Goal: Task Accomplishment & Management: Manage account settings

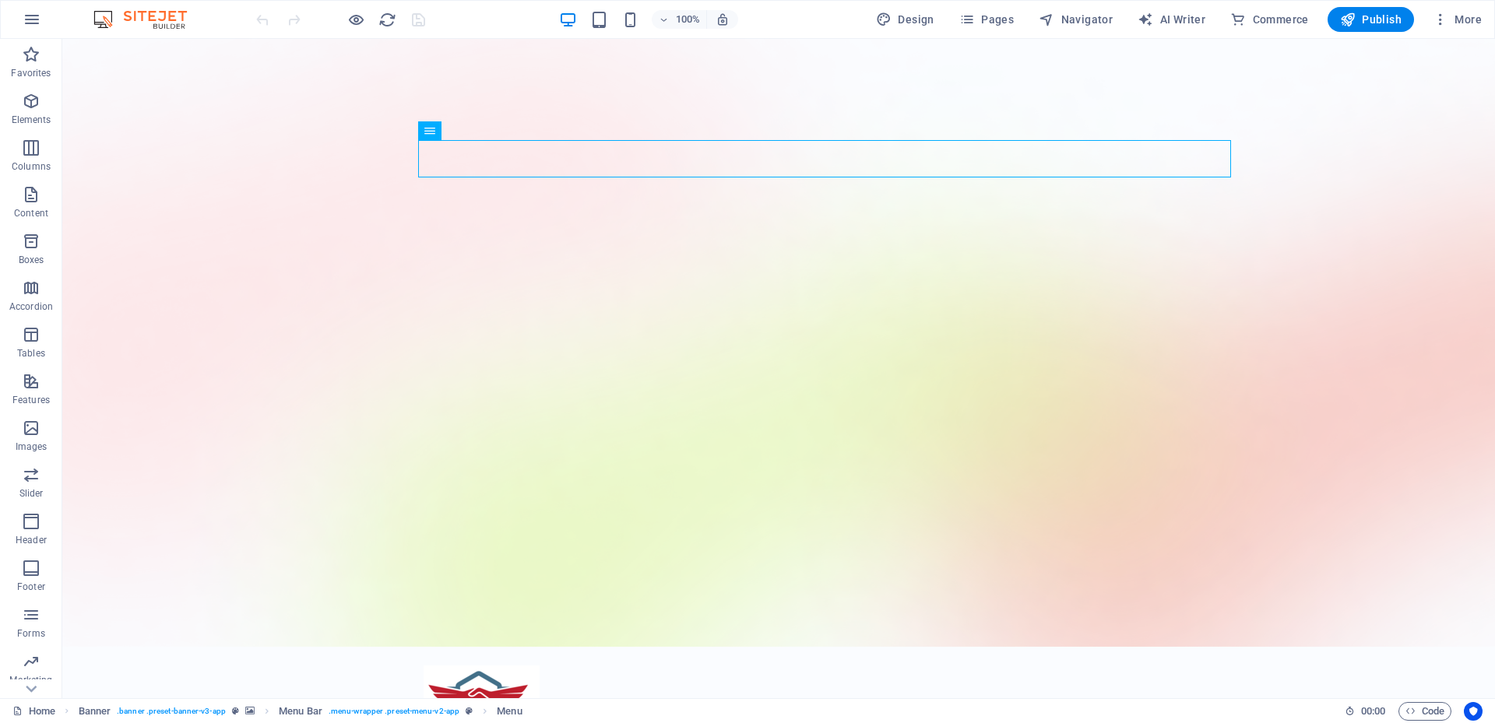
click at [1026, 16] on div "Design Pages Navigator AI Writer Commerce Publish More" at bounding box center [1179, 19] width 618 height 25
click at [1011, 19] on span "Pages" at bounding box center [986, 20] width 55 height 16
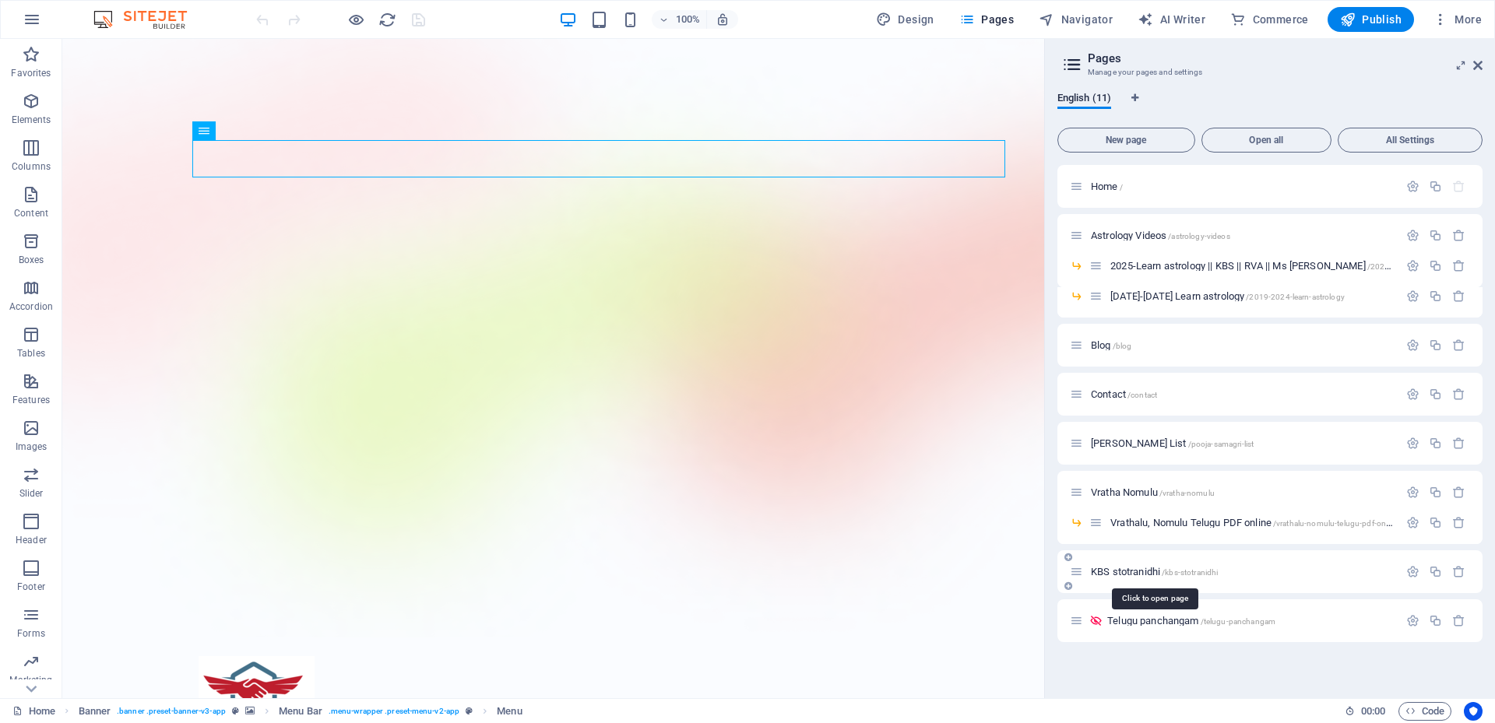
click at [1119, 569] on span "KBS stotranidhi /kbs-stotranidhi" at bounding box center [1154, 572] width 127 height 12
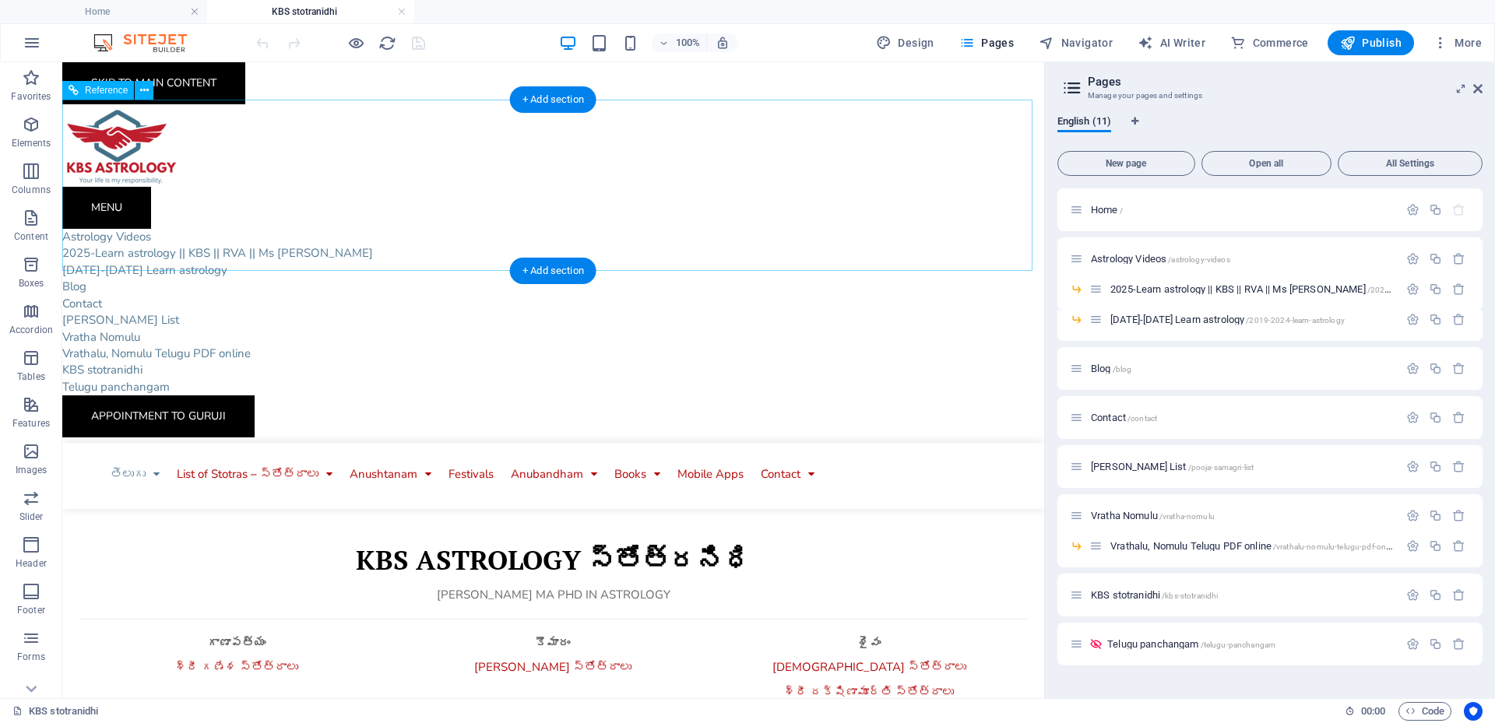
scroll to position [234, 0]
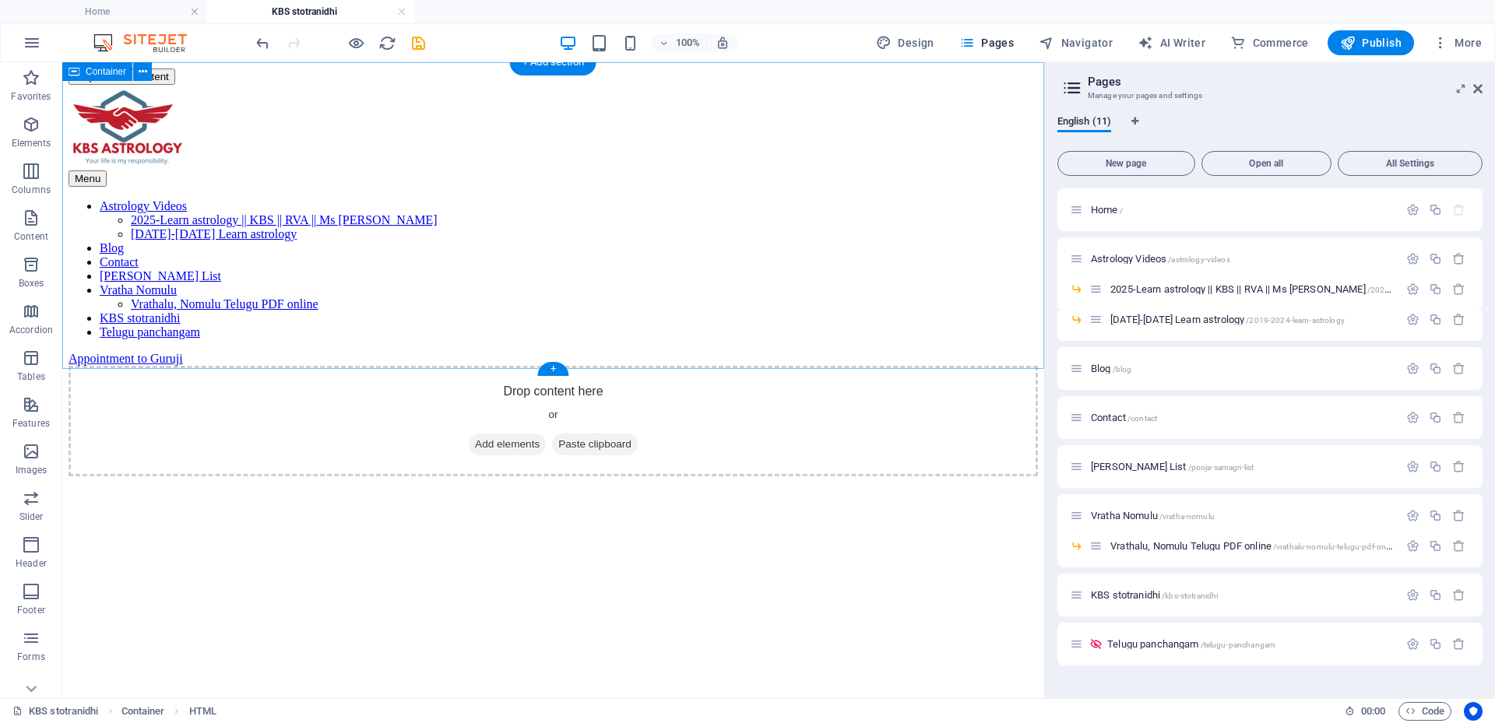
scroll to position [0, 0]
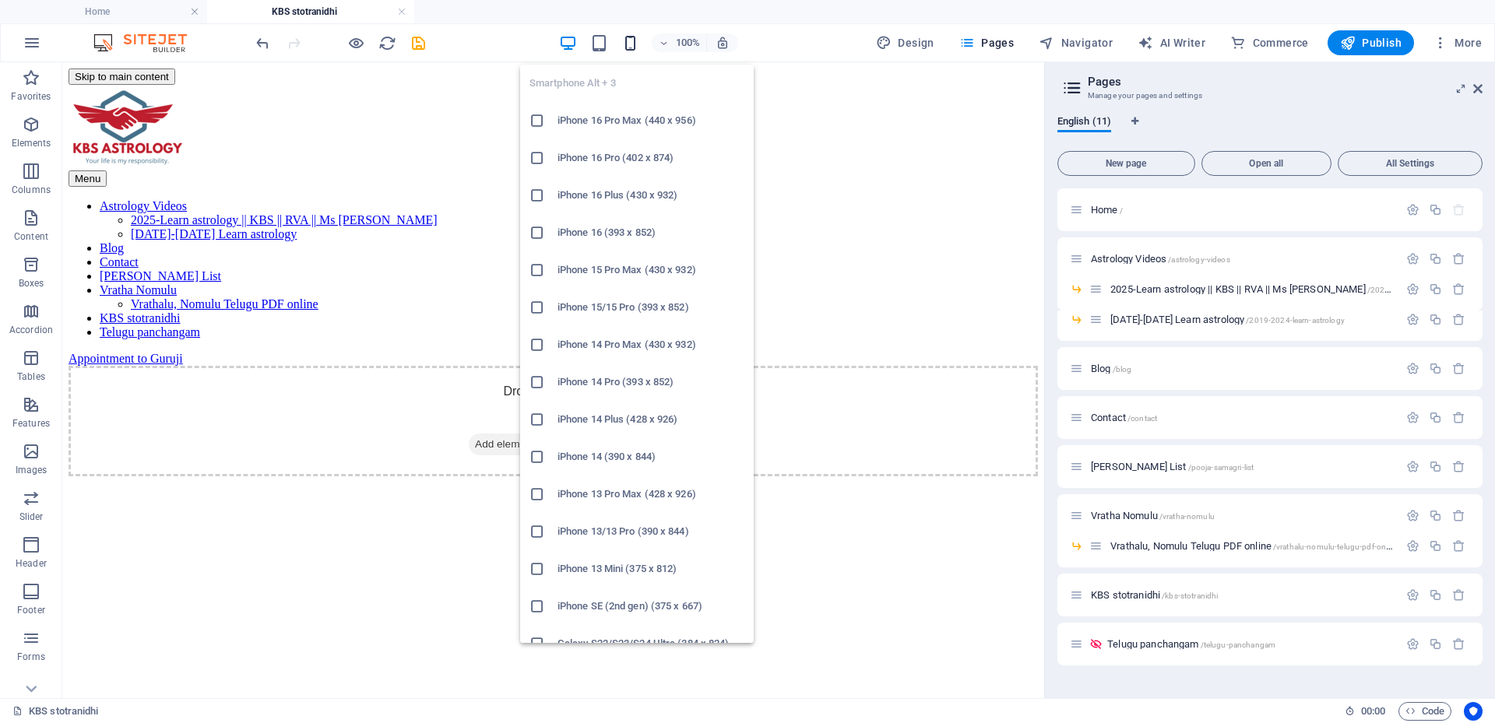
click at [637, 37] on icon "button" at bounding box center [630, 43] width 18 height 18
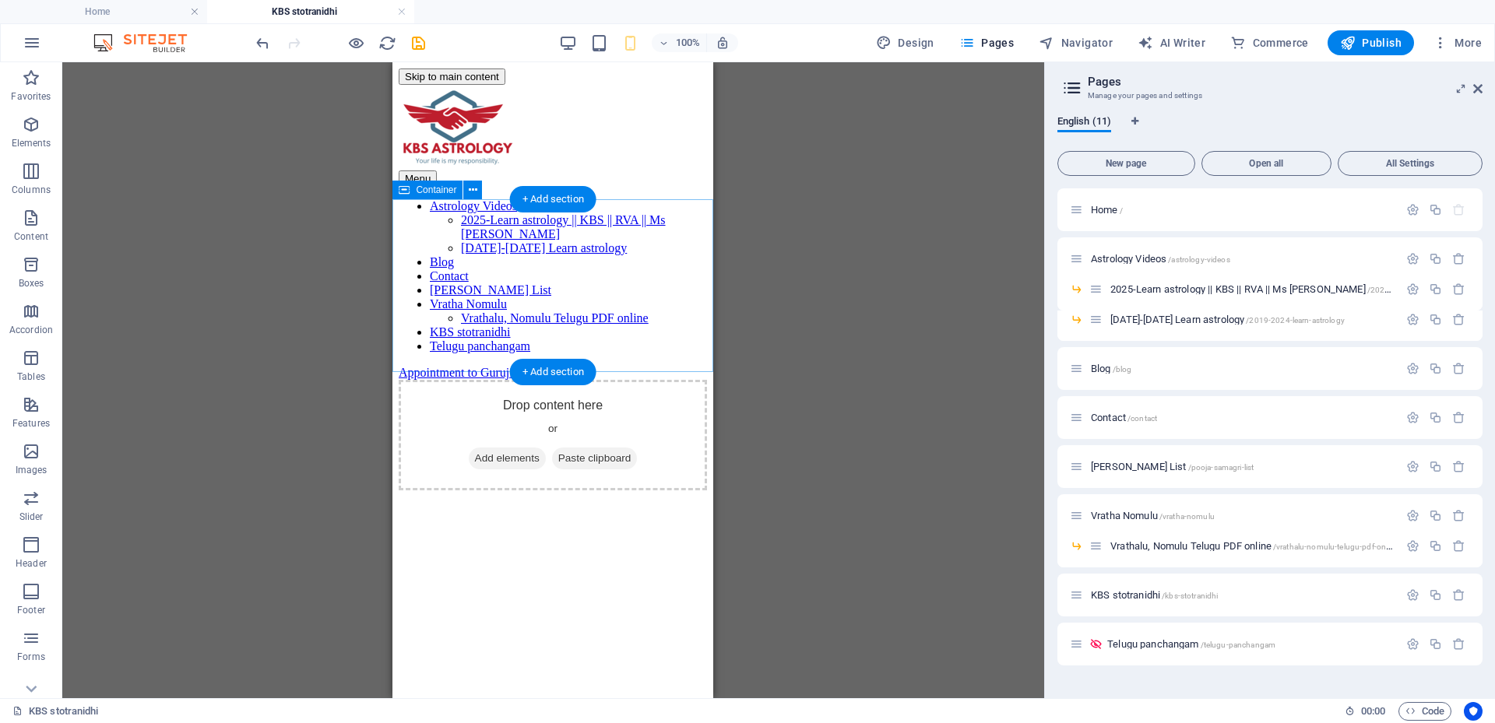
click at [490, 380] on div "Drop content here or Add elements Paste clipboard" at bounding box center [553, 435] width 308 height 111
click at [492, 448] on span "Add elements" at bounding box center [507, 459] width 77 height 22
click at [491, 380] on div "Drop content here or Add elements Paste clipboard" at bounding box center [553, 435] width 308 height 111
click at [469, 448] on span "Add elements" at bounding box center [507, 459] width 77 height 22
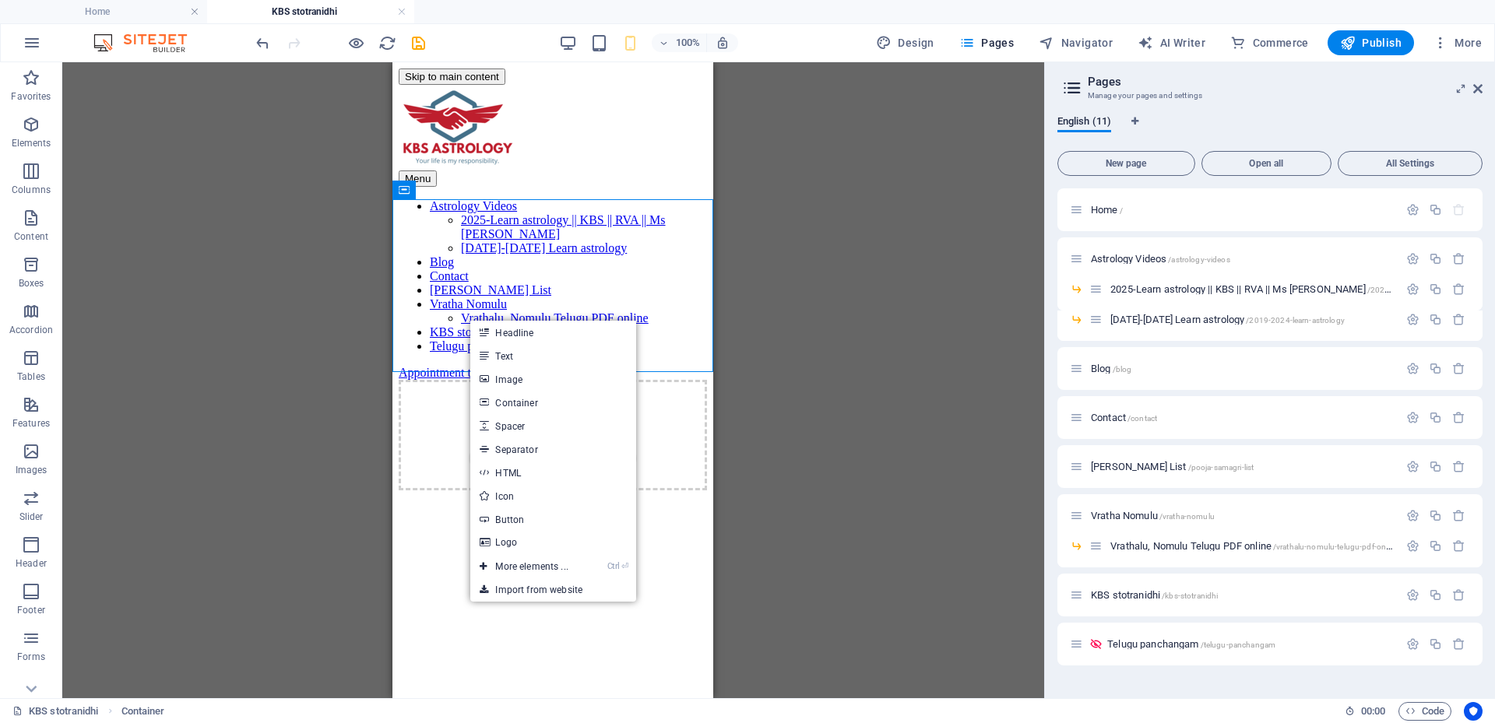
click at [488, 475] on icon at bounding box center [484, 472] width 8 height 23
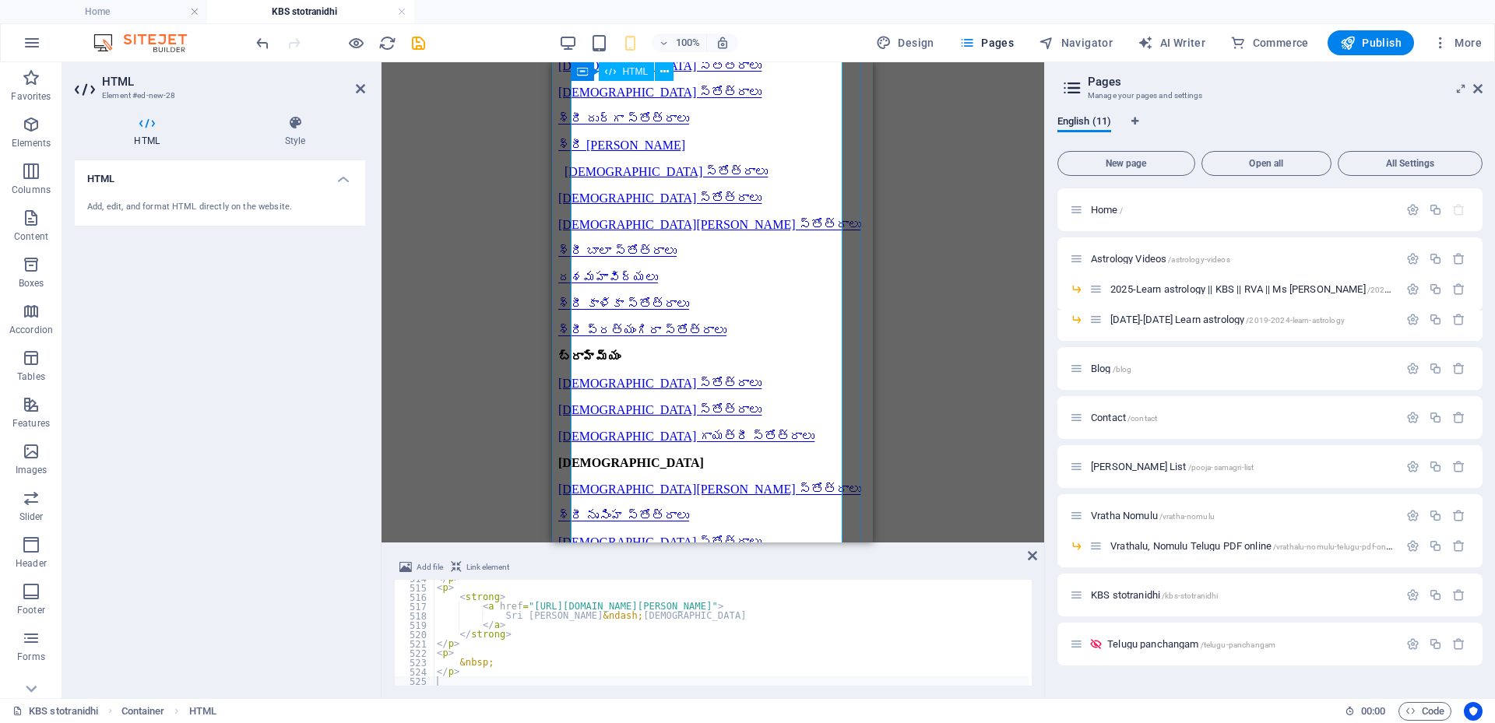
scroll to position [467, 0]
click at [420, 54] on div at bounding box center [340, 42] width 174 height 25
click at [413, 44] on icon "save" at bounding box center [419, 43] width 18 height 18
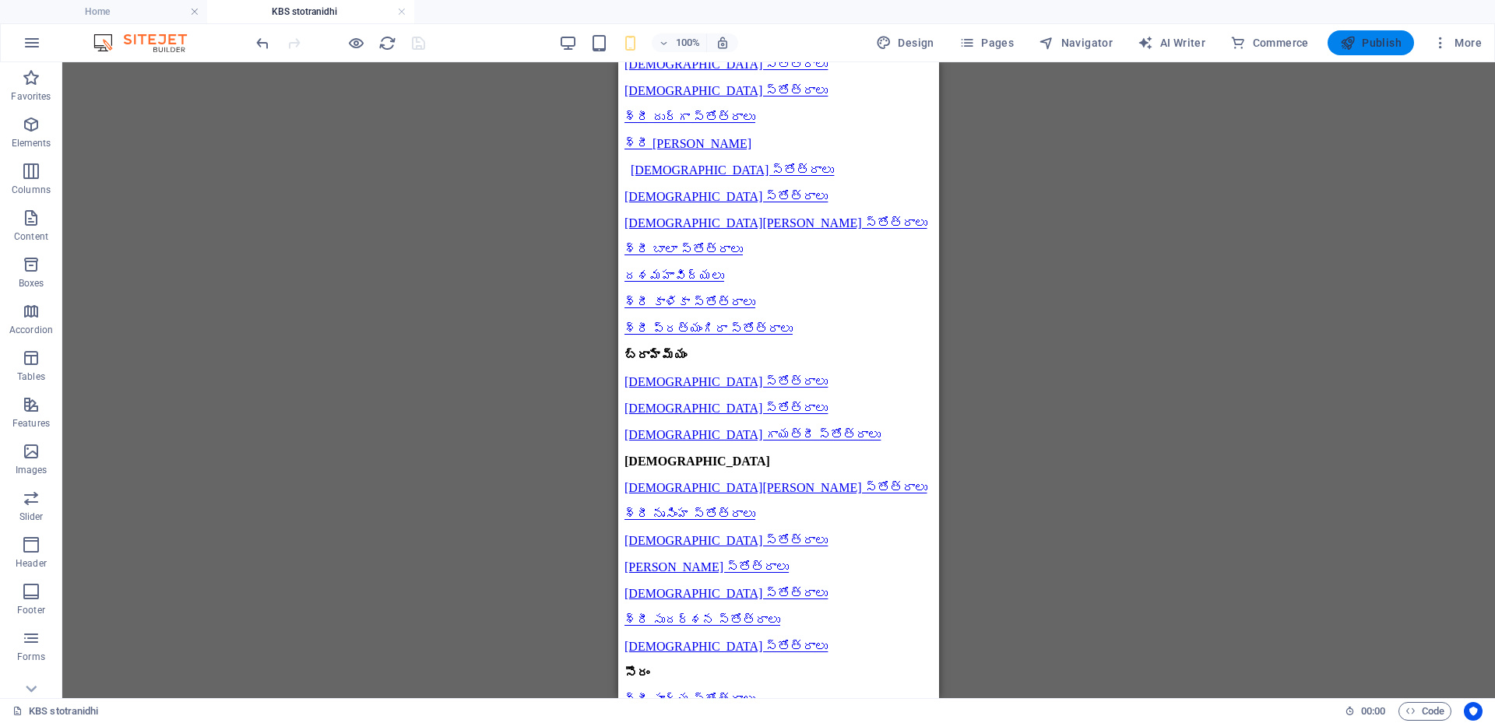
click at [1366, 48] on span "Publish" at bounding box center [1371, 43] width 62 height 16
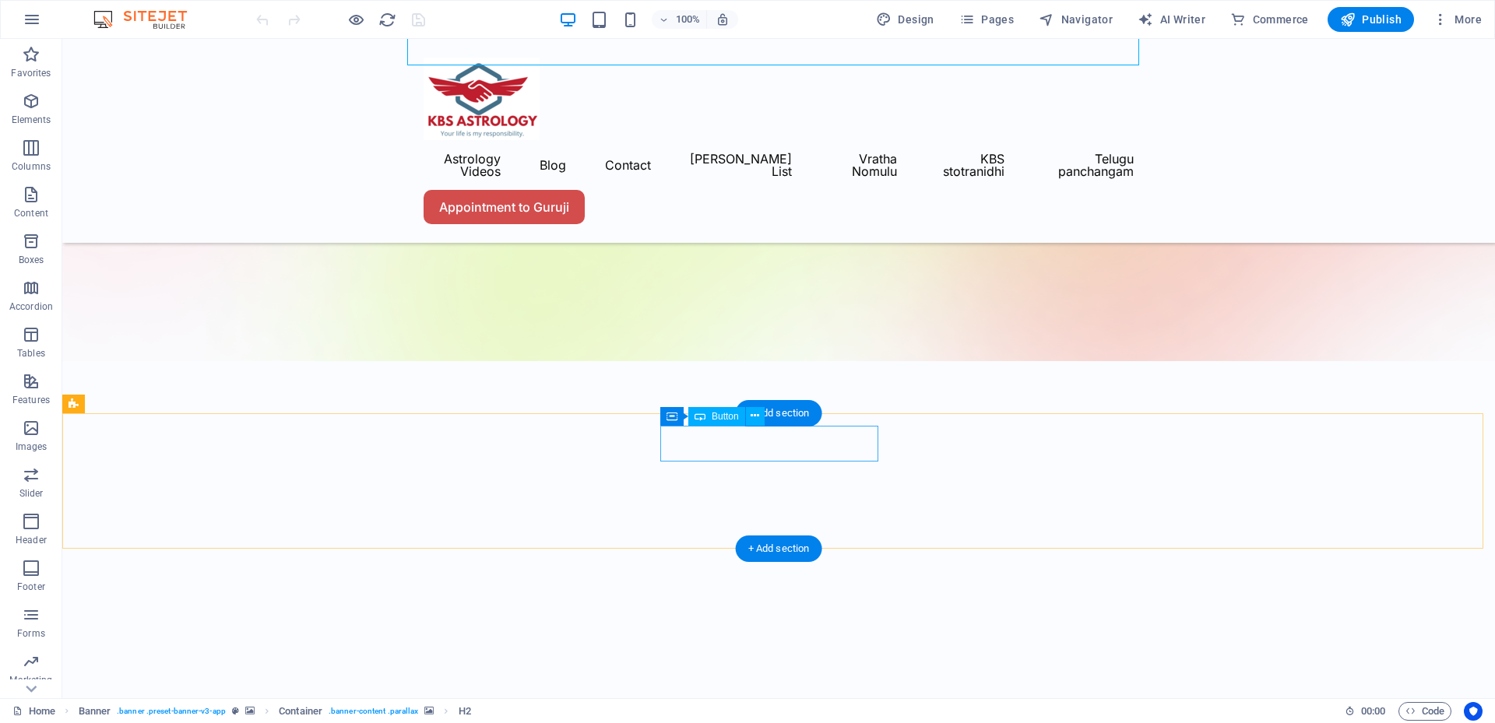
scroll to position [312, 0]
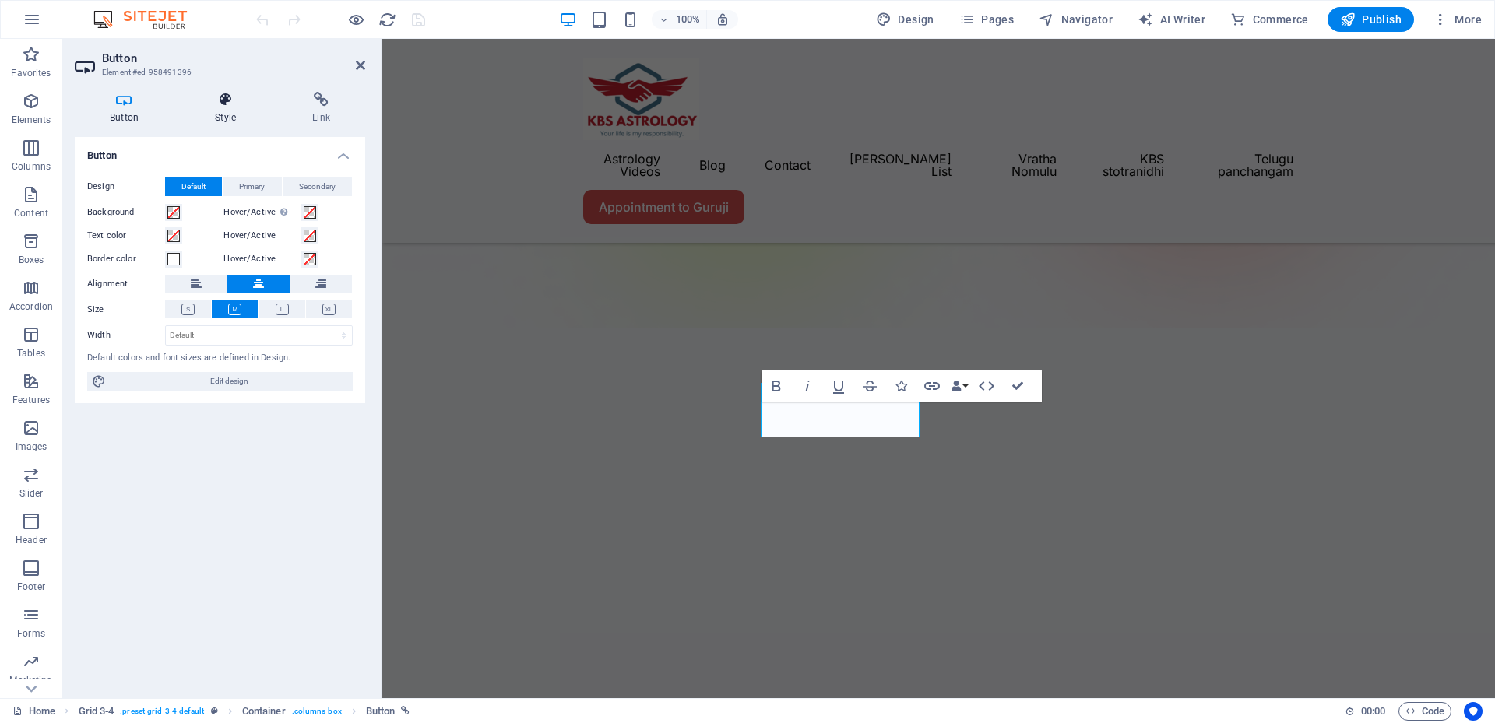
click at [234, 119] on h4 "Style" at bounding box center [228, 108] width 97 height 33
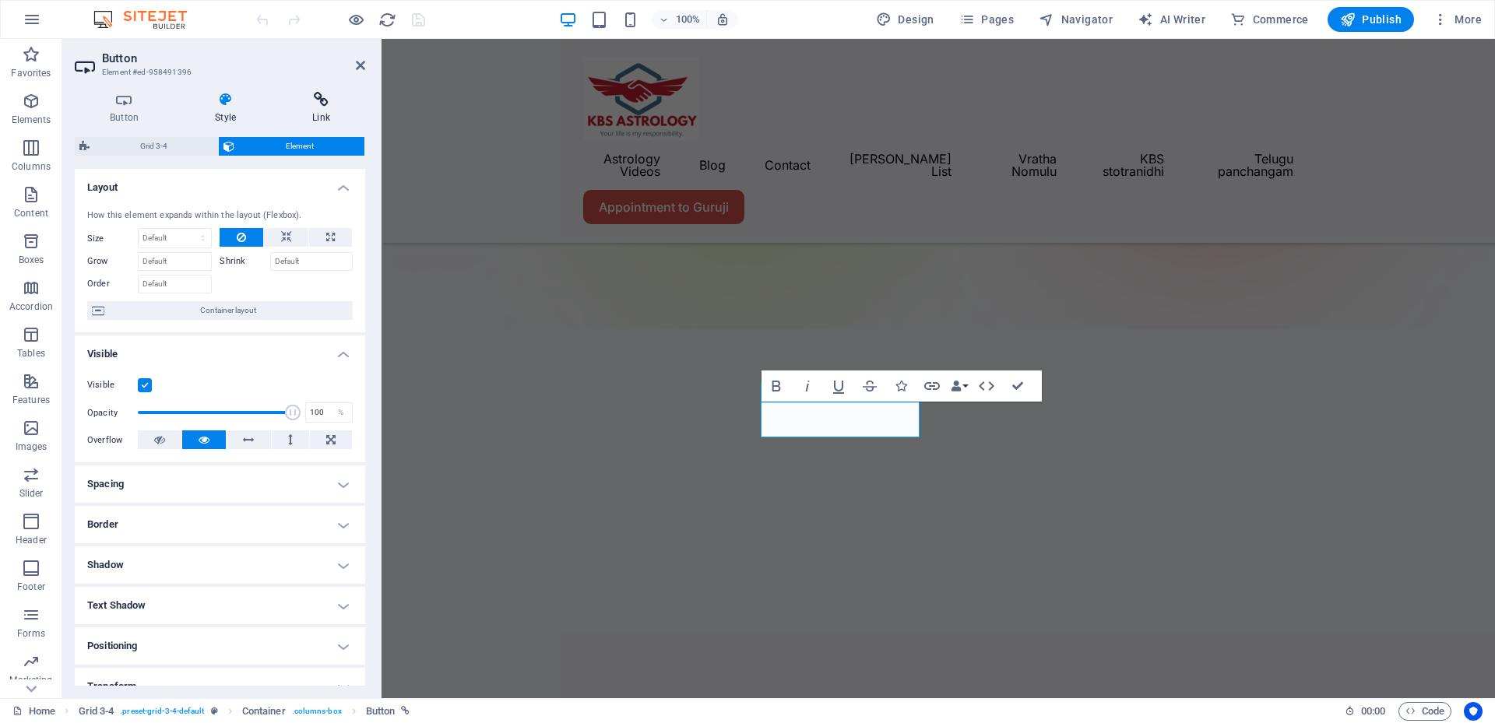
click at [310, 116] on h4 "Link" at bounding box center [321, 108] width 88 height 33
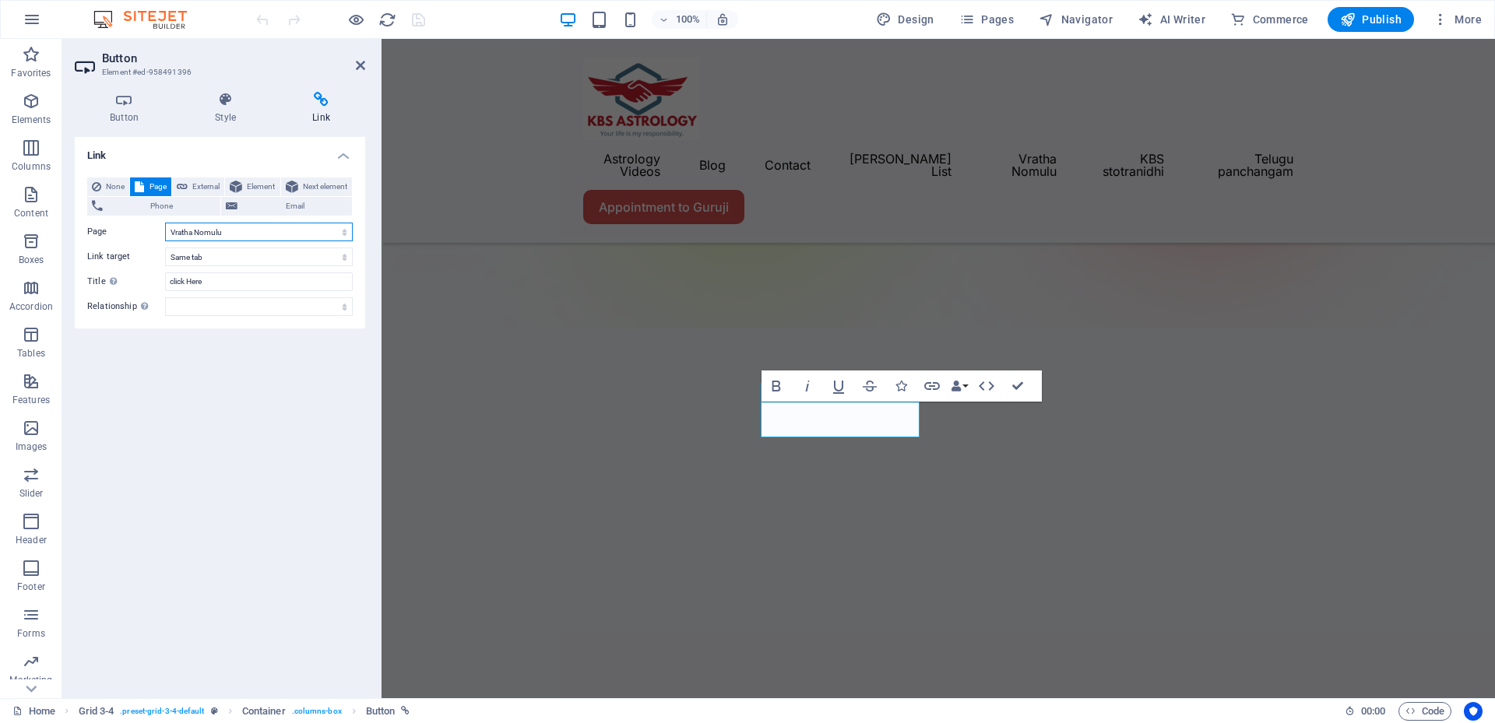
click at [277, 233] on select "Home Astrology Videos -- 2025-Learn astrology || KBS || RVA || Ms astrology -- …" at bounding box center [259, 232] width 188 height 19
click at [236, 228] on select "Home Astrology Videos -- 2025-Learn astrology || KBS || RVA || Ms astrology -- …" at bounding box center [259, 232] width 188 height 19
select select "9"
click at [165, 223] on select "Home Astrology Videos -- 2025-Learn astrology || KBS || RVA || Ms astrology -- …" at bounding box center [259, 232] width 188 height 19
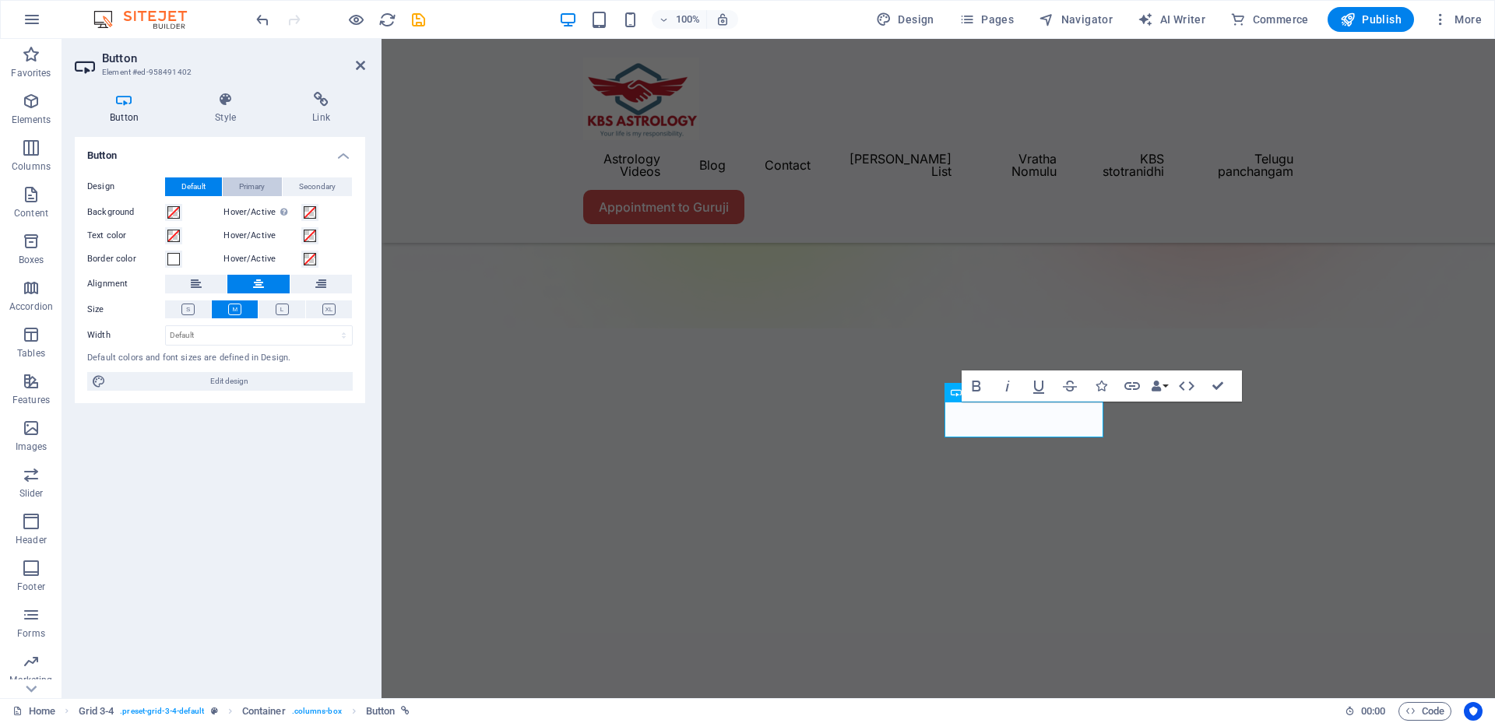
click at [255, 182] on span "Primary" at bounding box center [252, 187] width 26 height 19
click at [294, 181] on button "Secondary" at bounding box center [317, 187] width 69 height 19
click at [249, 181] on span "Primary" at bounding box center [252, 187] width 26 height 19
click at [229, 111] on h4 "Style" at bounding box center [228, 108] width 97 height 33
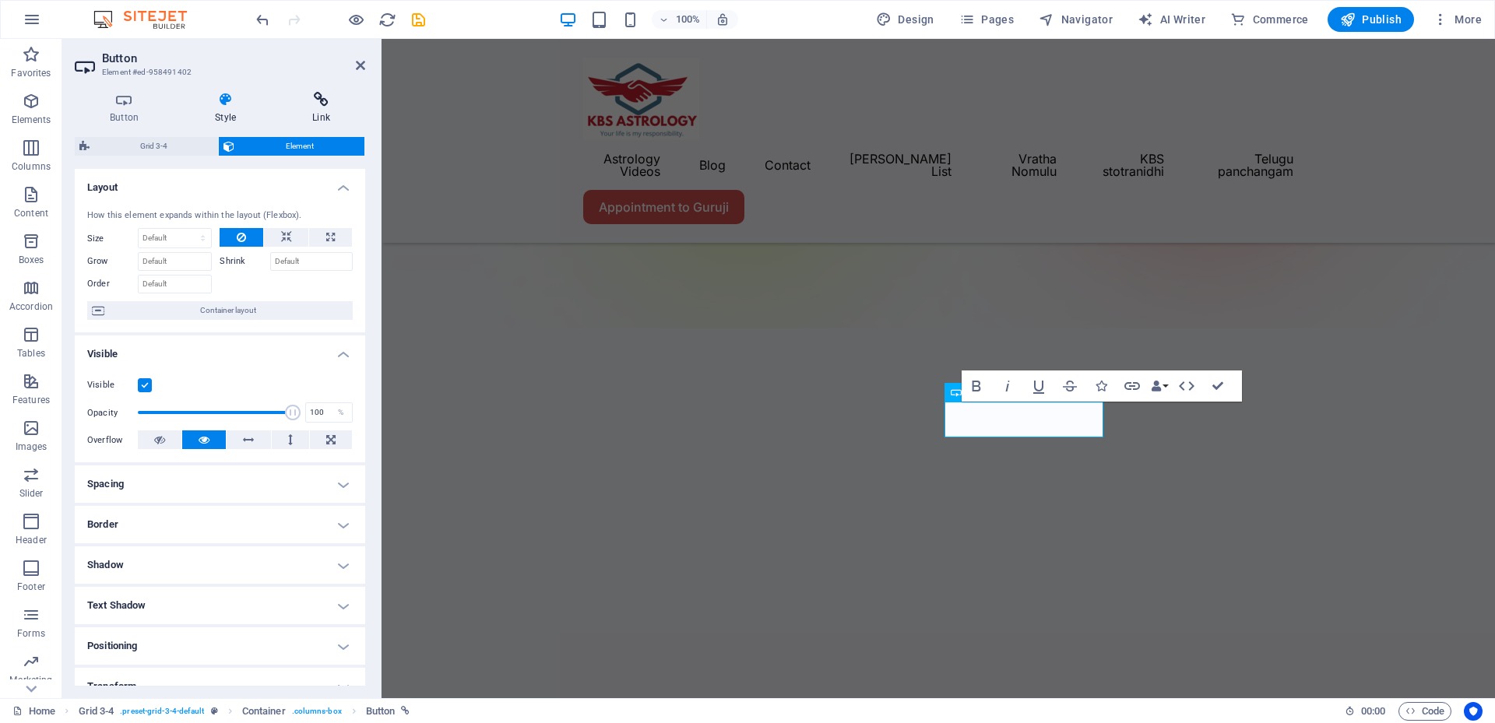
click at [300, 111] on h4 "Link" at bounding box center [321, 108] width 88 height 33
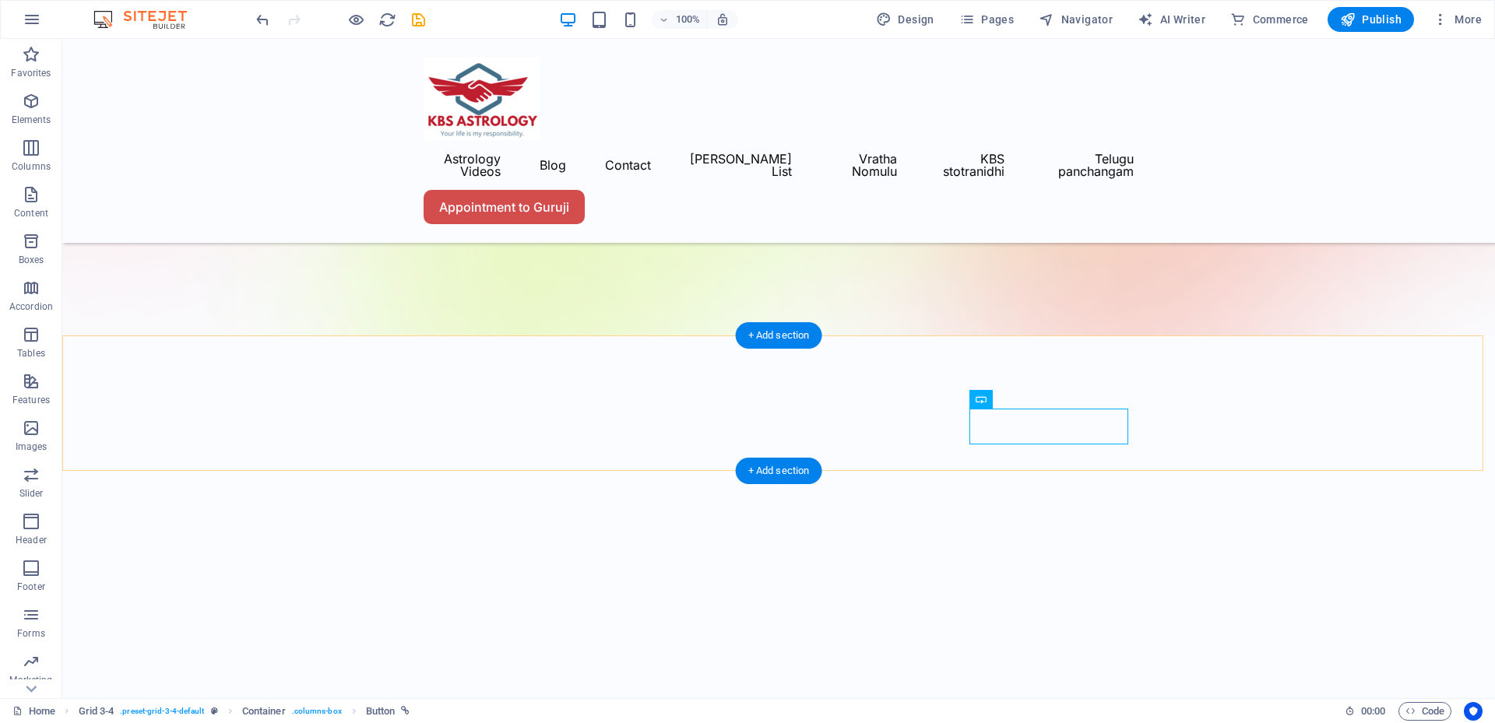
scroll to position [0, 0]
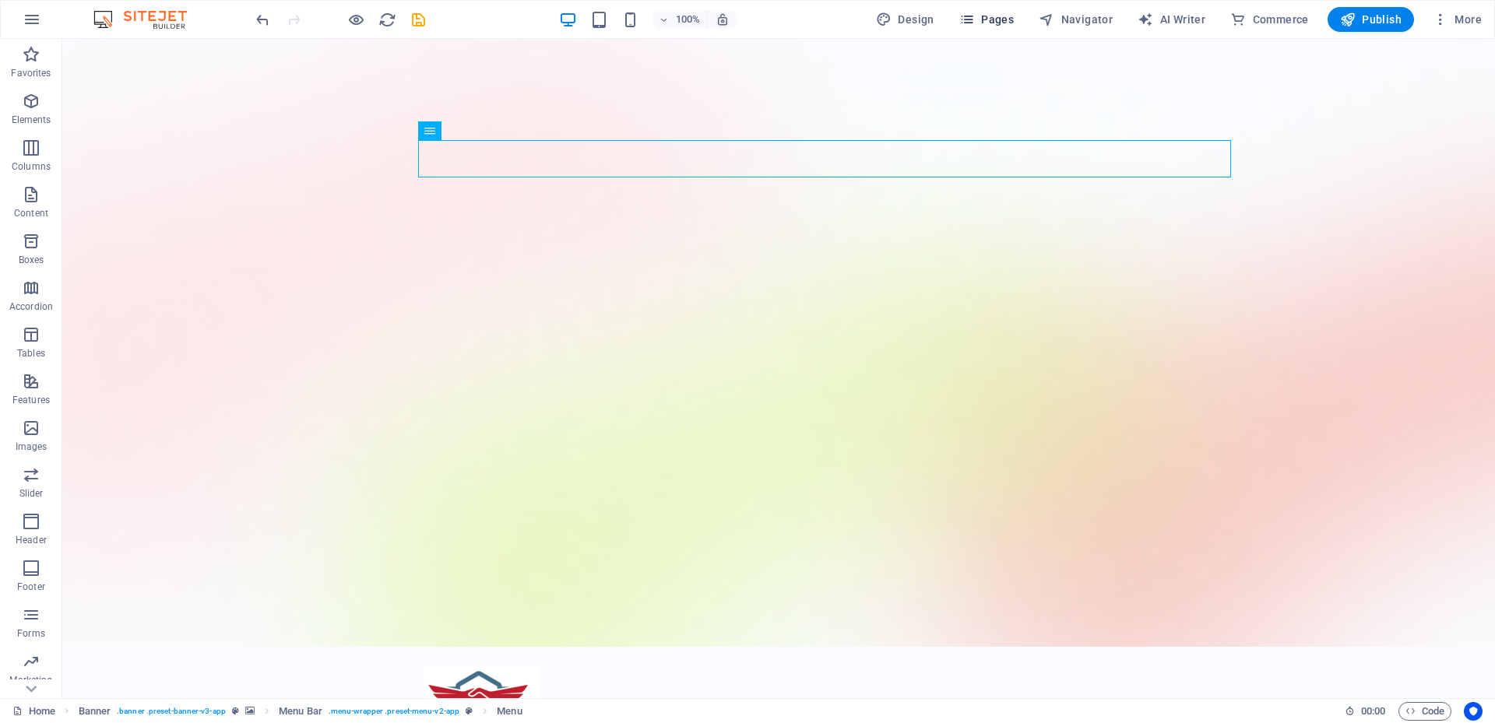
click at [982, 23] on span "Pages" at bounding box center [986, 20] width 55 height 16
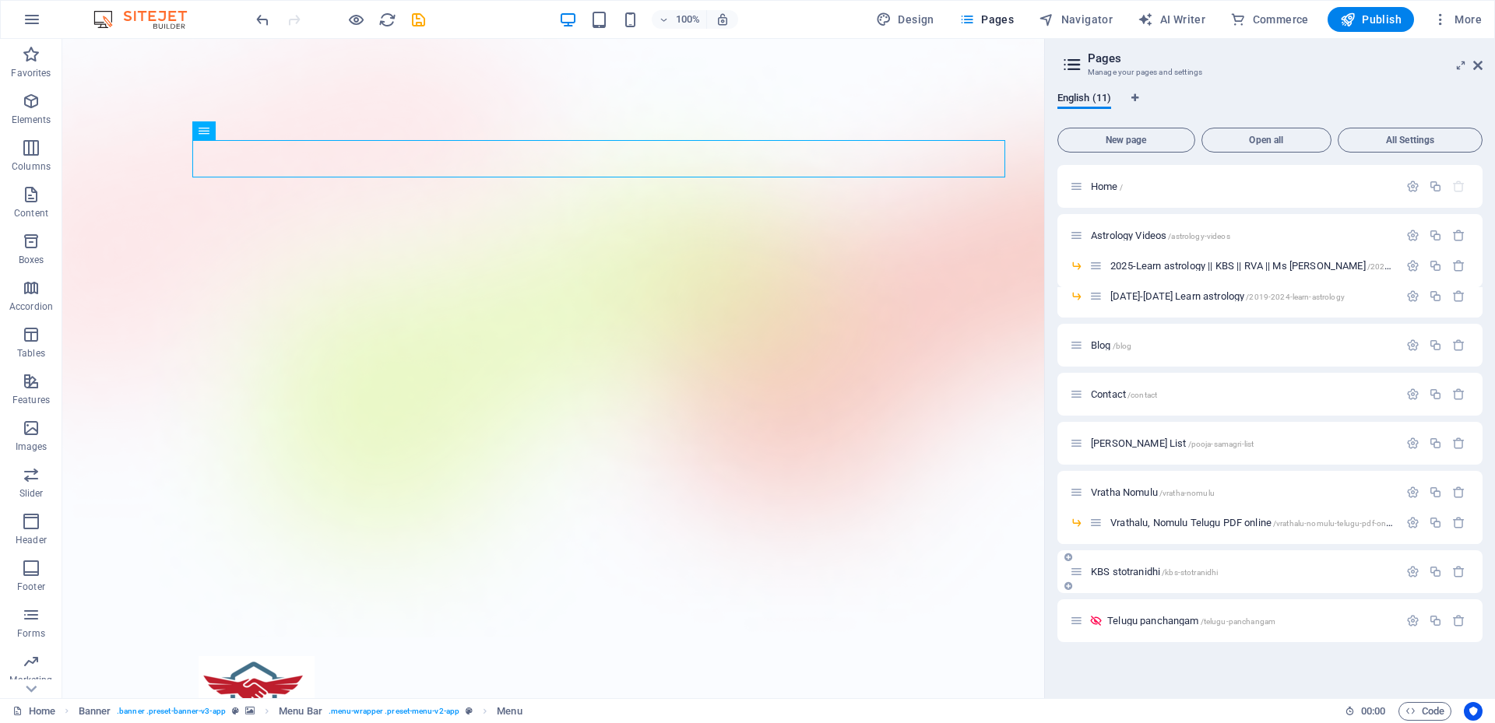
click at [1128, 573] on span "KBS stotranidhi /kbs-stotranidhi" at bounding box center [1154, 572] width 127 height 12
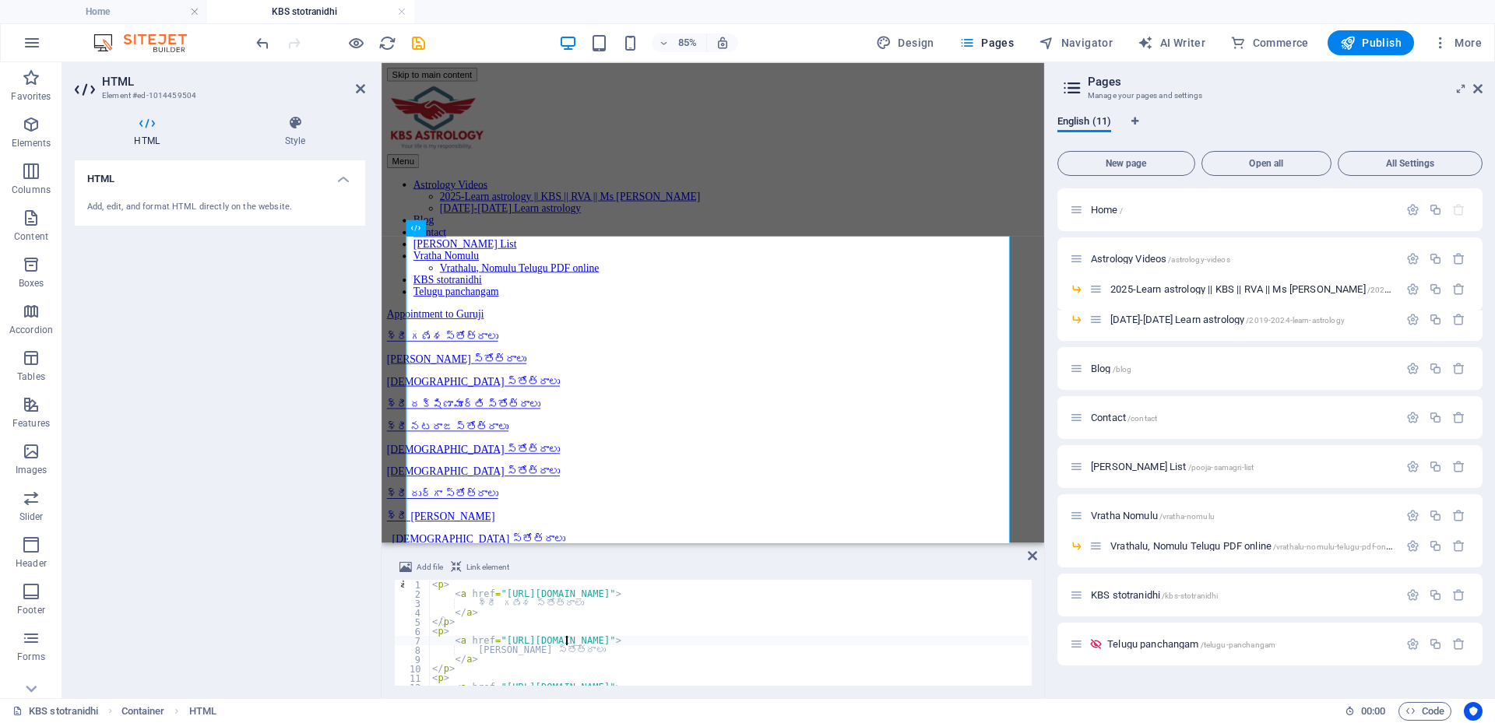
click at [565, 643] on div "< p > < a href = "https://stotranidhi.com/stotras-list-telugu/sri-ganesha-stotr…" at bounding box center [729, 642] width 600 height 125
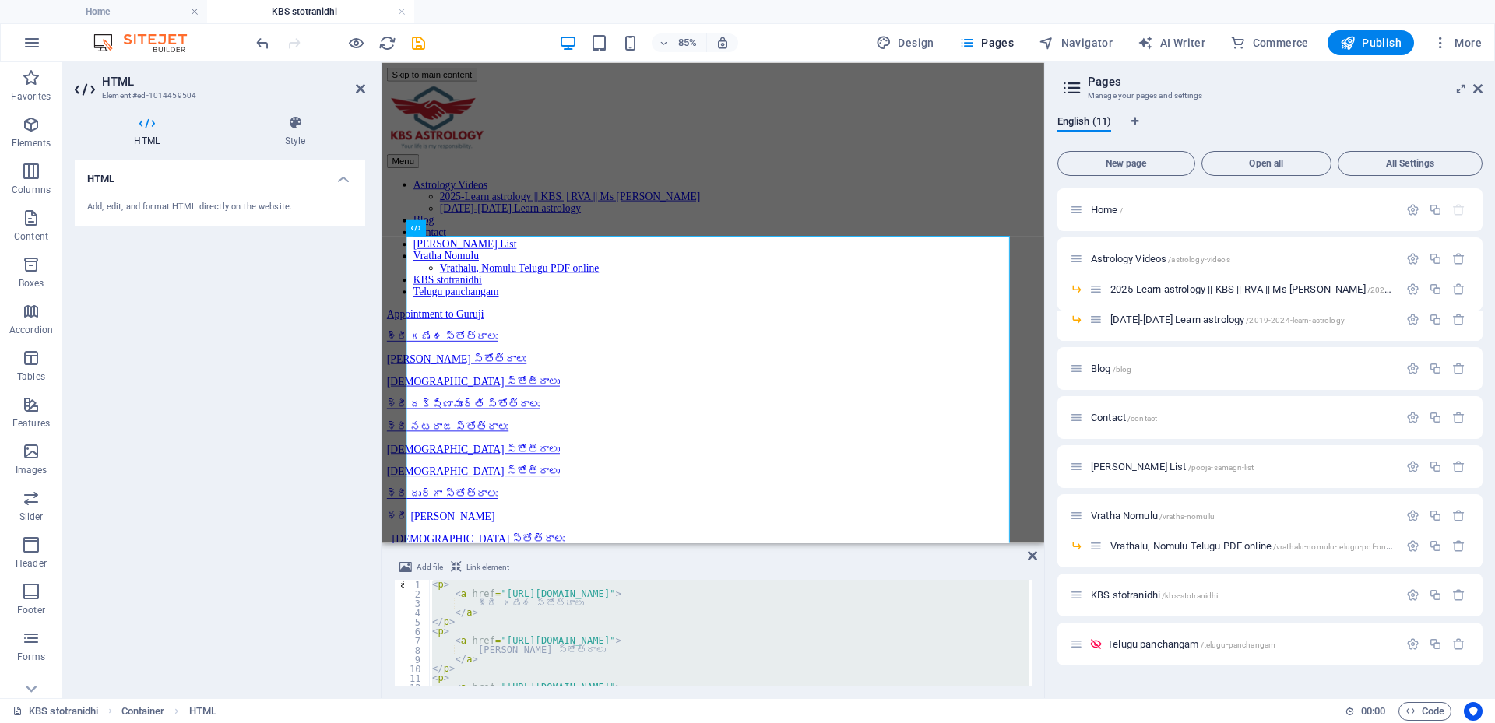
paste textarea "p><strong>&nbsp;</strong></p>"
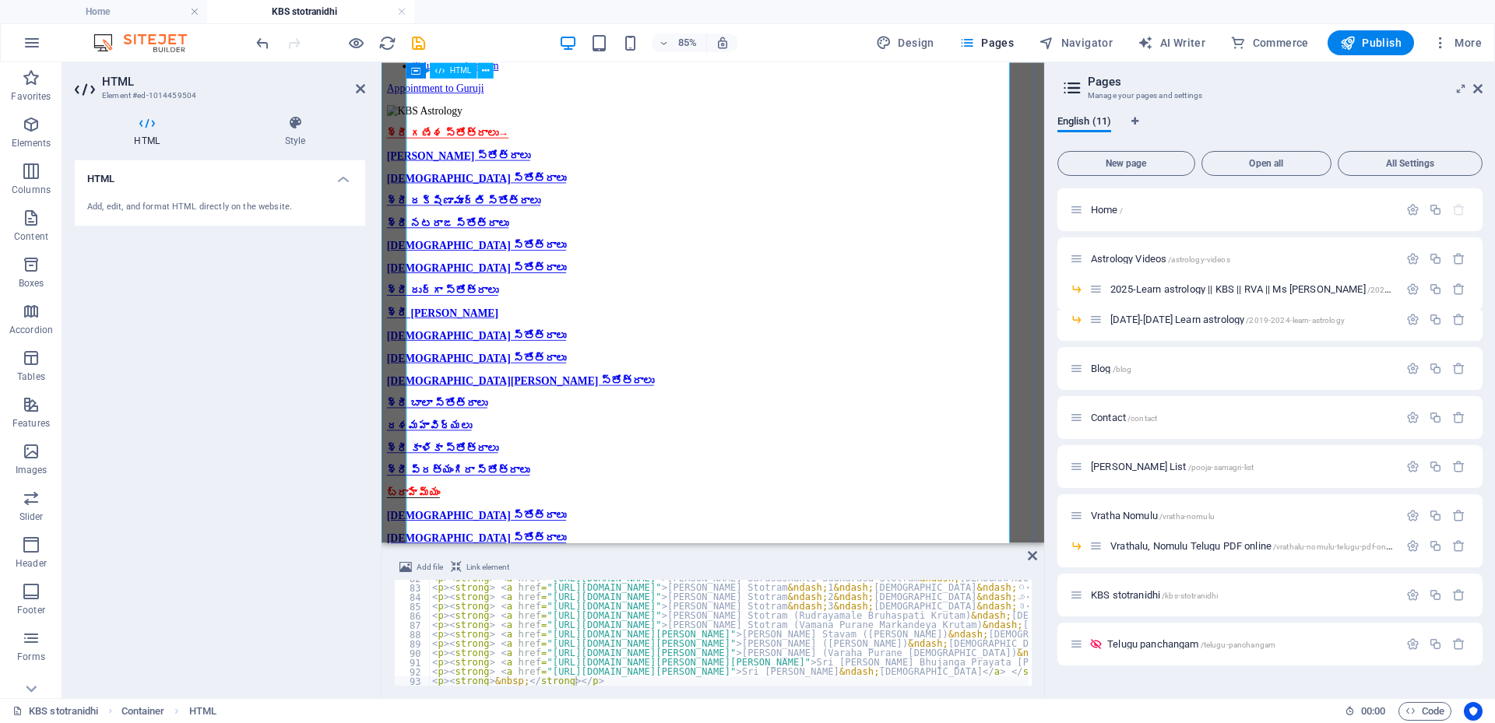
scroll to position [145, 0]
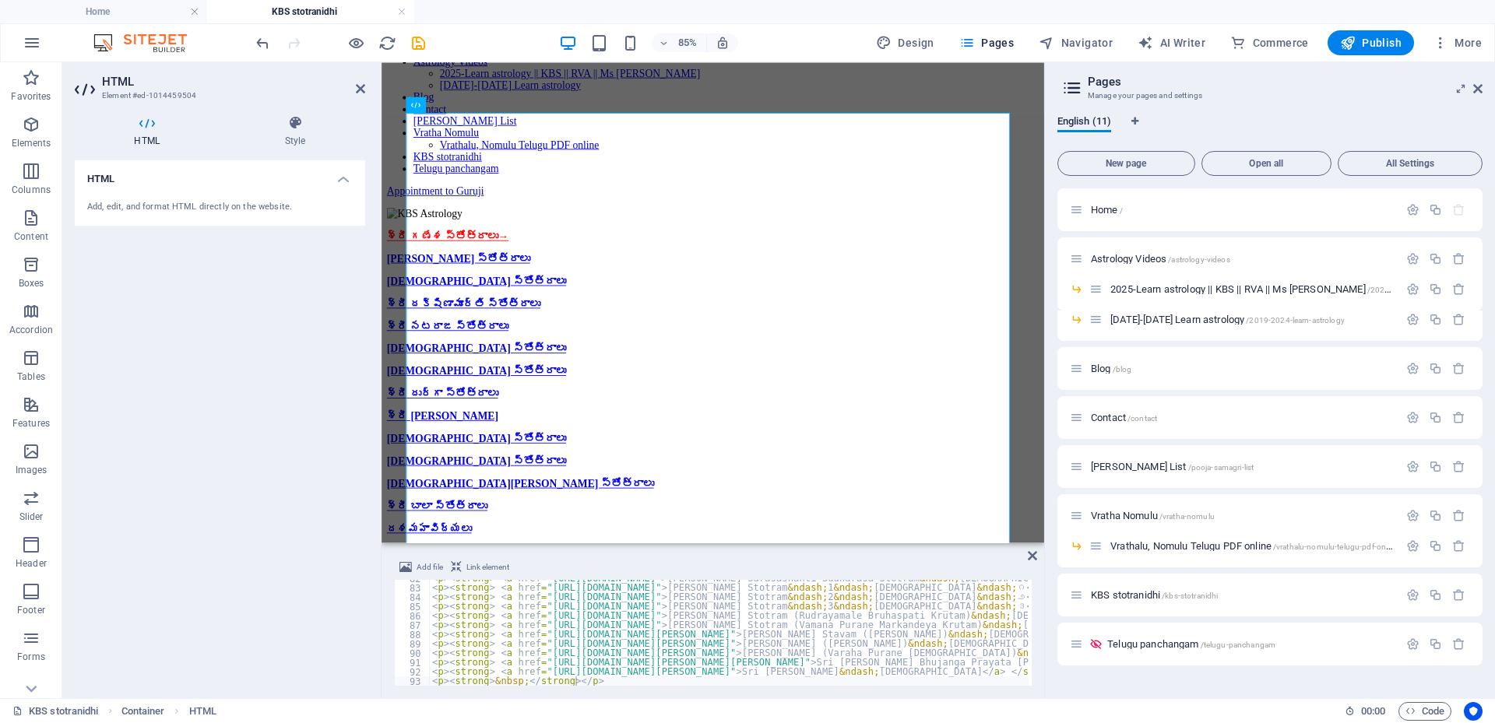
click at [595, 614] on div "< p > < strong > < a href = "https://stotranidhi.com/sri-saraswati-sarasashanti…" at bounding box center [1015, 634] width 1173 height 121
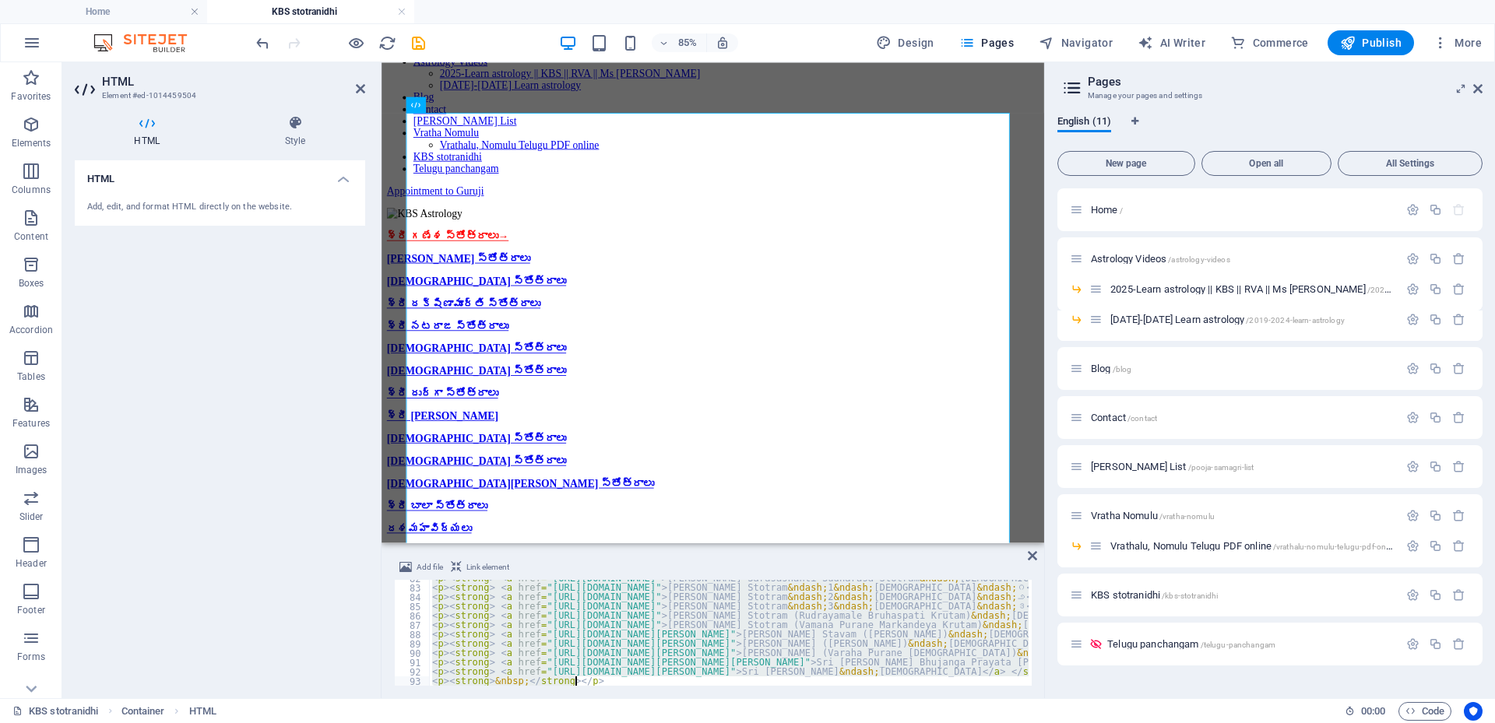
paste textarea
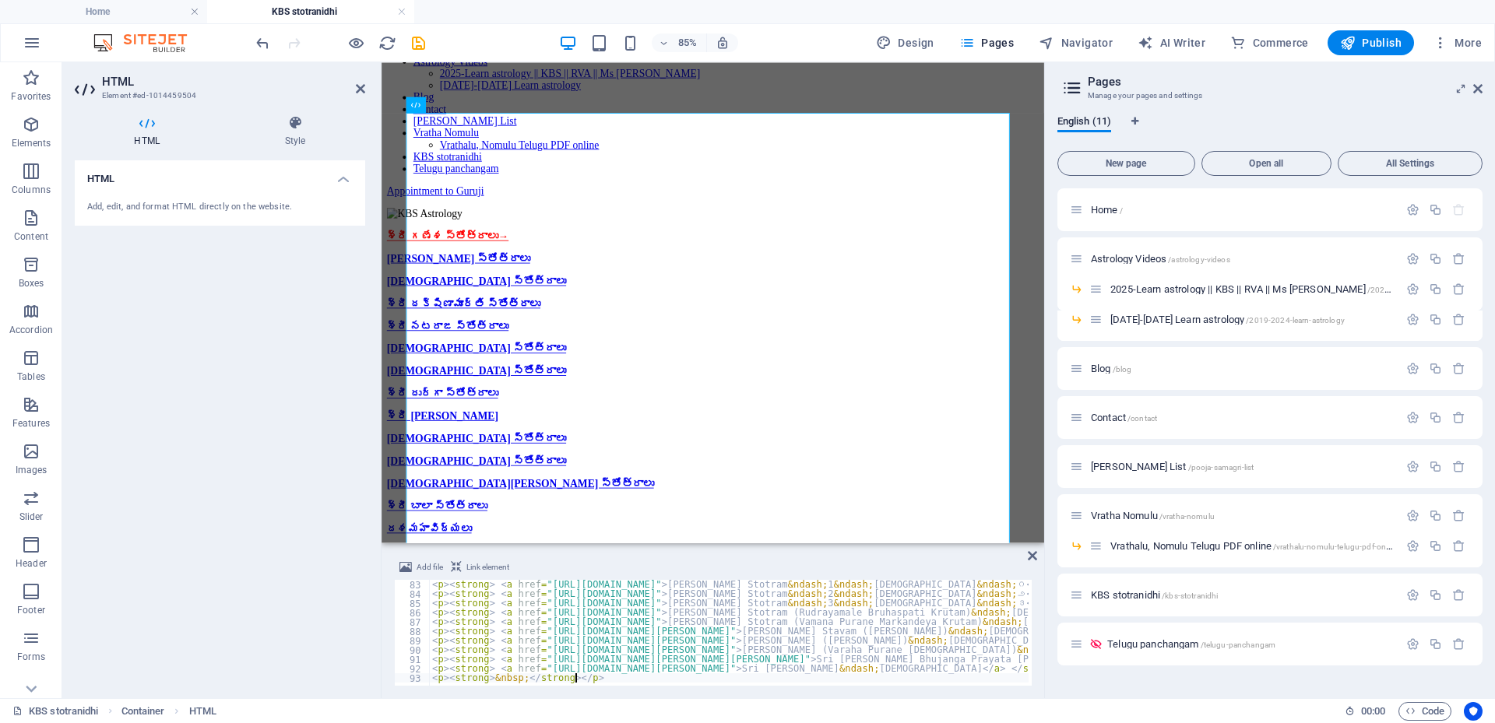
click at [595, 614] on div "< p > < strong > < a href = "https://stotranidhi.com/sri-saraswati-stotram-1-in…" at bounding box center [1015, 640] width 1173 height 121
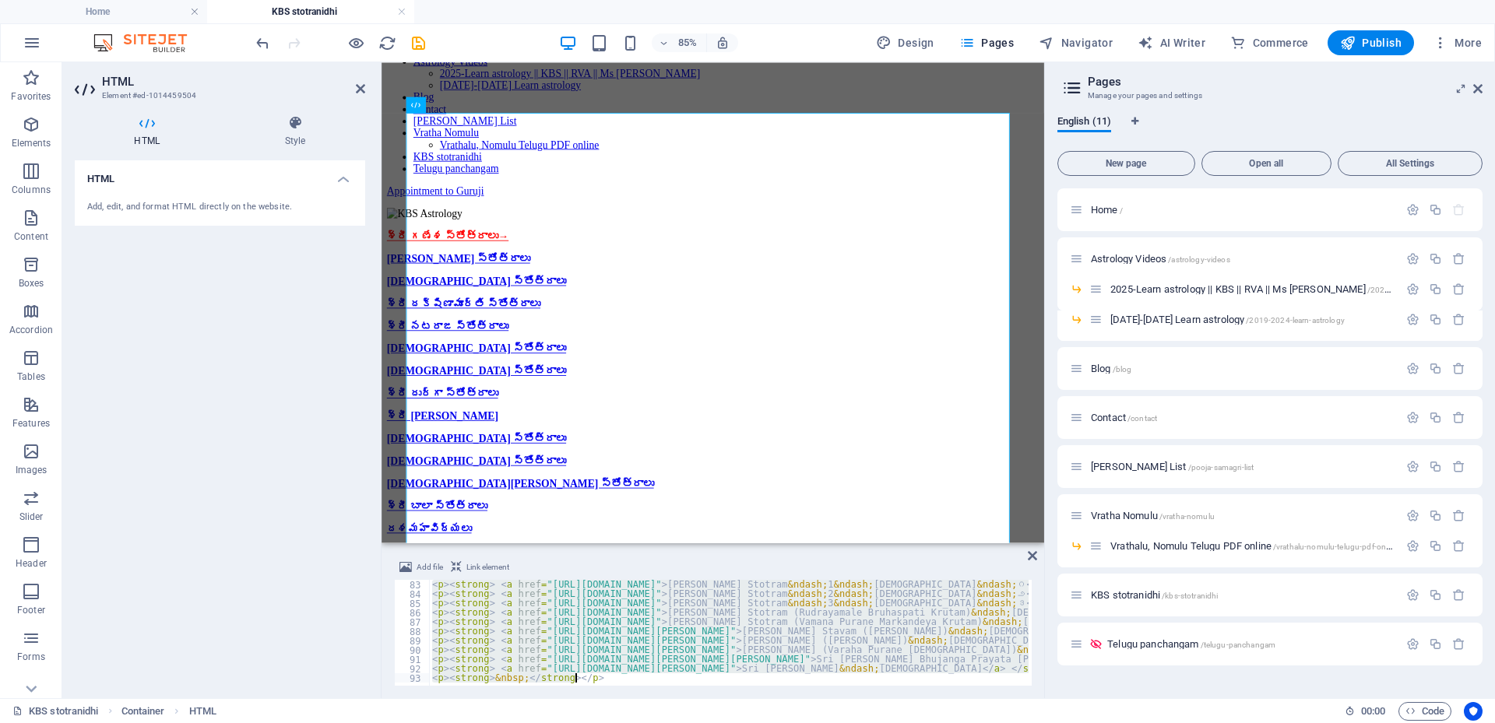
paste textarea
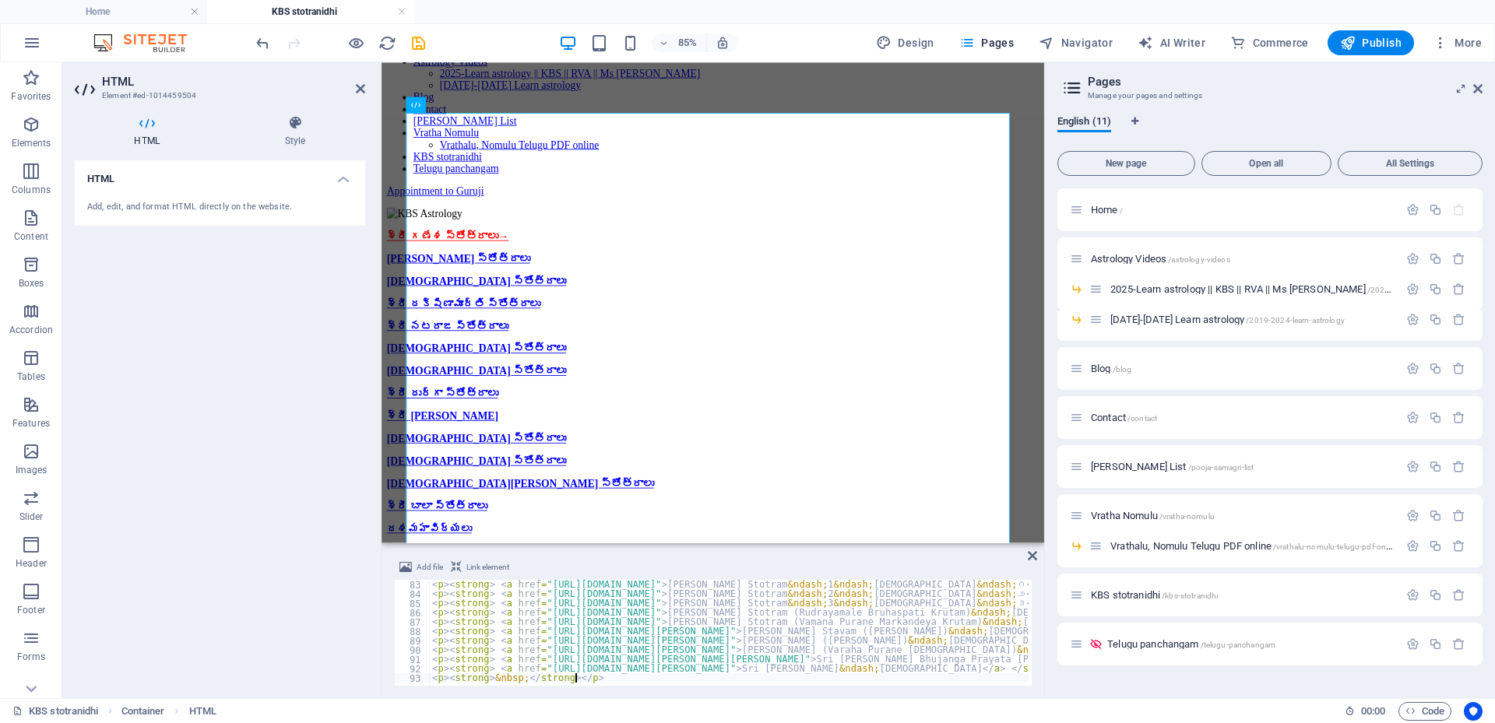
click at [621, 613] on div "< p > < strong > < a href = "https://stotranidhi.com/sri-saraswati-stotram-1-in…" at bounding box center [1015, 640] width 1173 height 121
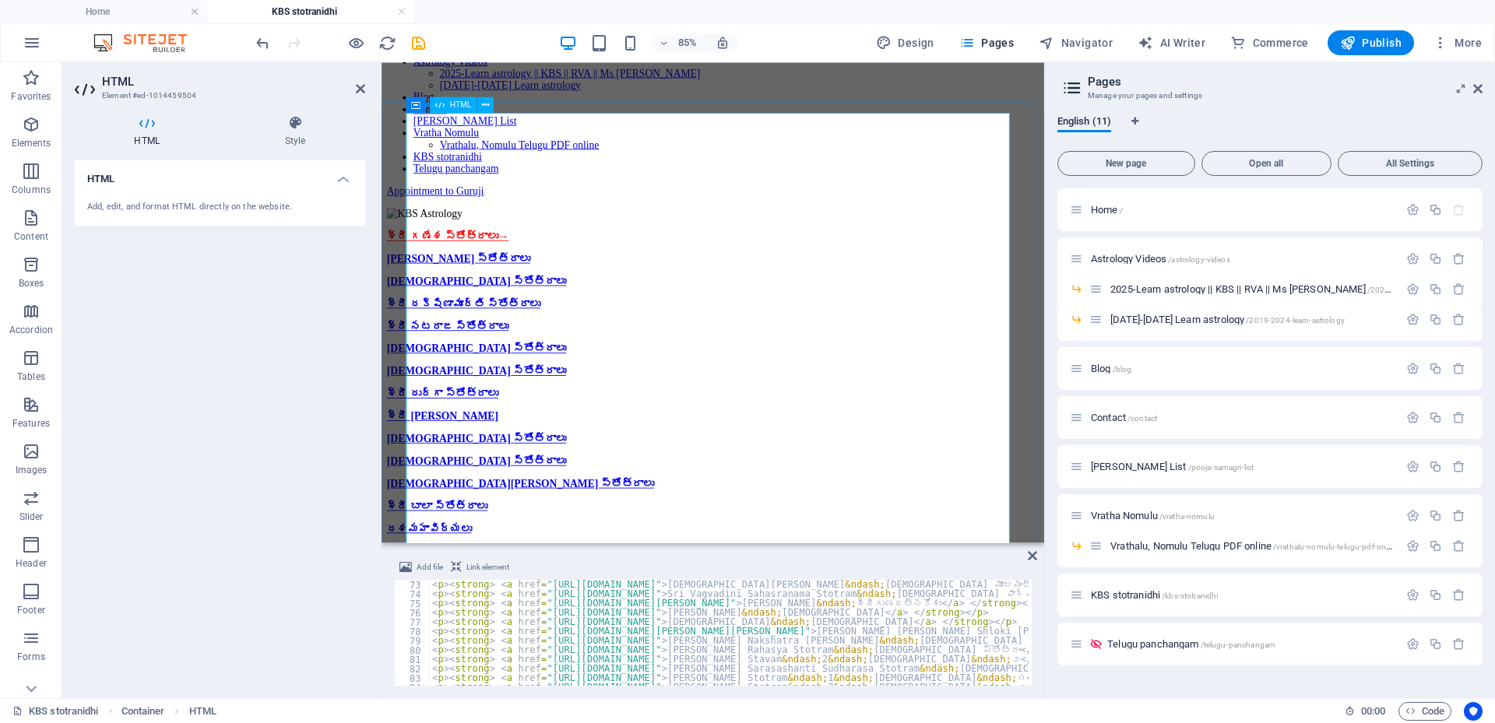
scroll to position [0, 0]
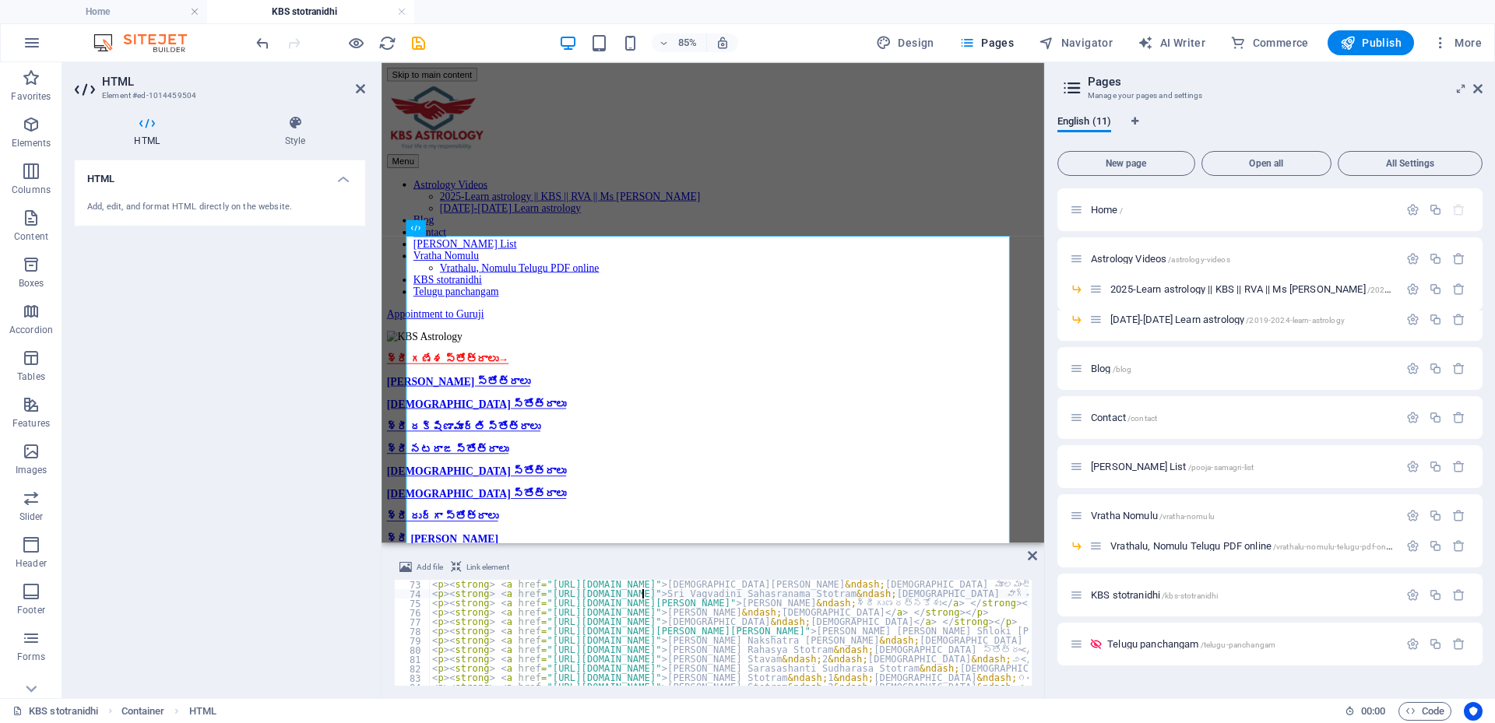
click at [642, 597] on div "< p > < strong > < a href = "https://stotranidhi.com/sri-maha-ganapati-trishati…" at bounding box center [1015, 640] width 1173 height 121
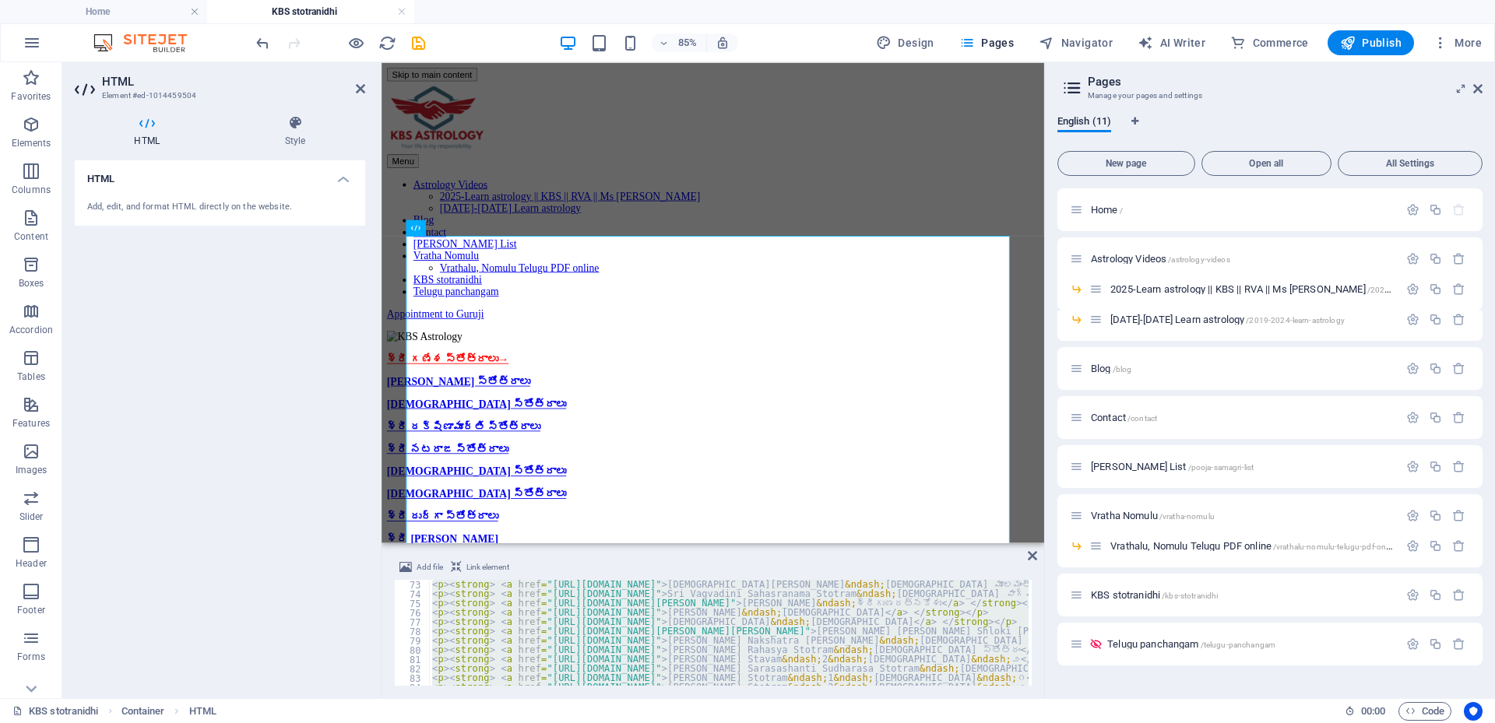
paste textarea "h1><strong>&nbsp;</strong></h1"
type textarea "<h1><strong>&nbsp;</strong></h1>"
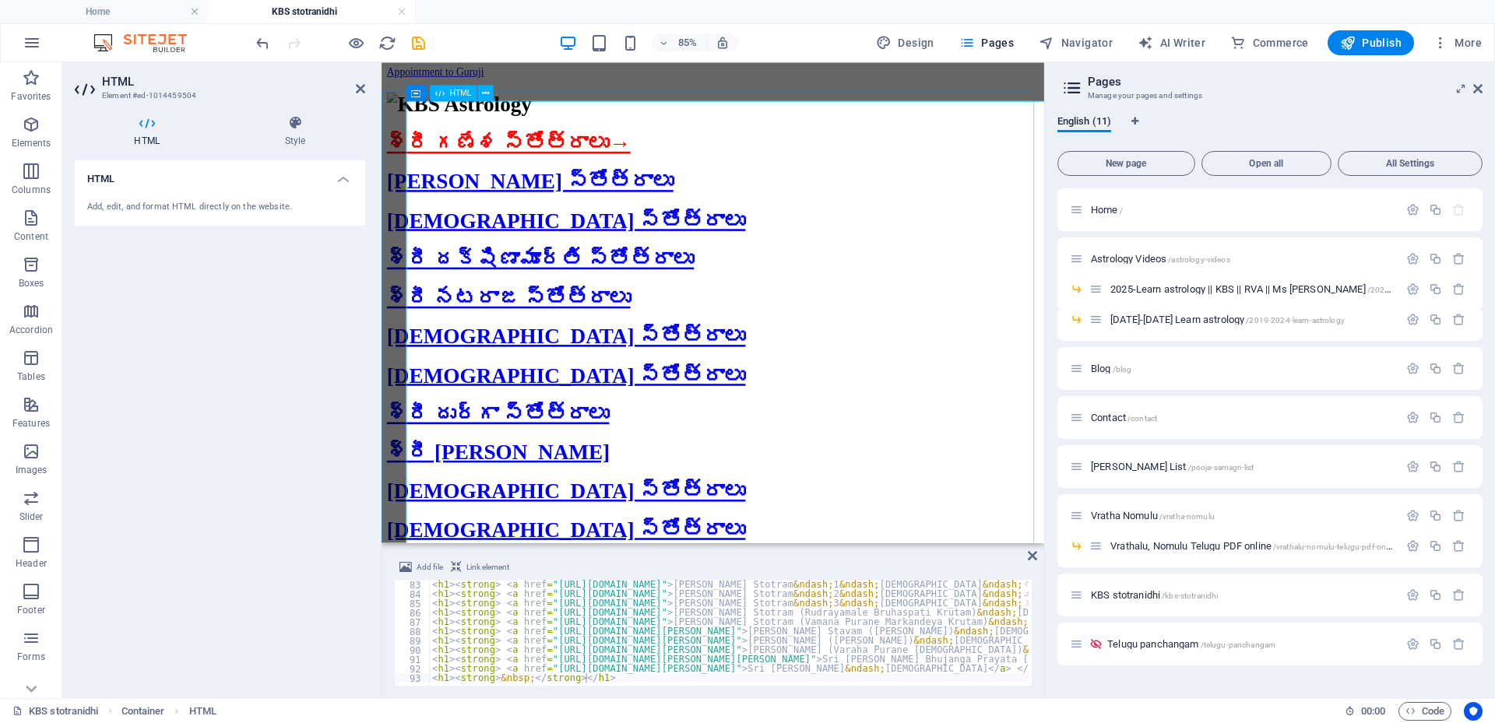
scroll to position [389, 0]
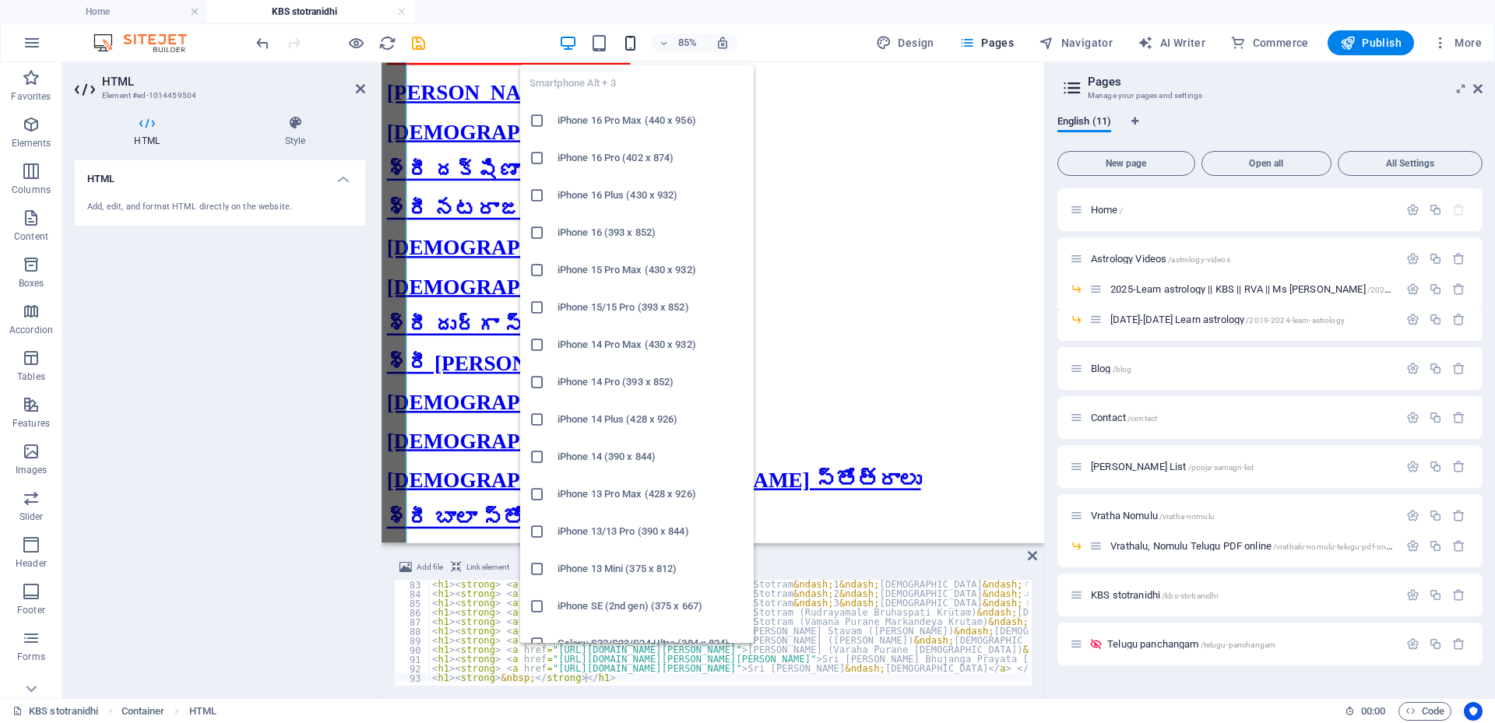
click at [639, 43] on icon "button" at bounding box center [630, 43] width 18 height 18
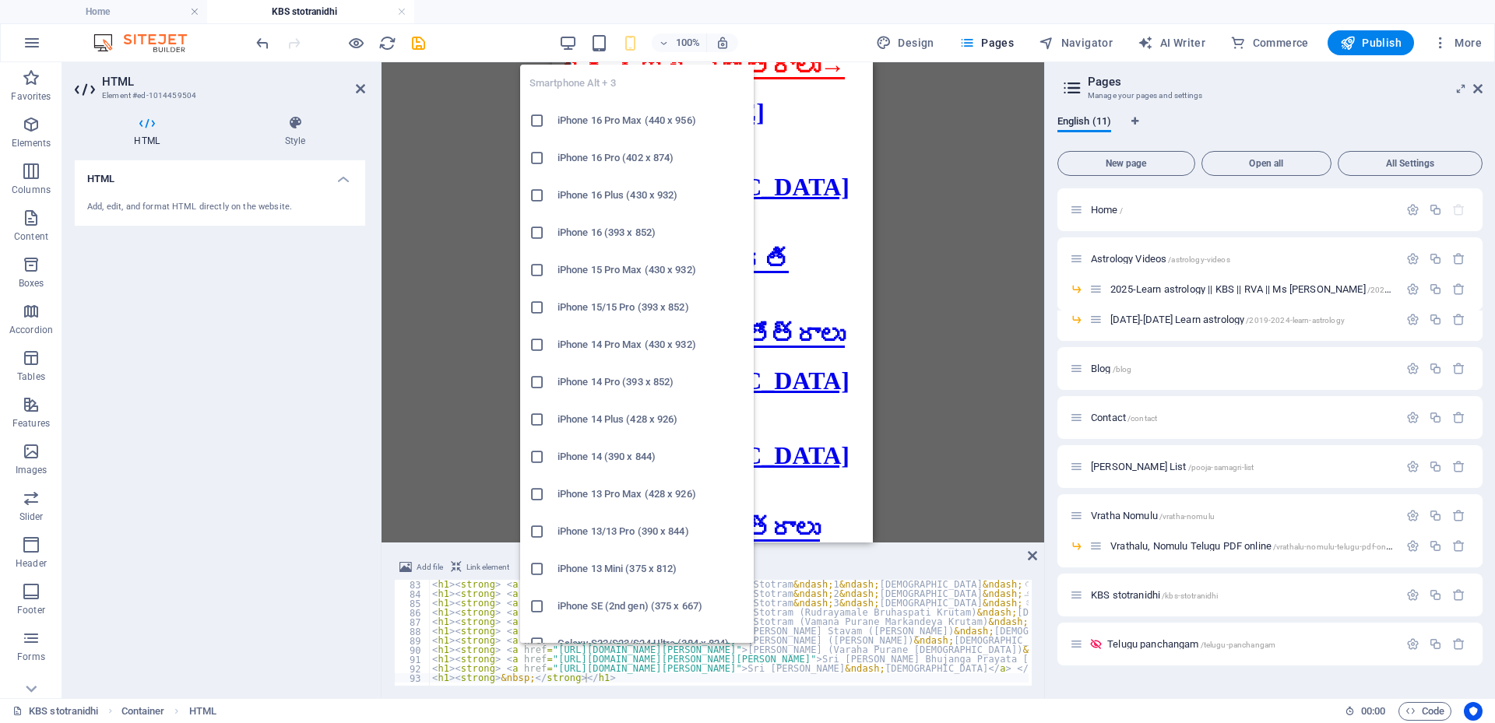
scroll to position [314, 0]
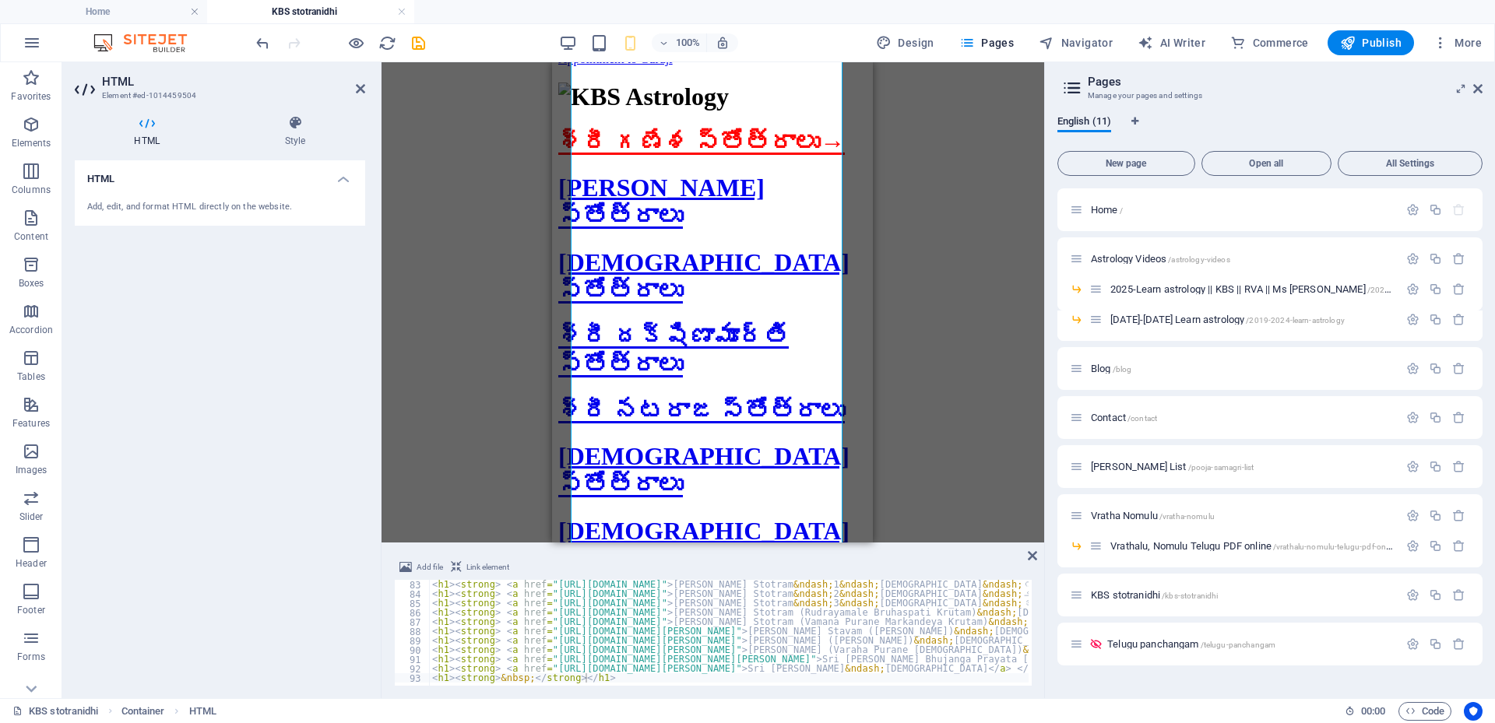
click at [1343, 64] on header "Pages Manage your pages and settings" at bounding box center [1272, 82] width 422 height 40
click at [1343, 40] on icon "button" at bounding box center [1348, 43] width 16 height 16
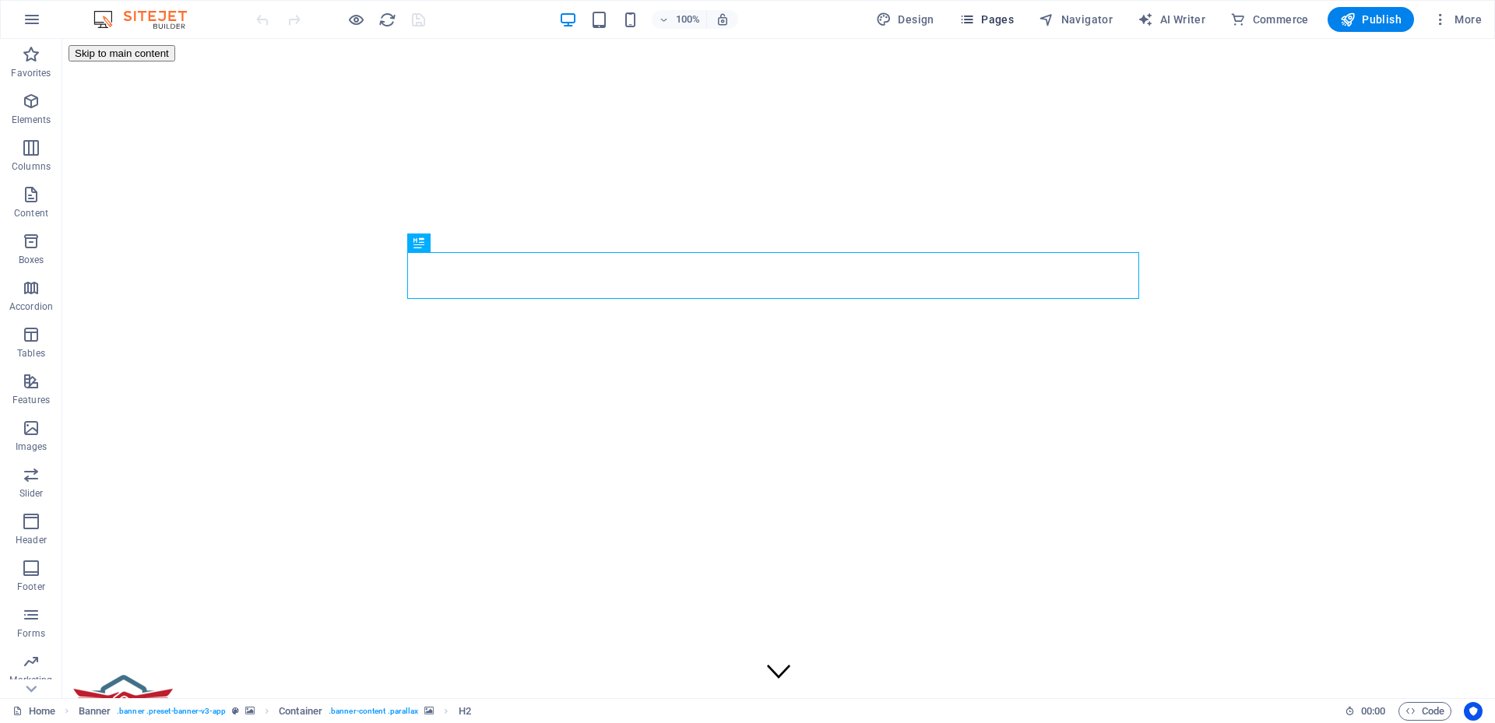
click at [1014, 17] on span "Pages" at bounding box center [986, 20] width 55 height 16
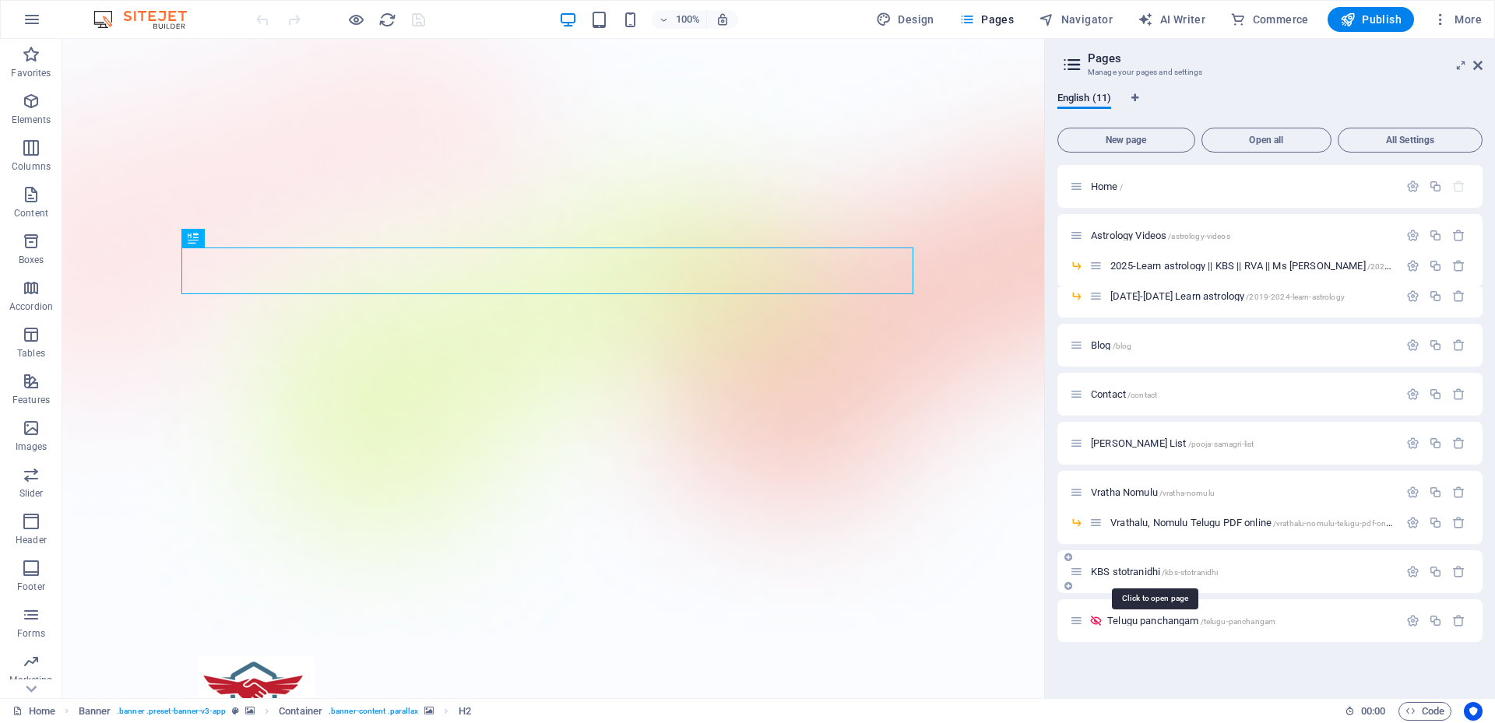
click at [1125, 574] on span "KBS stotranidhi /kbs-stotranidhi" at bounding box center [1154, 572] width 127 height 12
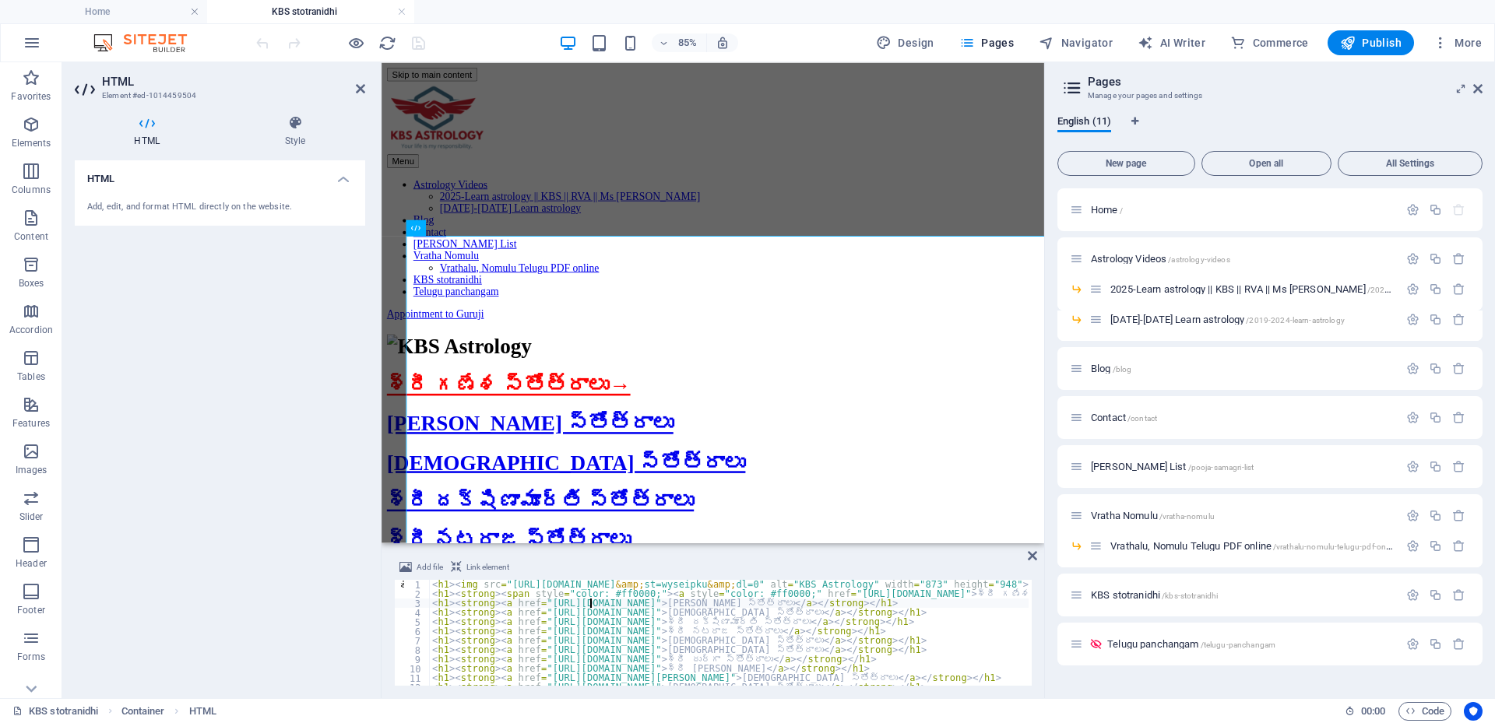
click at [588, 605] on div "< h1 > < img src = "https://www.dropbox.com/scl/fi/d8vgt74rglu5zebktf07c/Hand-s…" at bounding box center [1006, 640] width 1154 height 121
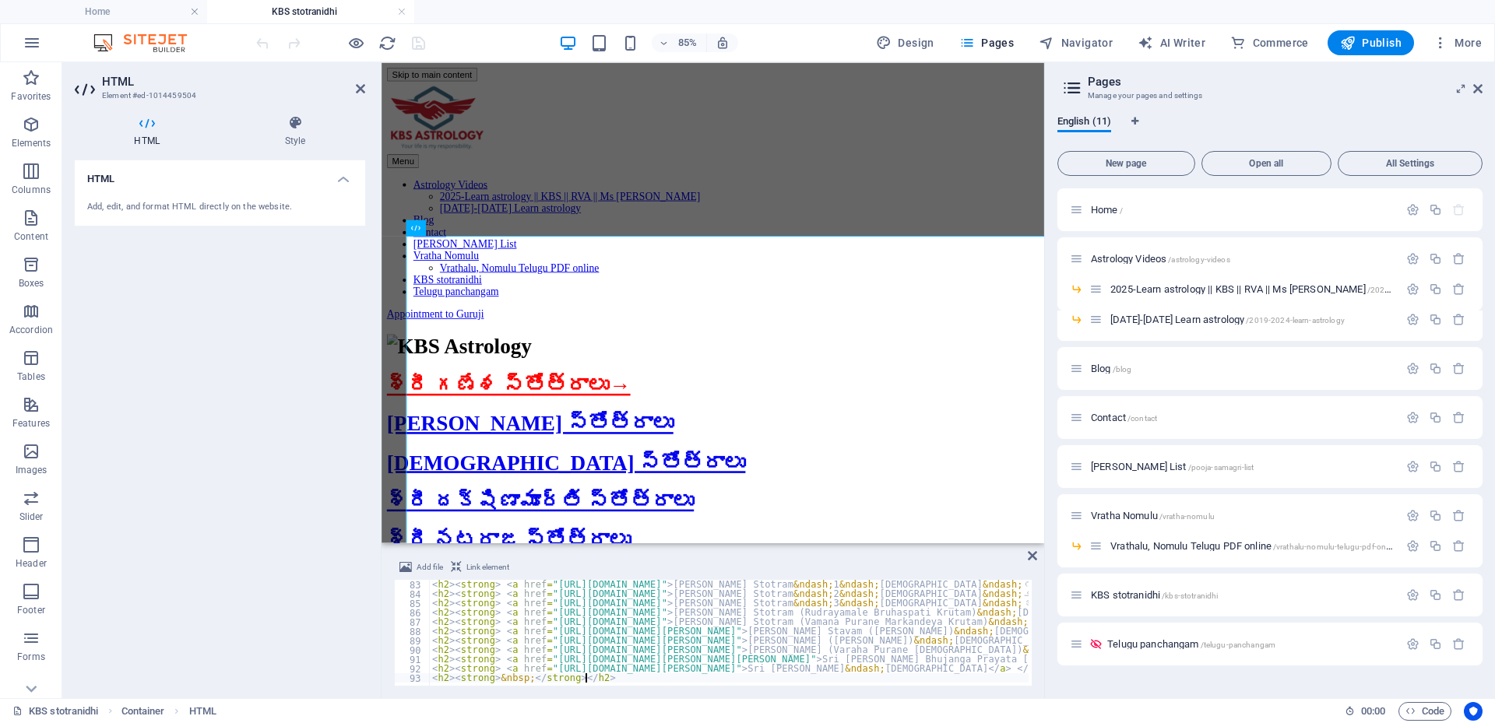
scroll to position [766, 0]
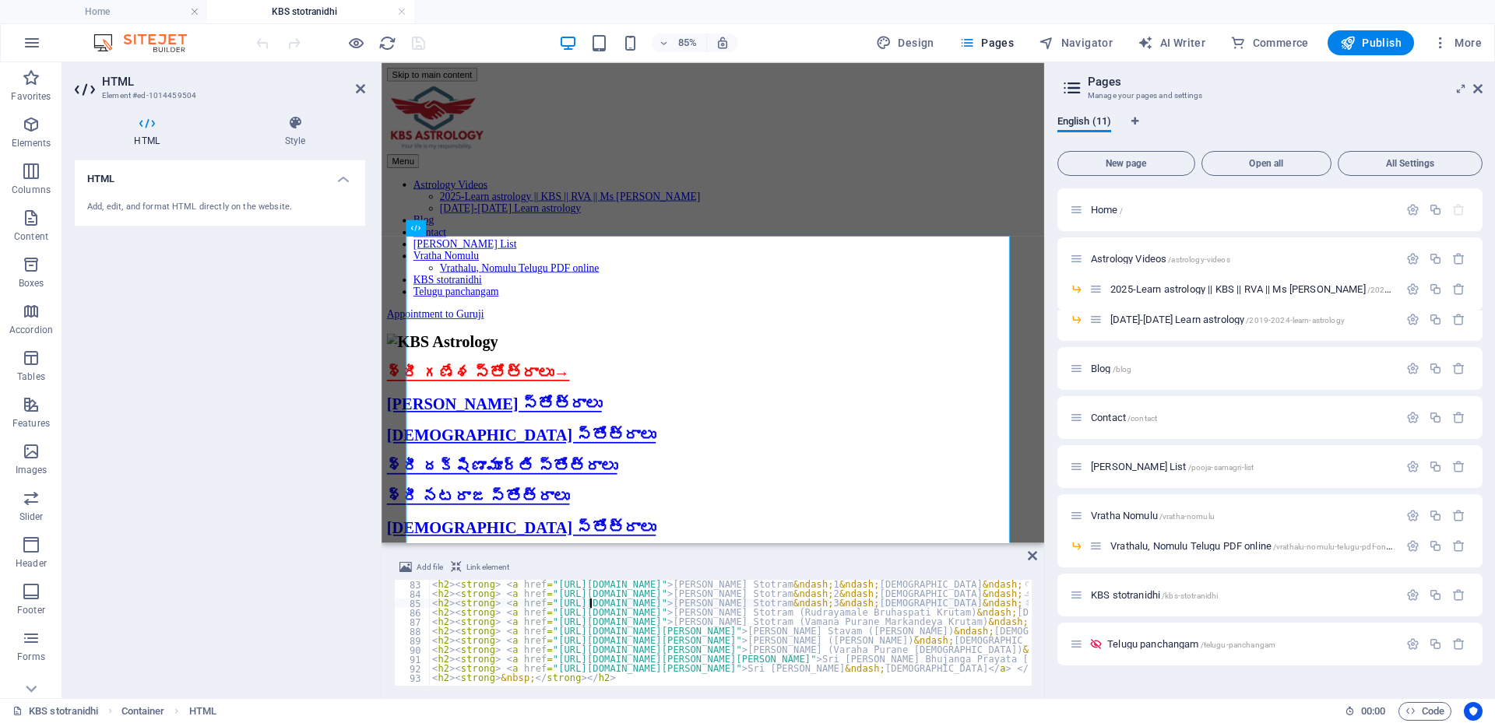
click at [588, 606] on div "< h2 > < strong > < a href = "https://stotranidhi.com/sri-saraswati-stotram-1-i…" at bounding box center [1020, 640] width 1183 height 121
click at [637, 602] on div "< h2 > < strong > < a href = "https://stotranidhi.com/sri-saraswati-stotram-1-i…" at bounding box center [1020, 640] width 1183 height 121
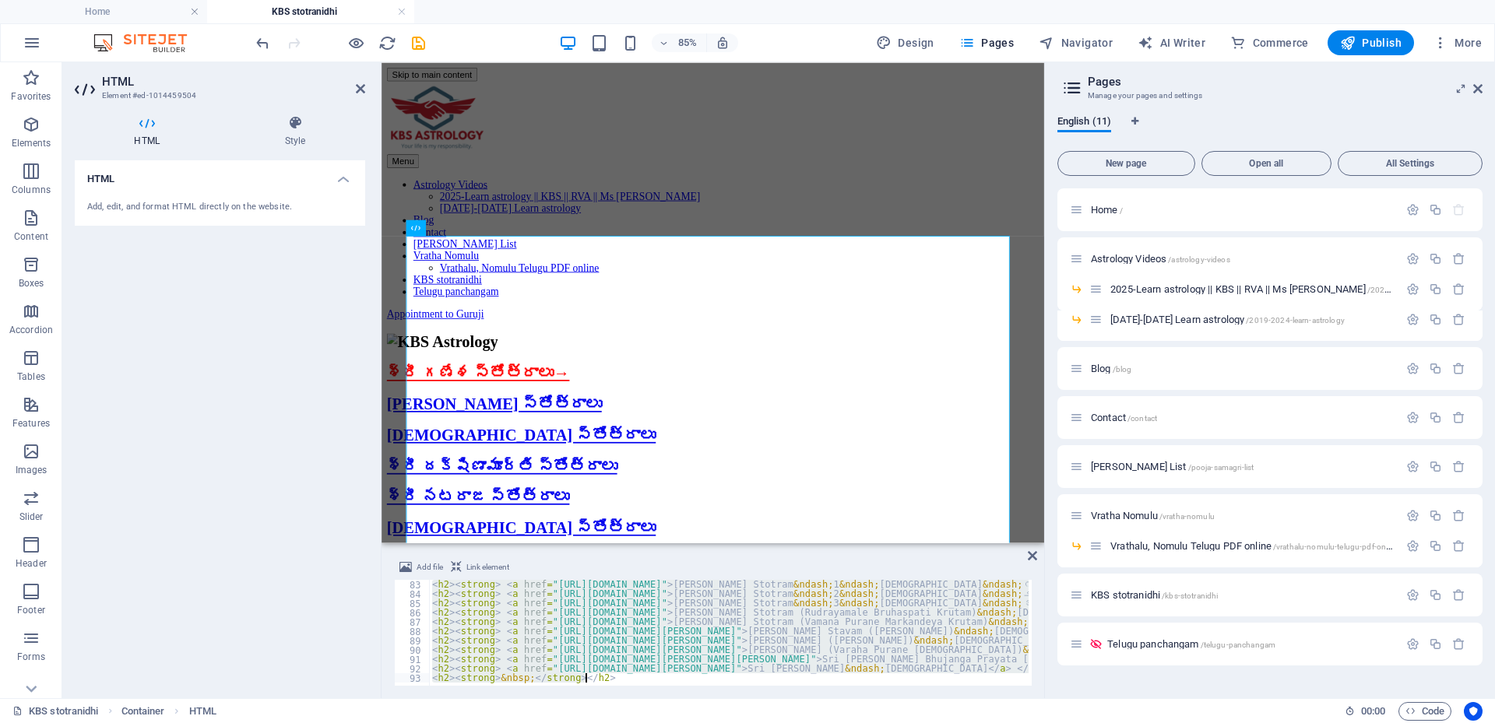
paste textarea "3><strong>&nbsp;</strong></h3"
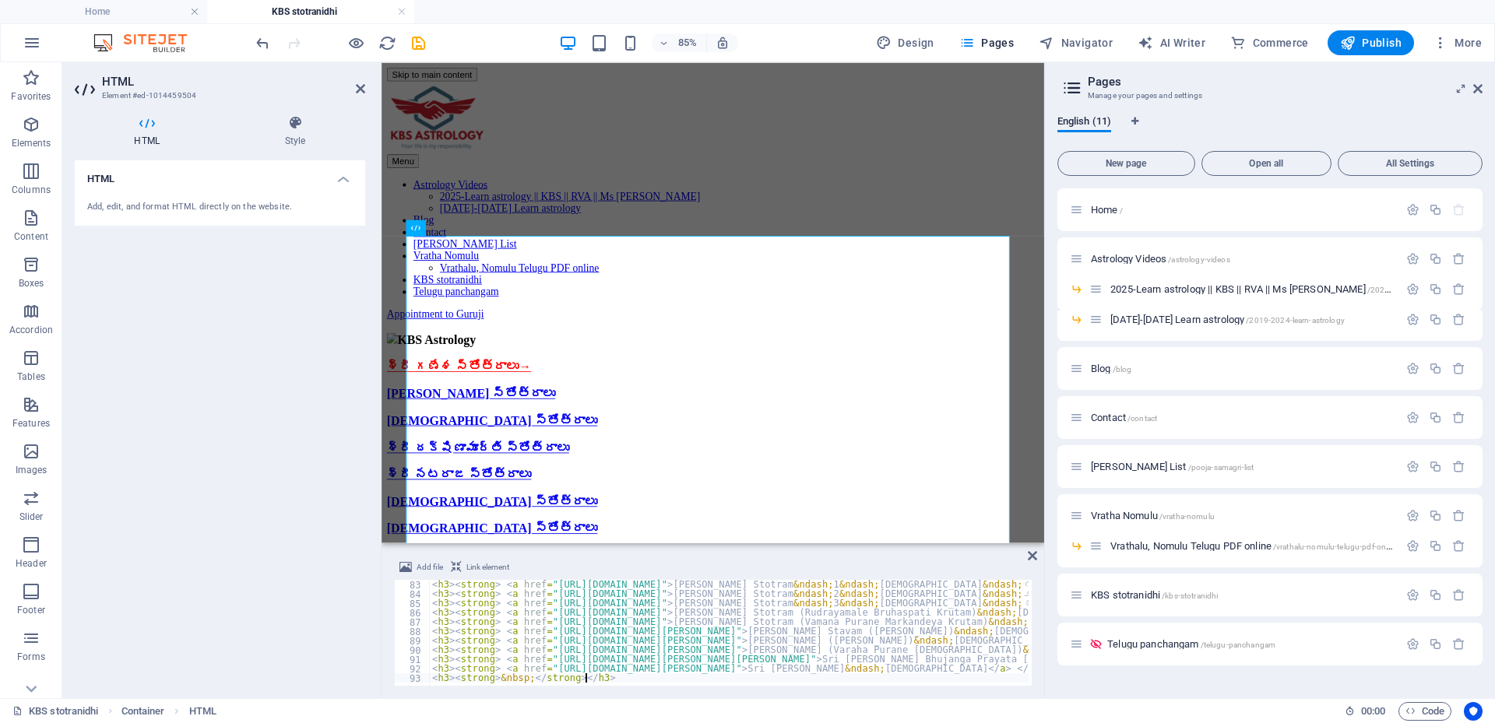
click at [637, 601] on div "< h3 > < strong > < a href = "https://stotranidhi.com/sri-saraswati-stotram-1-i…" at bounding box center [1020, 640] width 1183 height 121
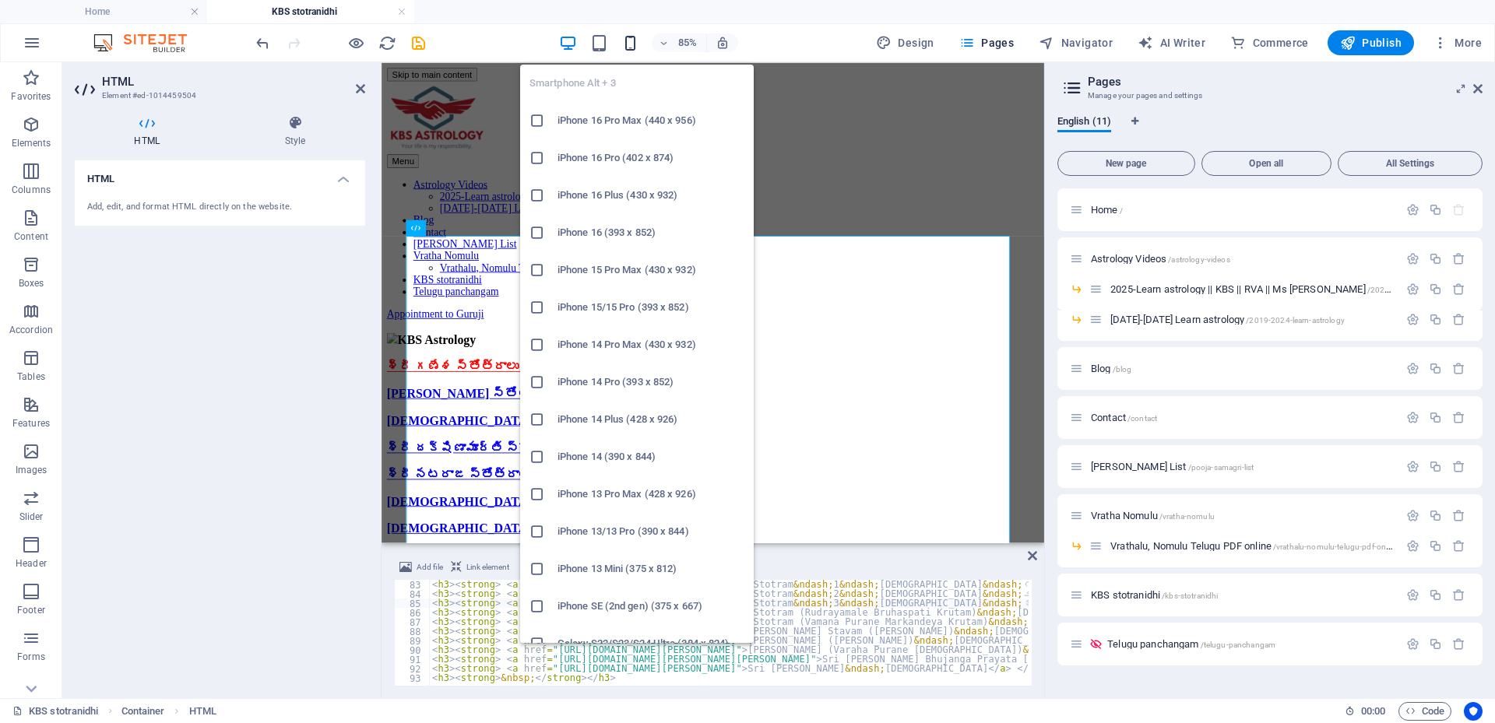
click at [639, 34] on icon "button" at bounding box center [630, 43] width 18 height 18
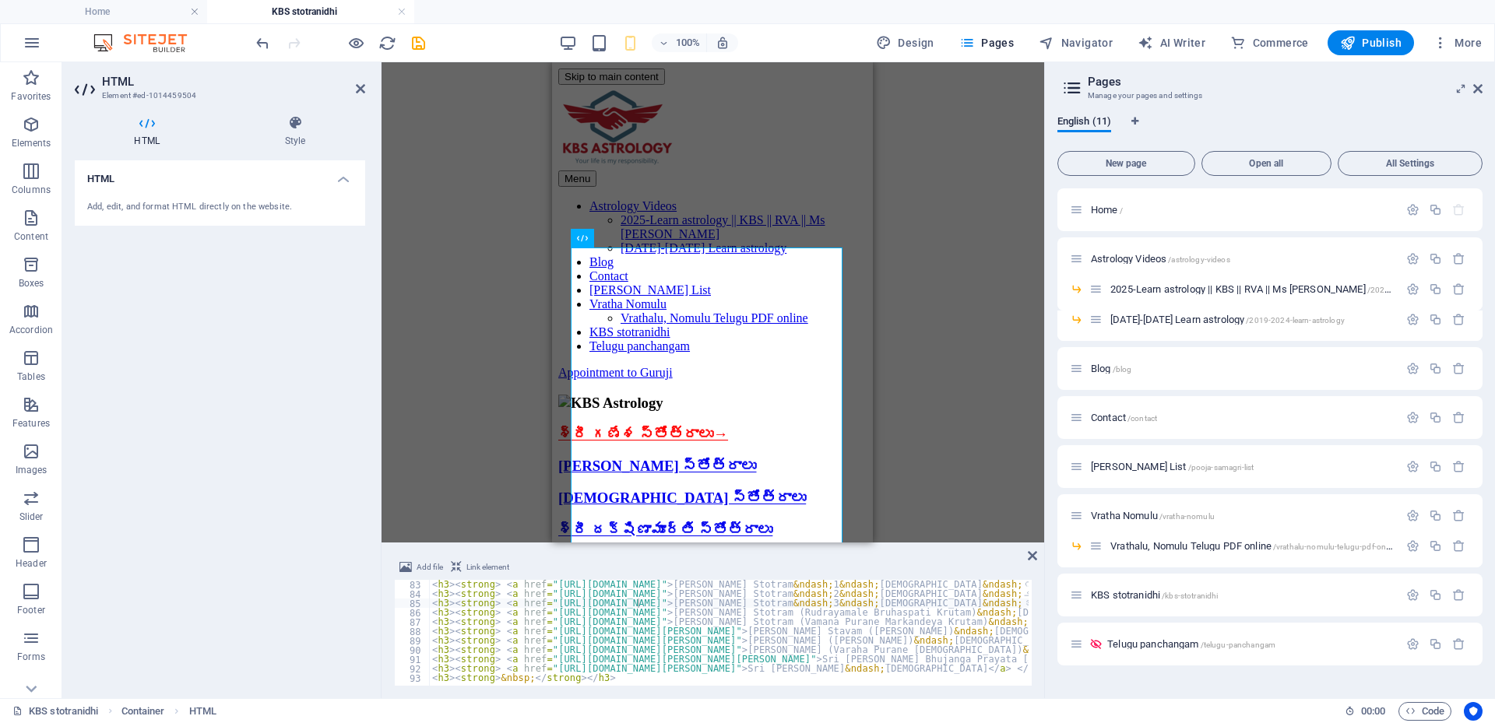
click at [582, 593] on div "< h3 > < strong > < a href = "https://stotranidhi.com/sri-saraswati-stotram-1-i…" at bounding box center [1020, 640] width 1183 height 121
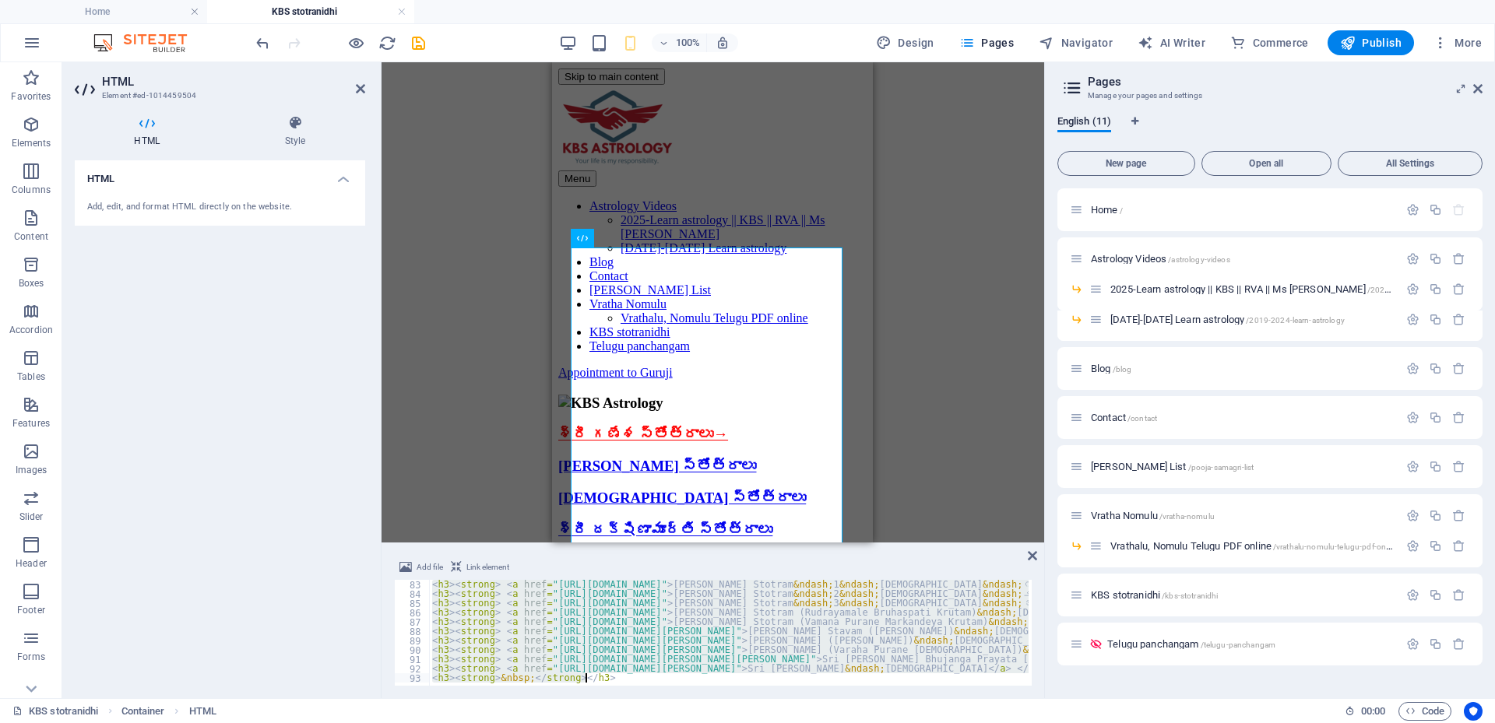
paste textarea "p><strong>&nbsp;</strong></p"
type textarea "<p><strong>&nbsp;</strong></p>"
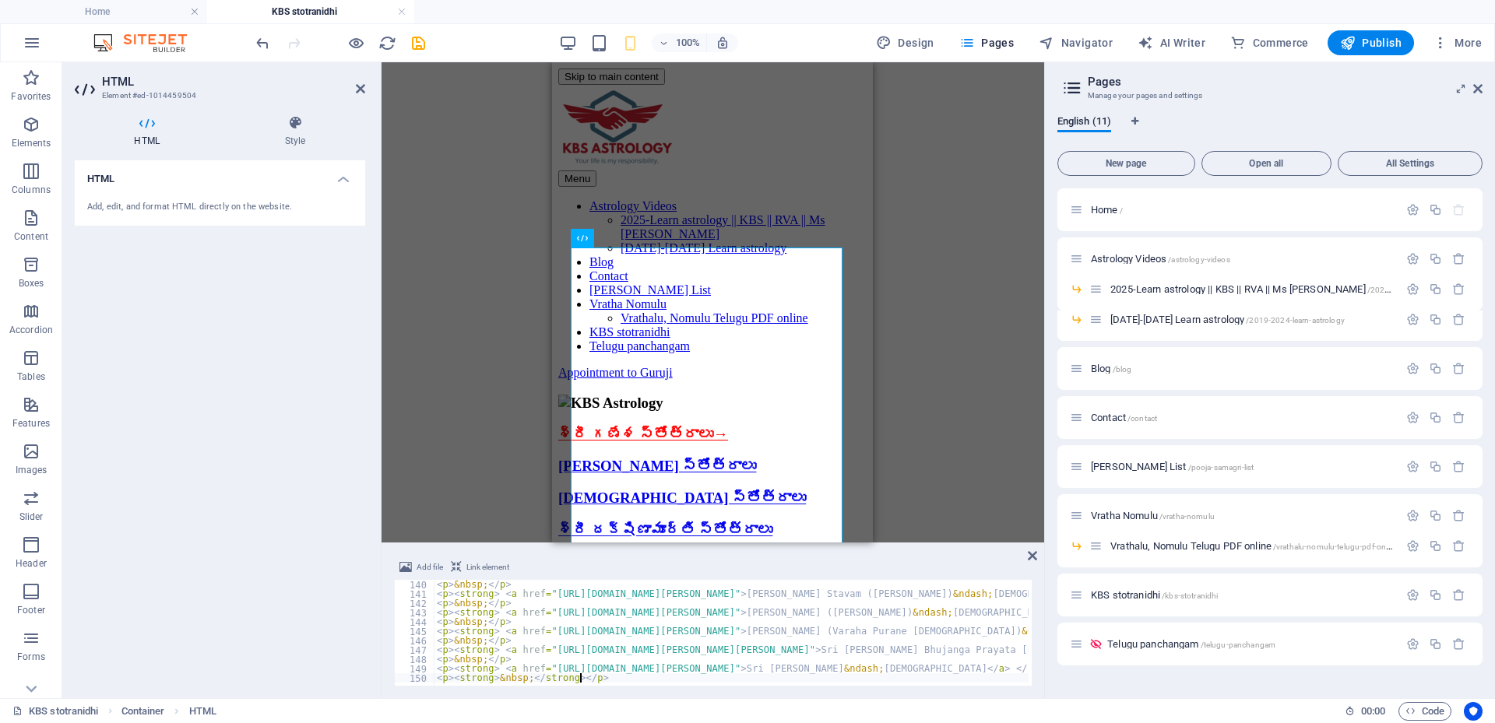
scroll to position [1299, 0]
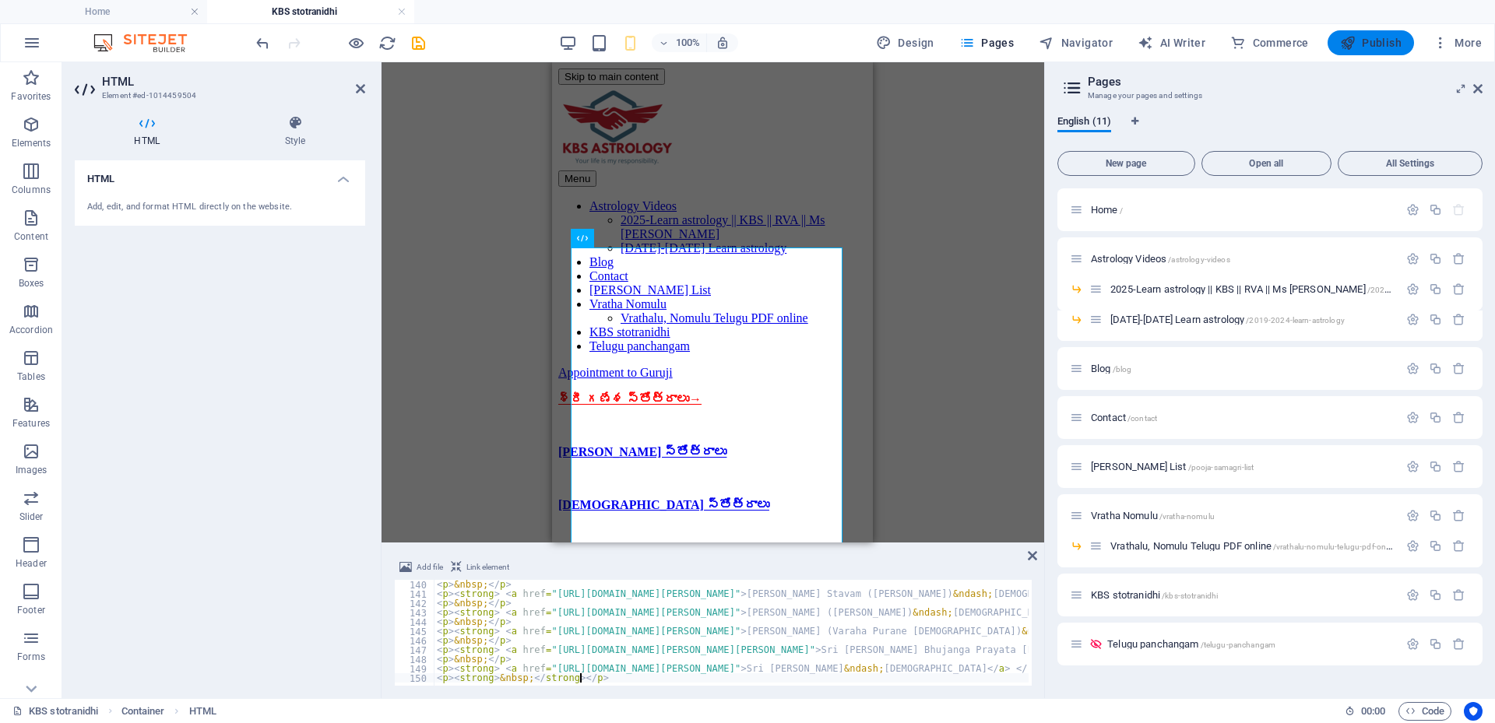
click at [1350, 44] on icon "button" at bounding box center [1348, 43] width 16 height 16
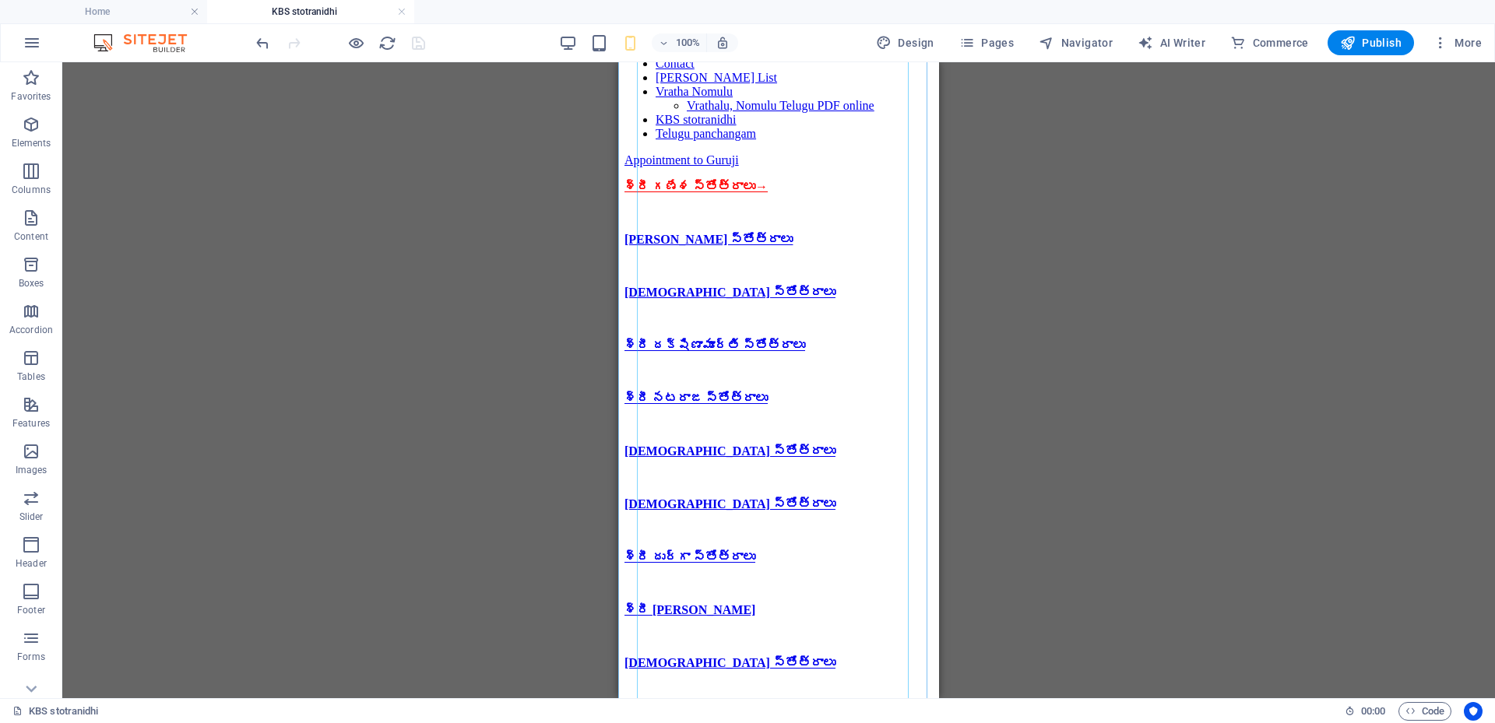
scroll to position [467, 0]
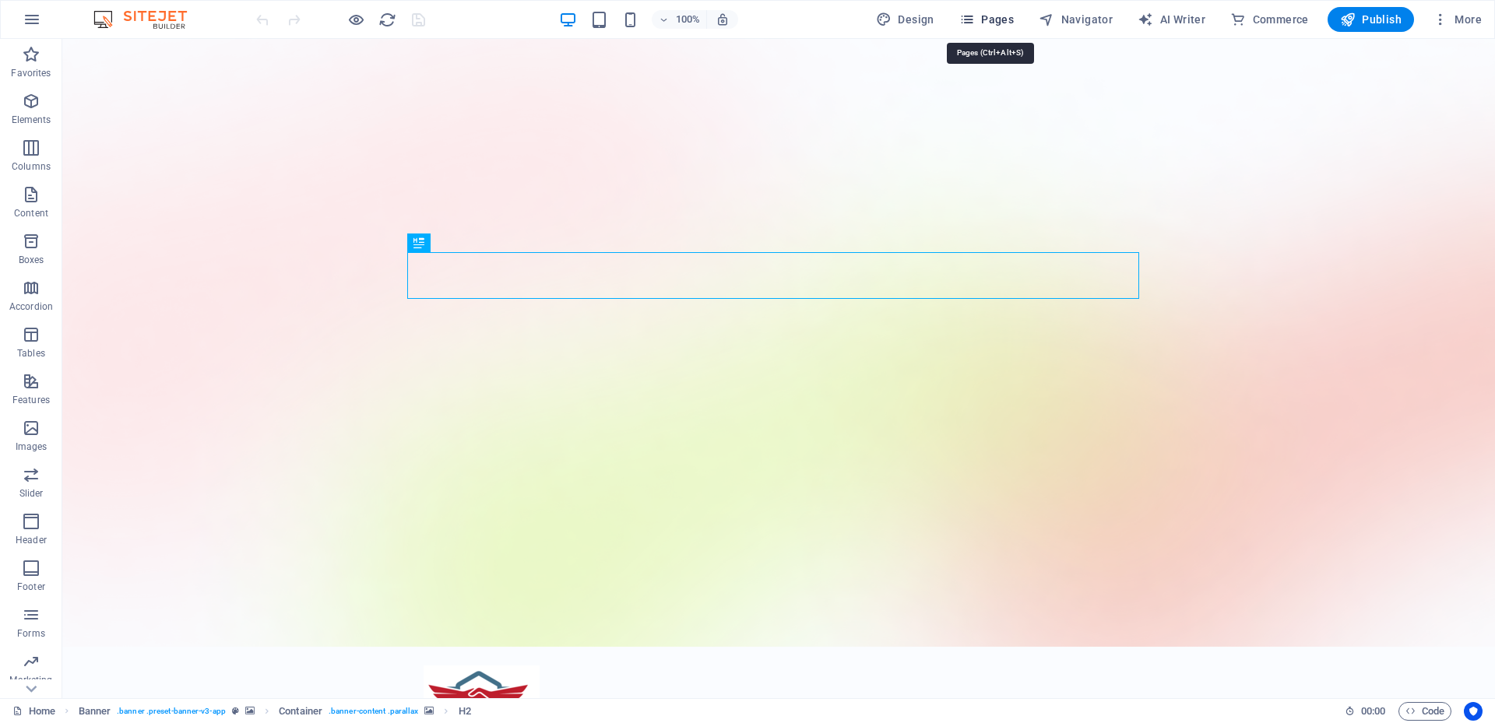
click at [997, 23] on span "Pages" at bounding box center [986, 20] width 55 height 16
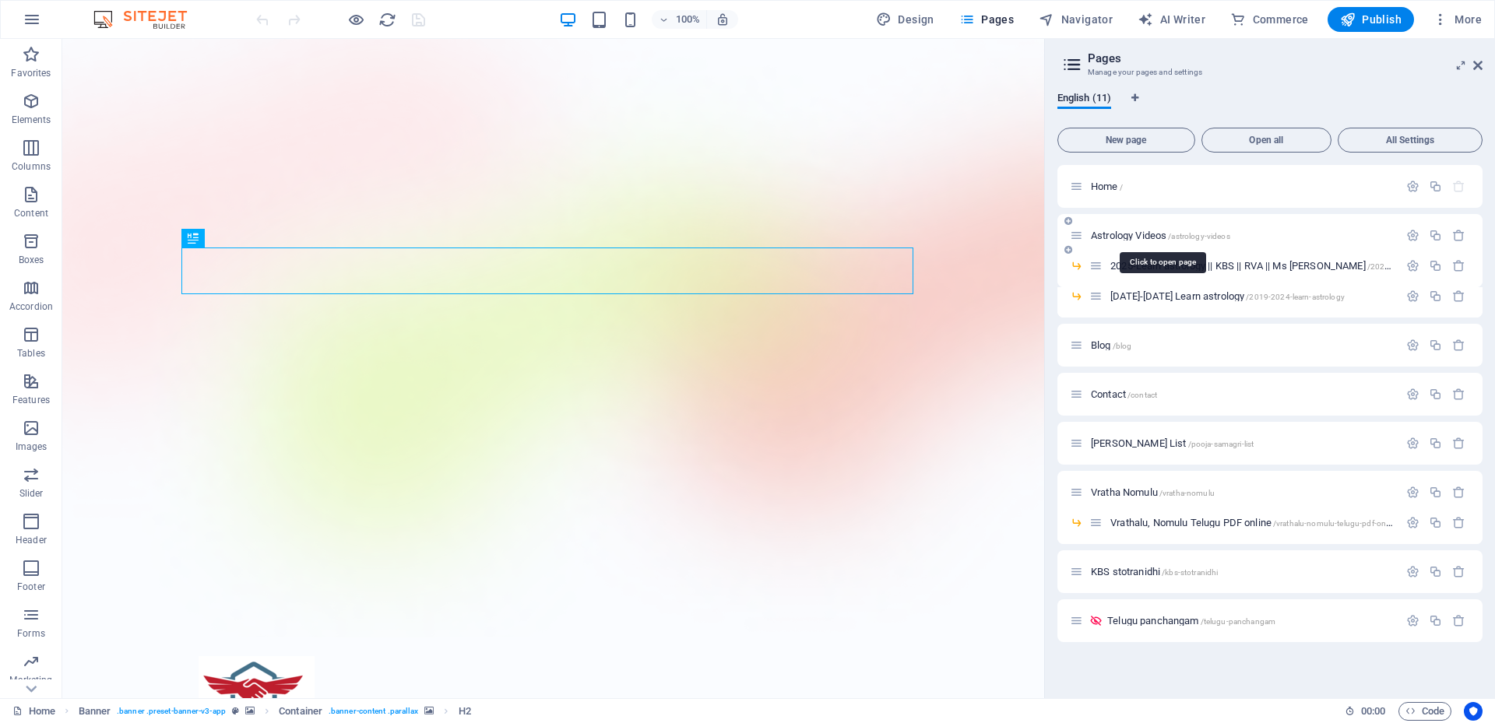
click at [1114, 239] on span "Astrology Videos /astrology-videos" at bounding box center [1160, 236] width 139 height 12
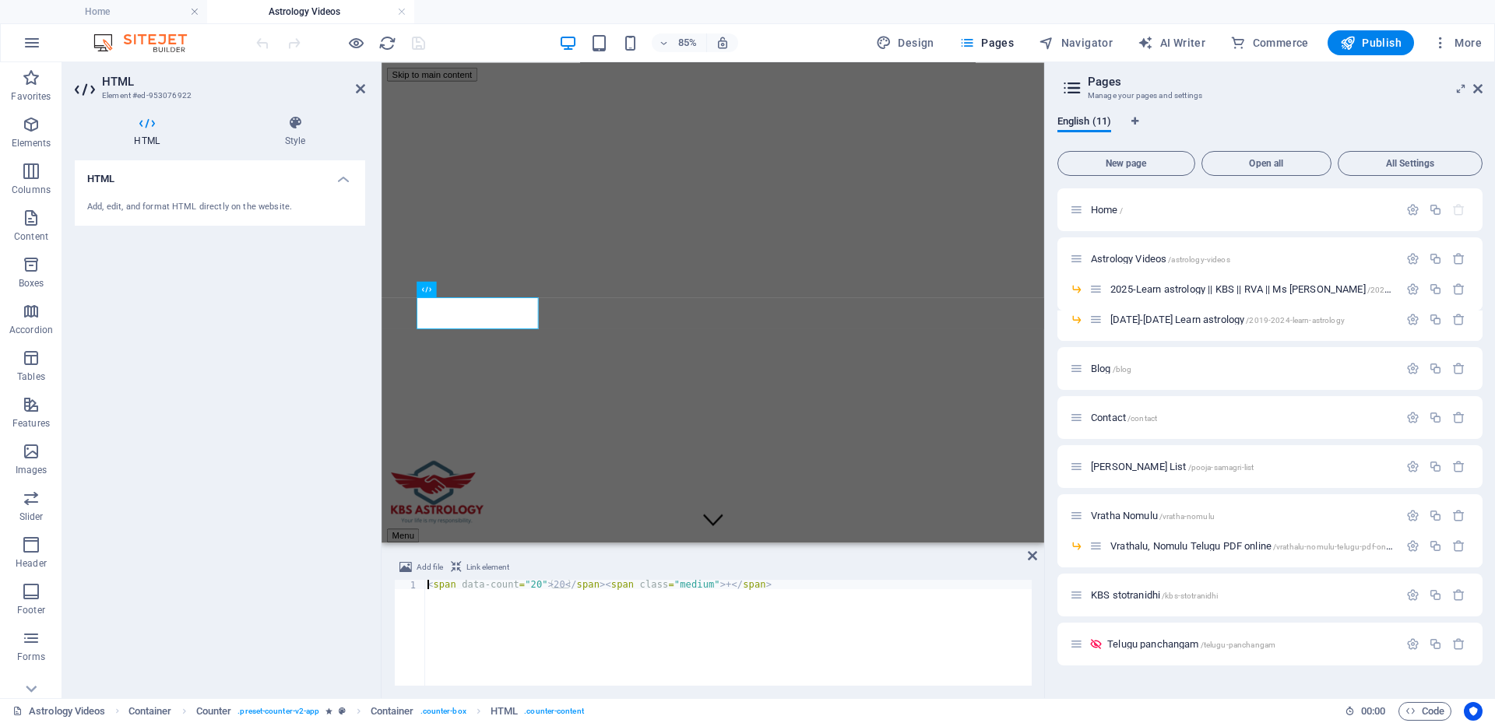
scroll to position [580, 0]
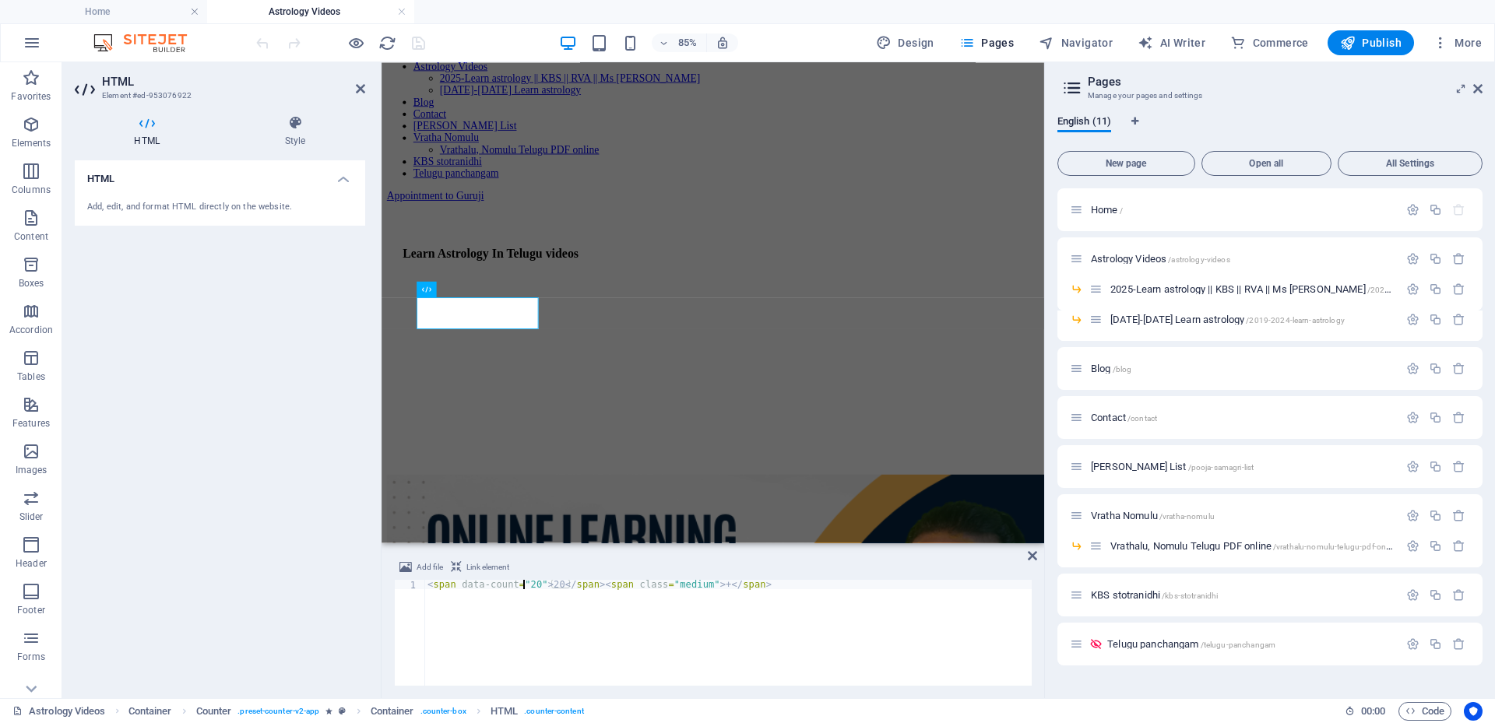
click at [523, 584] on div "< span data-count = "20" > 20 </ span > < span class = "medium" > + </ span >" at bounding box center [727, 642] width 607 height 125
click at [550, 625] on div "< span data-count = "0" > 20 </ span > < span class = "medium" > + </ span >" at bounding box center [727, 642] width 607 height 125
click at [534, 583] on div "< span data-count = "0" > 20 </ span > < span class = "medium" > + </ span >" at bounding box center [727, 642] width 607 height 125
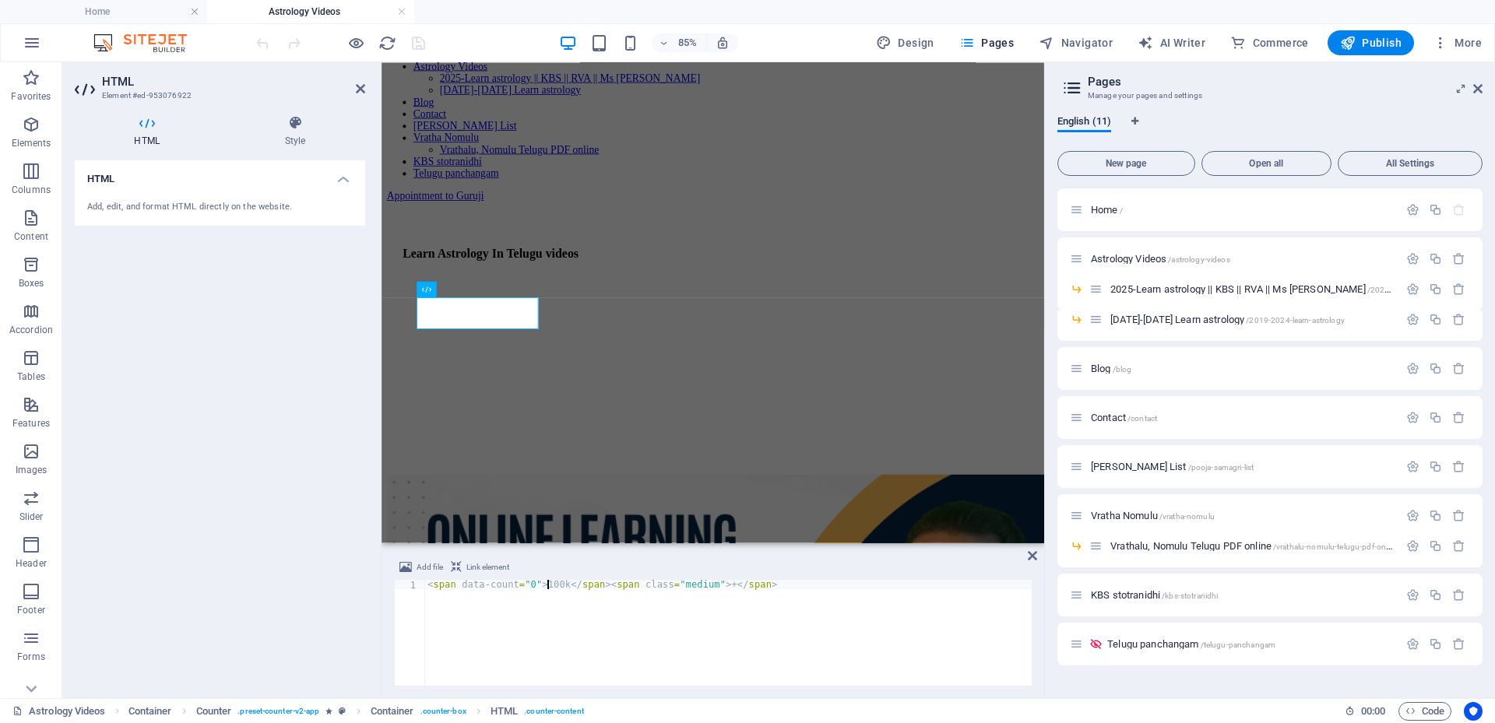
type textarea "<span data-count="0">100k</span><span class="medium">+</span>"
click at [254, 368] on div "HTML Add, edit, and format HTML directly on the website." at bounding box center [220, 423] width 290 height 526
click at [748, 586] on div "< span data-count = "0" > 100k </ span > < span class = "medium" > + </ span >" at bounding box center [727, 642] width 607 height 125
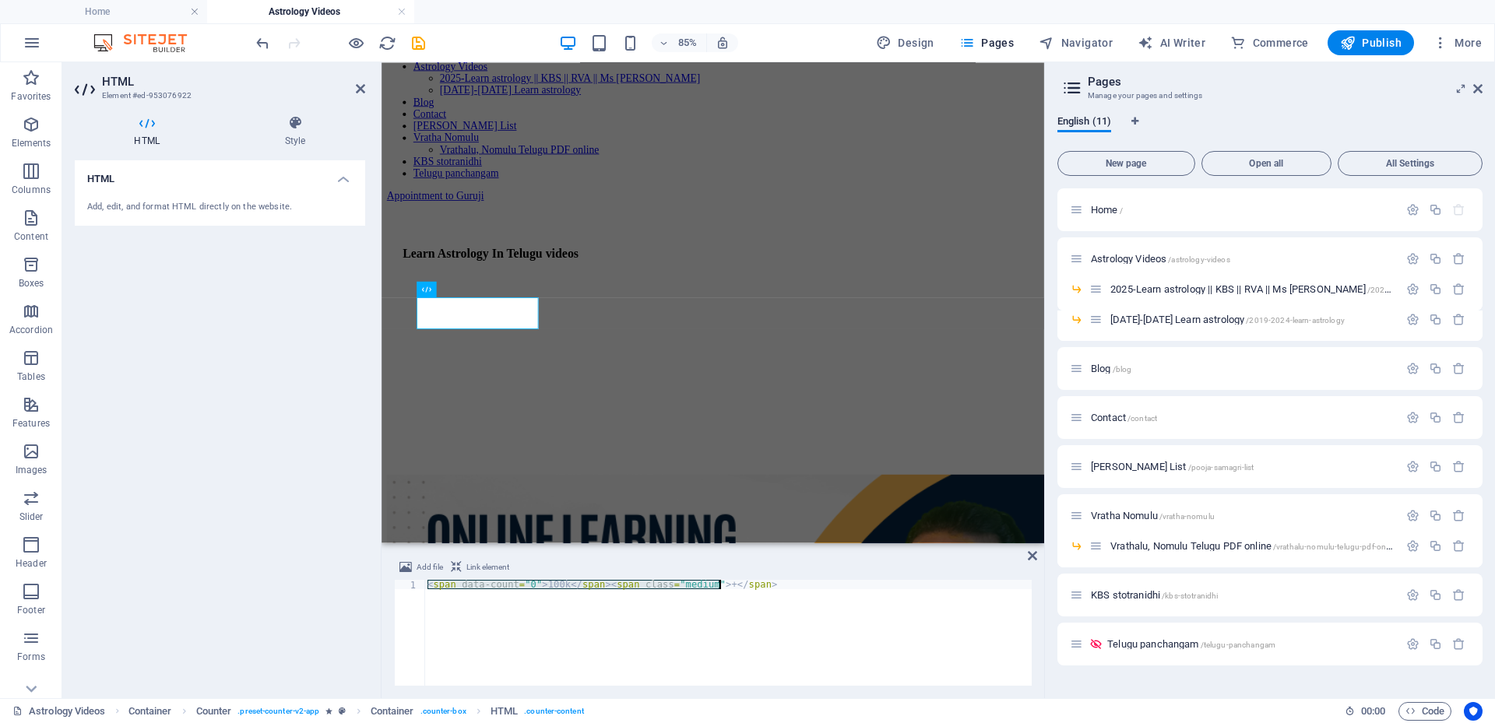
click at [748, 586] on div "< span data-count = "0" > 100k </ span > < span class = "medium" > + </ span >" at bounding box center [727, 642] width 607 height 125
click at [1028, 559] on icon at bounding box center [1032, 556] width 9 height 12
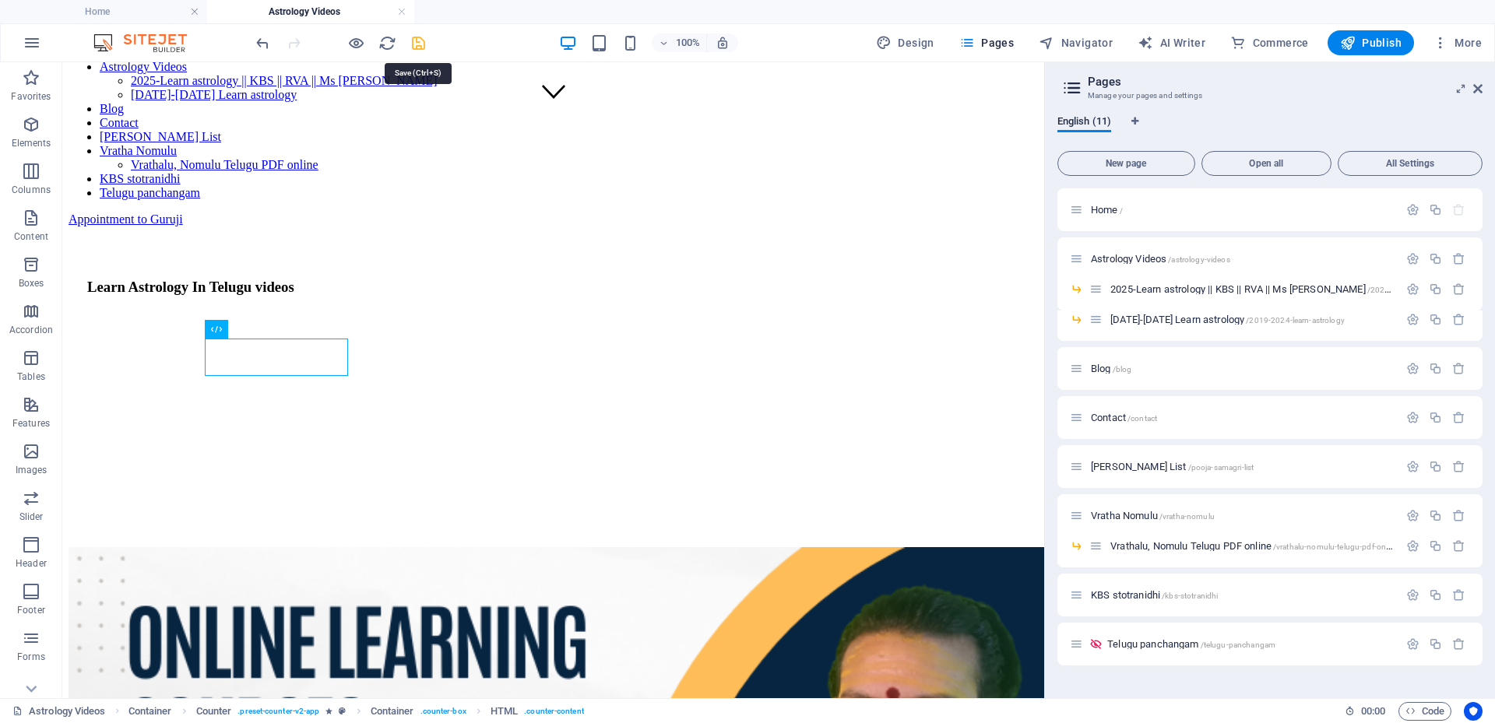
click at [411, 43] on icon "save" at bounding box center [419, 43] width 18 height 18
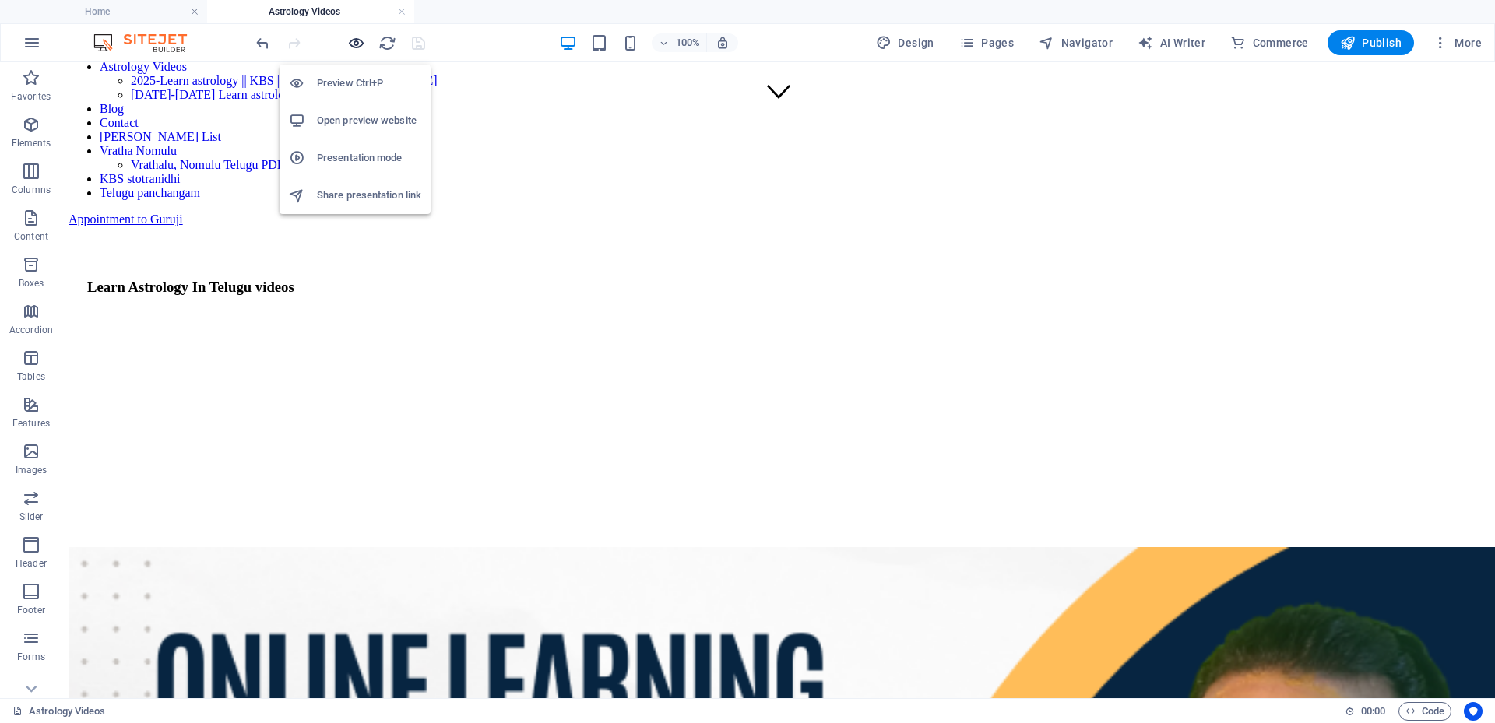
click at [363, 44] on icon "button" at bounding box center [356, 43] width 18 height 18
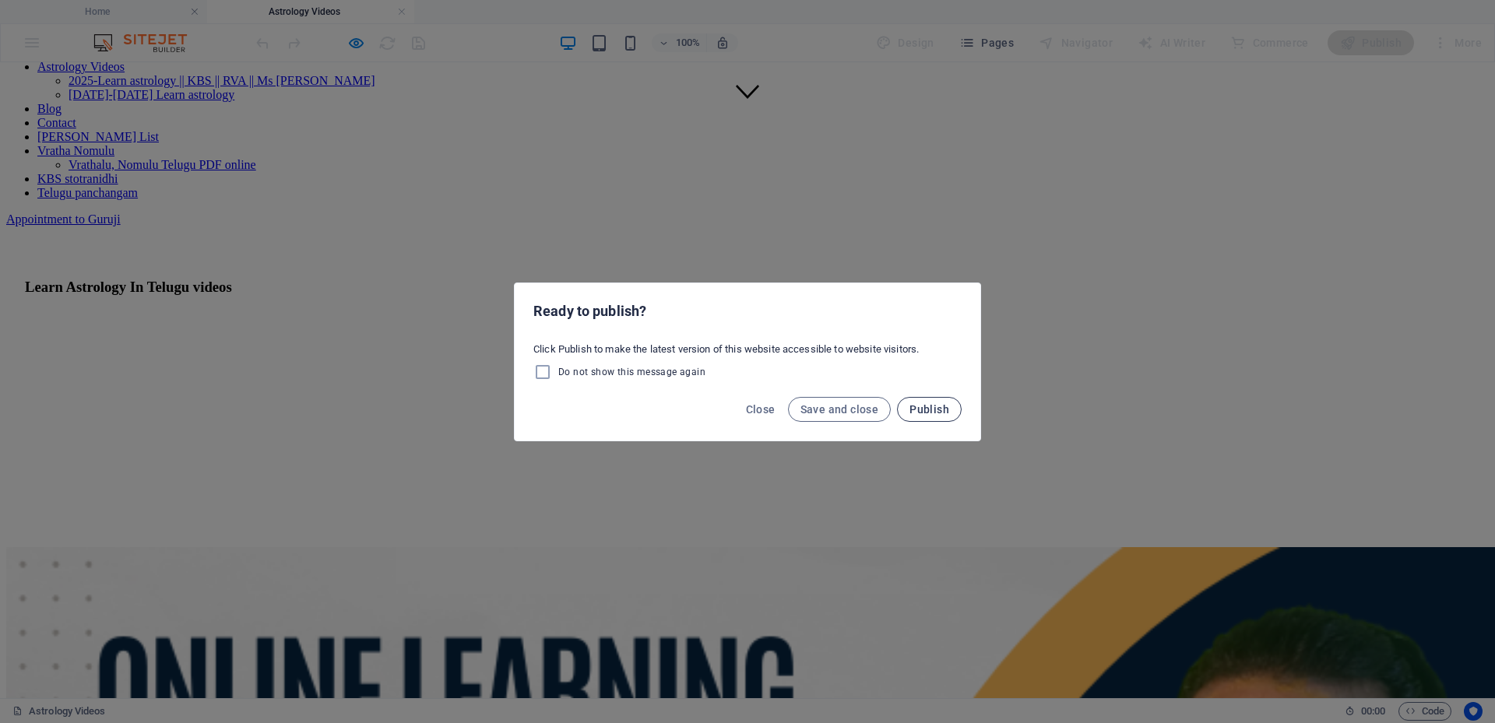
click at [921, 409] on span "Publish" at bounding box center [930, 409] width 40 height 12
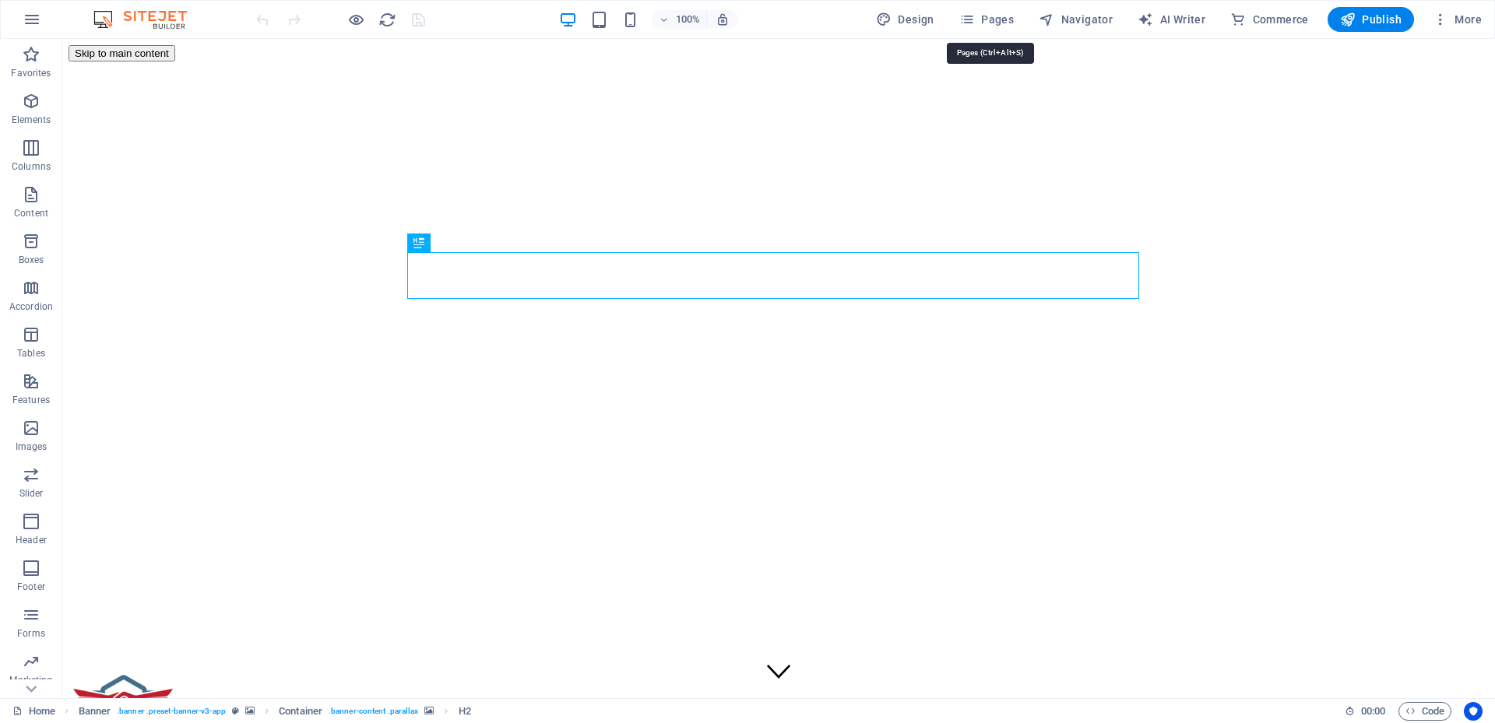
drag, startPoint x: 1001, startPoint y: 20, endPoint x: 1005, endPoint y: 37, distance: 16.8
click at [1001, 20] on span "Pages" at bounding box center [986, 20] width 55 height 16
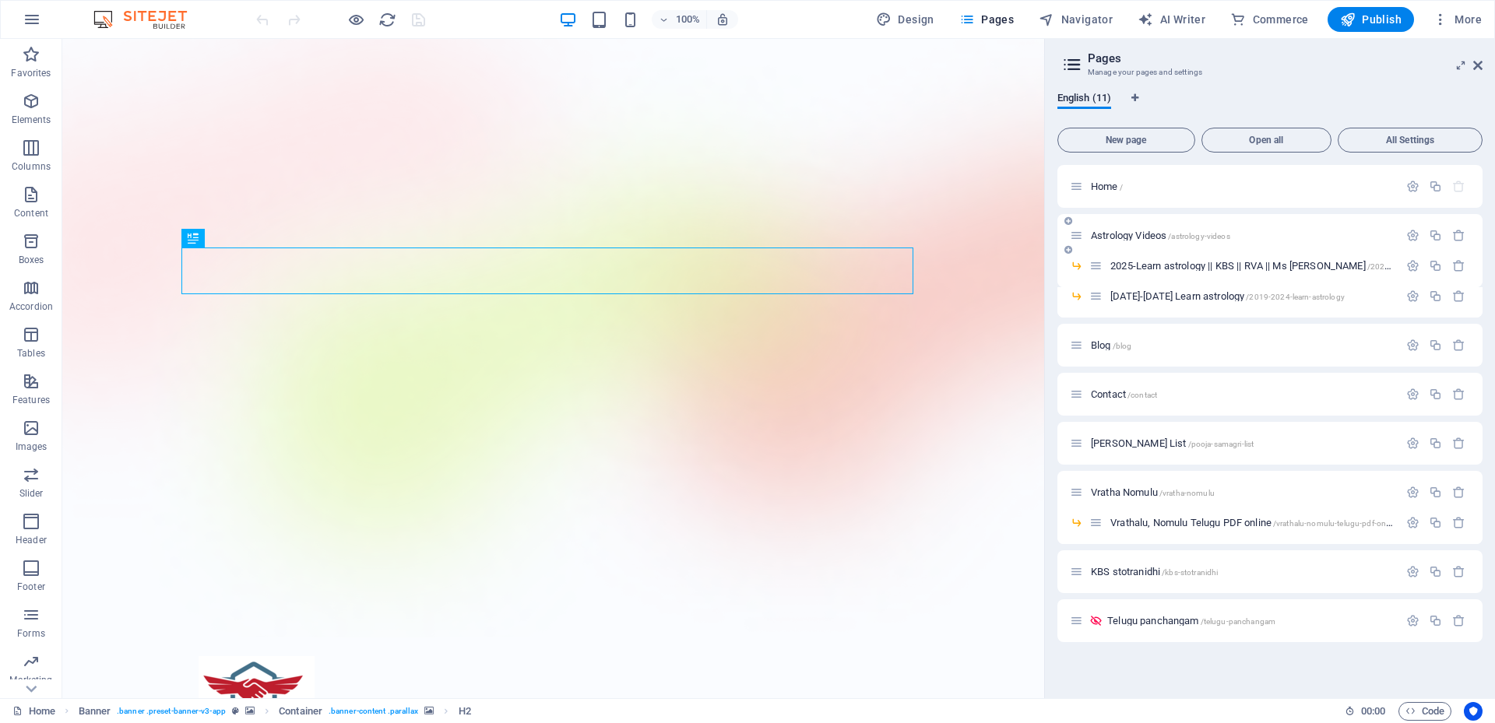
click at [1112, 228] on div "Astrology Videos /astrology-videos" at bounding box center [1234, 236] width 329 height 18
click at [1112, 234] on span "Astrology Videos /astrology-videos" at bounding box center [1160, 236] width 139 height 12
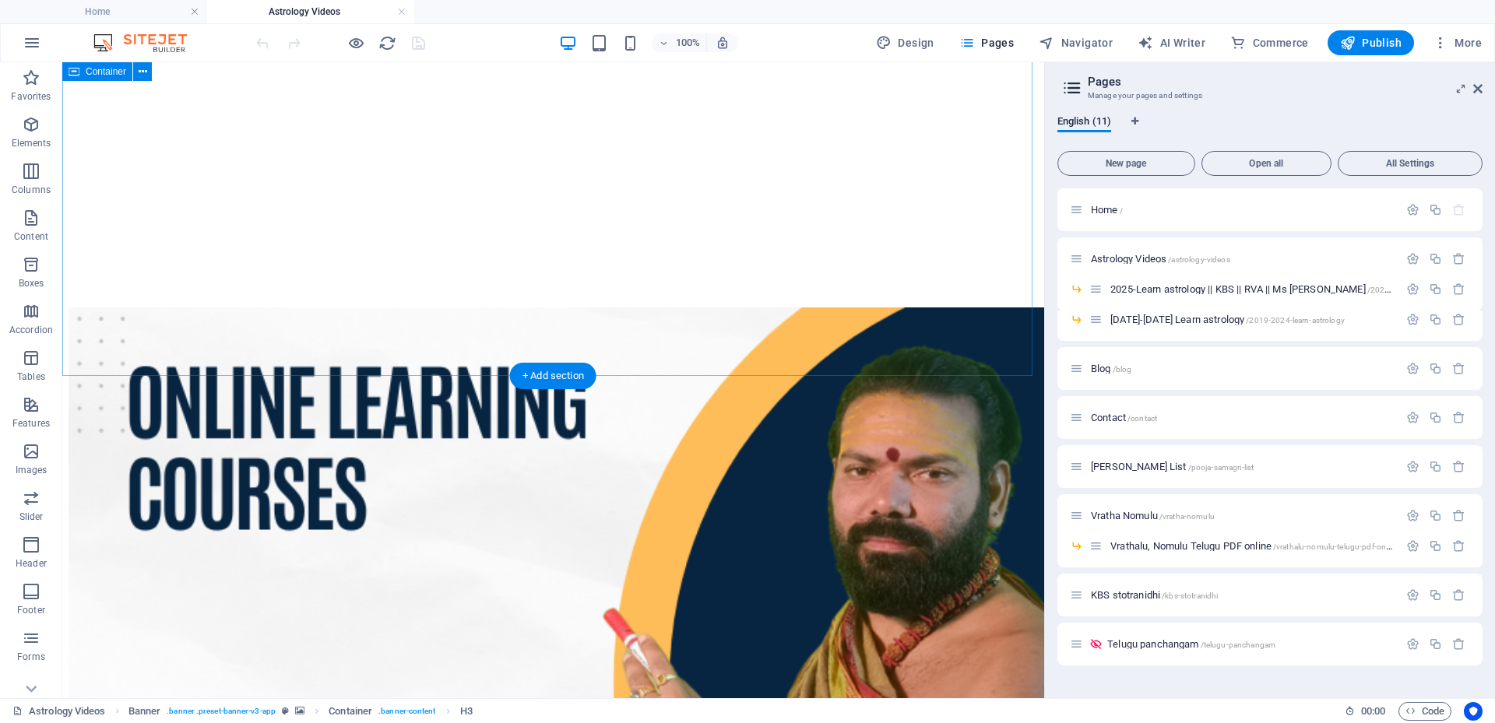
scroll to position [424, 0]
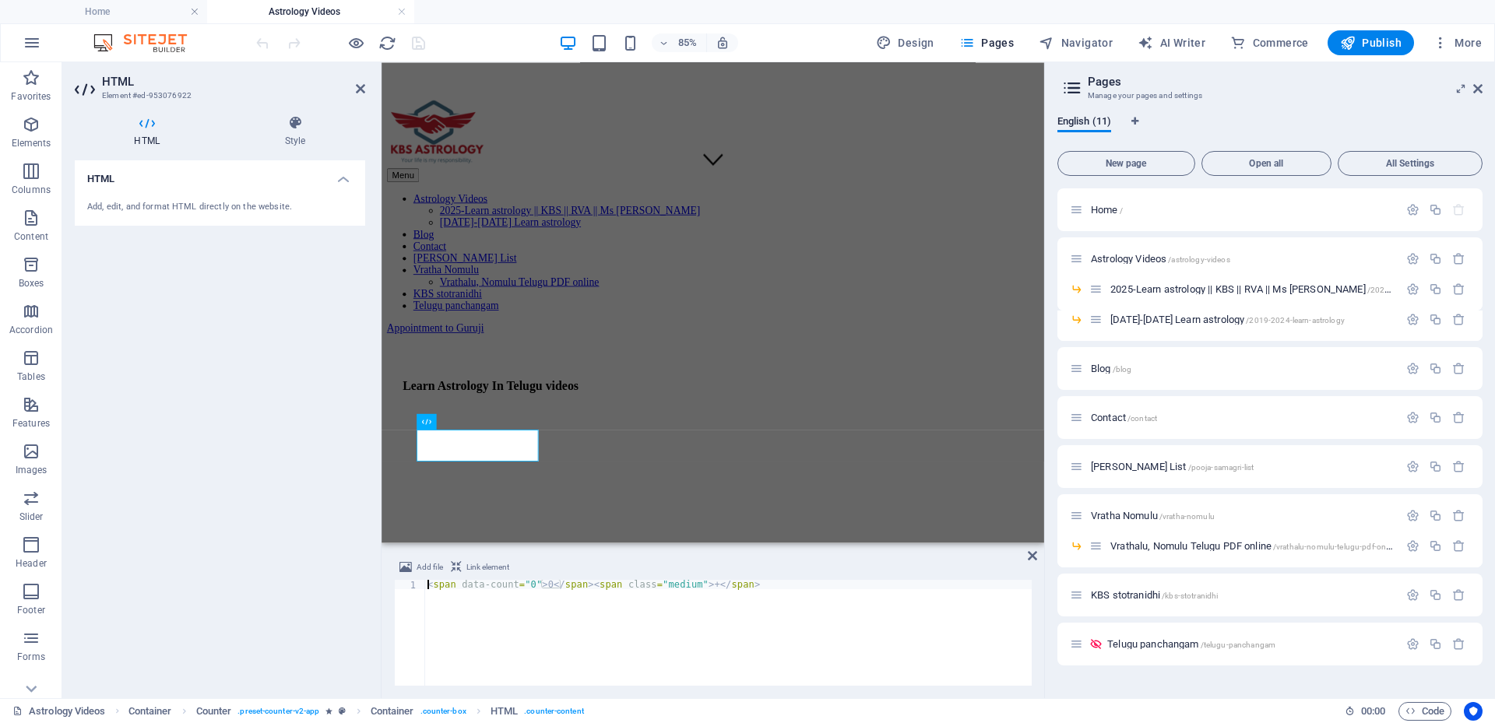
click at [529, 583] on div "< span data-count = "0" > 0 </ span > < span class = "medium" > + </ span >" at bounding box center [727, 642] width 607 height 125
type textarea "<span data-count="0">100 k </span><span class="medium">+</span>"
click at [357, 521] on div "HTML Add, edit, and format HTML directly on the website." at bounding box center [220, 423] width 290 height 526
click at [424, 43] on icon "save" at bounding box center [419, 43] width 18 height 18
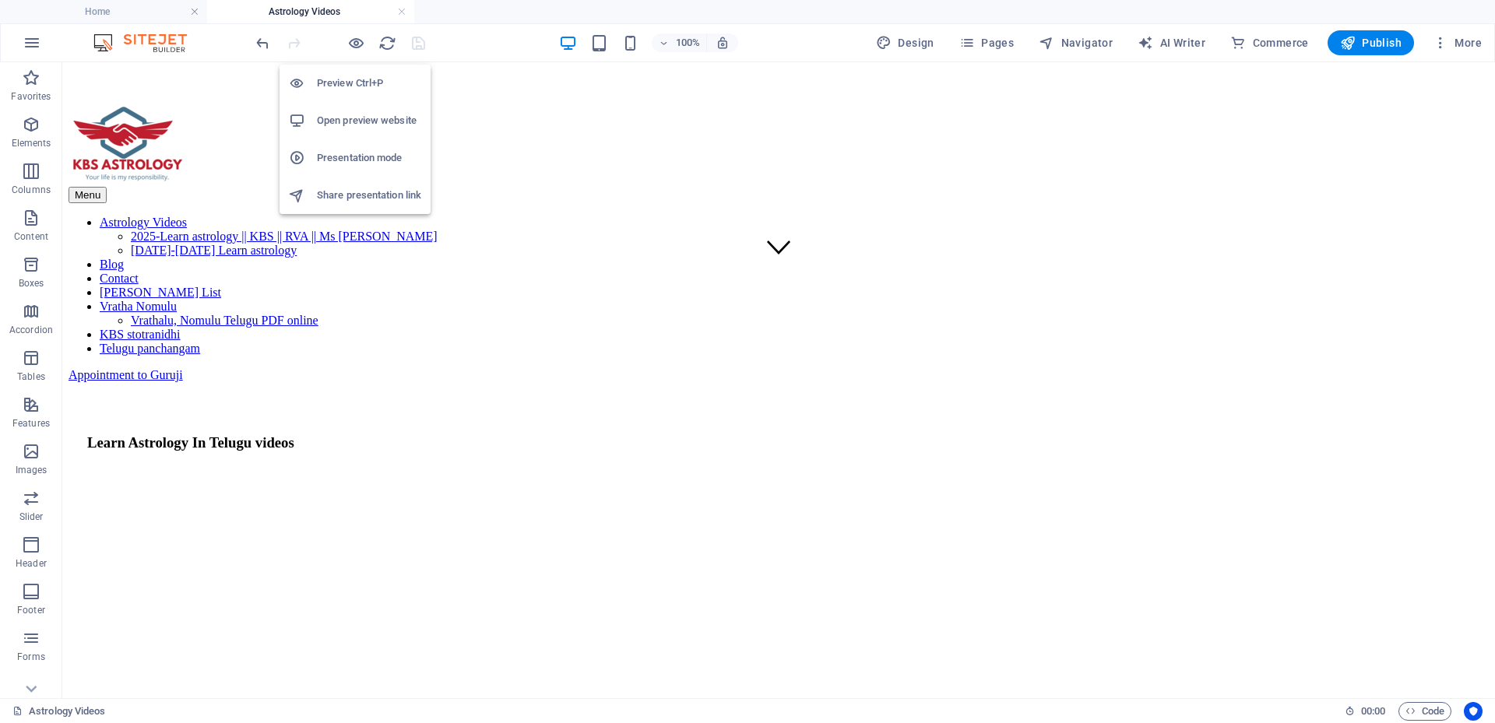
click at [358, 69] on li "Preview Ctrl+P" at bounding box center [355, 83] width 151 height 37
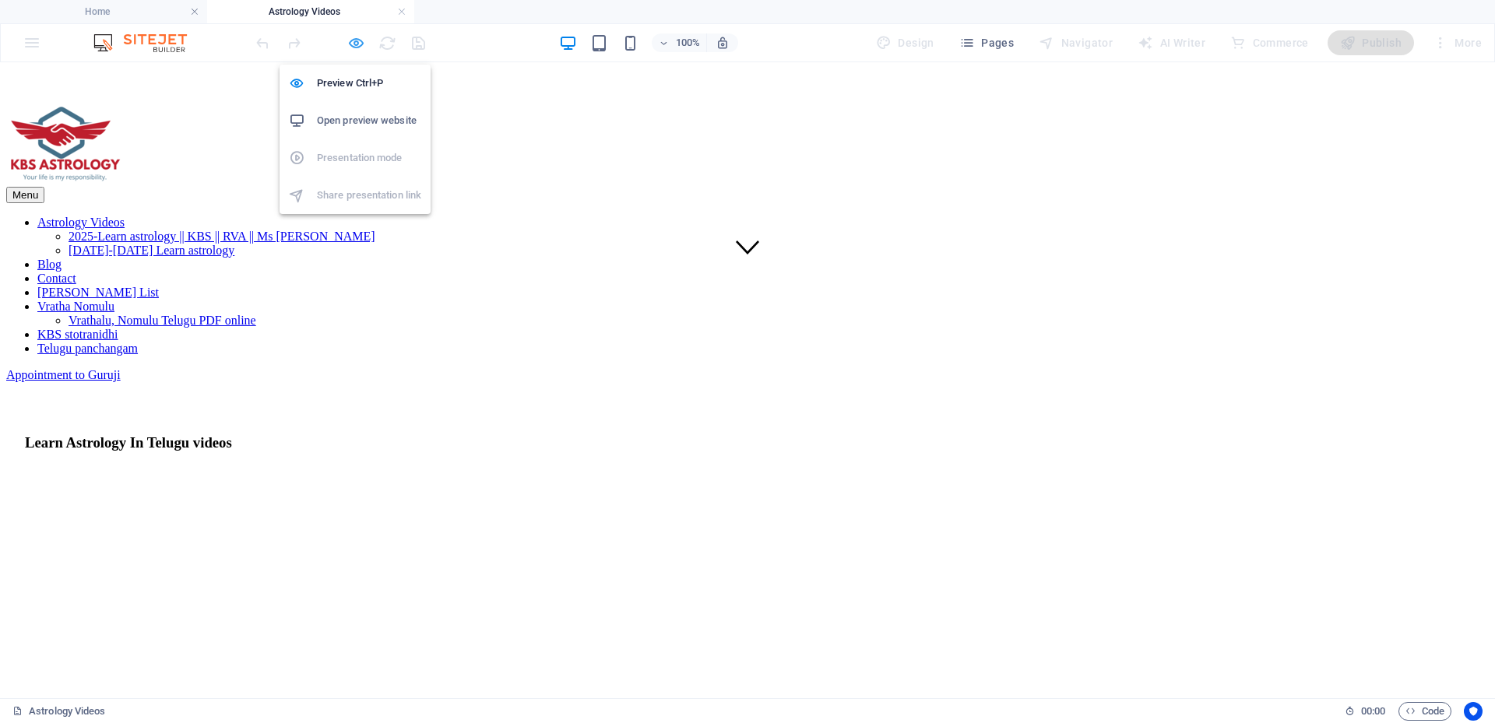
click at [353, 42] on icon "button" at bounding box center [356, 43] width 18 height 18
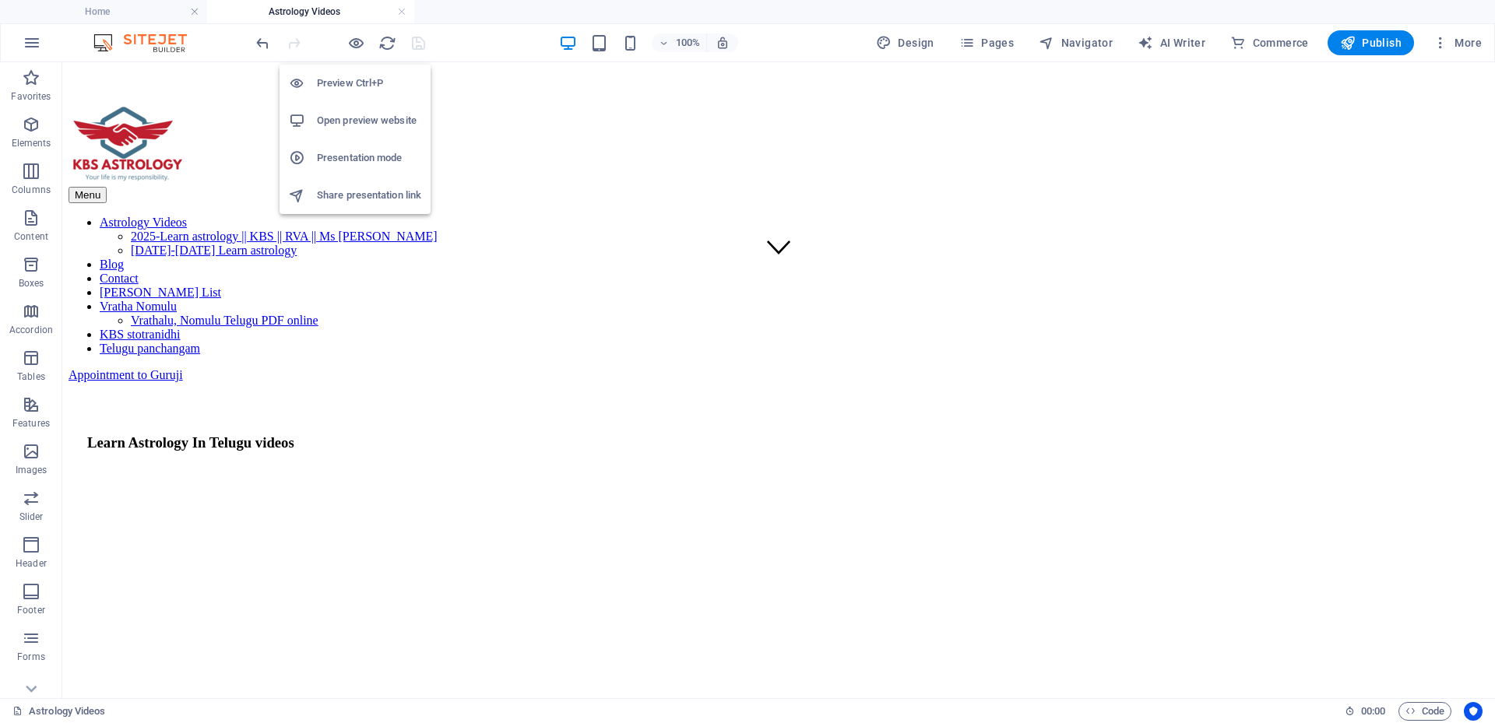
click at [359, 124] on h6 "Open preview website" at bounding box center [369, 120] width 104 height 19
click at [1345, 32] on button "Publish" at bounding box center [1371, 42] width 86 height 25
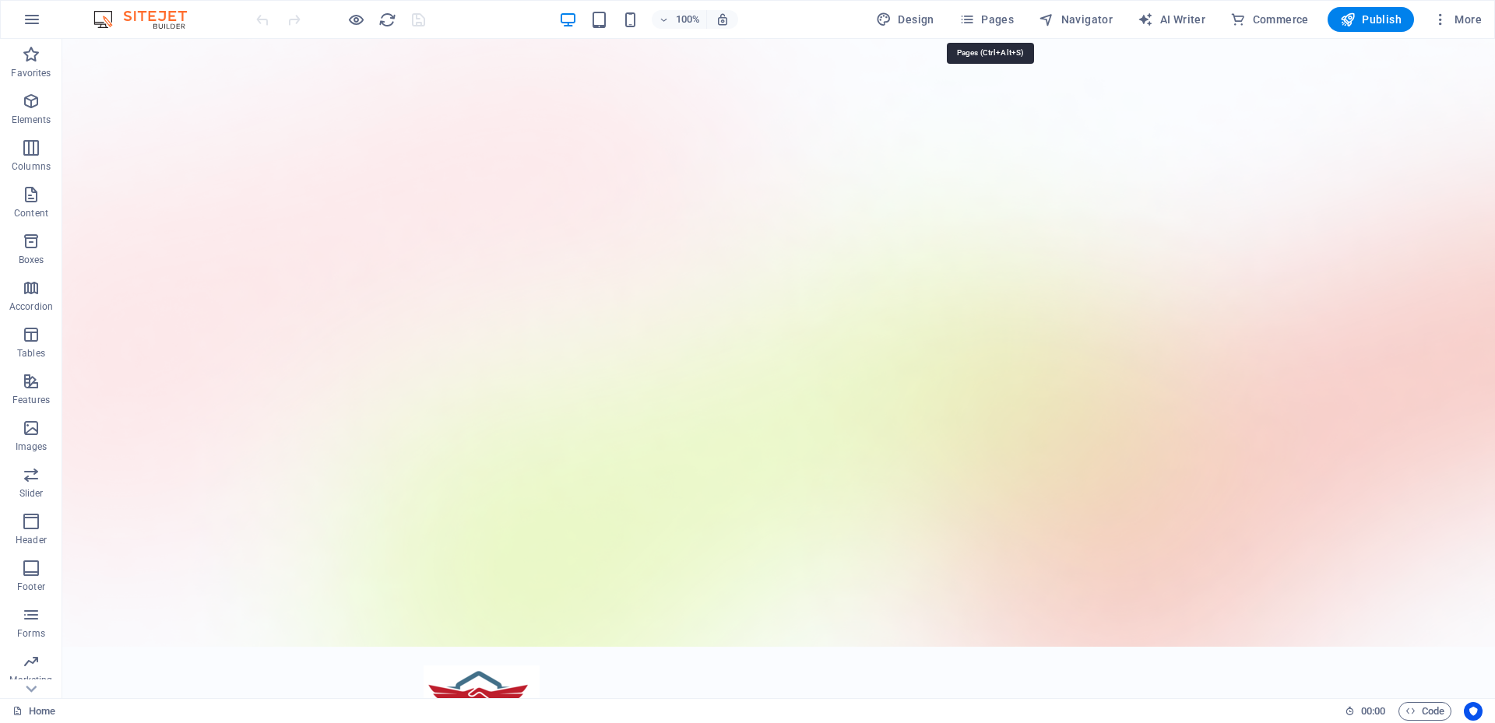
click at [1020, 28] on button "Pages" at bounding box center [986, 19] width 67 height 25
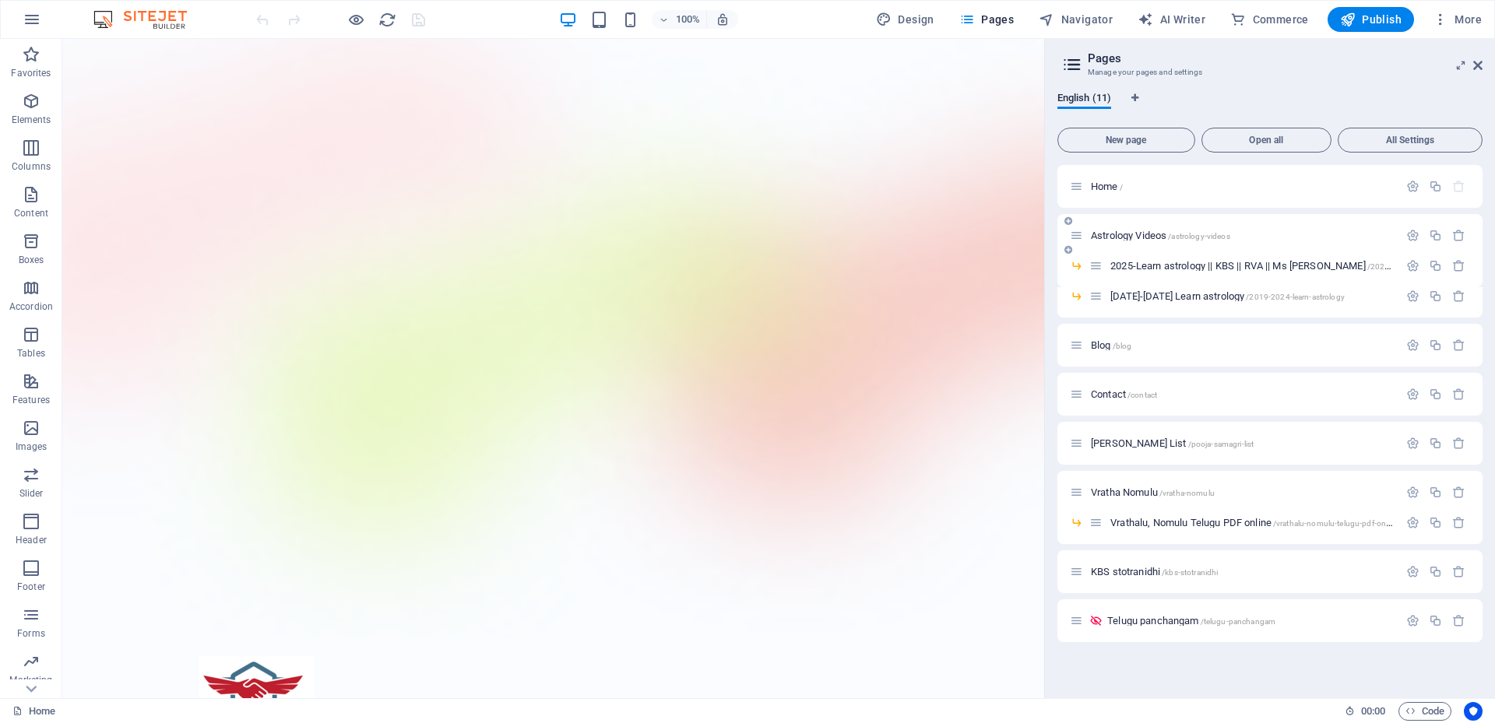
click at [1115, 235] on span "Astrology Videos /astrology-videos" at bounding box center [1160, 236] width 139 height 12
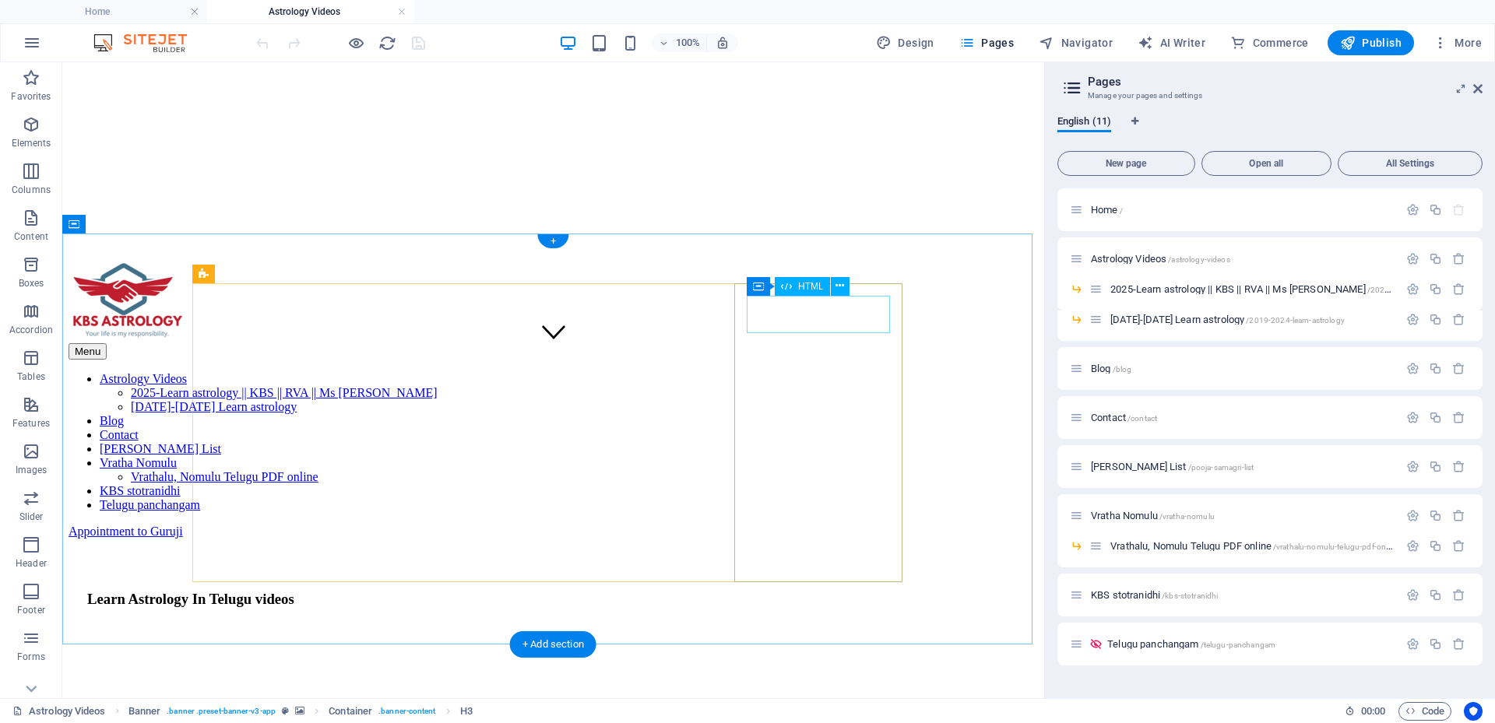
scroll to position [623, 0]
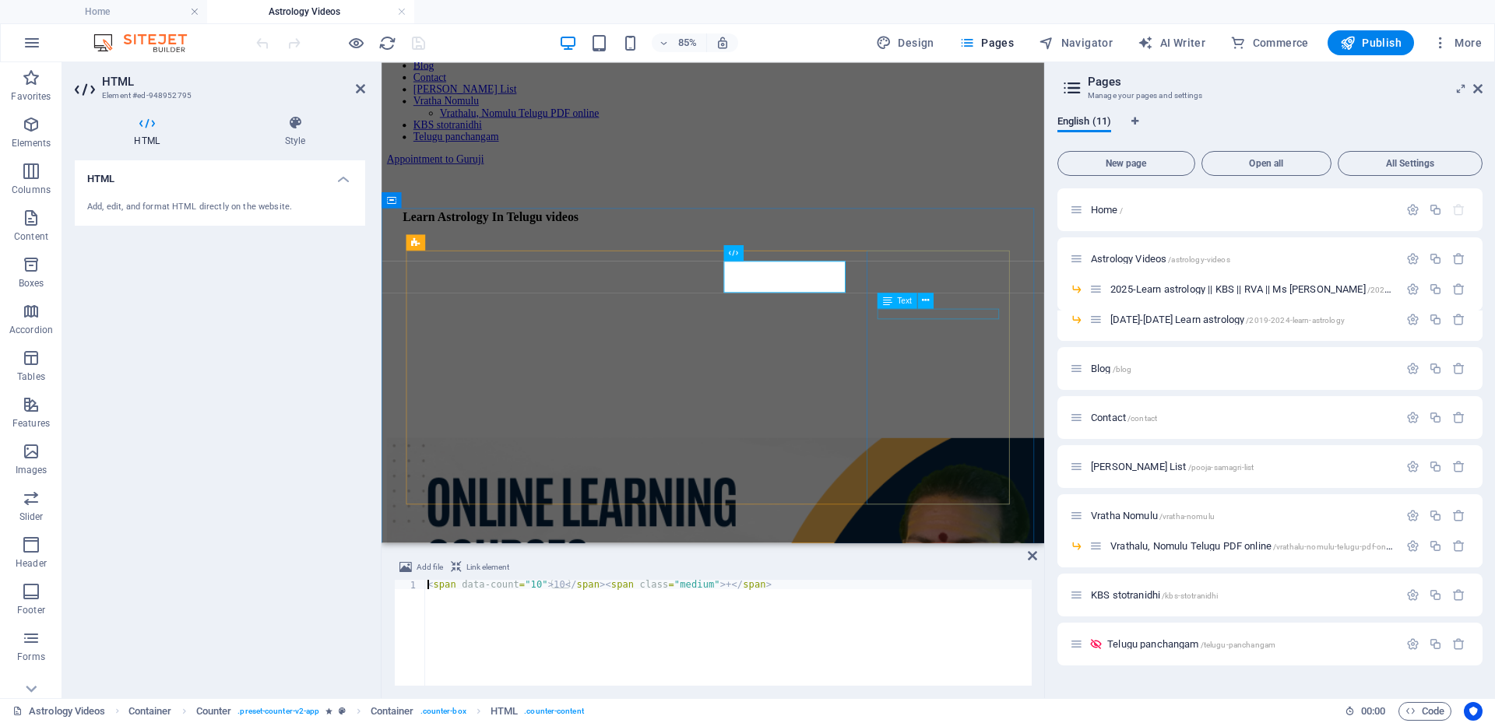
click at [904, 298] on span "Text" at bounding box center [904, 301] width 15 height 8
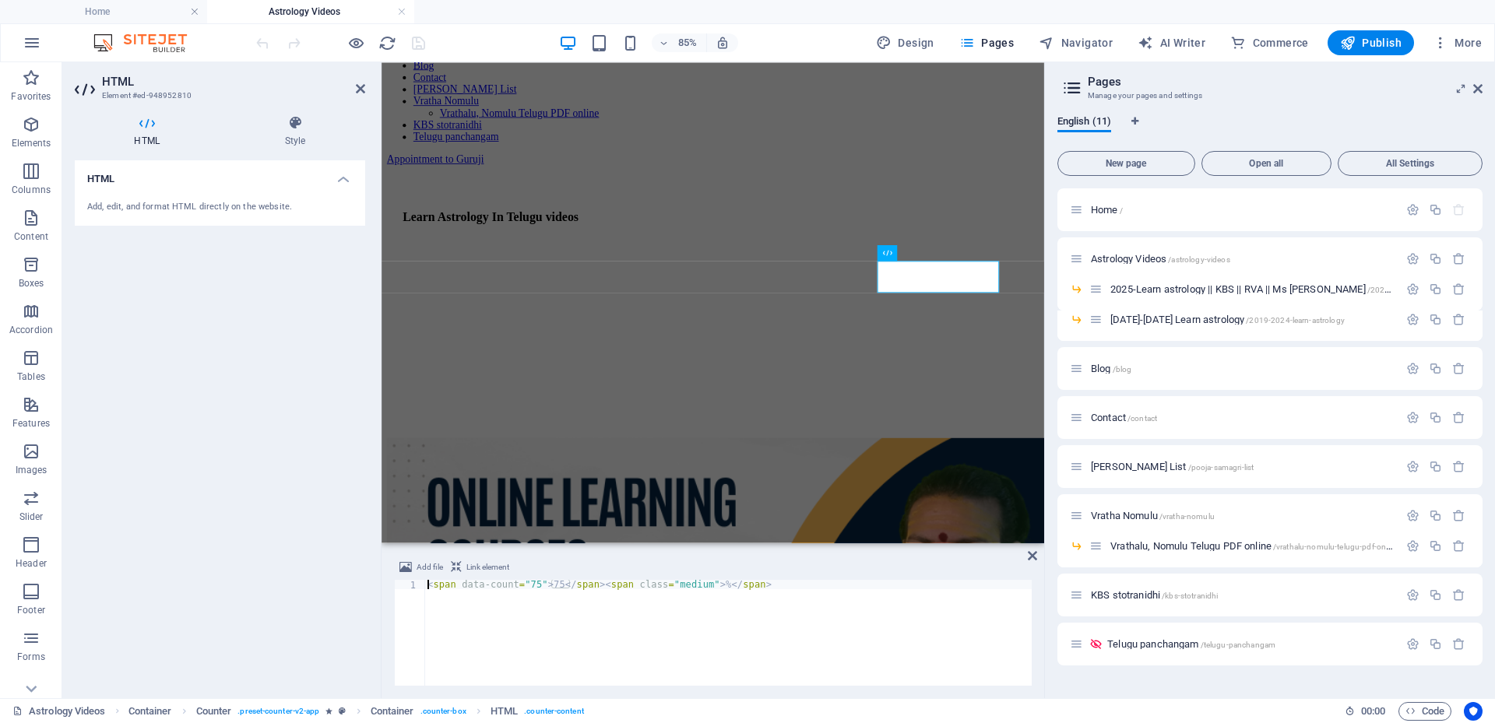
click at [678, 586] on div "< span data-count = "75" > 75 </ span > < span class = "medium" > % </ span >" at bounding box center [727, 642] width 607 height 125
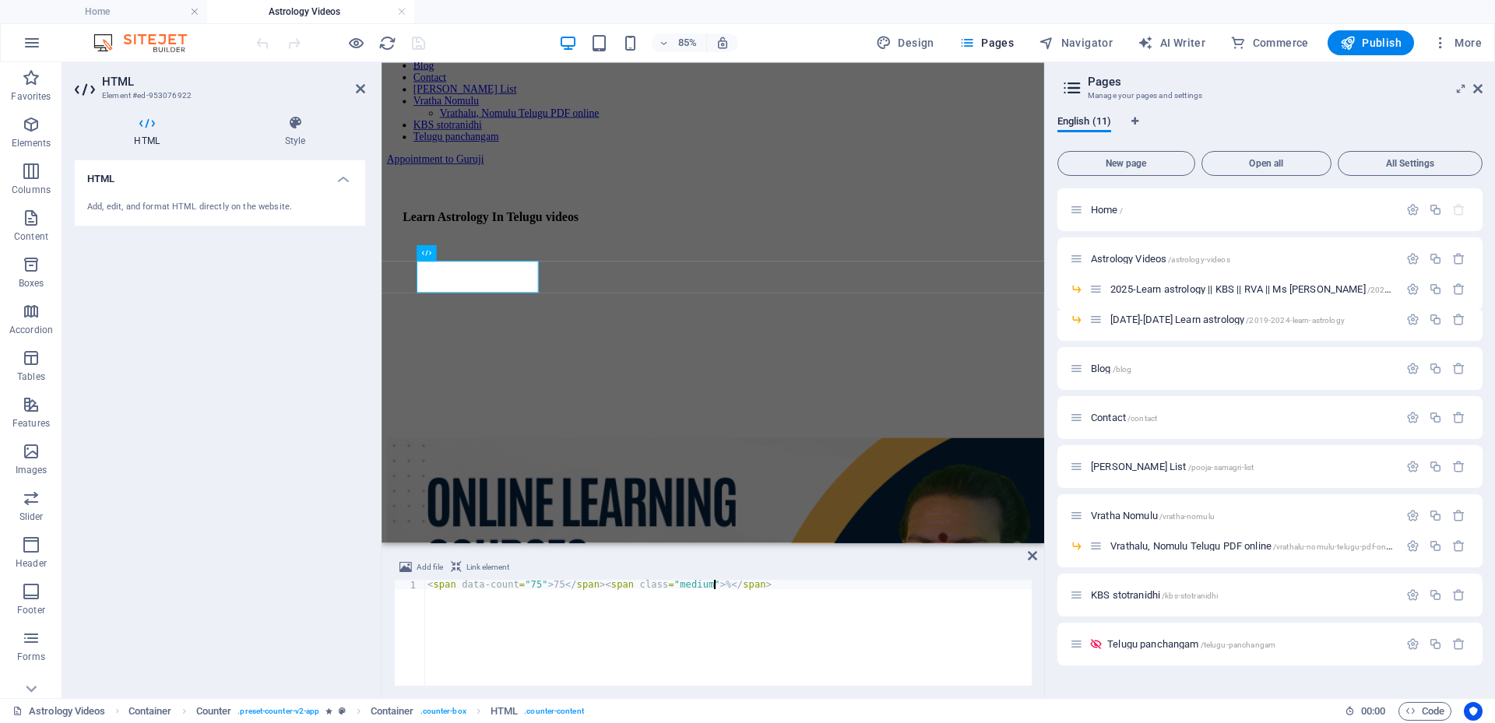
click at [533, 585] on div "< span data-count = "75" > 75 </ span > < span class = "medium" > % </ span >" at bounding box center [727, 642] width 607 height 125
click at [686, 587] on div "< span data-count = "75" > 100k </ span > < span class = "medium" > % </ span >" at bounding box center [727, 642] width 607 height 125
click at [548, 586] on div "< span data-count = "75" > 100k </ span > < span class = "medium" > </ span >" at bounding box center [727, 642] width 607 height 125
type textarea "<span data-count="75">100 k</span><span class="medium"></span>"
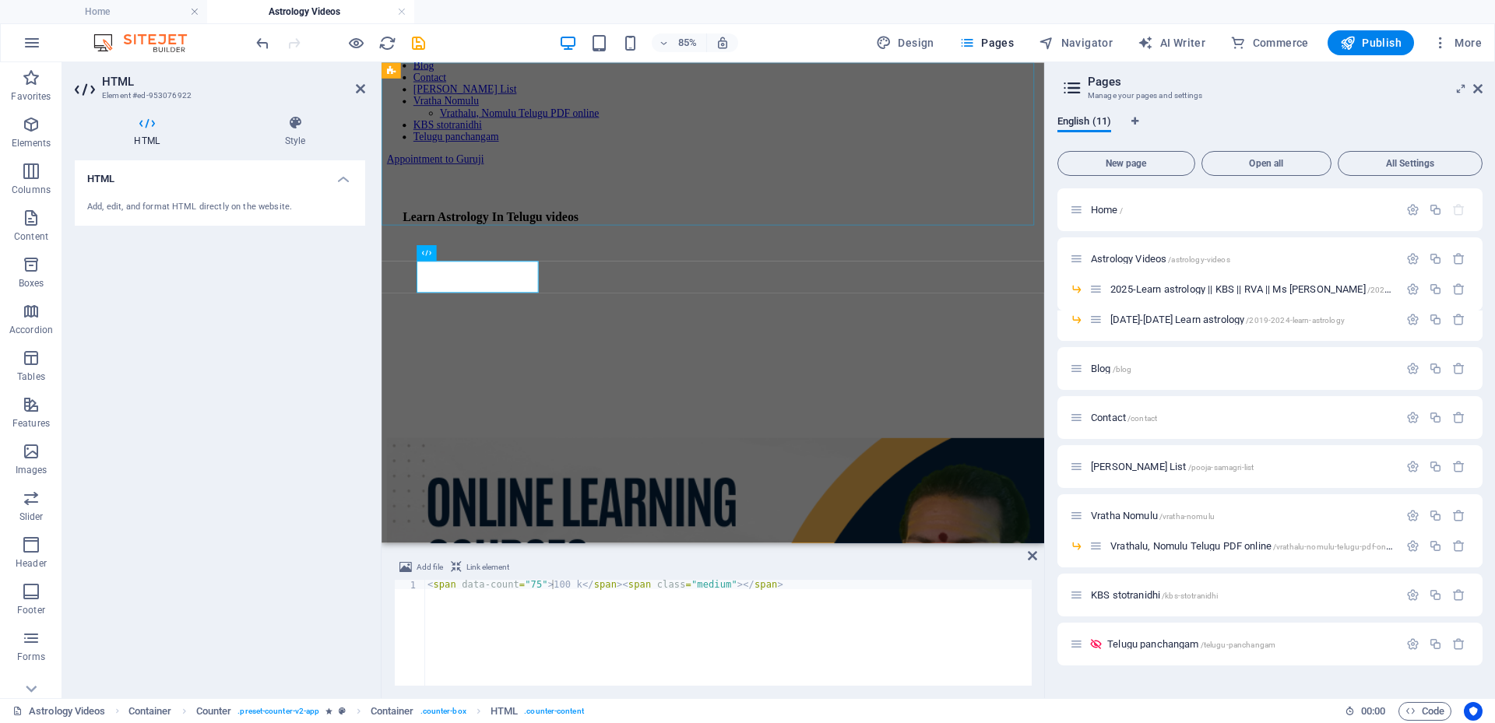
click at [877, 157] on div "Menu Astrology Videos 2025-Learn astrology || KBS || RVA || Ms astrology 2019-2…" at bounding box center [770, 43] width 767 height 281
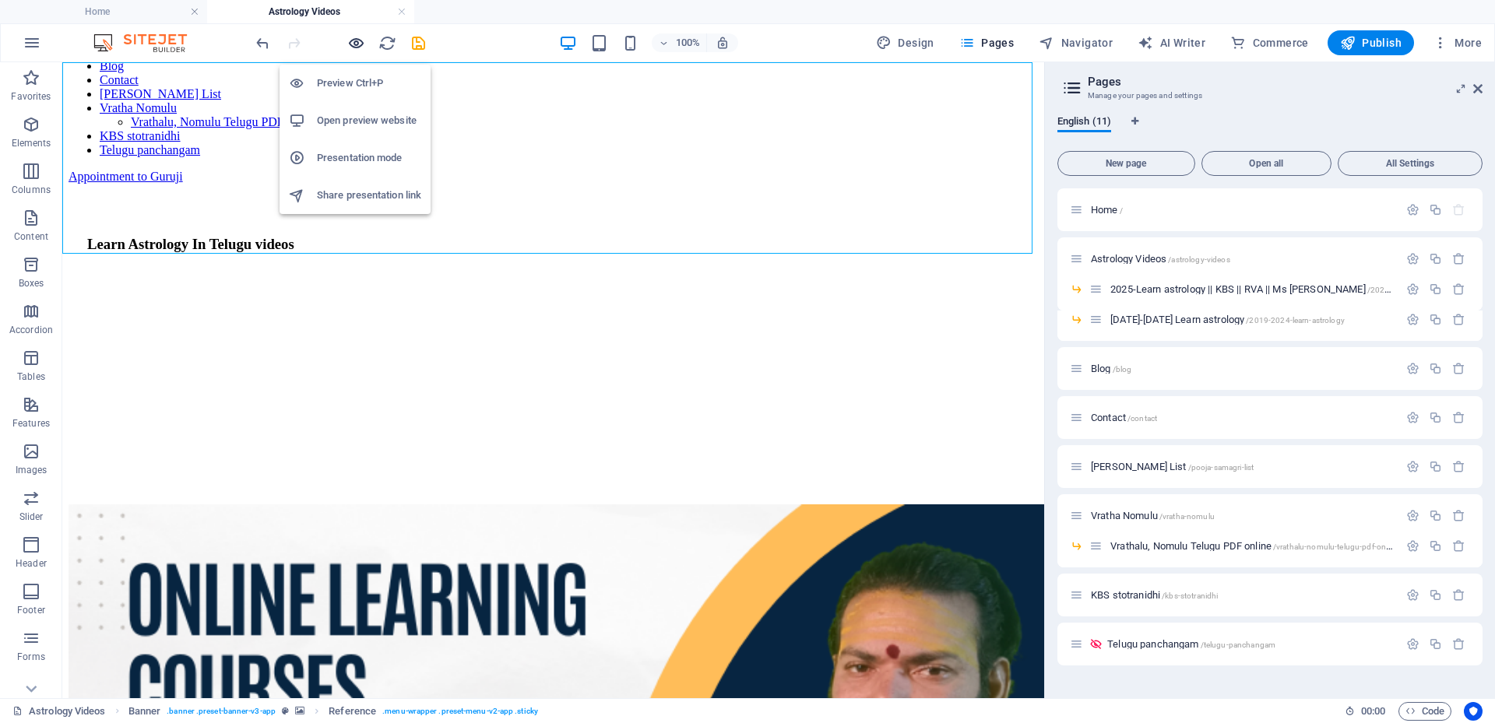
click at [350, 48] on icon "button" at bounding box center [356, 43] width 18 height 18
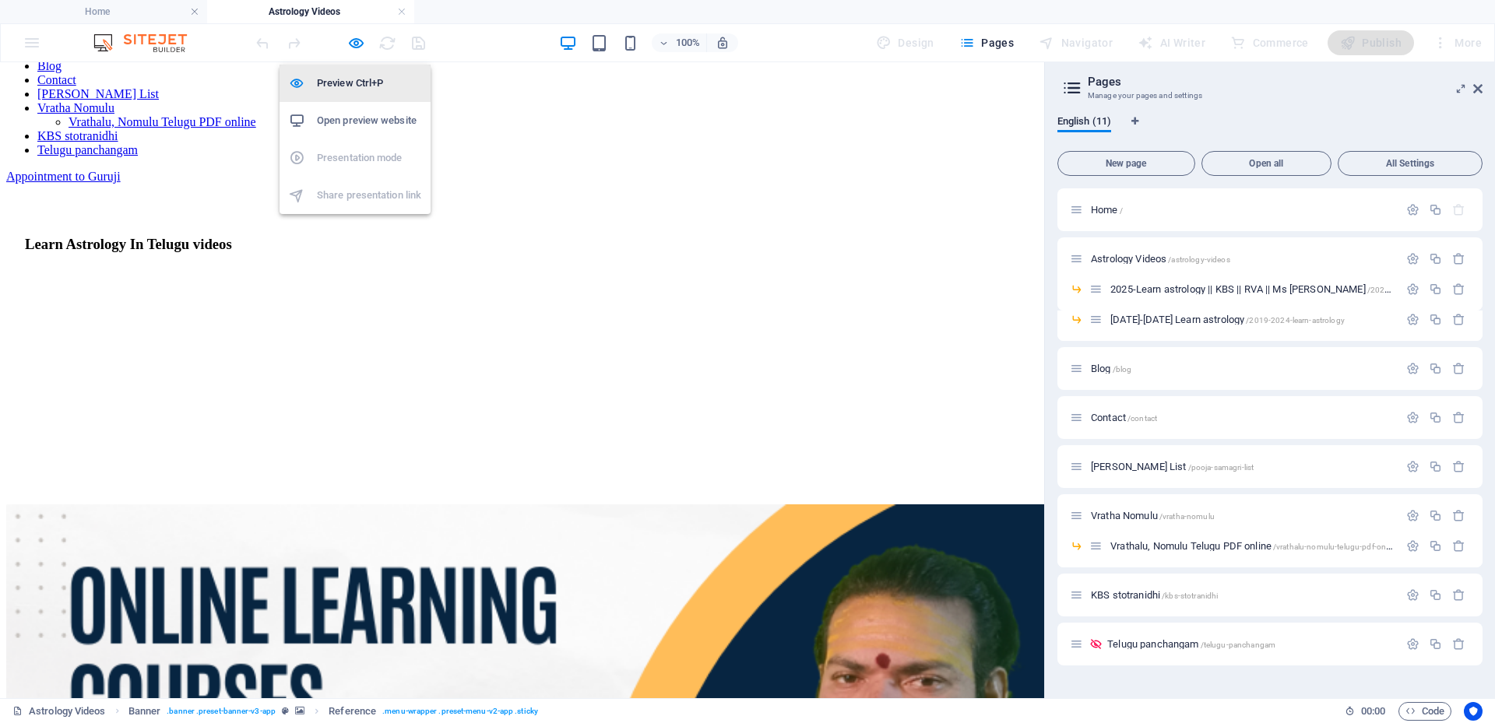
click at [345, 86] on h6 "Preview Ctrl+P" at bounding box center [369, 83] width 104 height 19
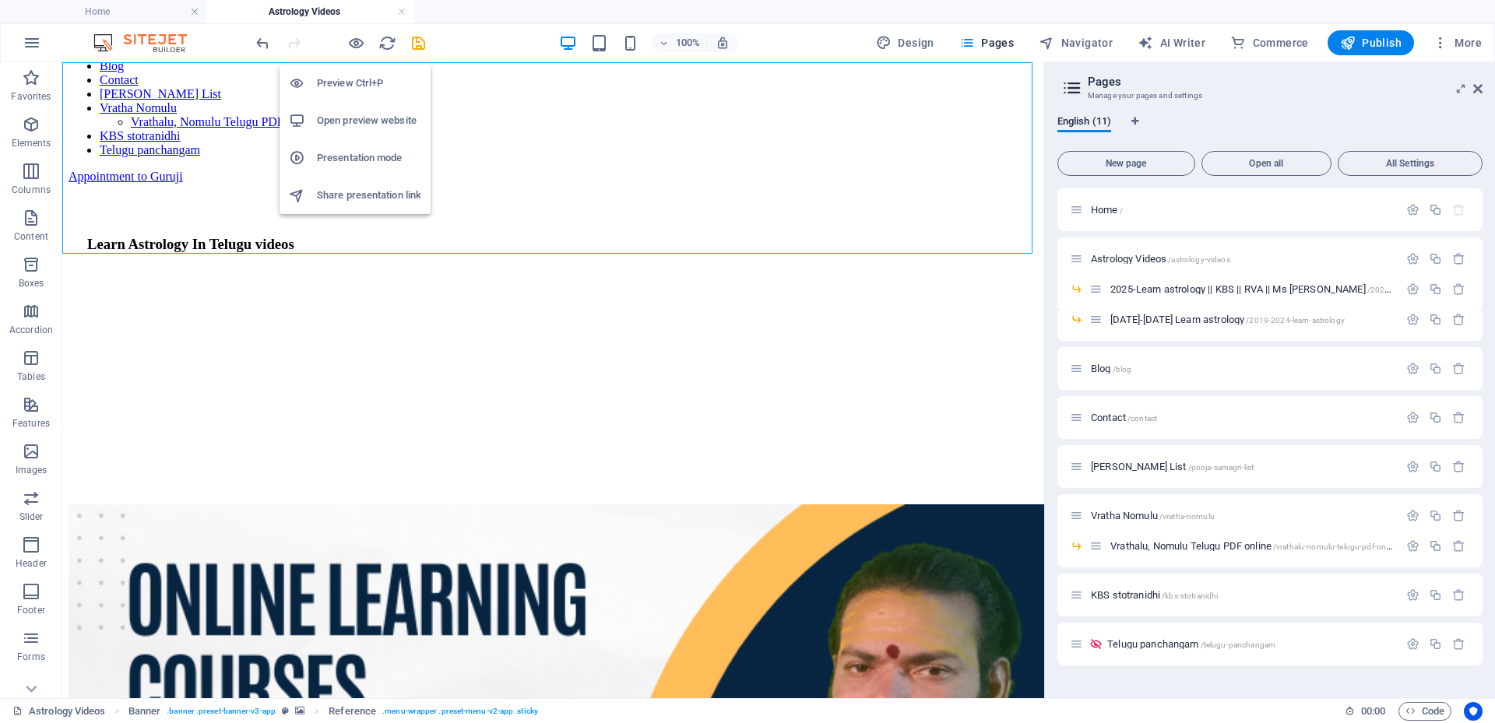
click at [345, 86] on h6 "Preview Ctrl+P" at bounding box center [369, 83] width 104 height 19
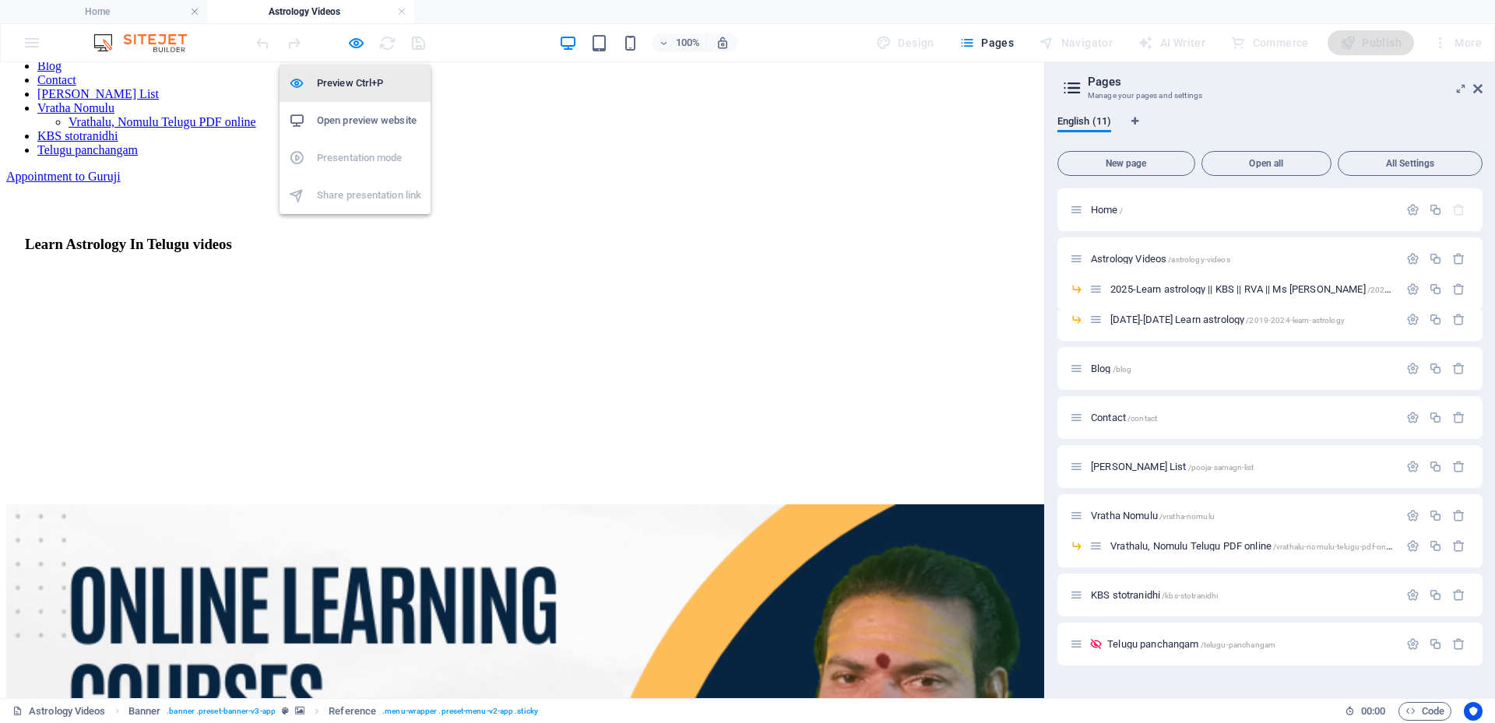
click at [345, 87] on h6 "Preview Ctrl+P" at bounding box center [369, 83] width 104 height 19
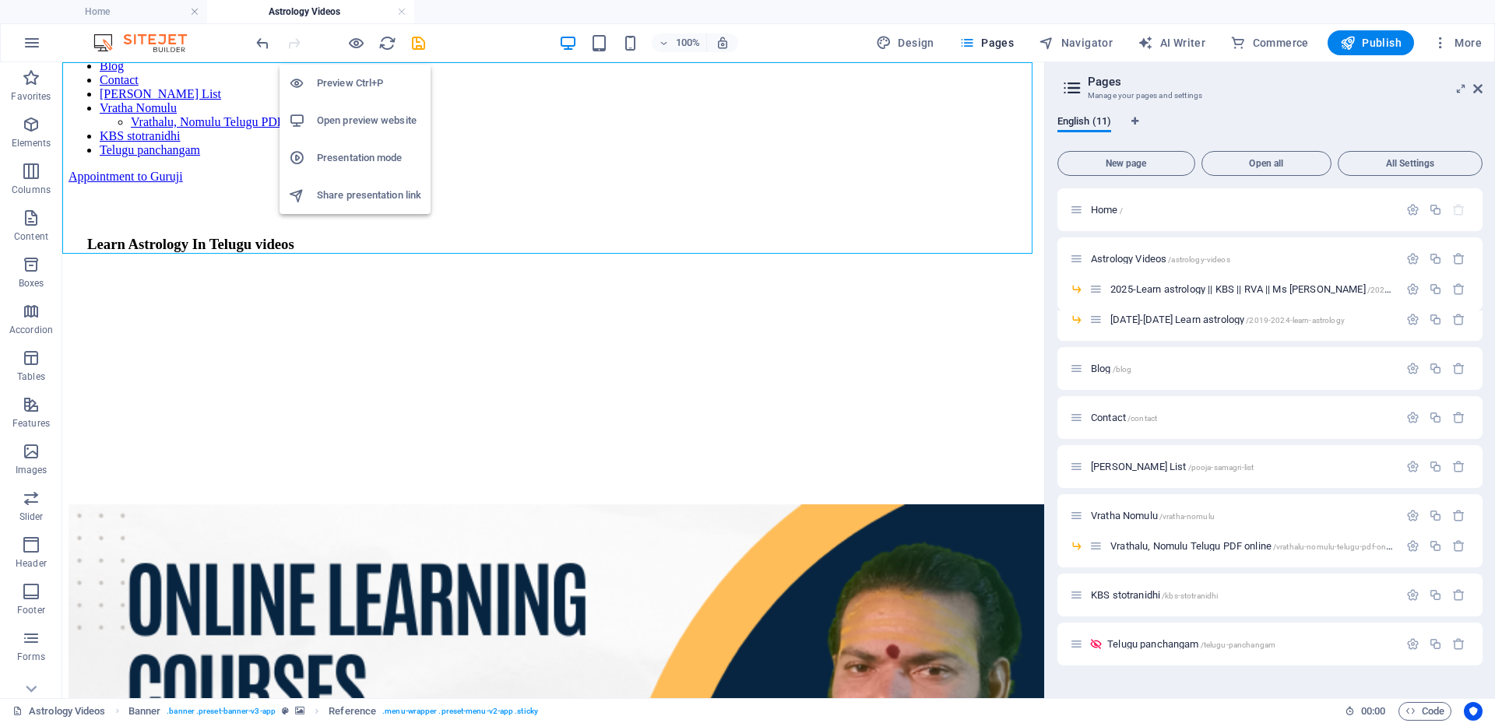
click at [345, 87] on h6 "Preview Ctrl+P" at bounding box center [369, 83] width 104 height 19
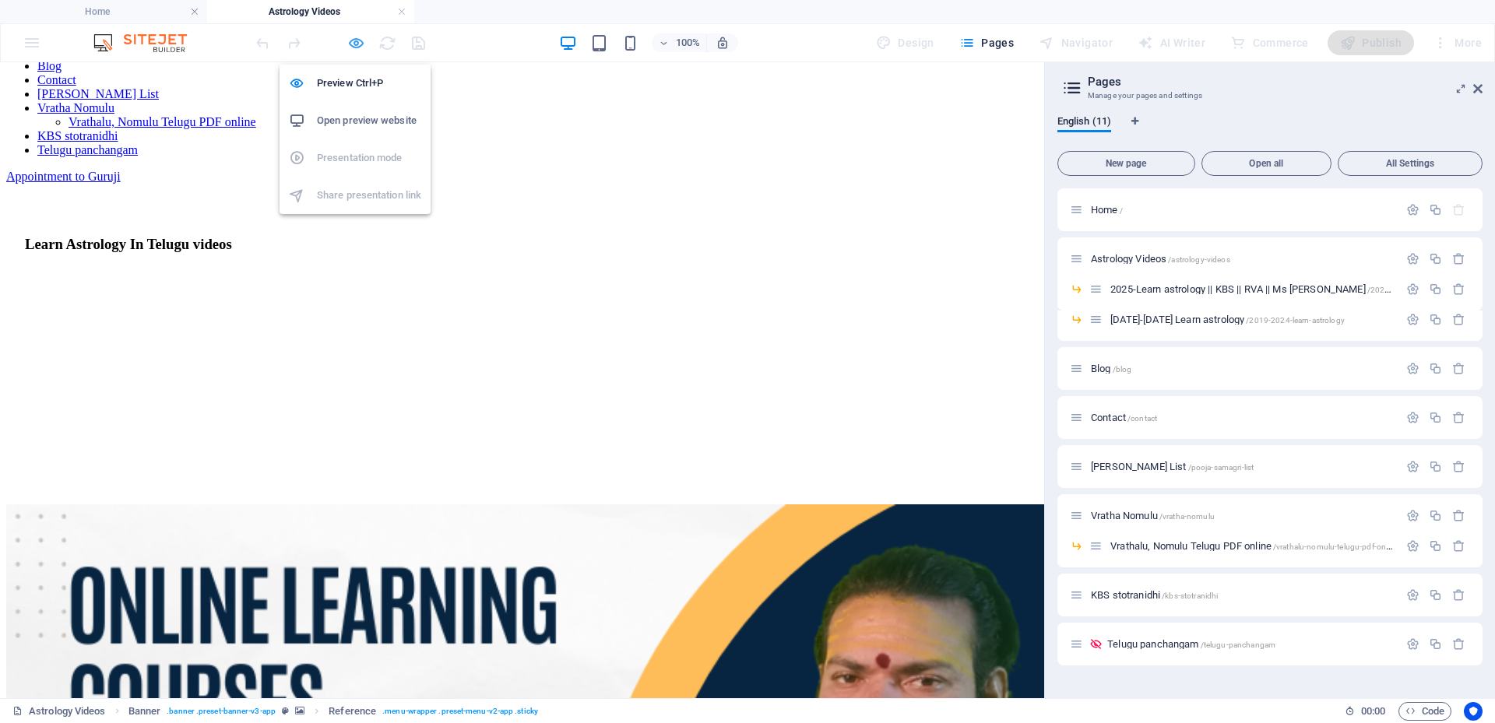
click at [364, 40] on icon "button" at bounding box center [356, 43] width 18 height 18
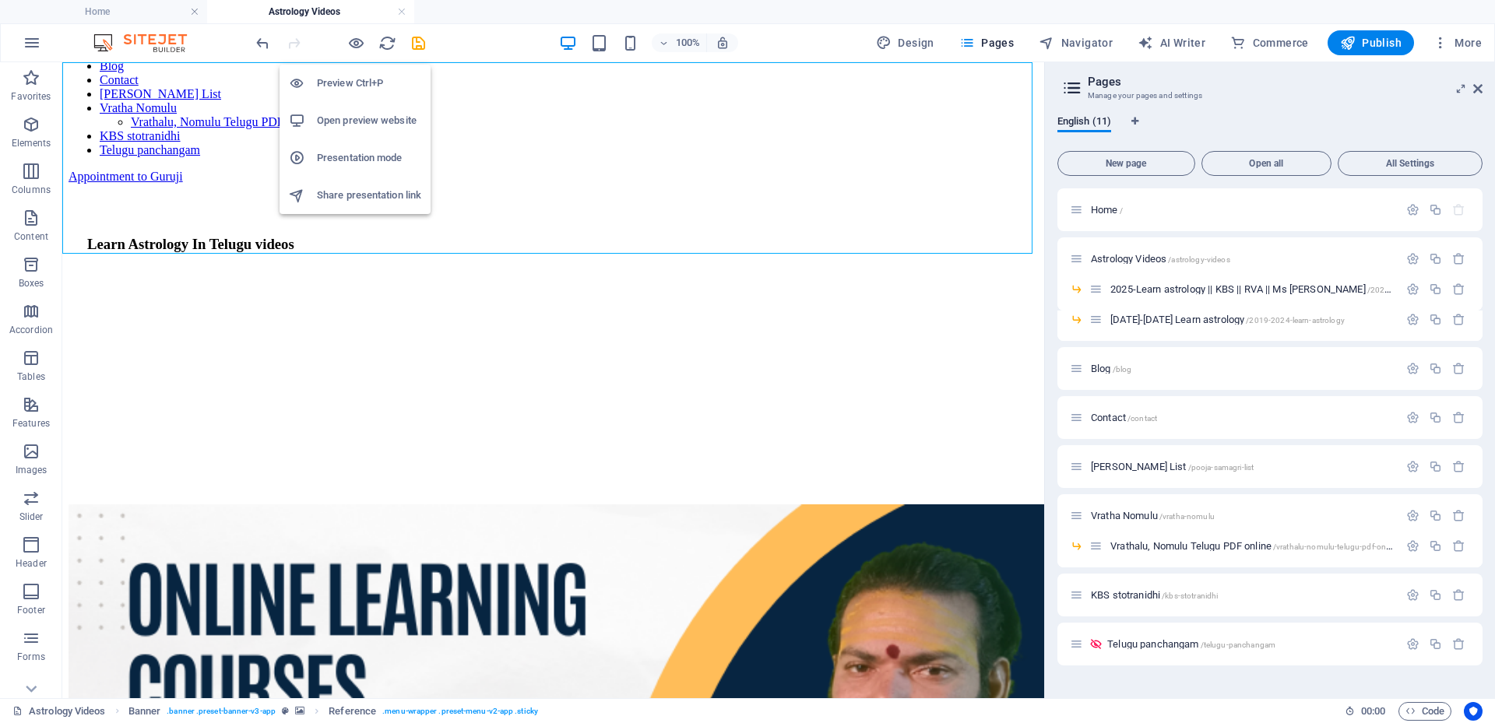
click at [346, 168] on li "Presentation mode" at bounding box center [355, 157] width 151 height 37
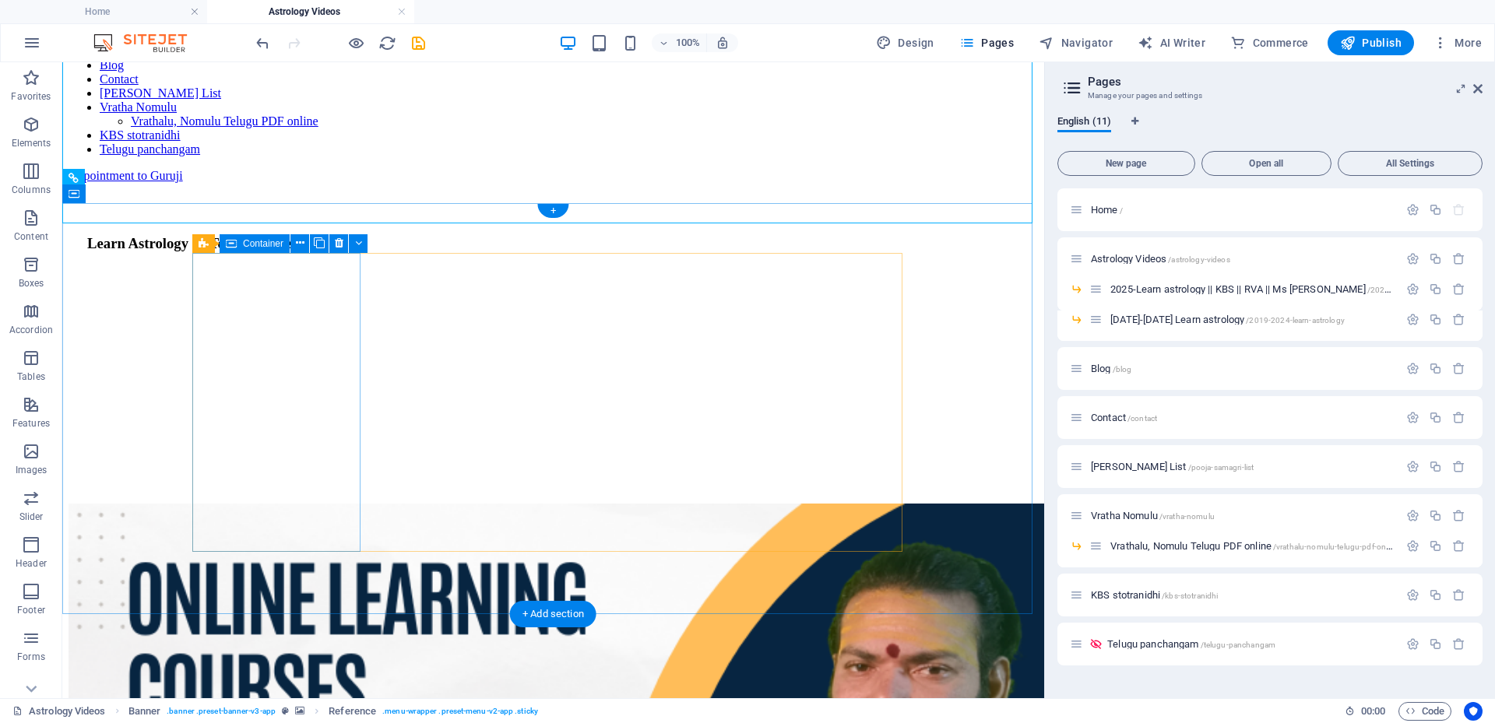
scroll to position [623, 0]
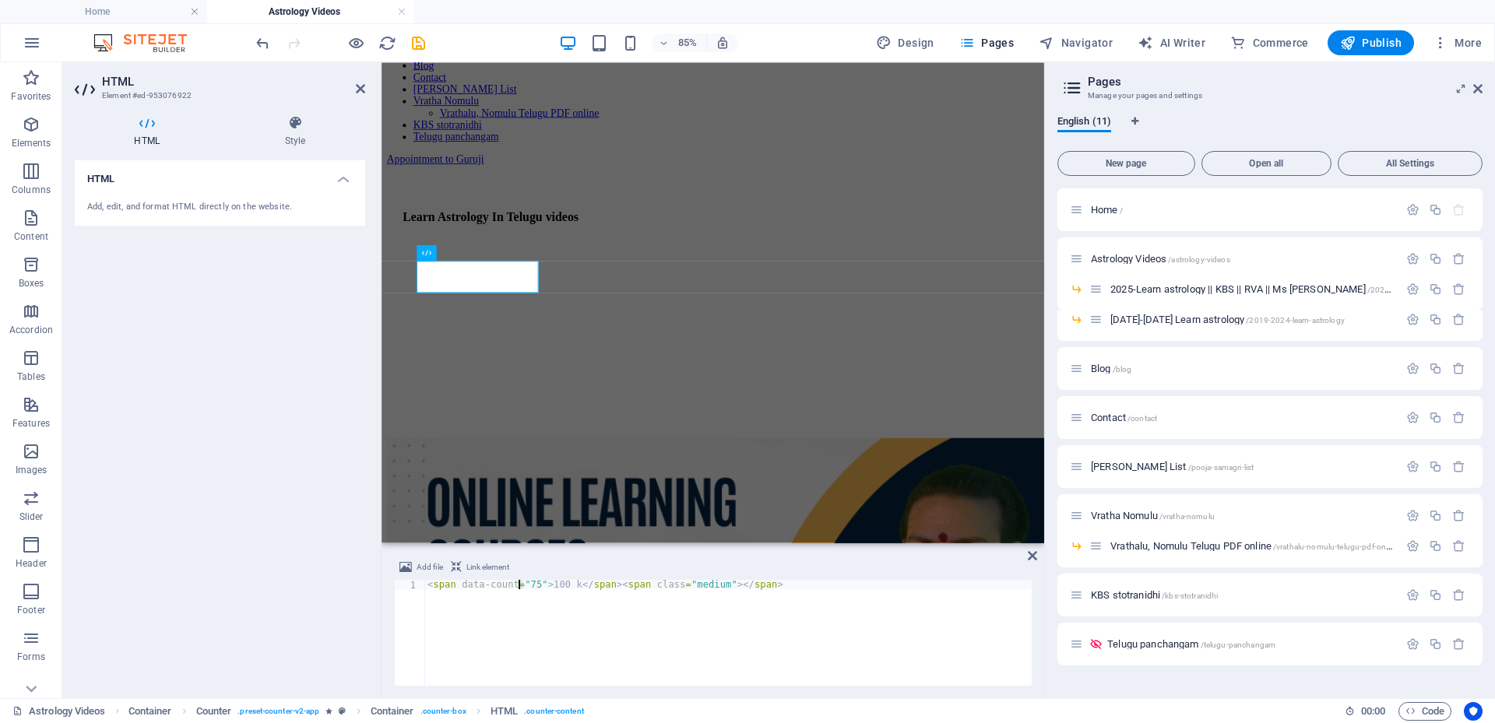
click at [516, 583] on div "< span data-count = "75" > 100 k </ span > < span class = "medium" > </ span >" at bounding box center [727, 642] width 607 height 125
click at [610, 667] on div "< span data-count = "100k" > 100 k </ span > < span class = "medium" > </ span >" at bounding box center [727, 642] width 607 height 125
type textarea "<span data-count="100k">100 k</span><span class="medium"></span>"
click at [1354, 44] on icon "button" at bounding box center [1348, 43] width 16 height 16
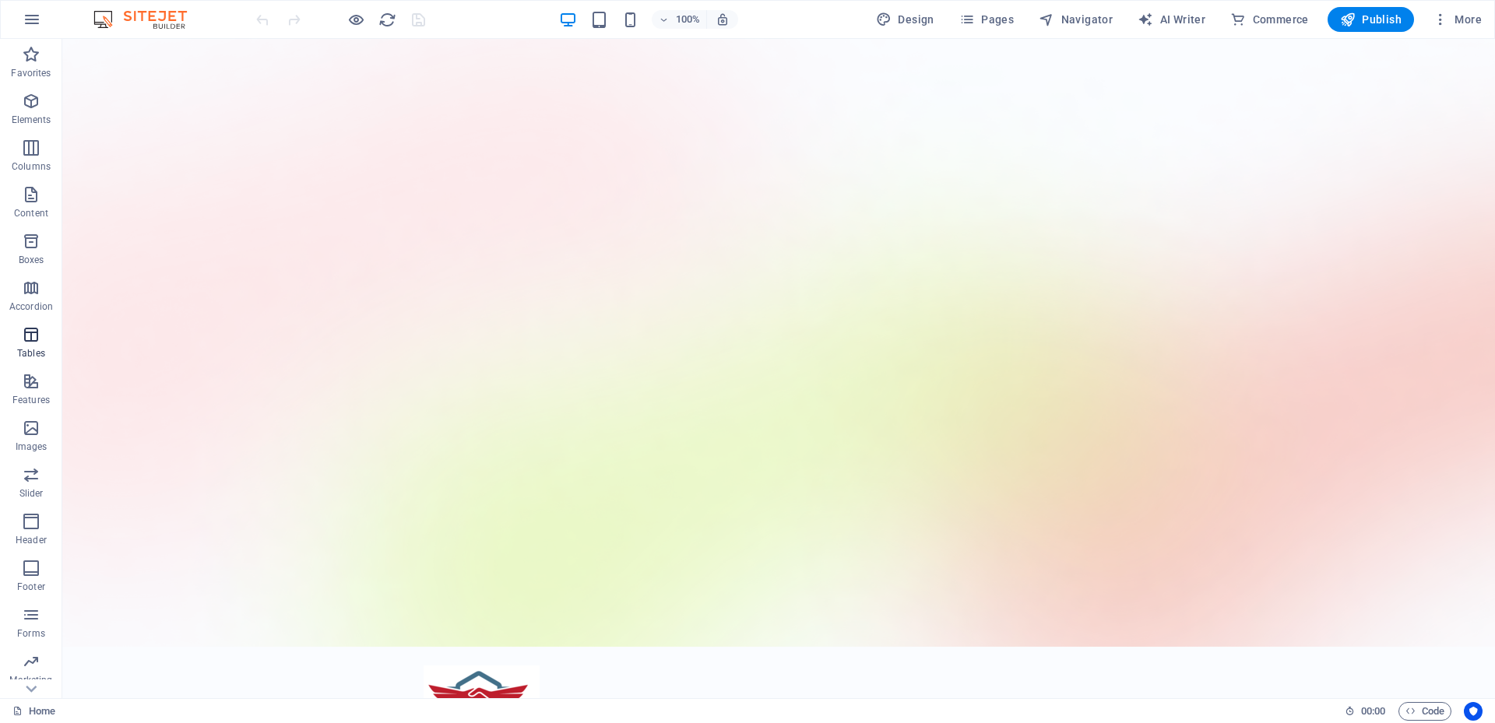
click at [35, 343] on icon "button" at bounding box center [31, 335] width 19 height 19
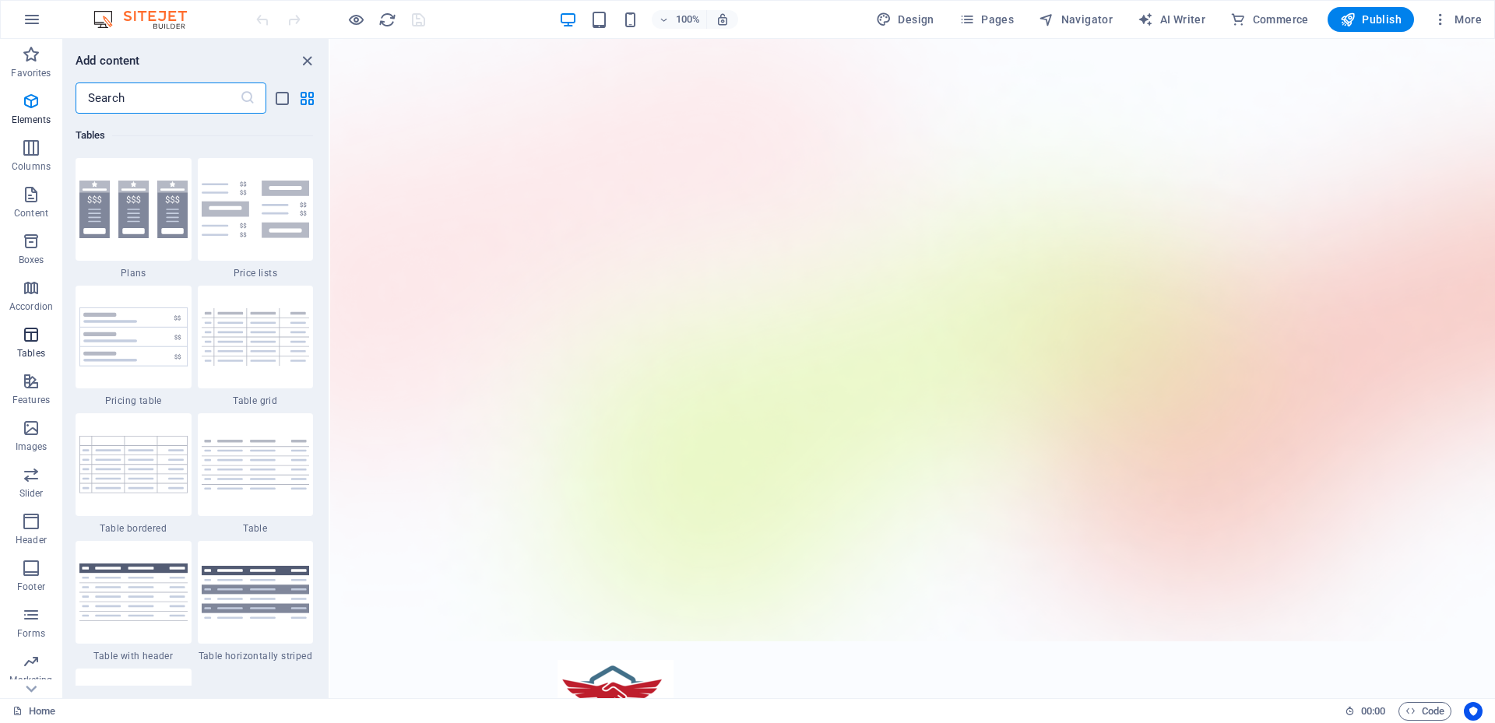
scroll to position [5521, 0]
click at [622, 24] on div "100%" at bounding box center [648, 19] width 180 height 25
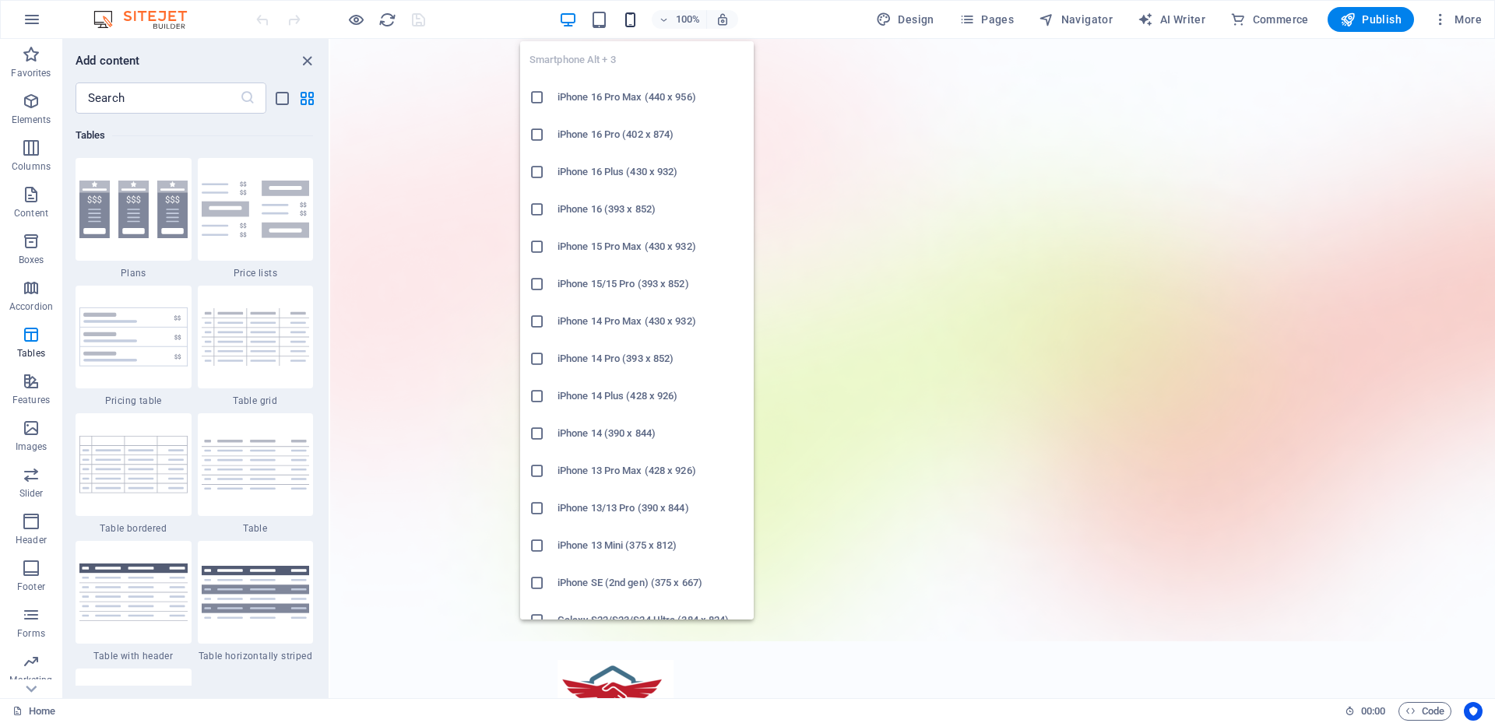
click at [627, 24] on icon "button" at bounding box center [630, 20] width 18 height 18
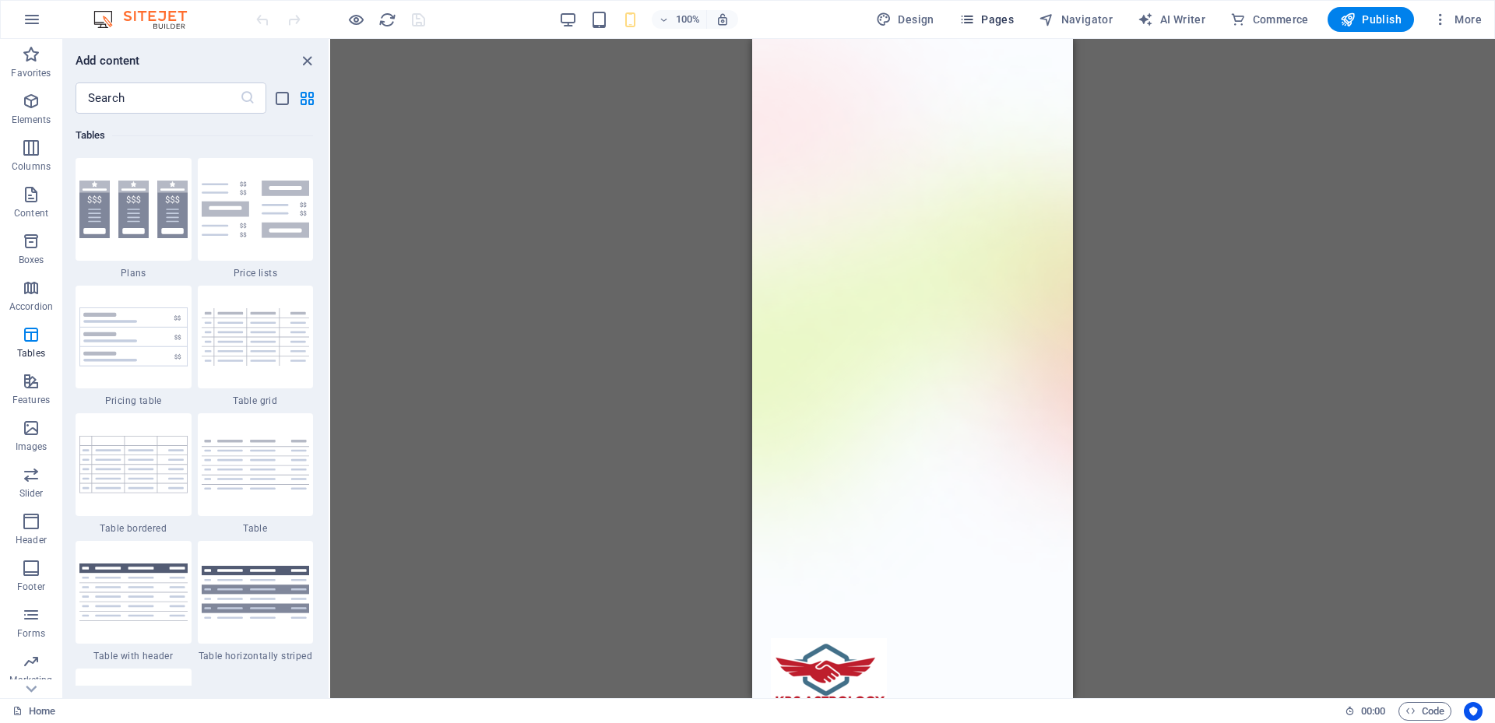
click at [991, 19] on span "Pages" at bounding box center [986, 20] width 55 height 16
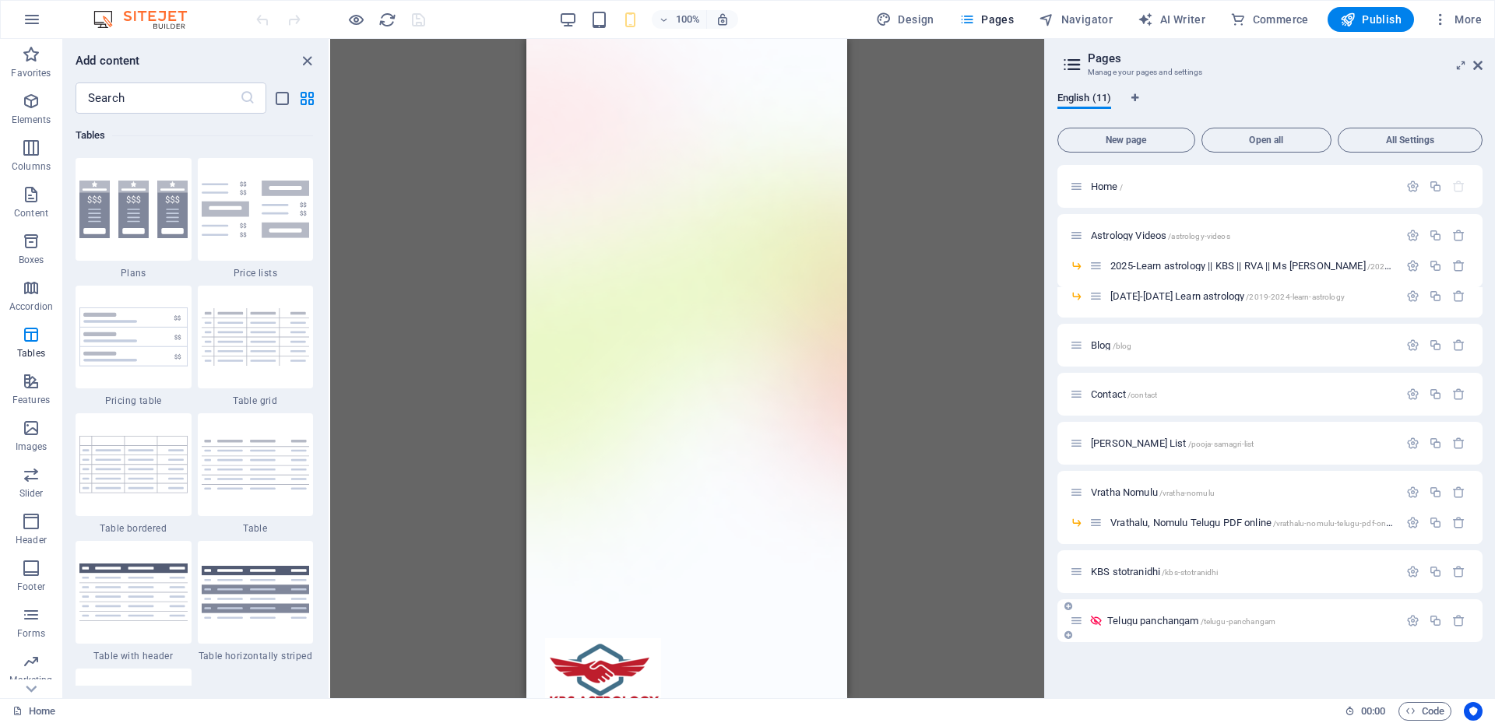
click at [1153, 618] on span "Telugu panchangam /telugu-panchangam" at bounding box center [1191, 621] width 168 height 12
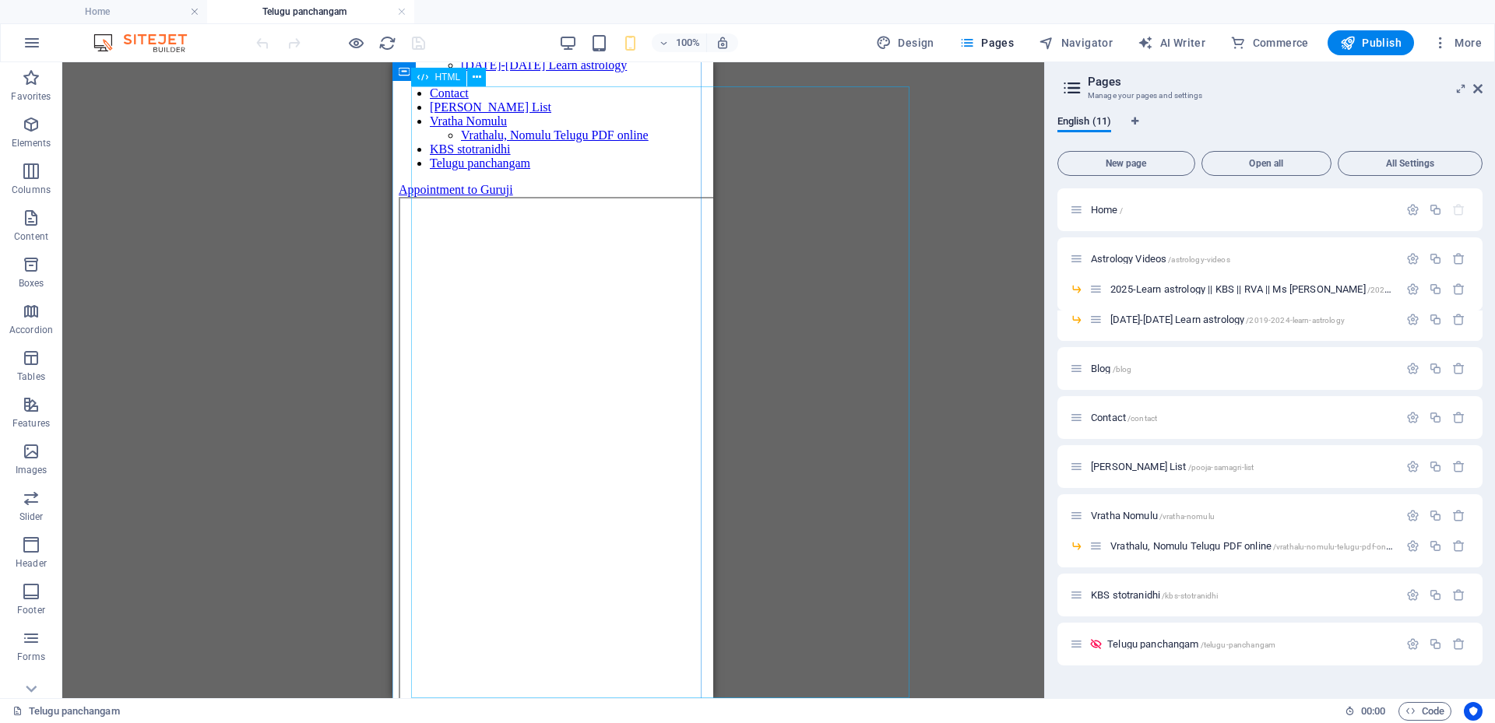
scroll to position [192, 0]
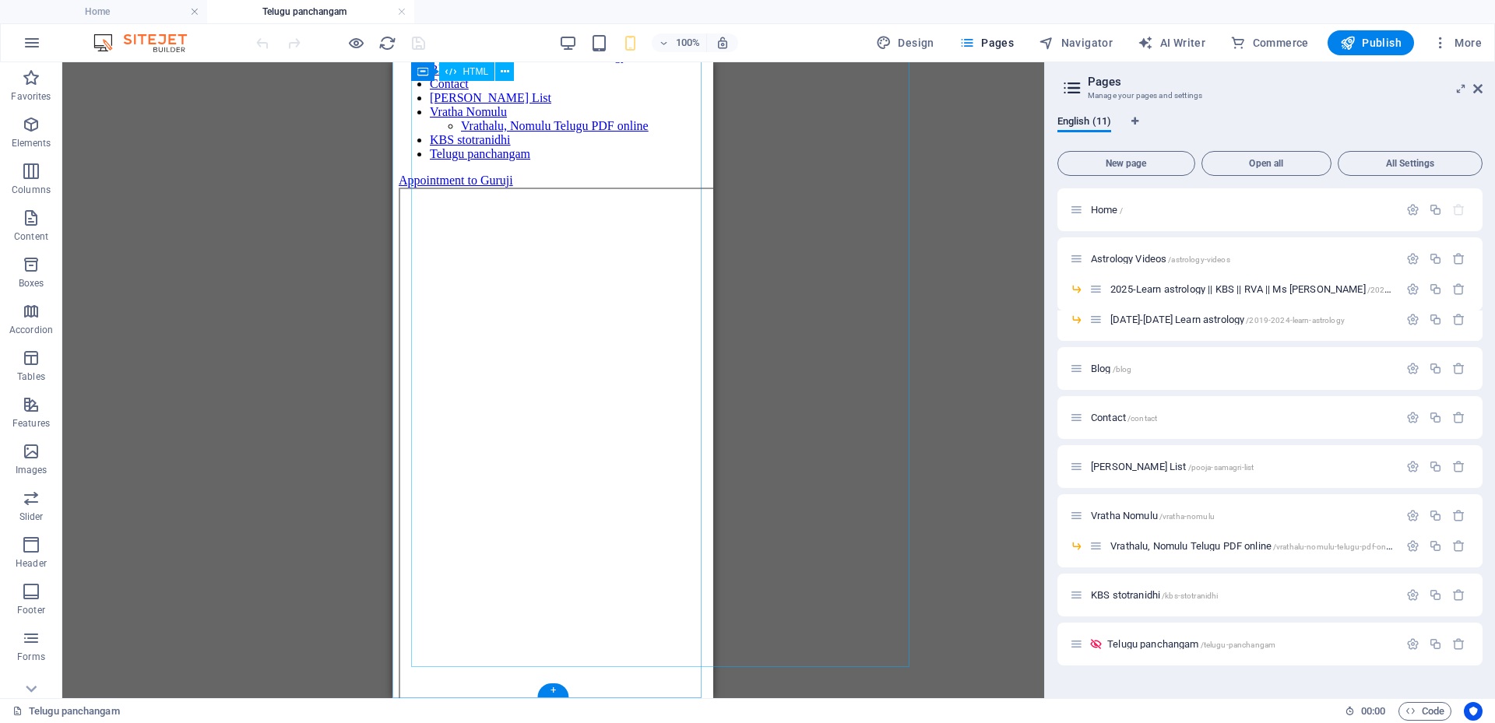
click at [565, 345] on div at bounding box center [553, 495] width 308 height 614
click at [580, 43] on div "100%" at bounding box center [648, 42] width 180 height 25
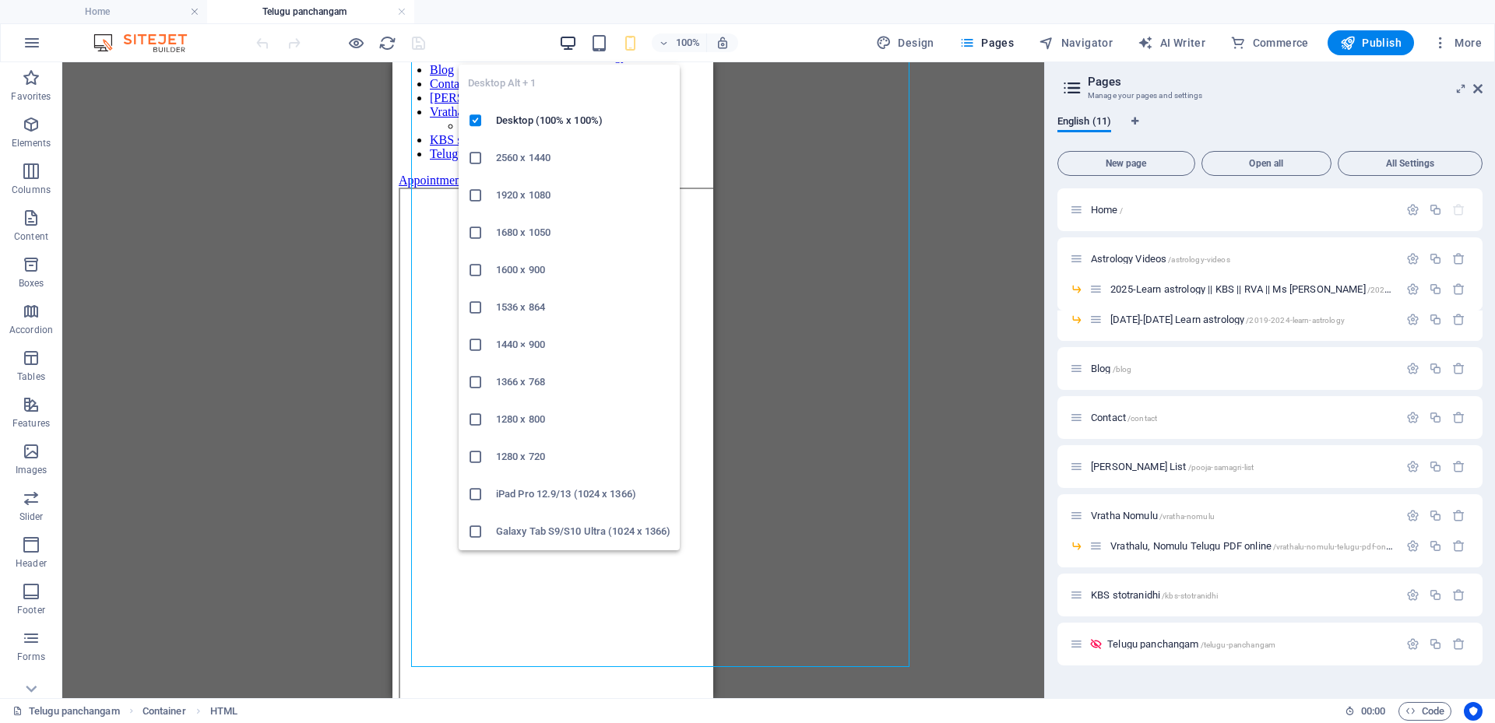
click at [570, 42] on icon "button" at bounding box center [568, 43] width 18 height 18
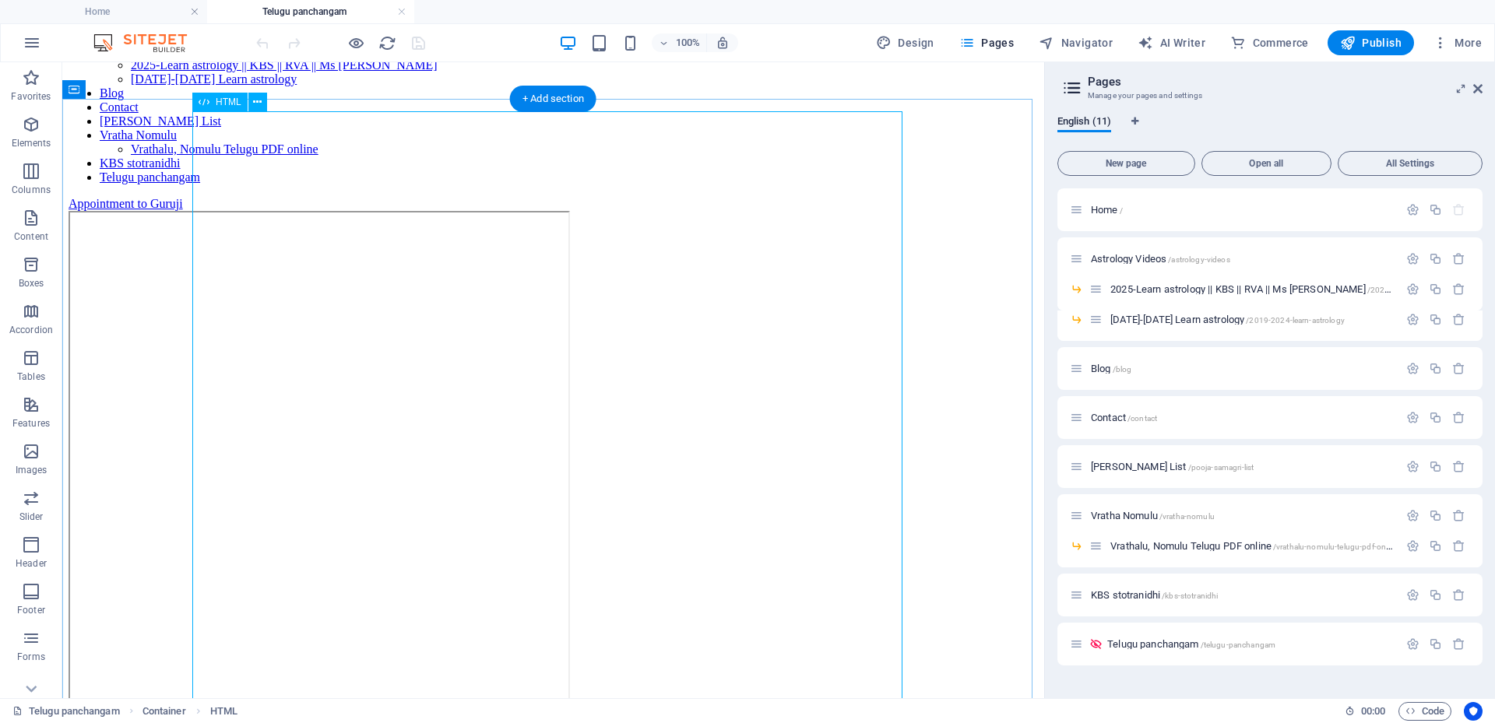
click at [738, 300] on div at bounding box center [554, 518] width 970 height 614
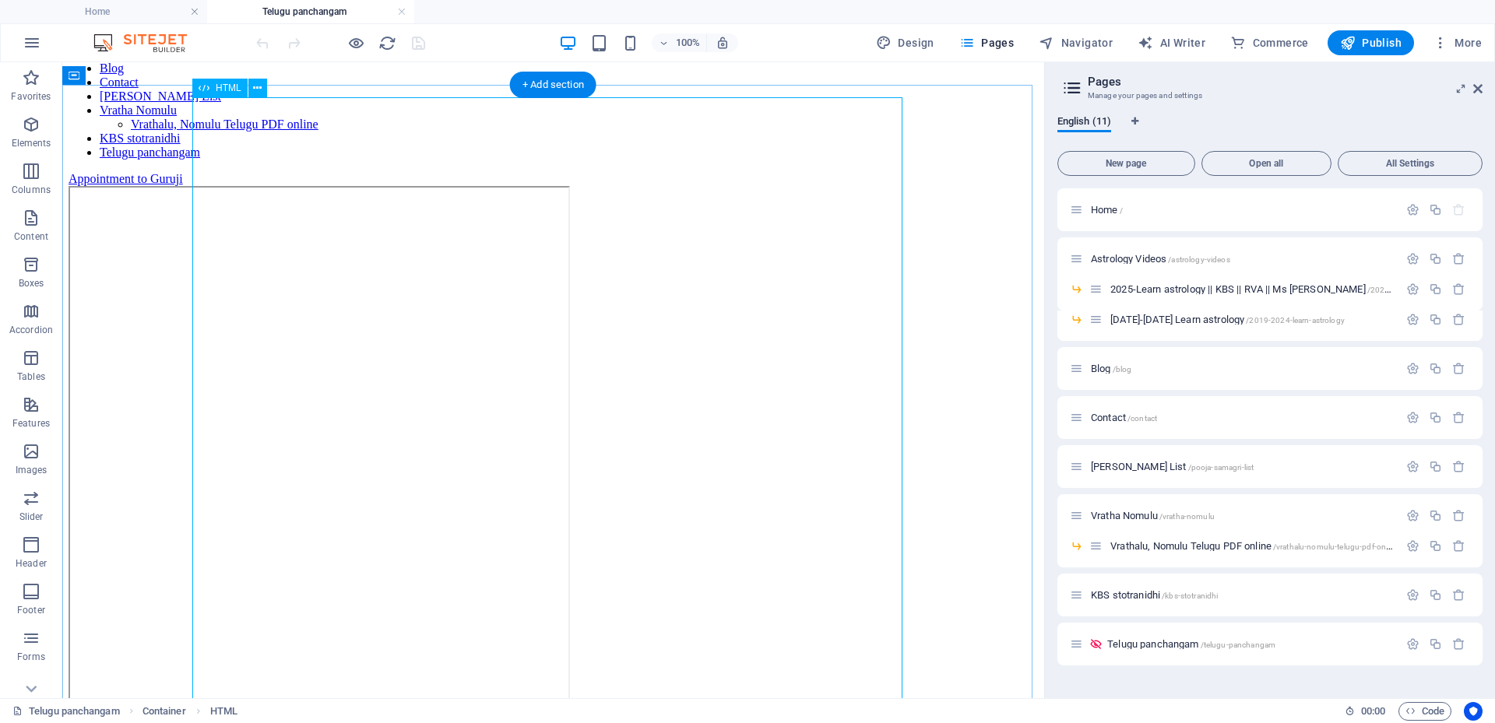
scroll to position [192, 0]
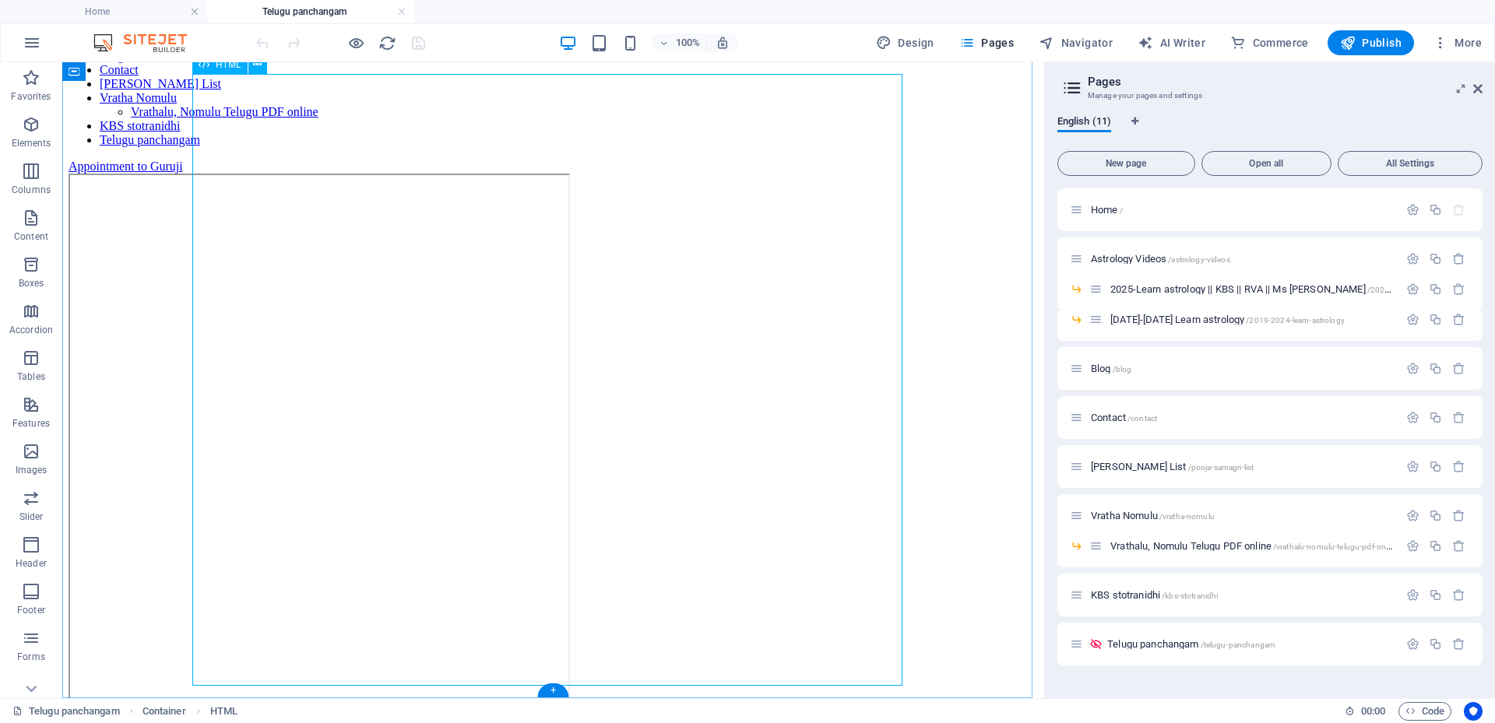
click at [755, 533] on div at bounding box center [554, 481] width 970 height 614
click at [28, 127] on icon "button" at bounding box center [31, 124] width 19 height 19
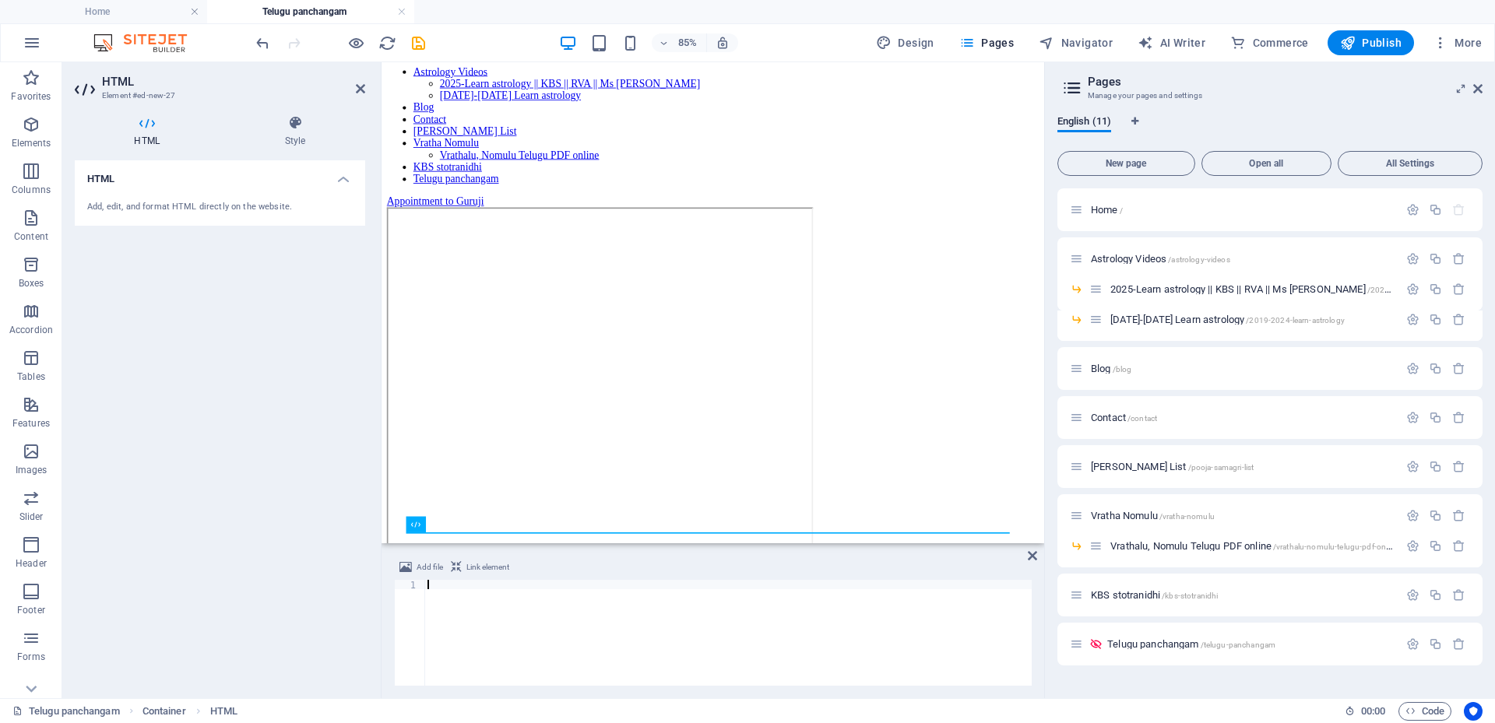
scroll to position [263, 0]
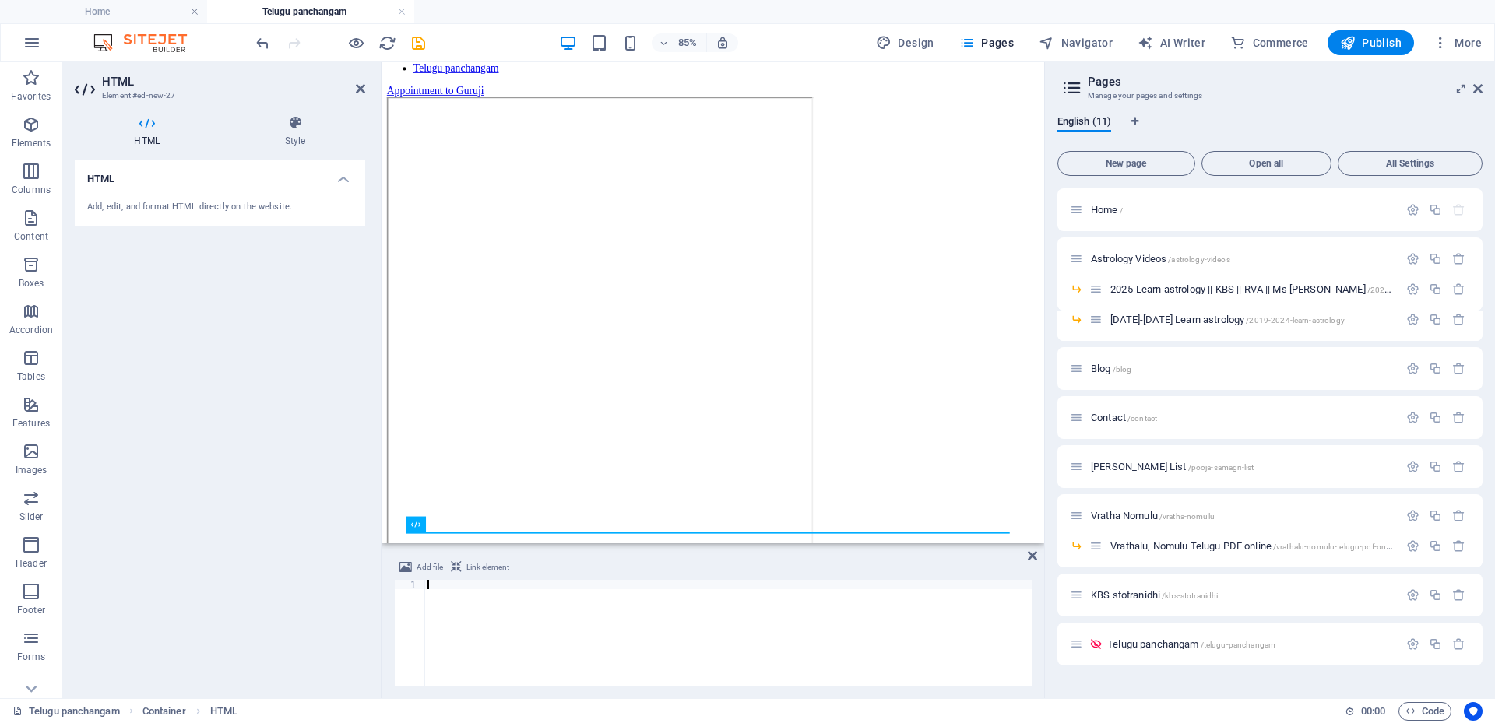
click at [711, 586] on div at bounding box center [727, 642] width 607 height 125
type textarea "</g>"
click at [491, 579] on div "Add file Link element" at bounding box center [713, 569] width 638 height 23
click at [1434, 717] on span "Code" at bounding box center [1425, 711] width 39 height 19
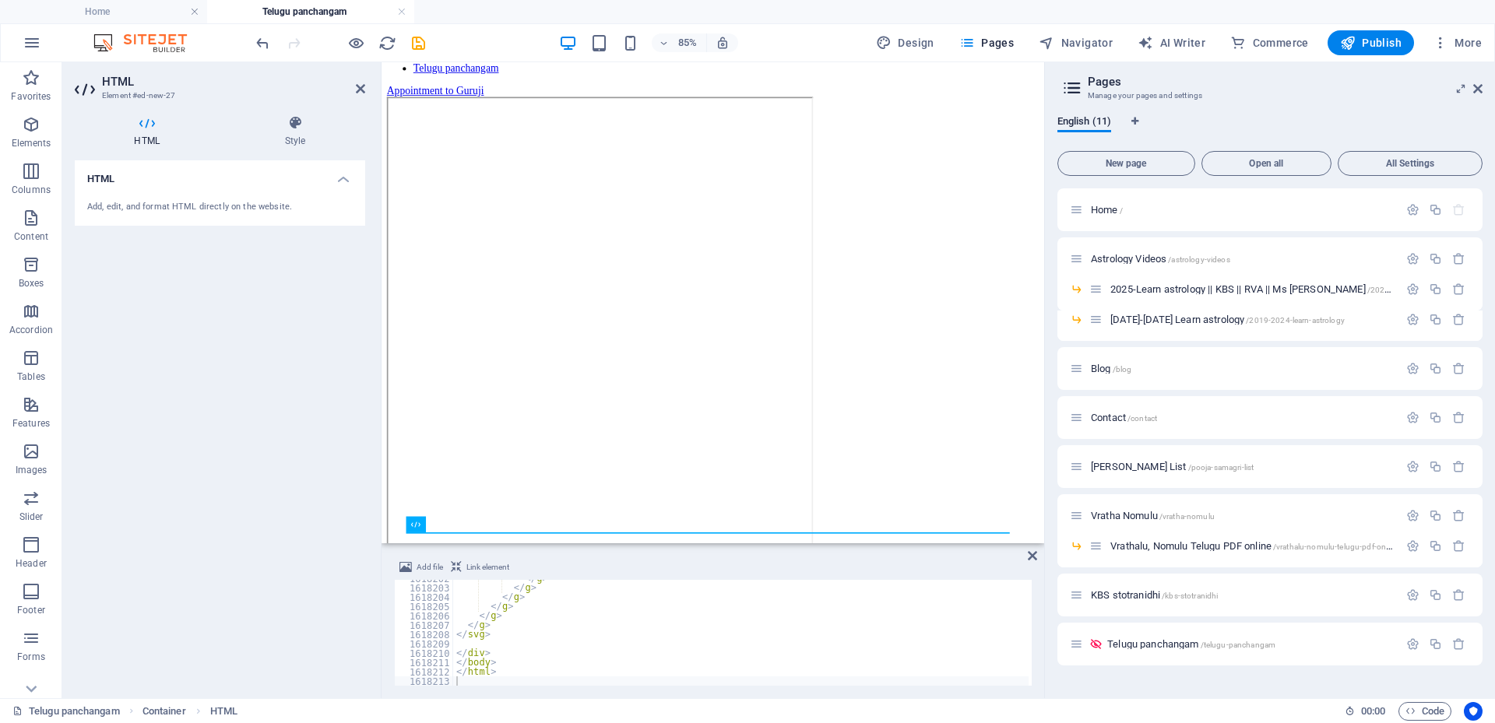
type textarea "</g>"
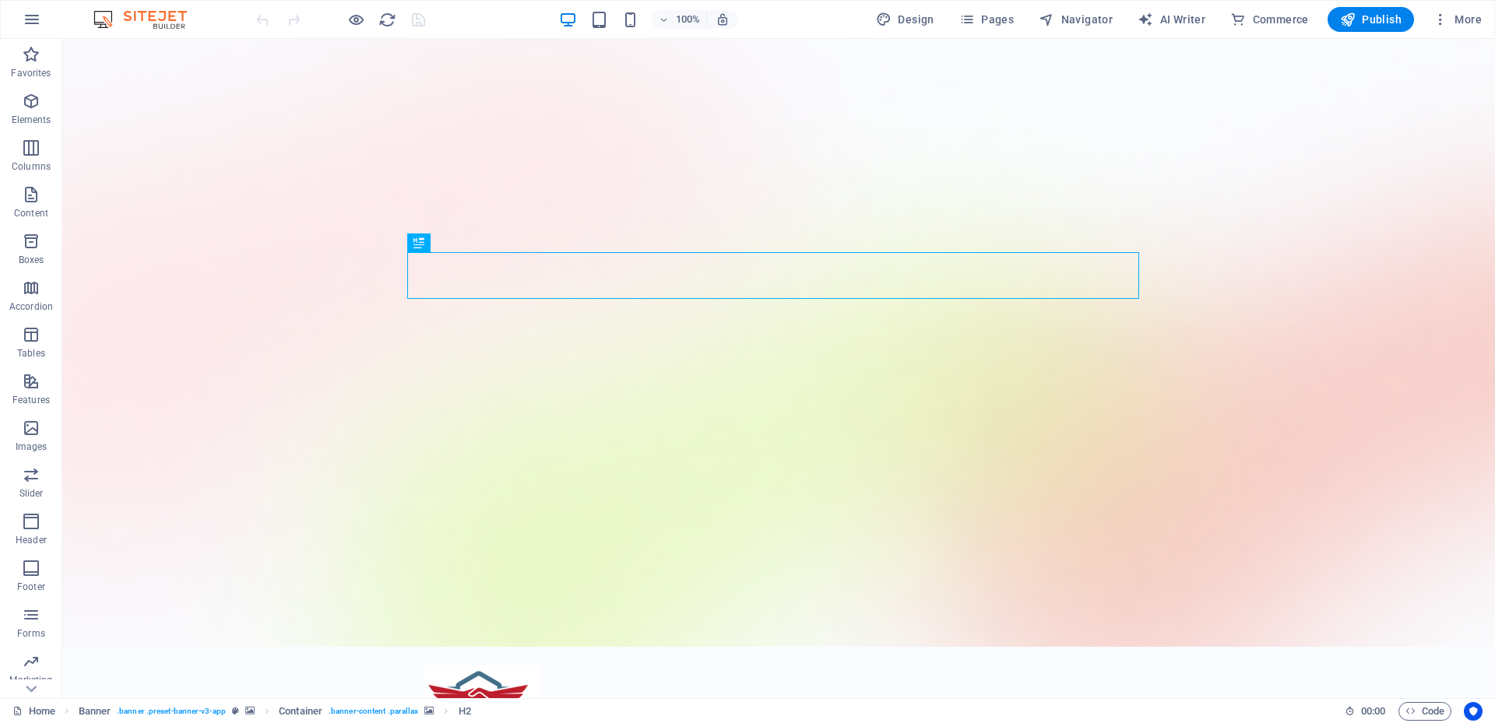
click at [998, 3] on div "100% Design Pages Navigator AI Writer Commerce Publish More" at bounding box center [748, 19] width 1494 height 37
click at [994, 22] on span "Pages" at bounding box center [986, 20] width 55 height 16
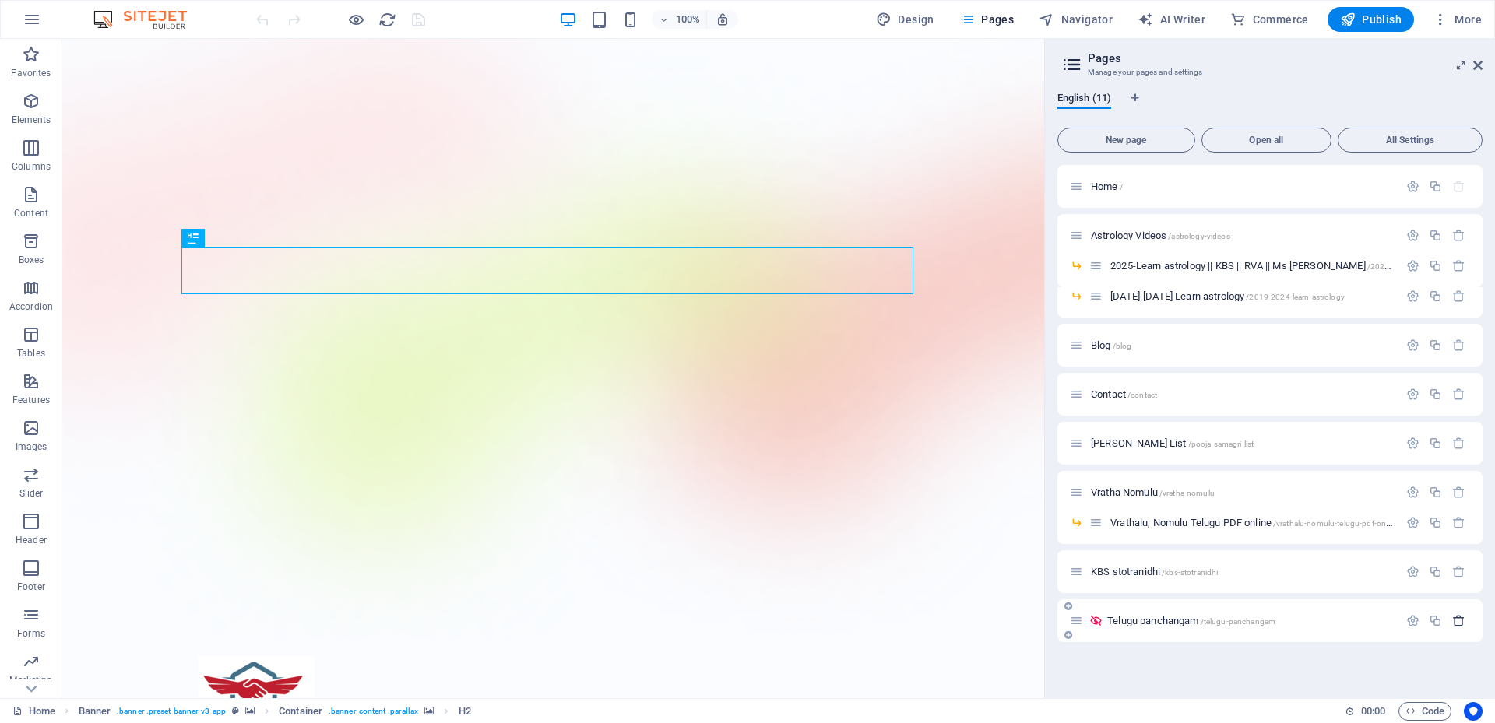
click at [1462, 619] on icon "button" at bounding box center [1458, 620] width 13 height 13
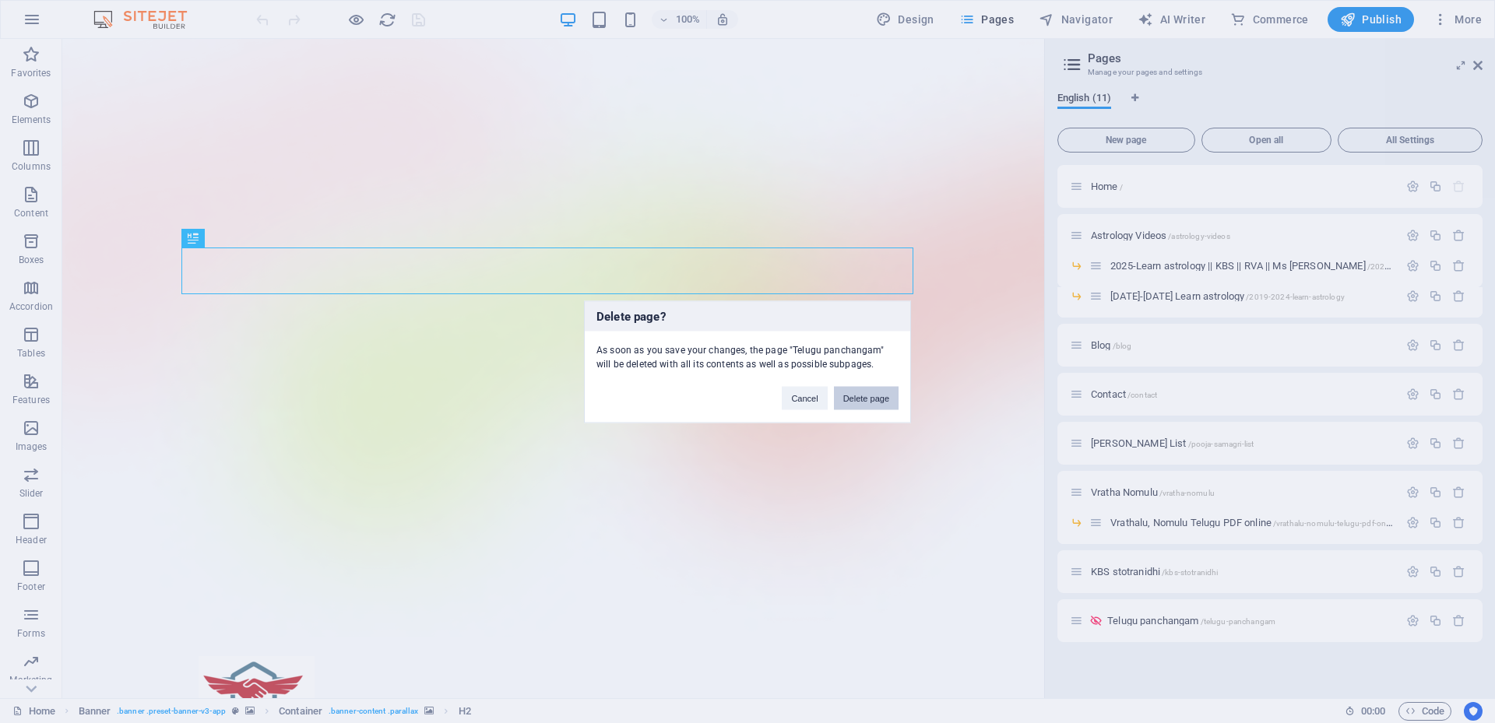
click at [882, 398] on button "Delete page" at bounding box center [866, 397] width 65 height 23
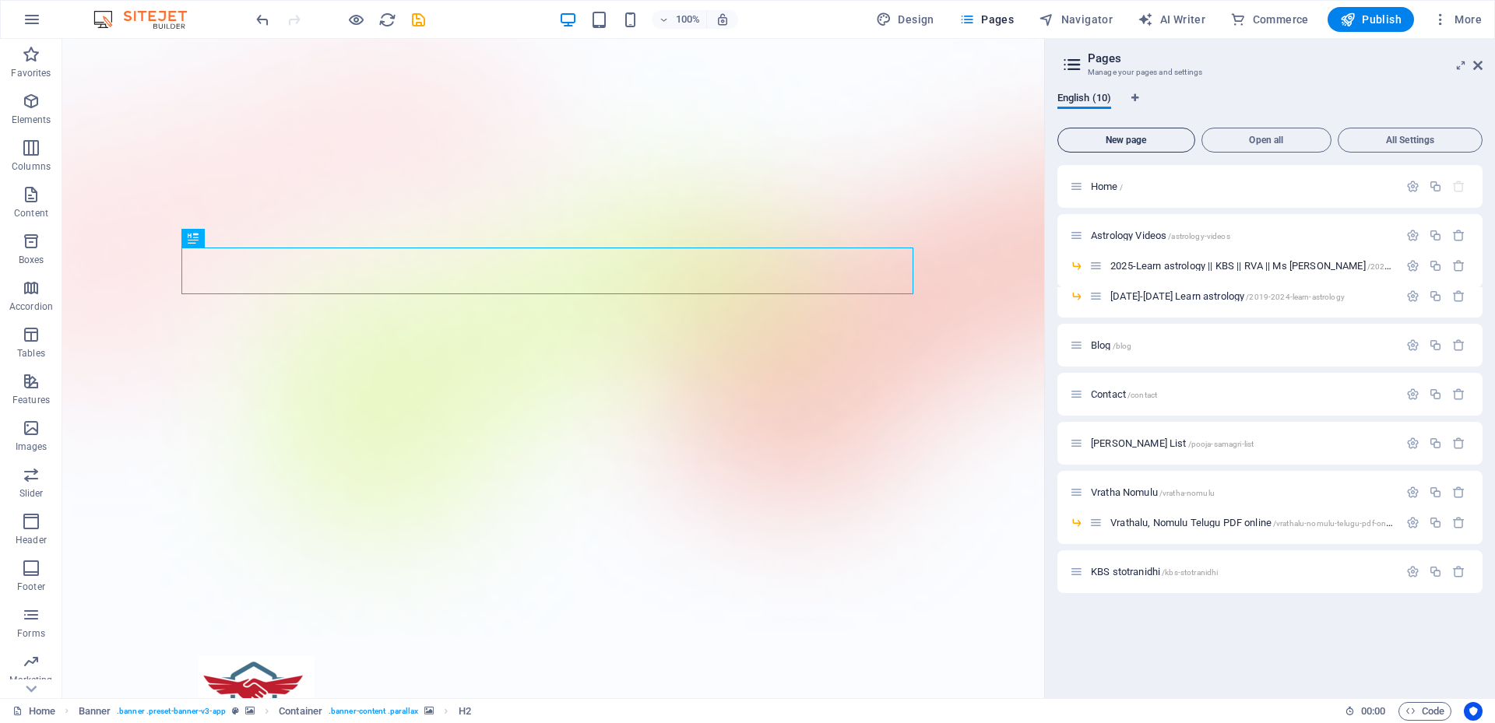
click at [1118, 141] on span "New page" at bounding box center [1127, 140] width 124 height 9
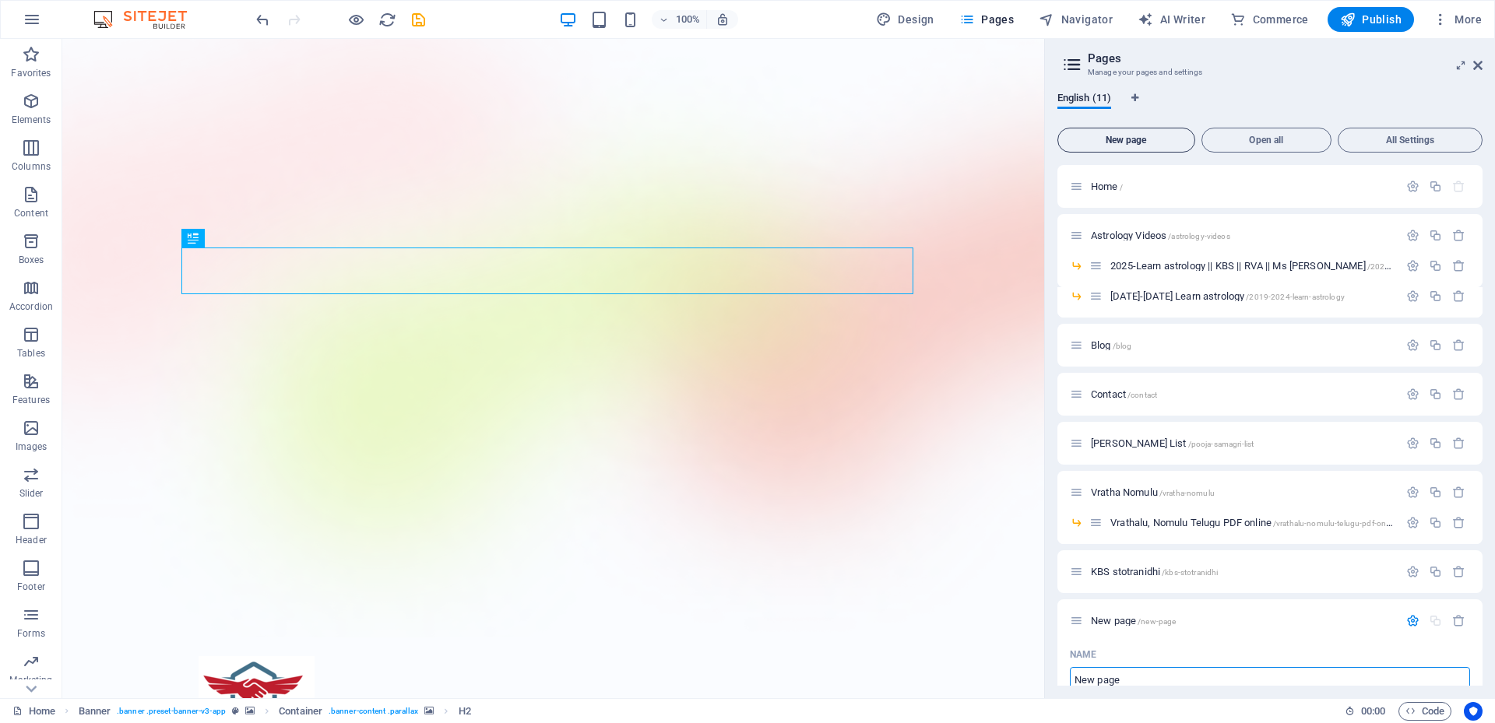
scroll to position [6, 0]
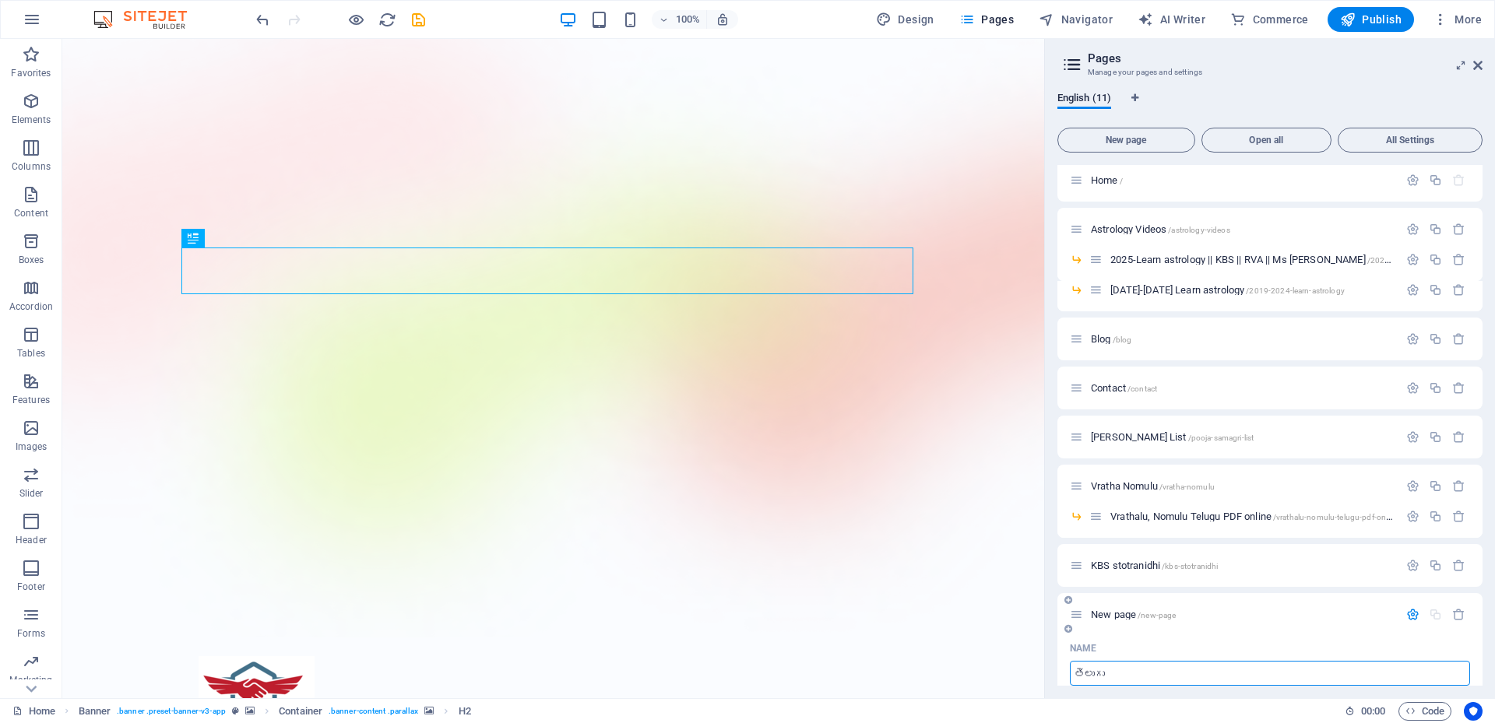
type input "తెలుగు"
type input "/"
type input "తెలుగు పంచాంగం"
click at [1290, 631] on div "తెలుగు పంచాంగం /" at bounding box center [1270, 614] width 425 height 43
click at [1046, 631] on div "Home Favorites Elements Columns Content Boxes Accordion Tables Features Images …" at bounding box center [747, 369] width 1495 height 660
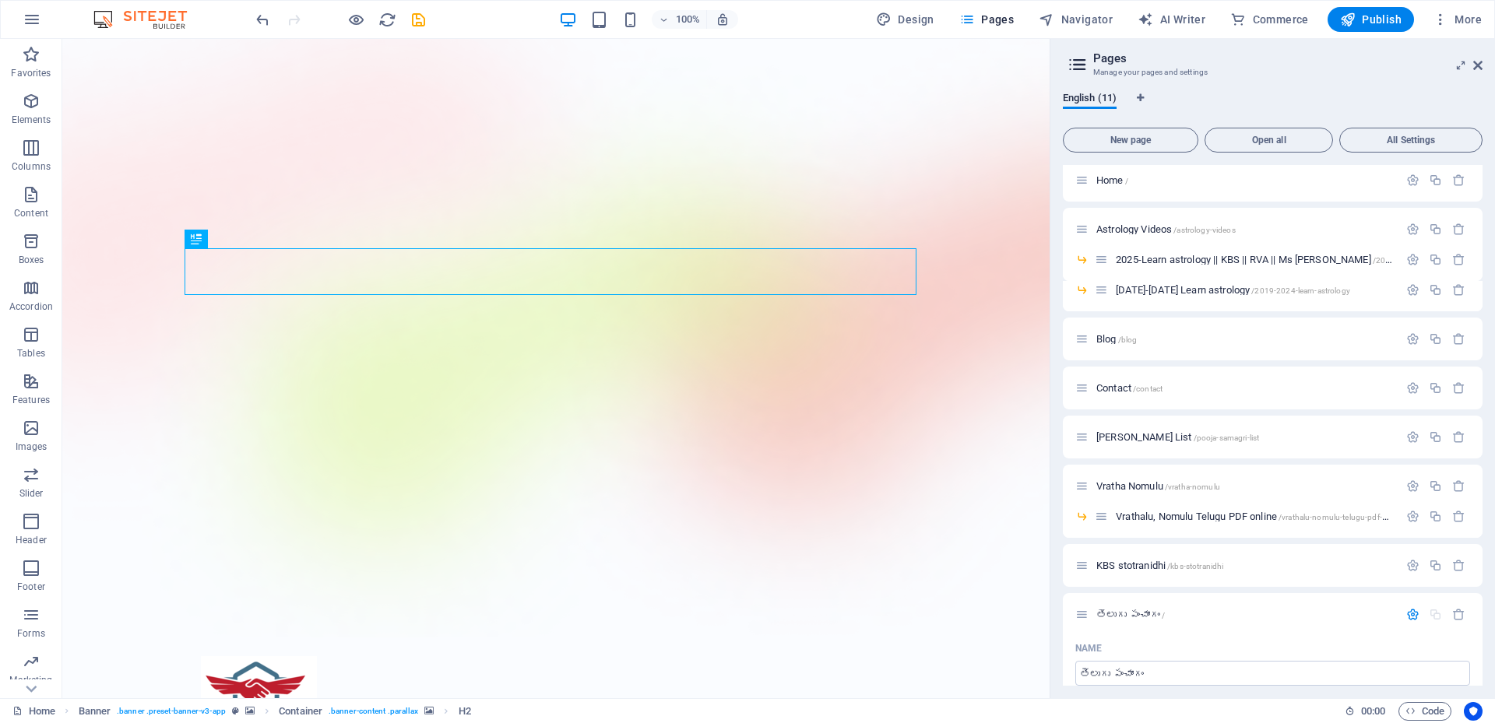
click at [1058, 638] on div "English (11) New page Open all All Settings Home / Astrology Videos /astrology-…" at bounding box center [1273, 388] width 445 height 619
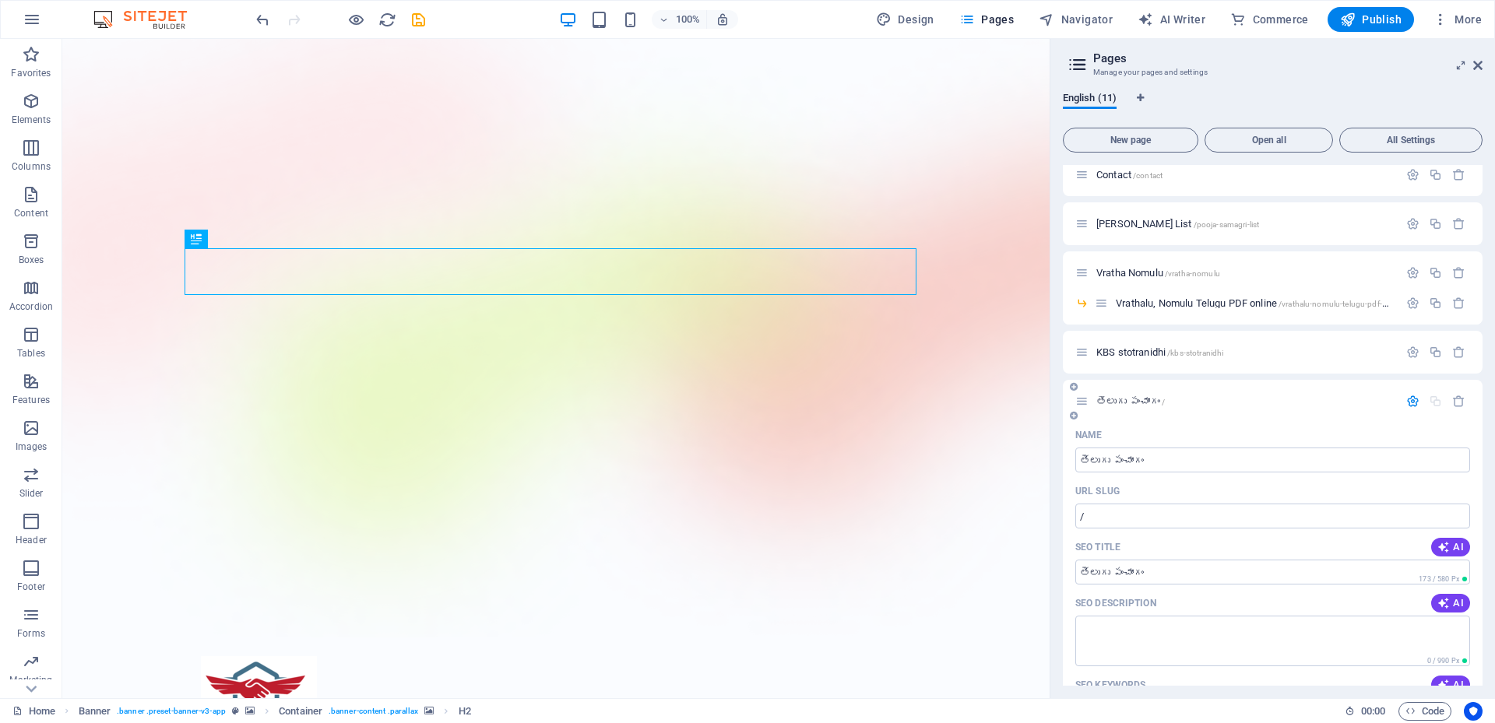
scroll to position [318, 0]
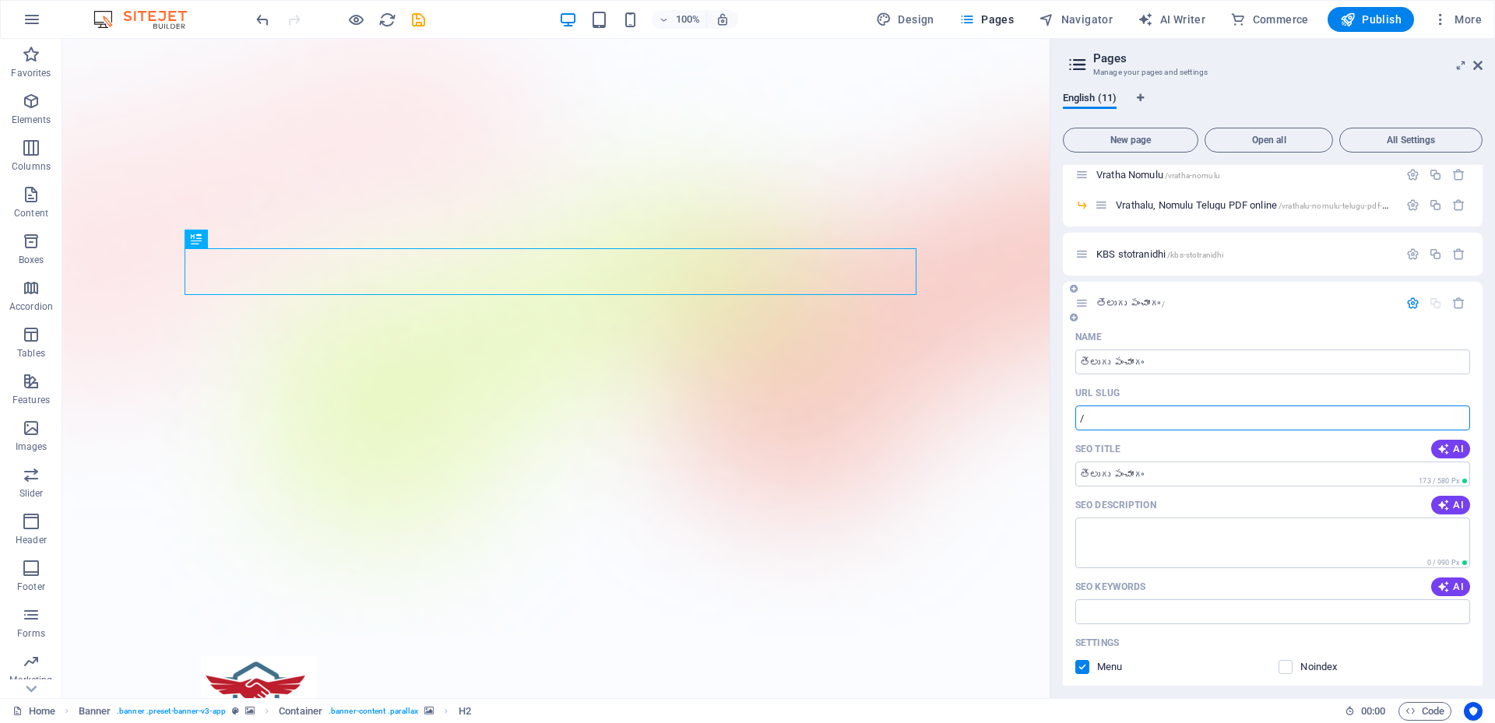
click at [1166, 414] on input "/" at bounding box center [1272, 418] width 395 height 25
type input "/"
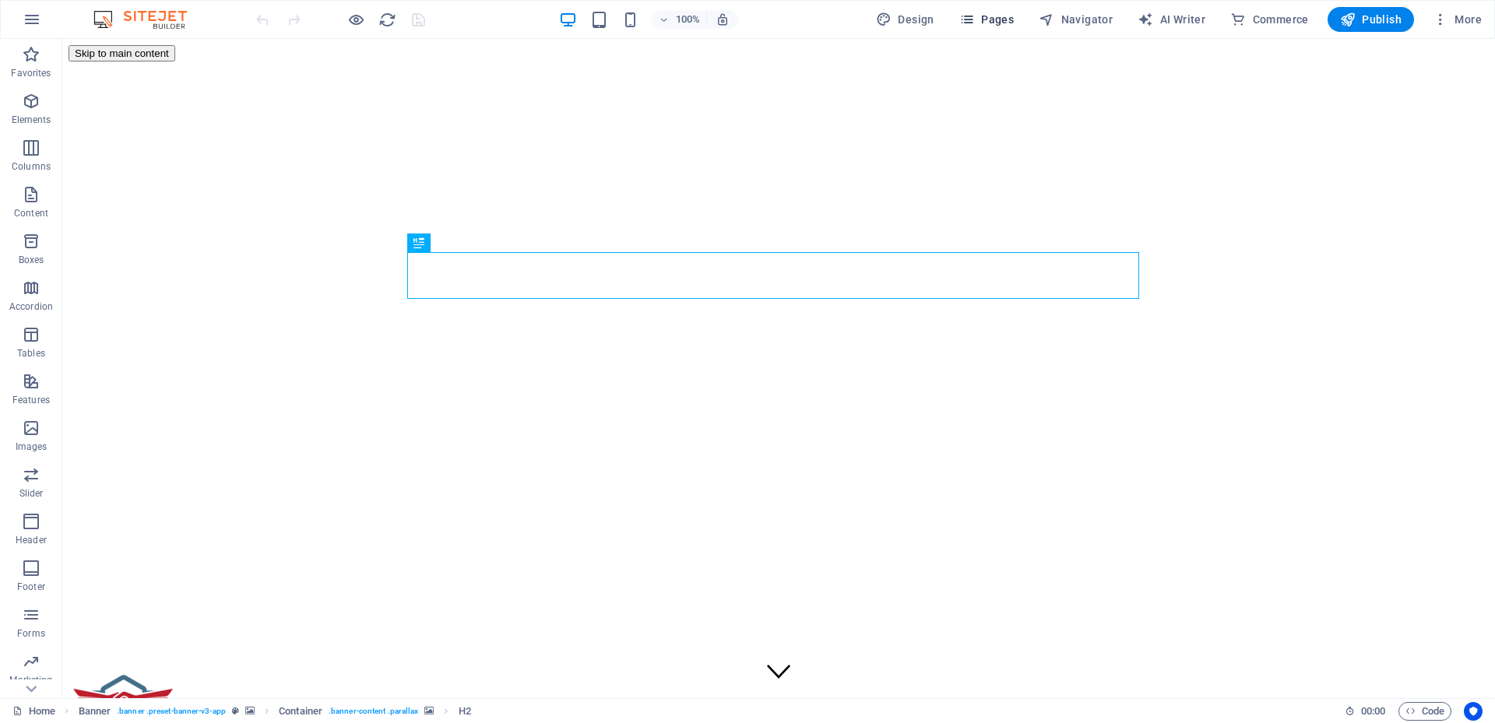
click at [1006, 19] on span "Pages" at bounding box center [986, 20] width 55 height 16
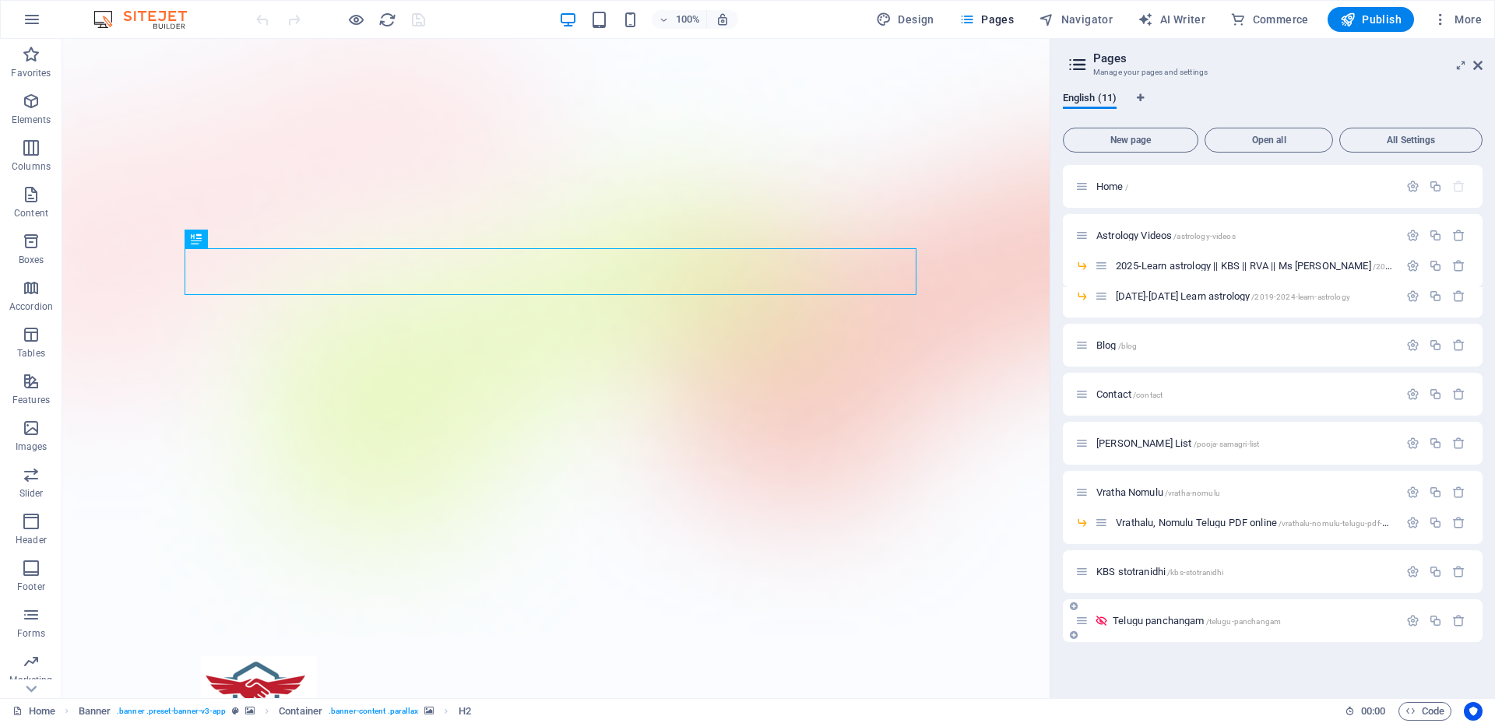
click at [1138, 626] on div "Telugu panchangam /telugu-panchangam" at bounding box center [1236, 621] width 323 height 18
click at [1462, 621] on icon "button" at bounding box center [1458, 620] width 13 height 13
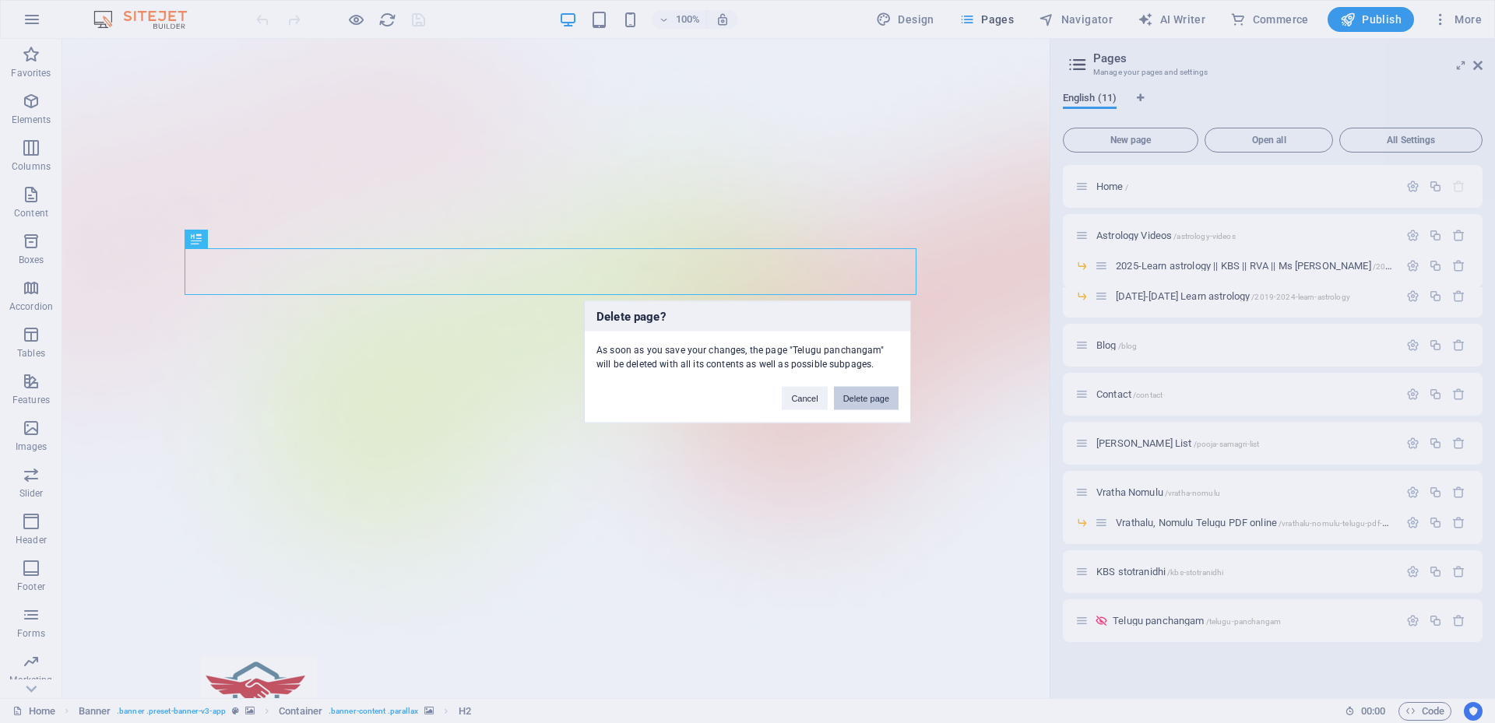
click at [882, 405] on button "Delete page" at bounding box center [866, 397] width 65 height 23
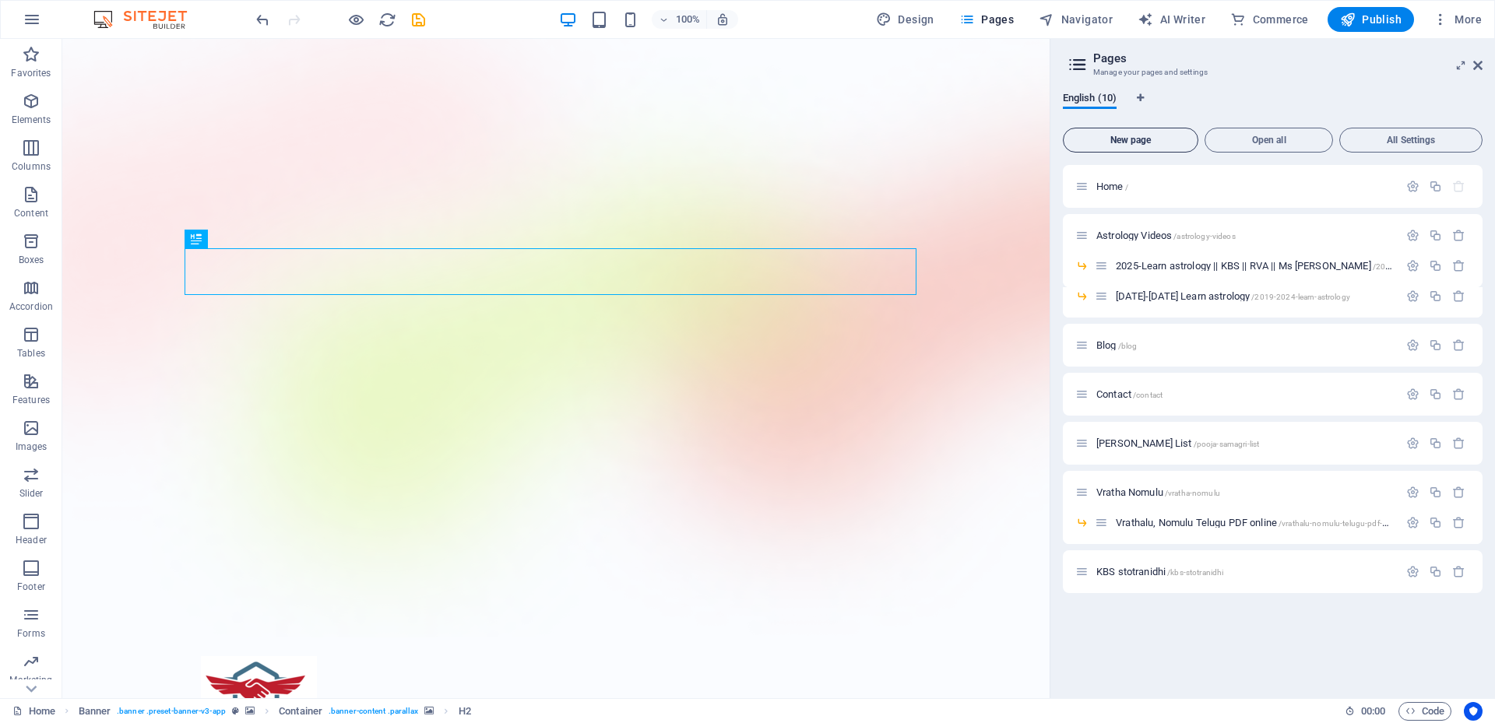
click at [1134, 143] on span "New page" at bounding box center [1130, 140] width 121 height 9
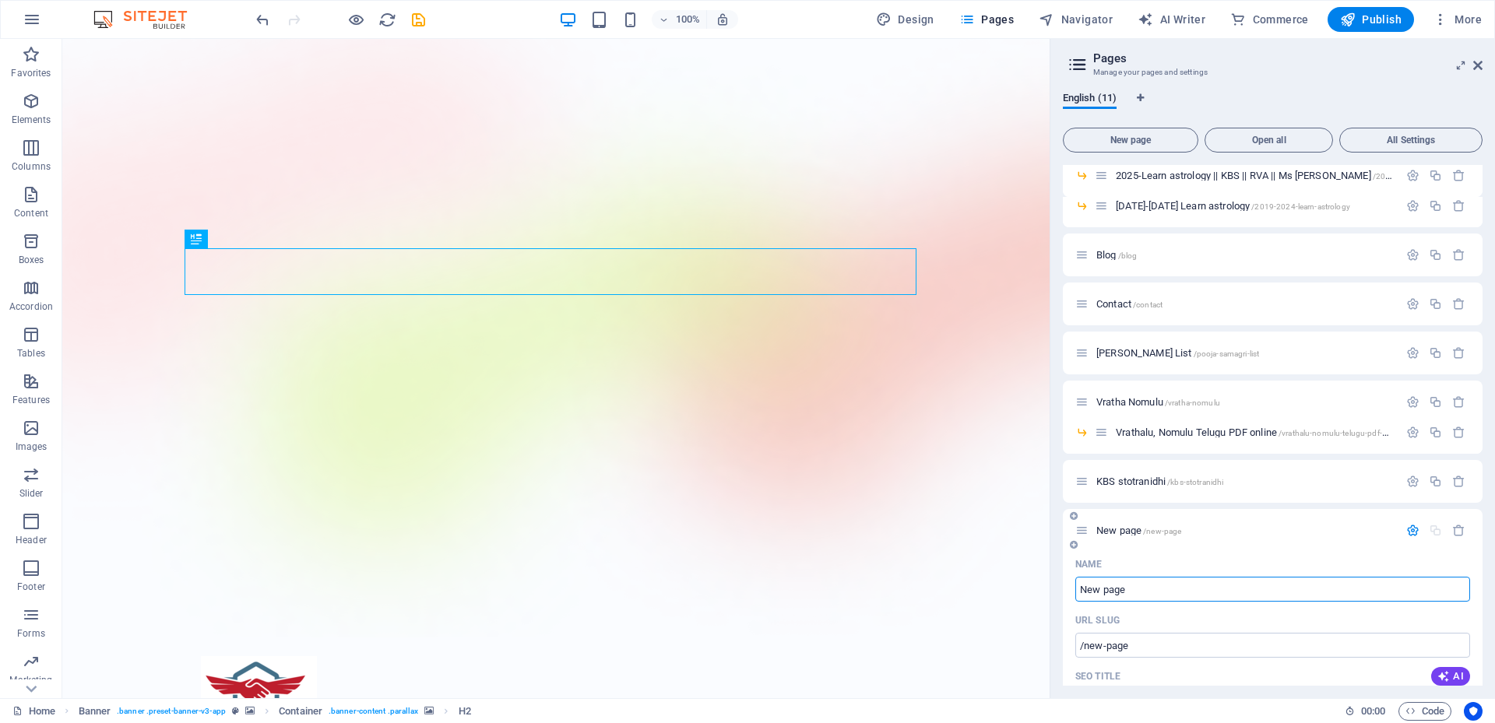
scroll to position [162, 0]
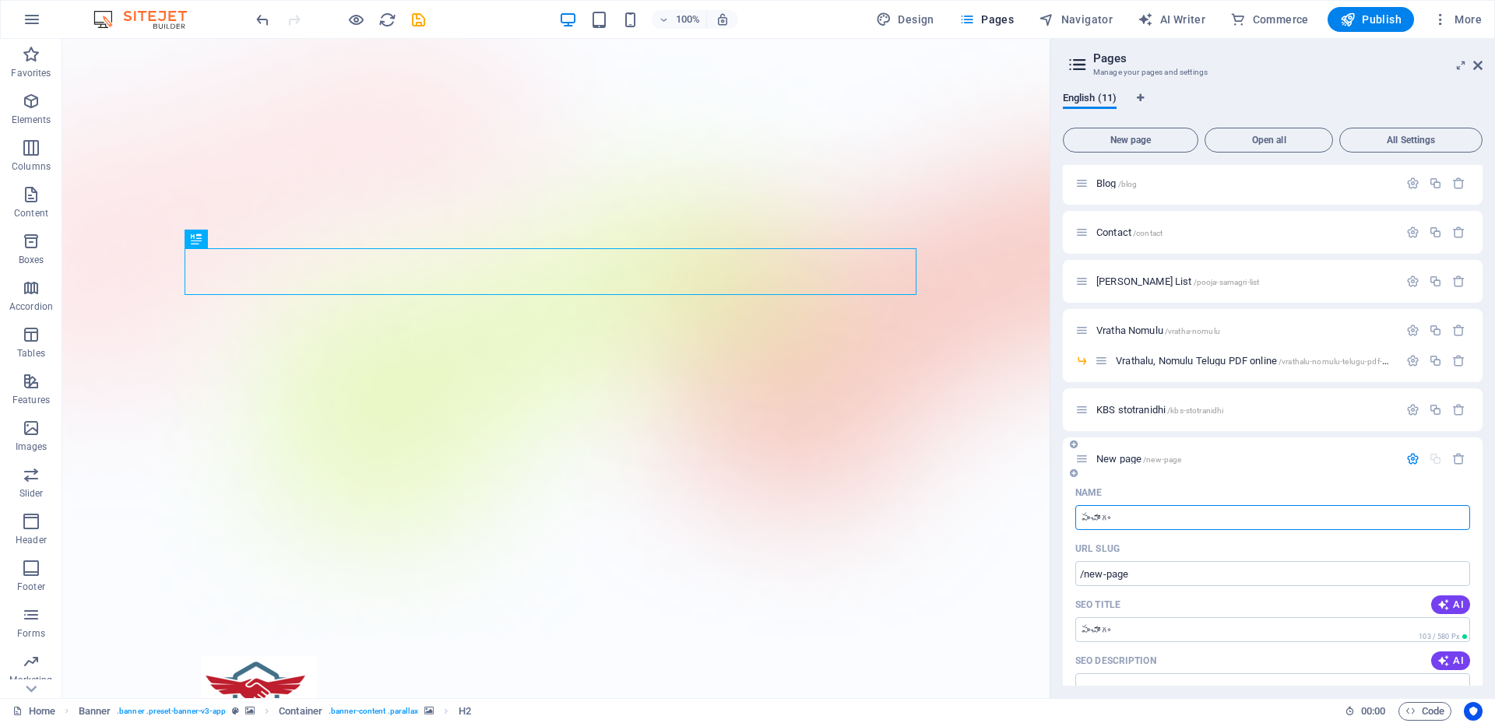
type input "పంచాంగం"
type input "/"
type input "పంచాంగం"
click at [1180, 582] on input "/" at bounding box center [1272, 573] width 395 height 25
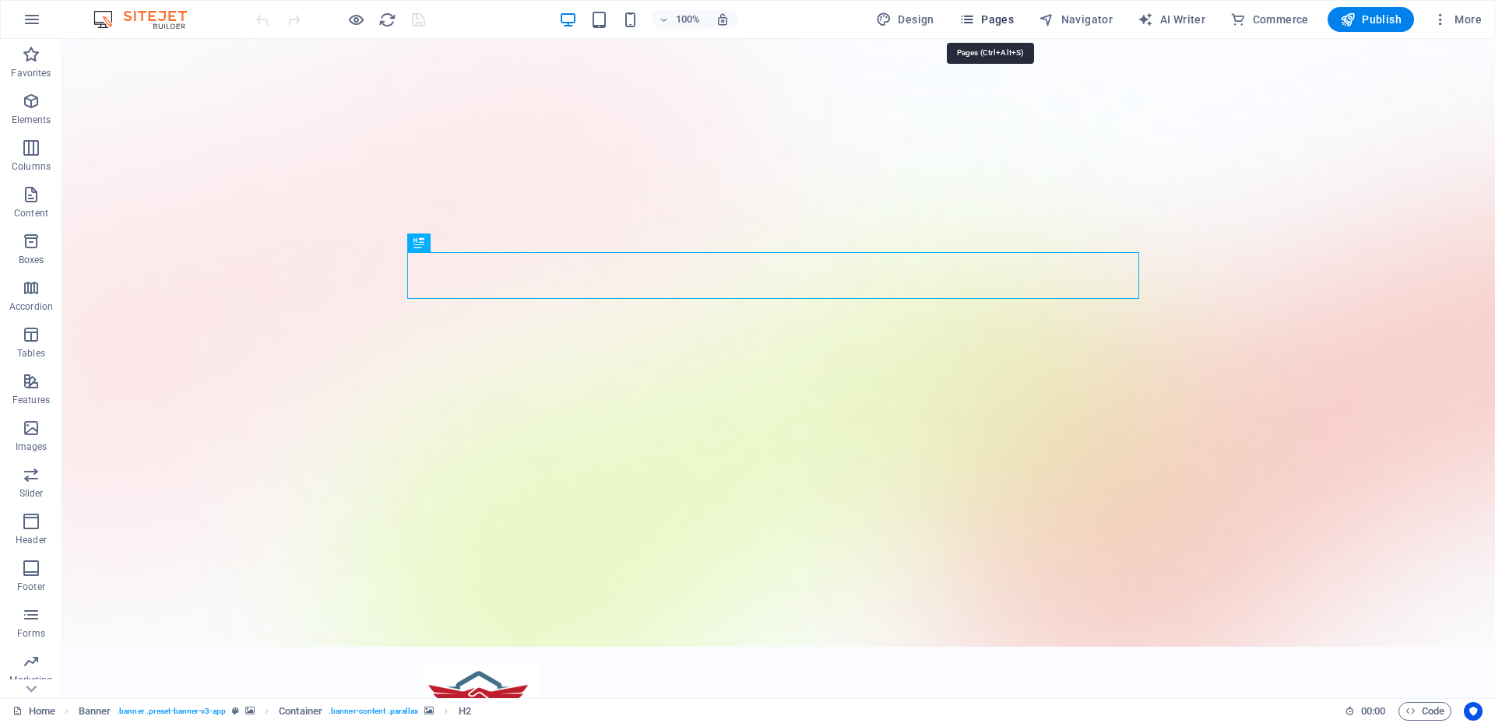
click at [980, 23] on span "Pages" at bounding box center [986, 20] width 55 height 16
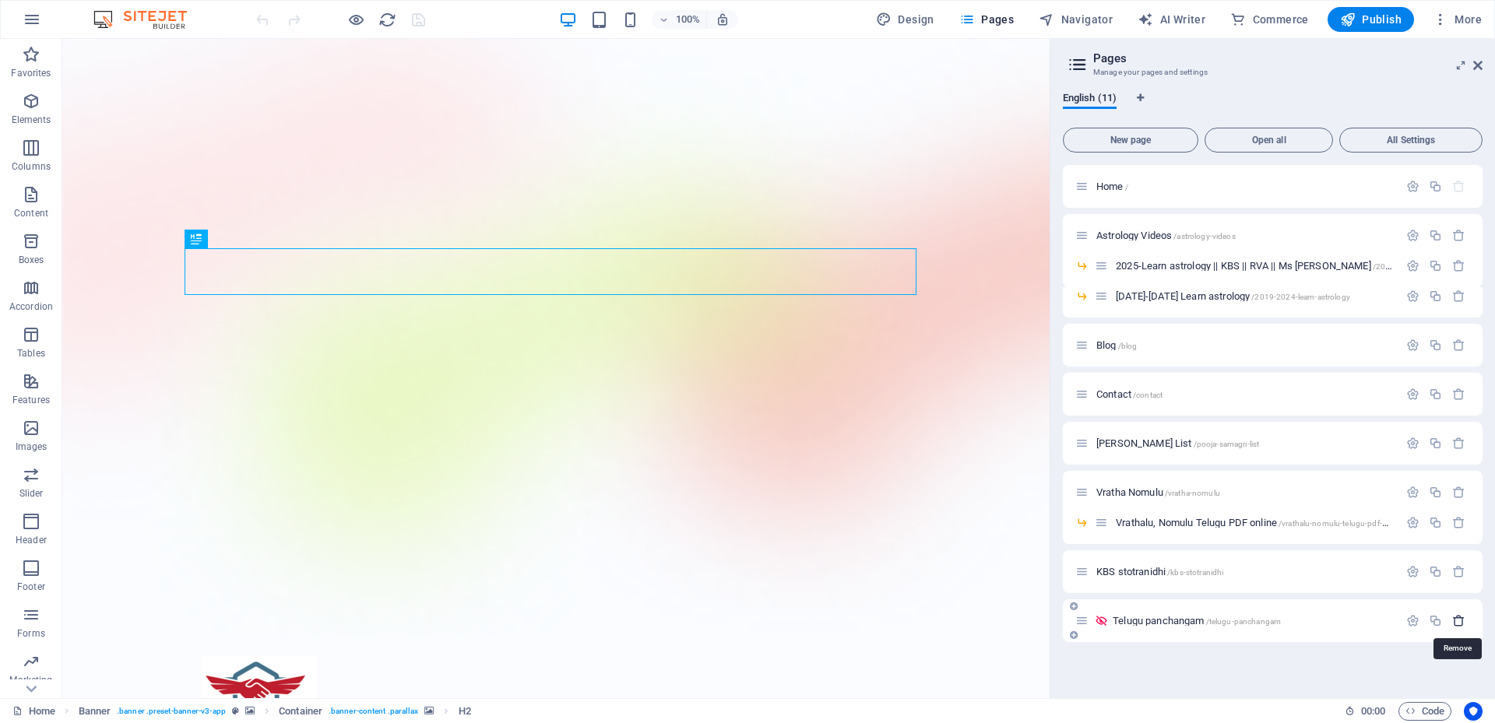
click at [1458, 621] on icon "button" at bounding box center [1458, 620] width 13 height 13
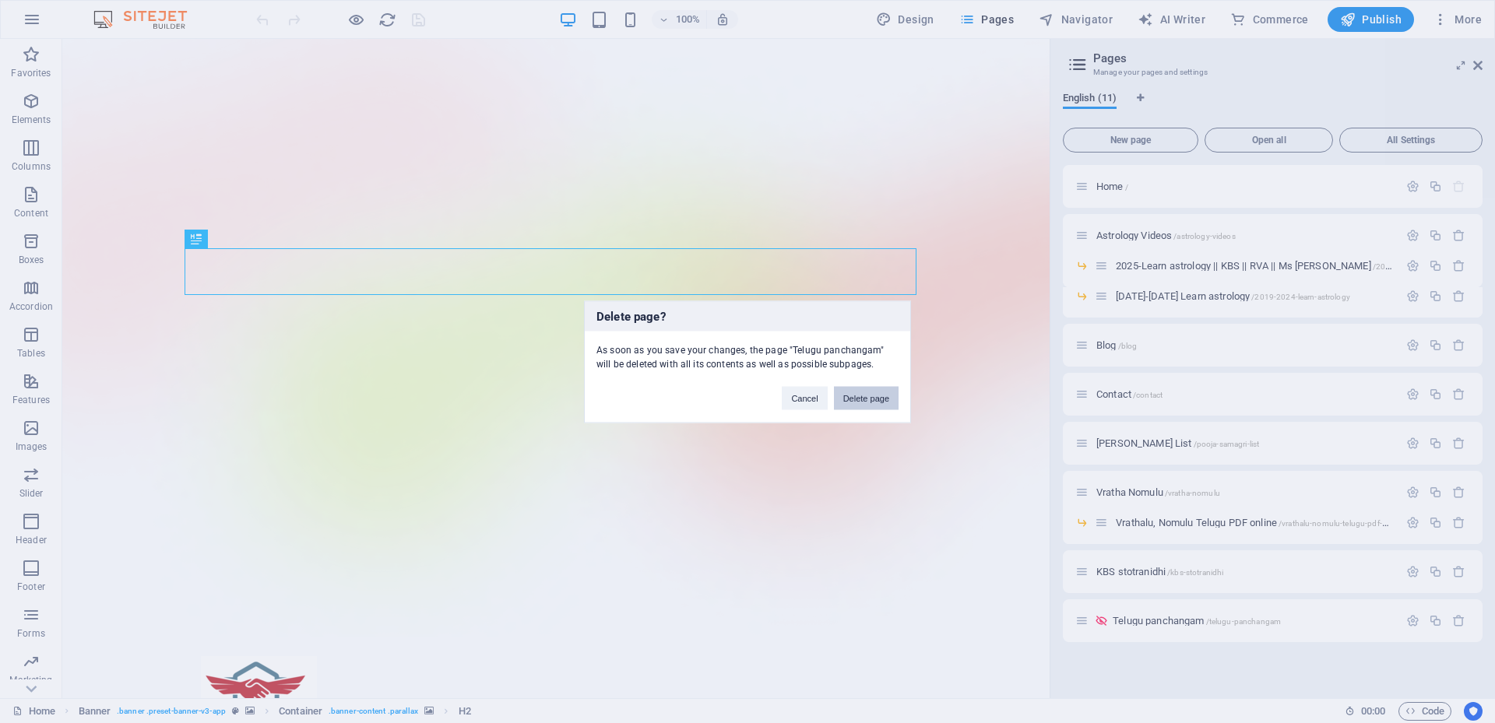
click at [885, 403] on button "Delete page" at bounding box center [866, 397] width 65 height 23
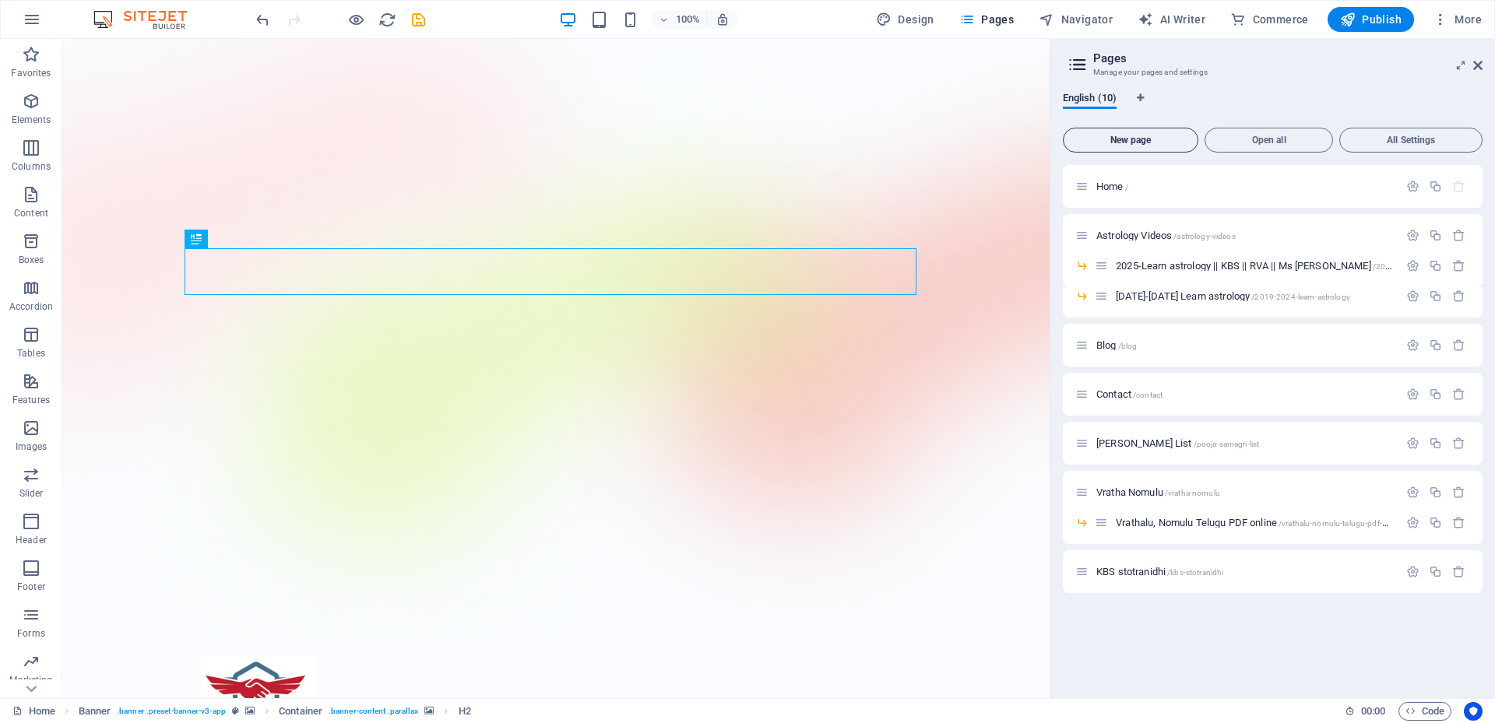
click at [1147, 141] on span "New page" at bounding box center [1130, 140] width 121 height 9
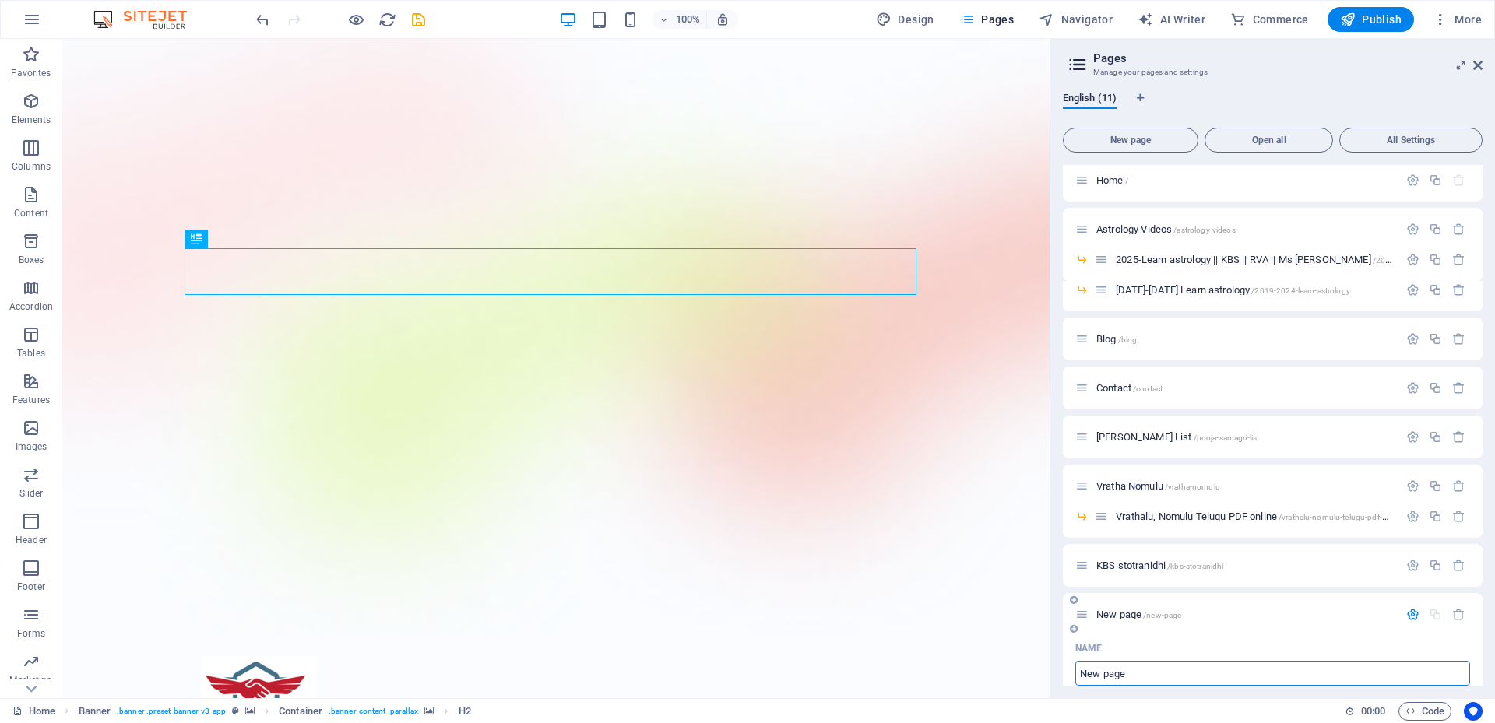
scroll to position [162, 0]
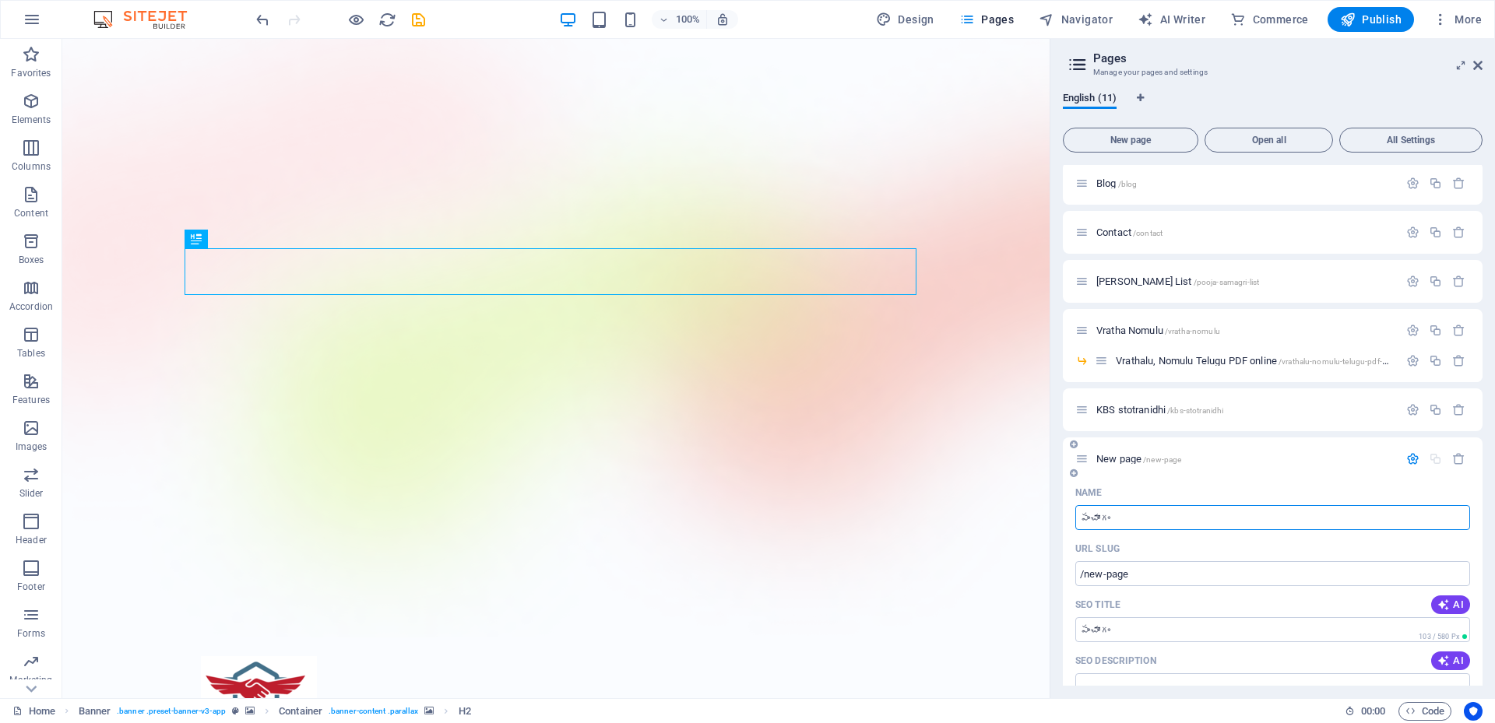
type input "పంచాంగం"
type input "/"
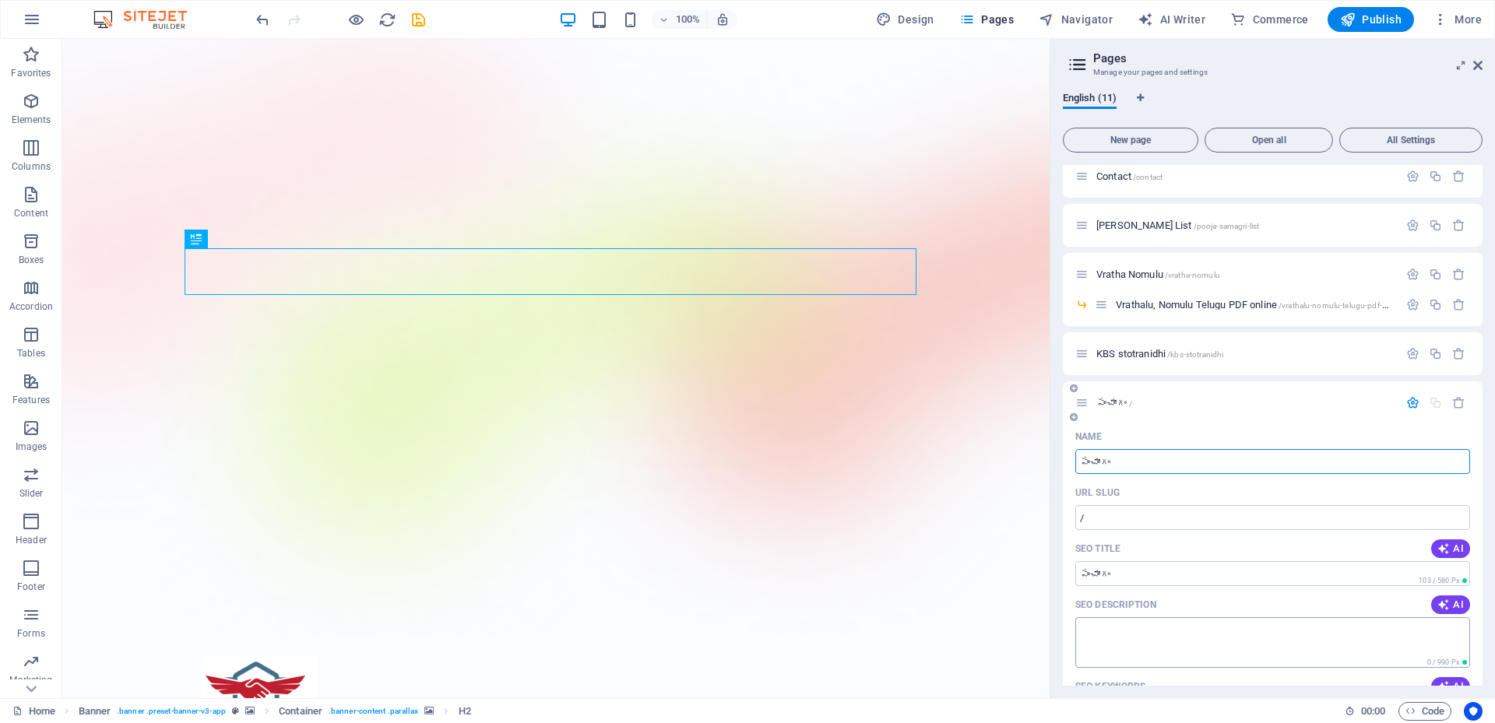
scroll to position [240, 0]
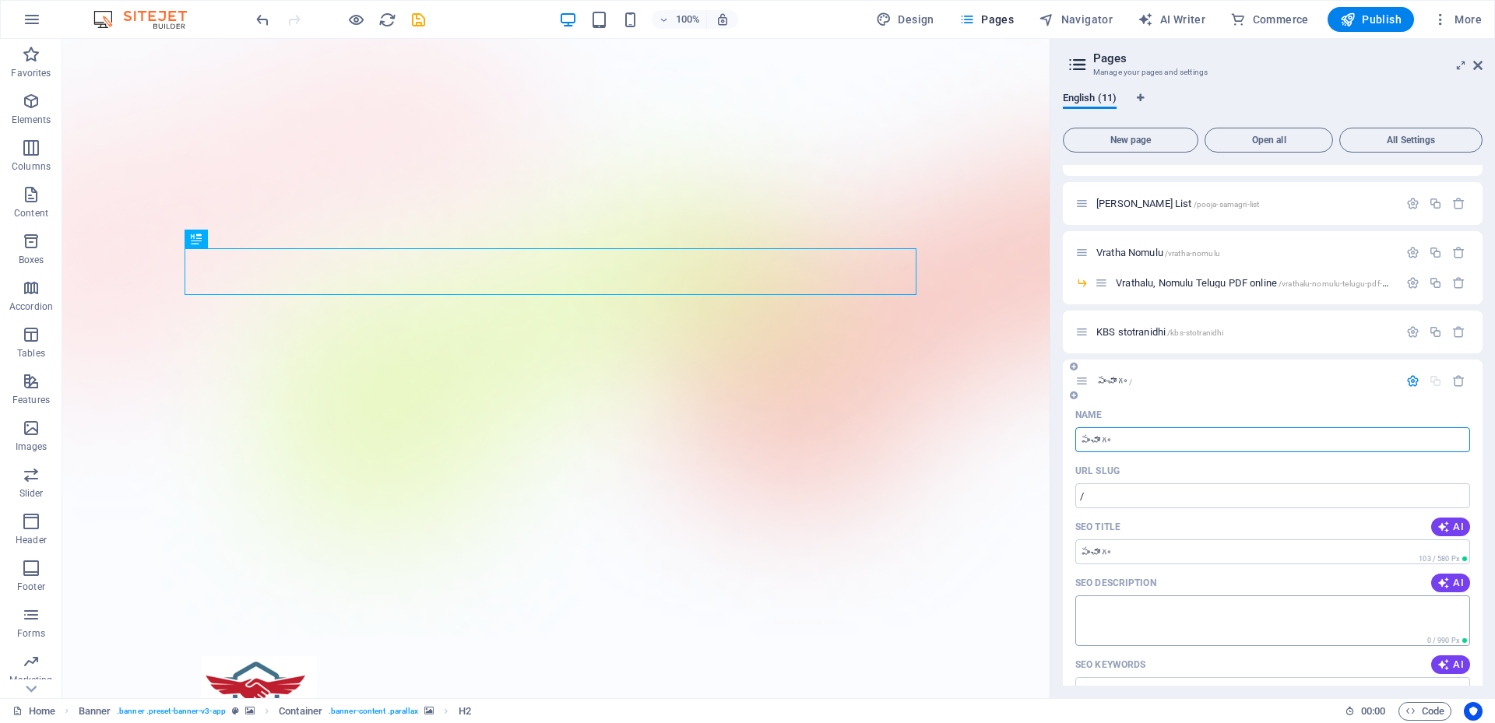
type input "పంచాంగం"
click at [1216, 616] on textarea "SEO Description" at bounding box center [1272, 621] width 395 height 51
click at [1127, 623] on textarea "SEO Description" at bounding box center [1272, 621] width 395 height 51
paste textarea "పంచాంగం"
drag, startPoint x: 1198, startPoint y: 612, endPoint x: 1062, endPoint y: 618, distance: 135.6
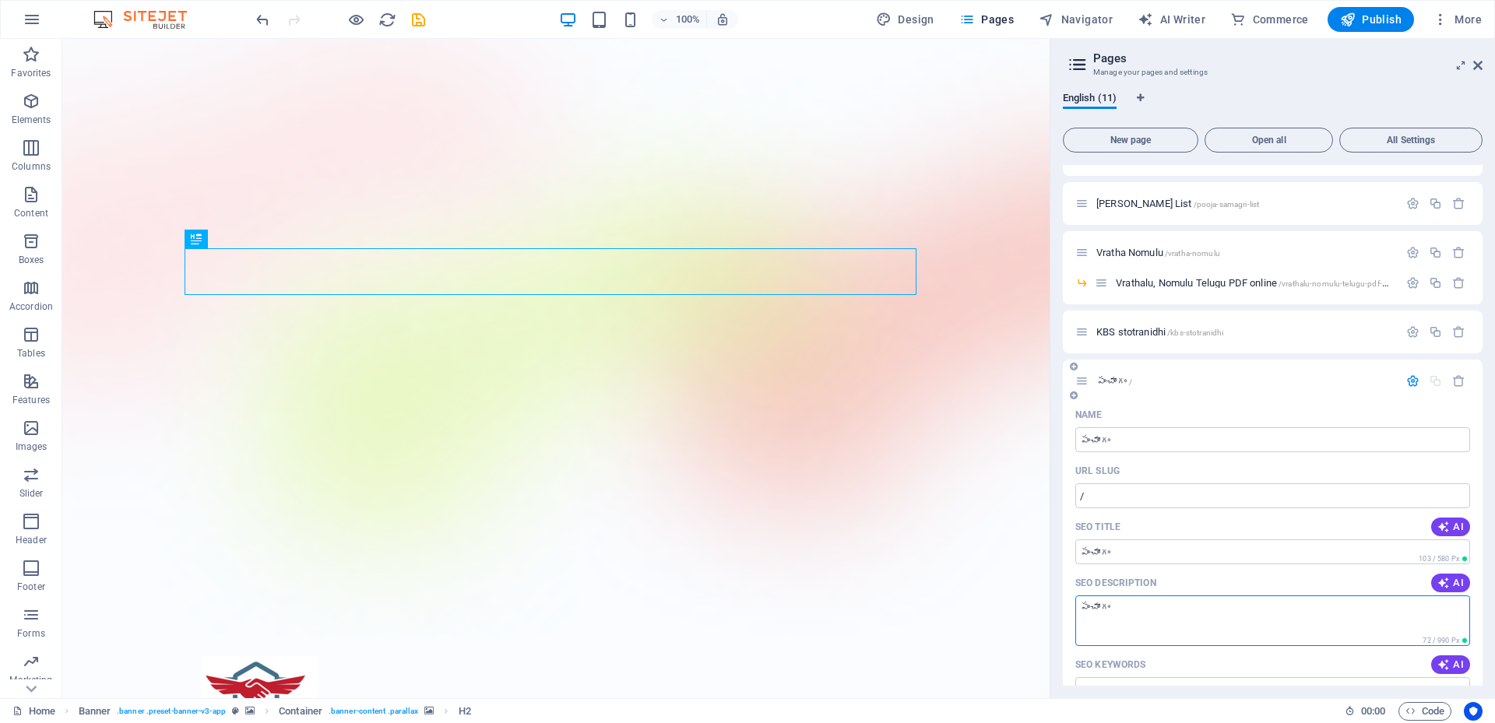
click at [1063, 618] on div "Name పంచాంగం ​ URL SLUG / ​ SEO Title AI ​ 103 / 580 Px SEO Description AI పంచా…" at bounding box center [1273, 682] width 420 height 558
paste textarea "2025"
paste textarea "panchangam telugu"
click at [1283, 616] on textarea "పంచాంగం 2025 panchangam telugu" at bounding box center [1272, 621] width 395 height 51
paste textarea "Telugu Panchangam with Tithi, Vara, Nakshatra, Karana, Yoga, Varjyam, Rahukalam…"
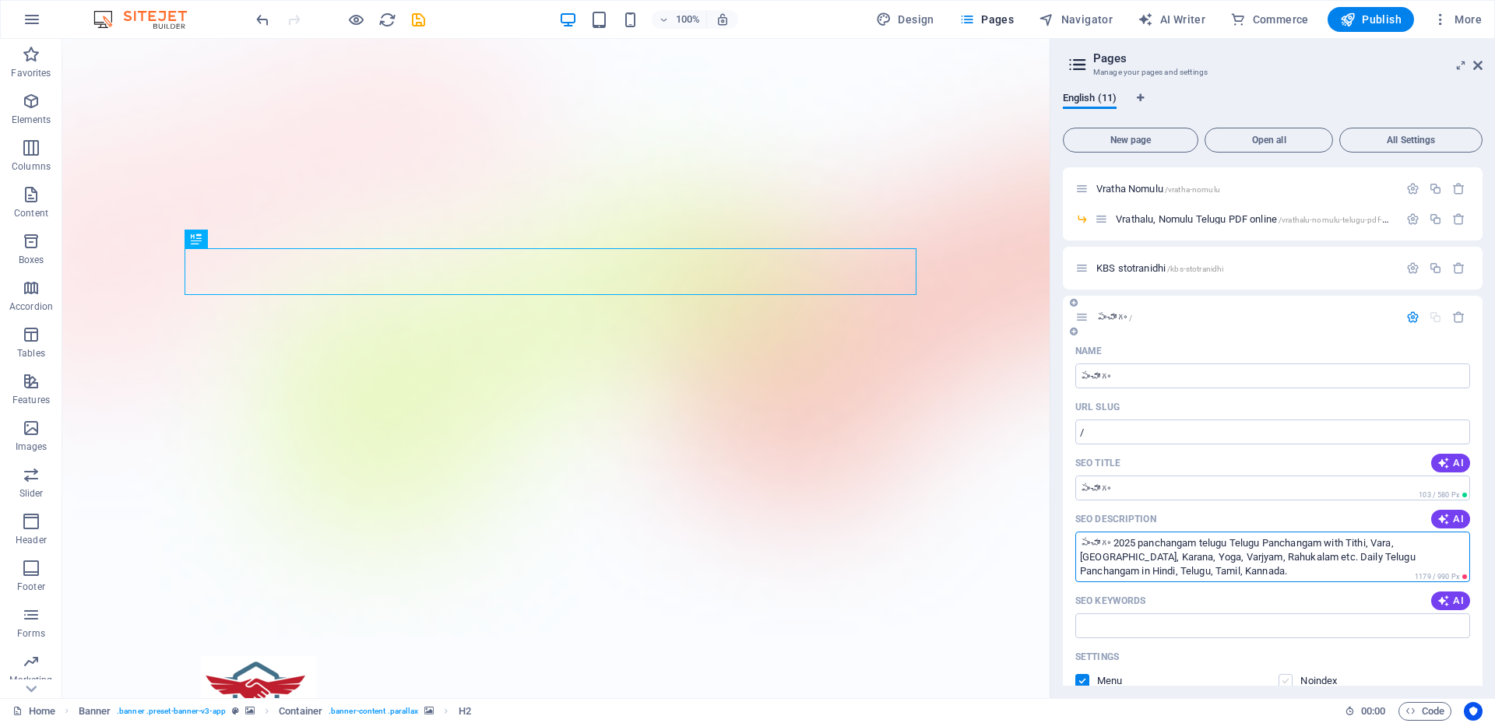
scroll to position [396, 0]
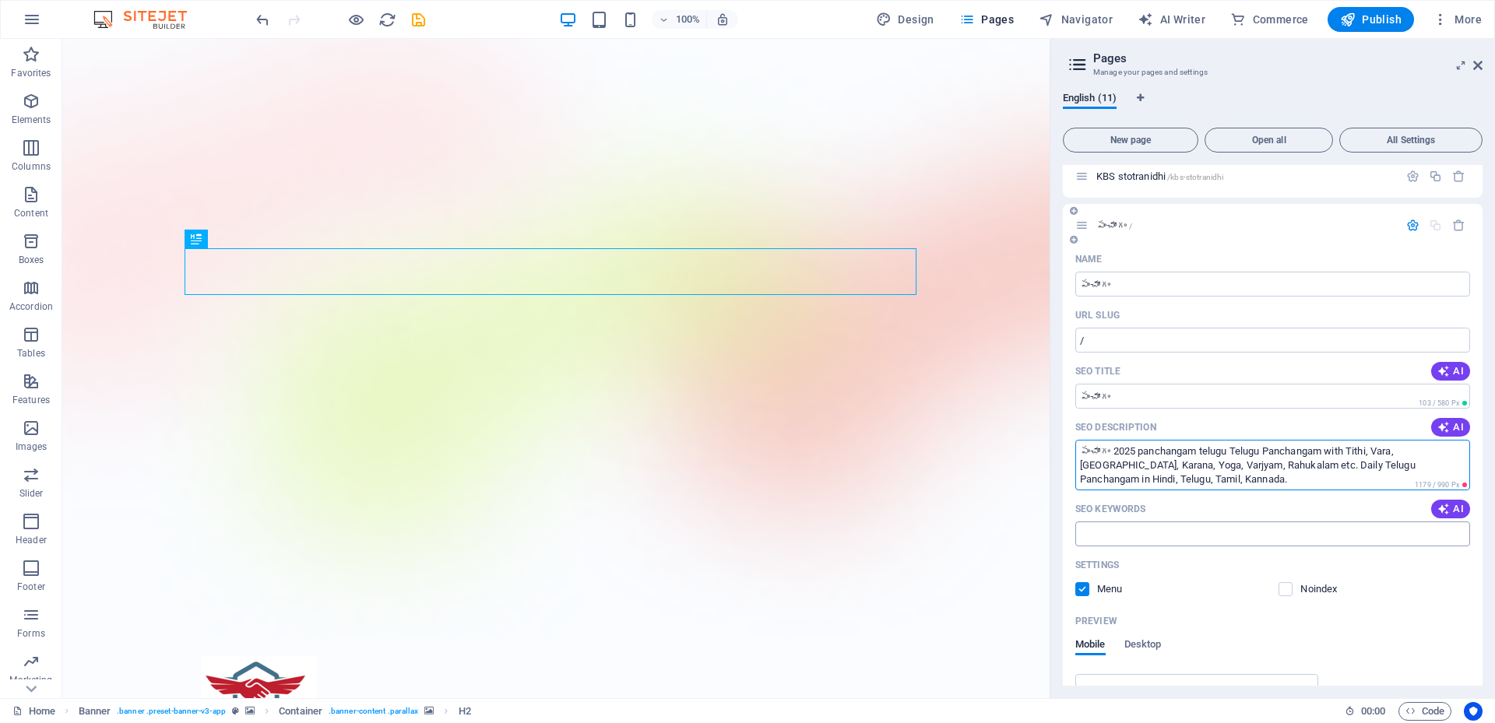
type textarea "పంచాంగం 2025 panchangam telugu Telugu Panchangam with Tithi, Vara, Nakshatra, K…"
click at [1175, 538] on input "SEO Keywords" at bounding box center [1272, 534] width 395 height 25
paste input "telugu panchangam,today telugu panchangam,telugu panchangam pdf,today tithi tel…"
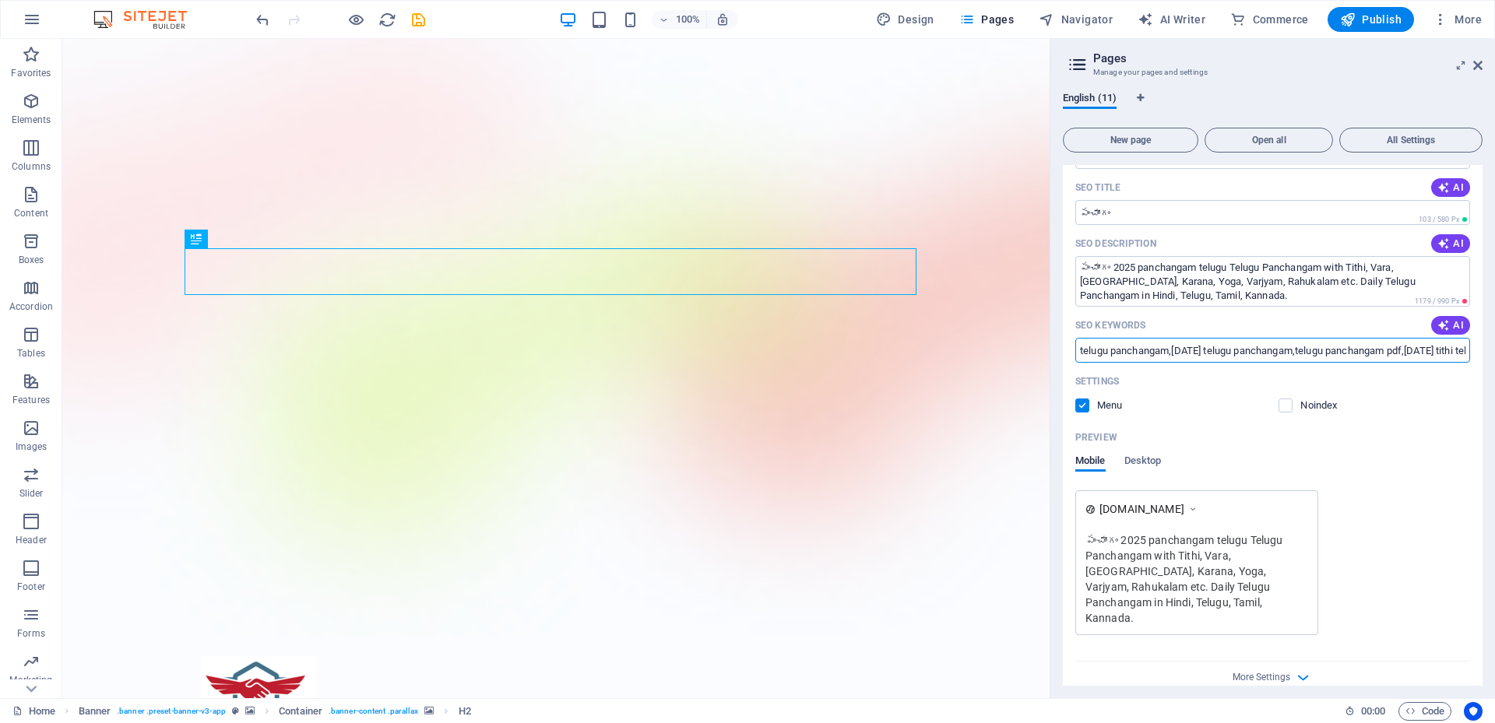
scroll to position [583, 0]
type input "telugu panchangam,today telugu panchangam,telugu panchangam pdf,today tithi tel…"
click at [1262, 668] on span "More Settings" at bounding box center [1262, 673] width 58 height 11
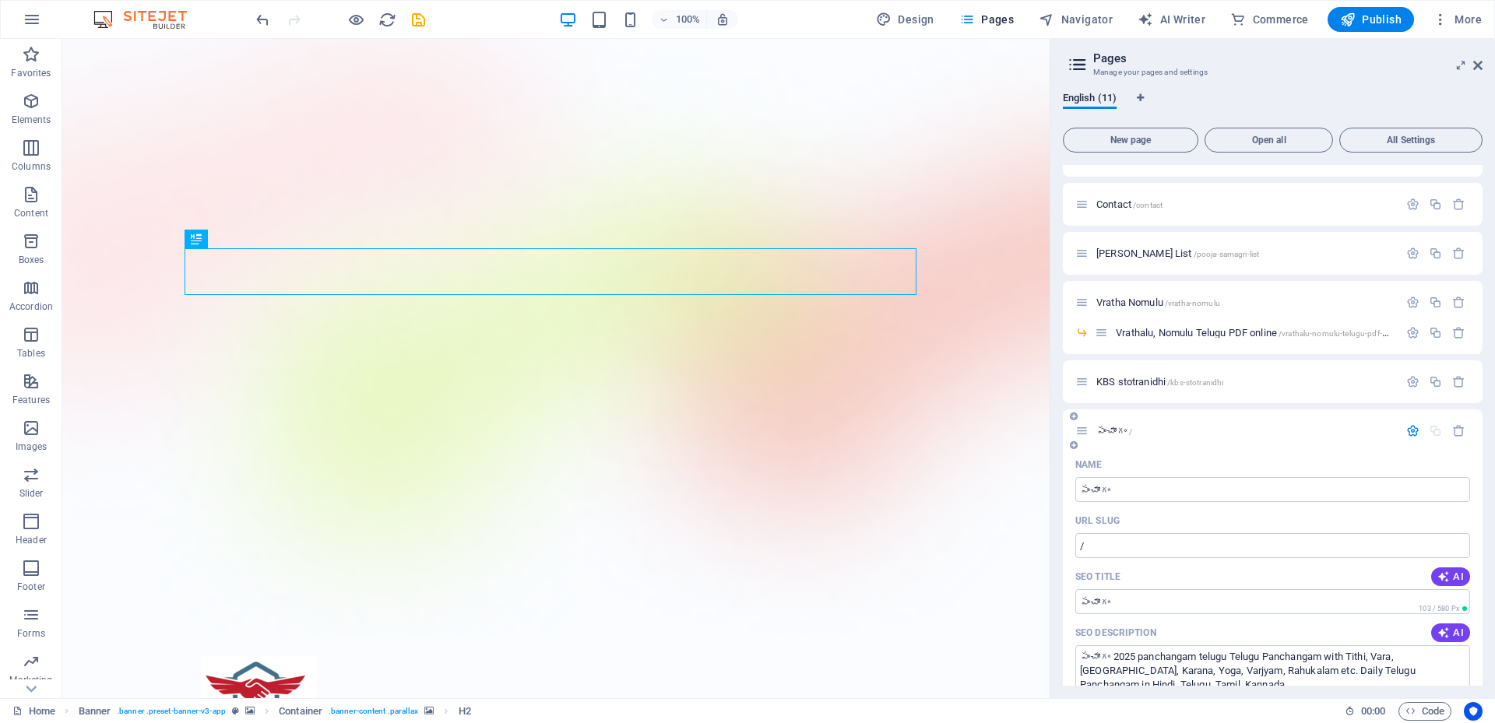
scroll to position [185, 0]
click at [985, 26] on span "Pages" at bounding box center [986, 20] width 55 height 16
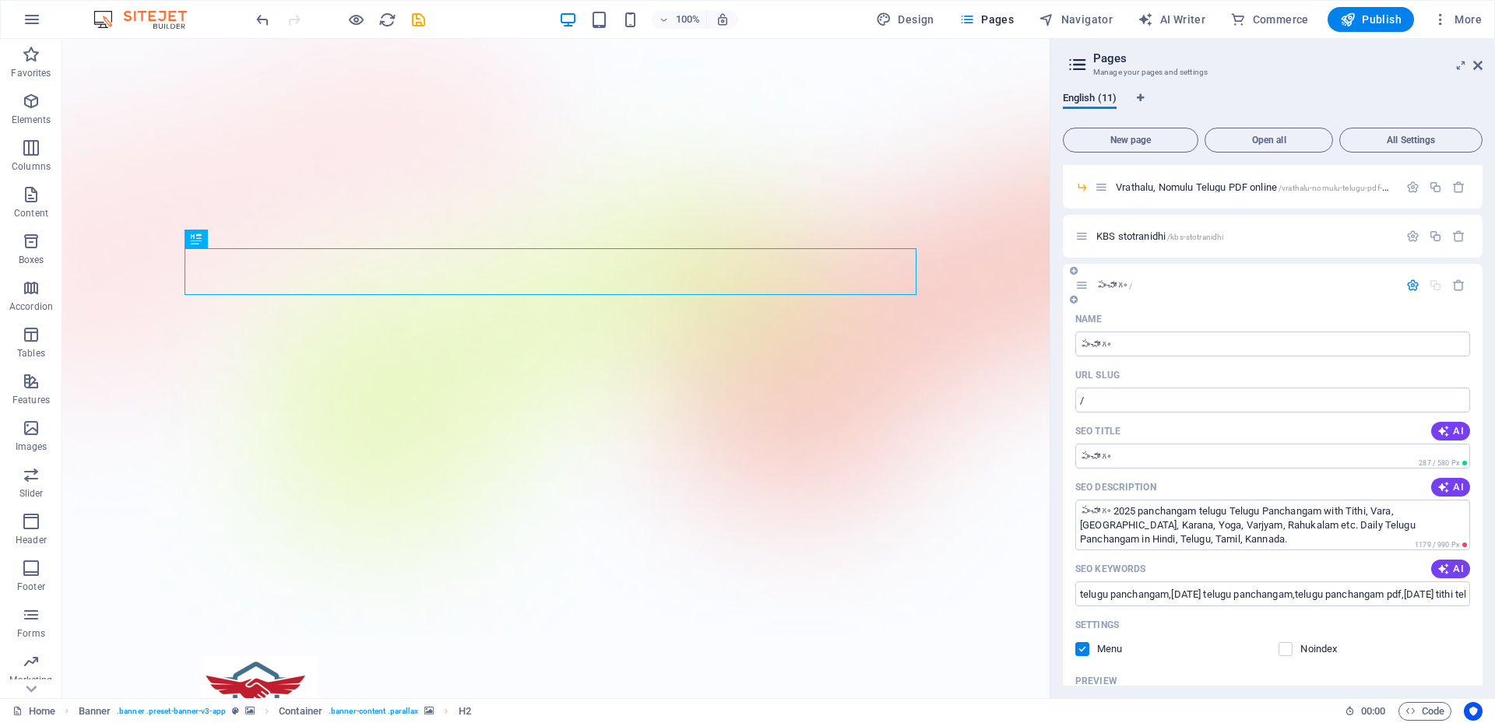
scroll to position [312, 0]
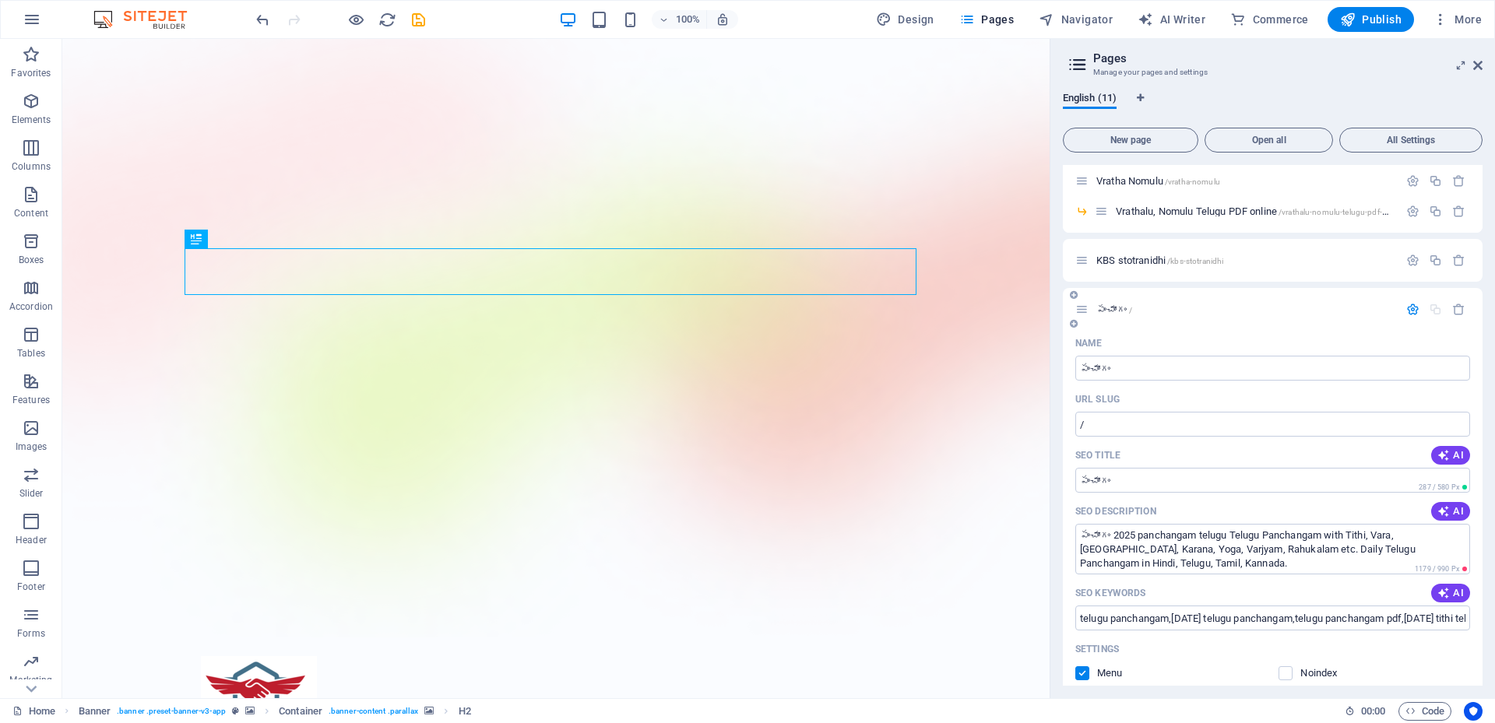
click at [1410, 307] on icon "button" at bounding box center [1412, 309] width 13 height 13
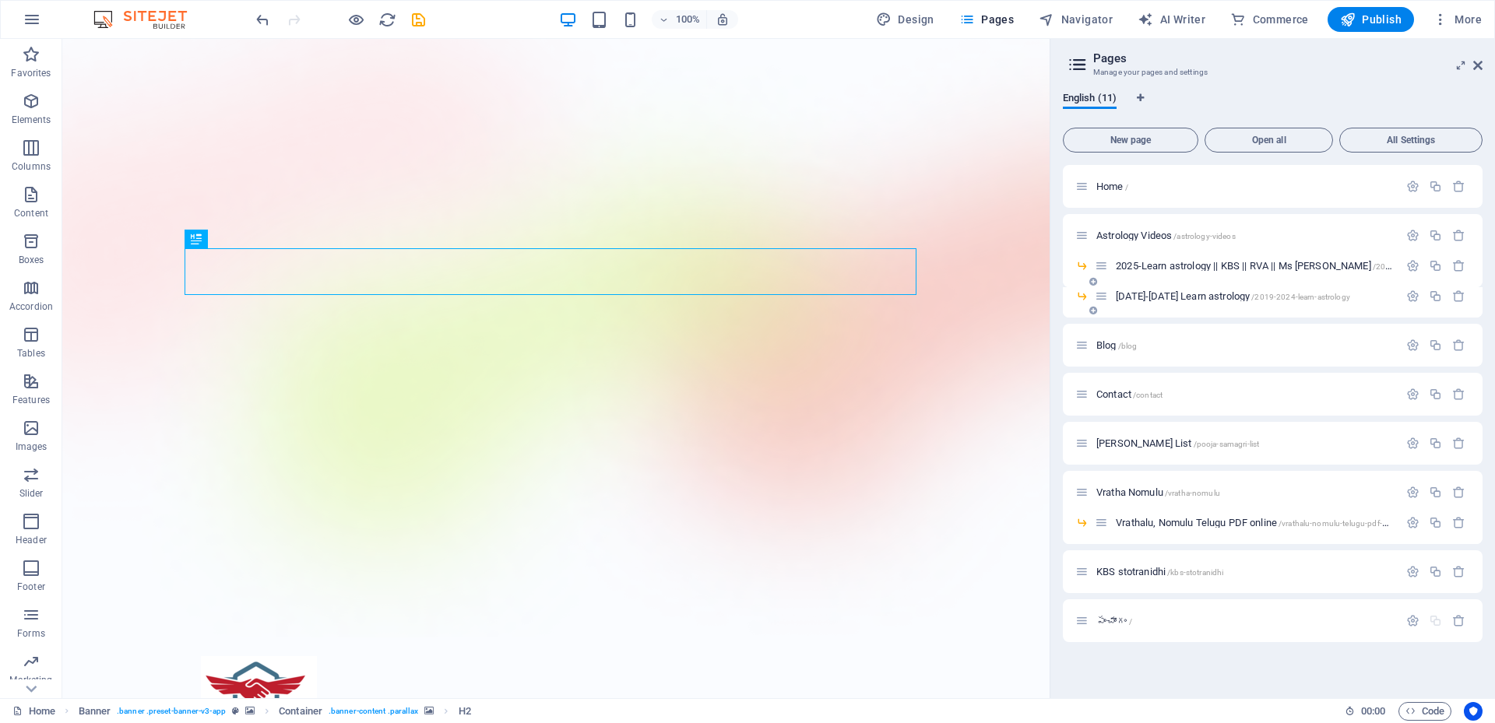
scroll to position [0, 0]
click at [1121, 620] on span "పంచాంగం /" at bounding box center [1115, 621] width 36 height 12
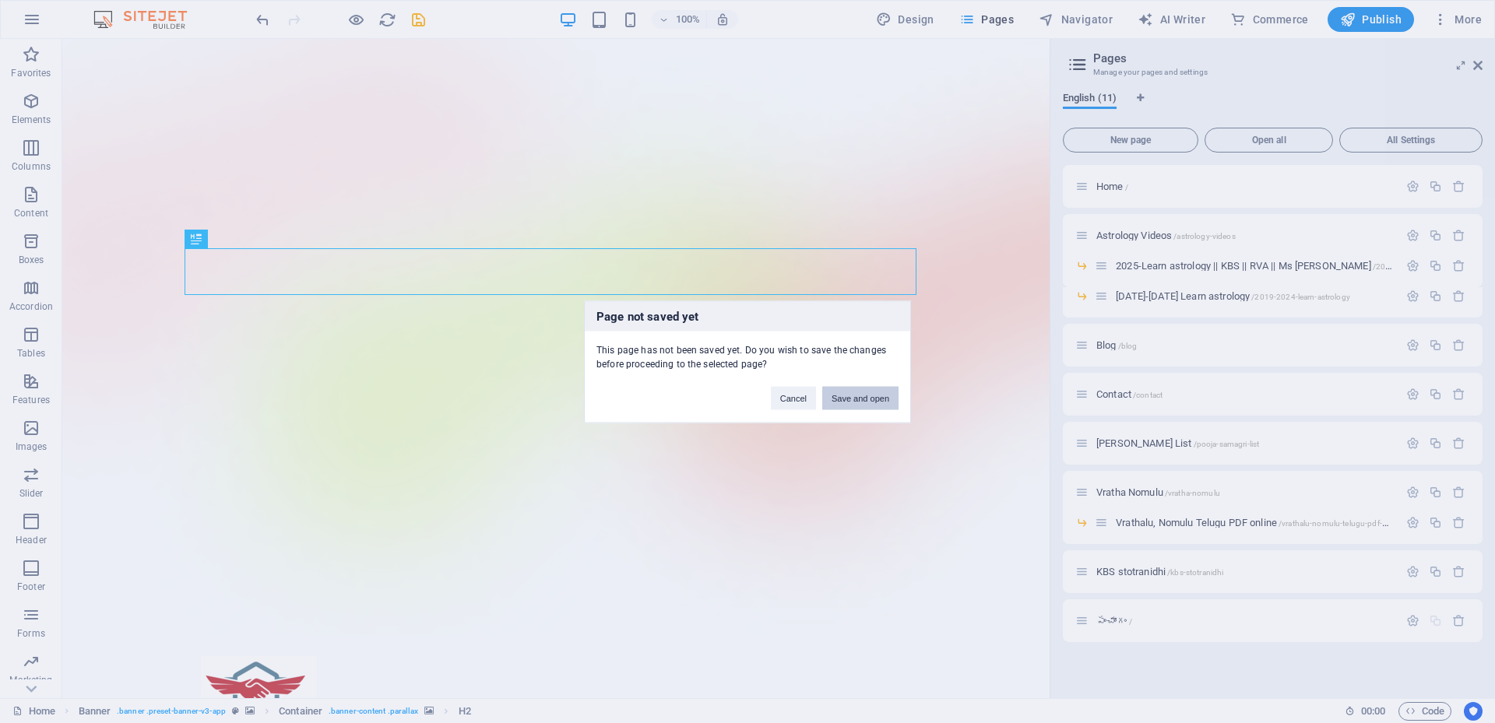
click at [834, 405] on button "Save and open" at bounding box center [860, 397] width 76 height 23
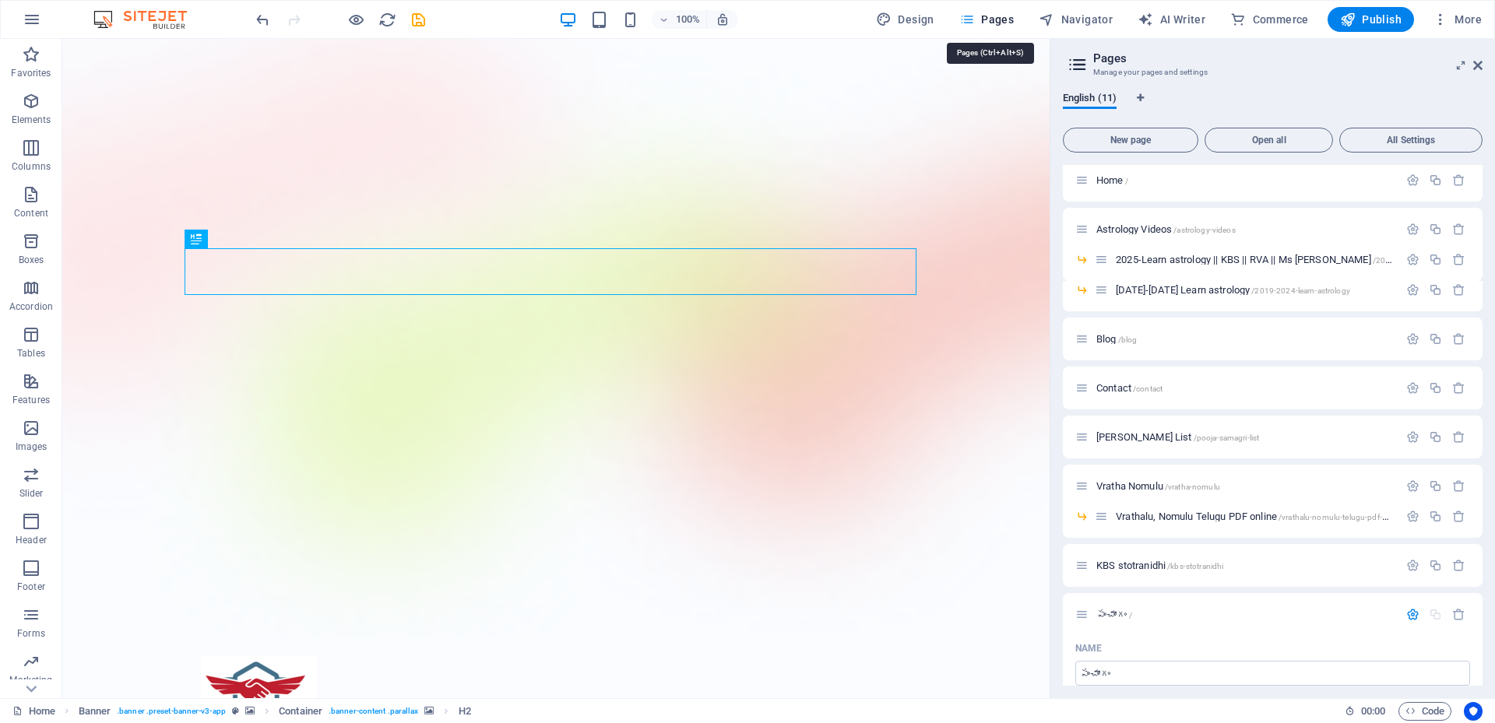
click at [989, 27] on button "Pages" at bounding box center [986, 19] width 67 height 25
click at [1473, 65] on icon at bounding box center [1477, 65] width 9 height 12
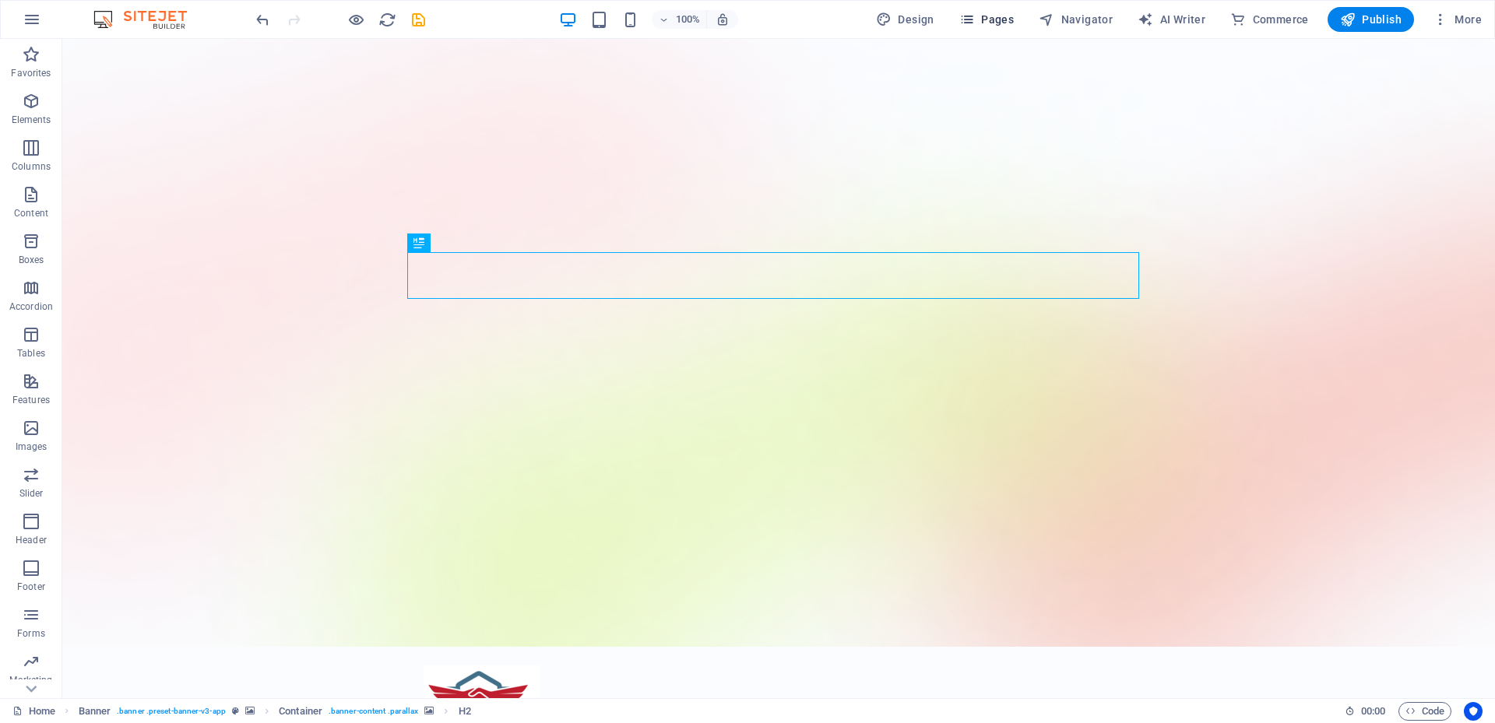
click at [995, 29] on button "Pages" at bounding box center [986, 19] width 67 height 25
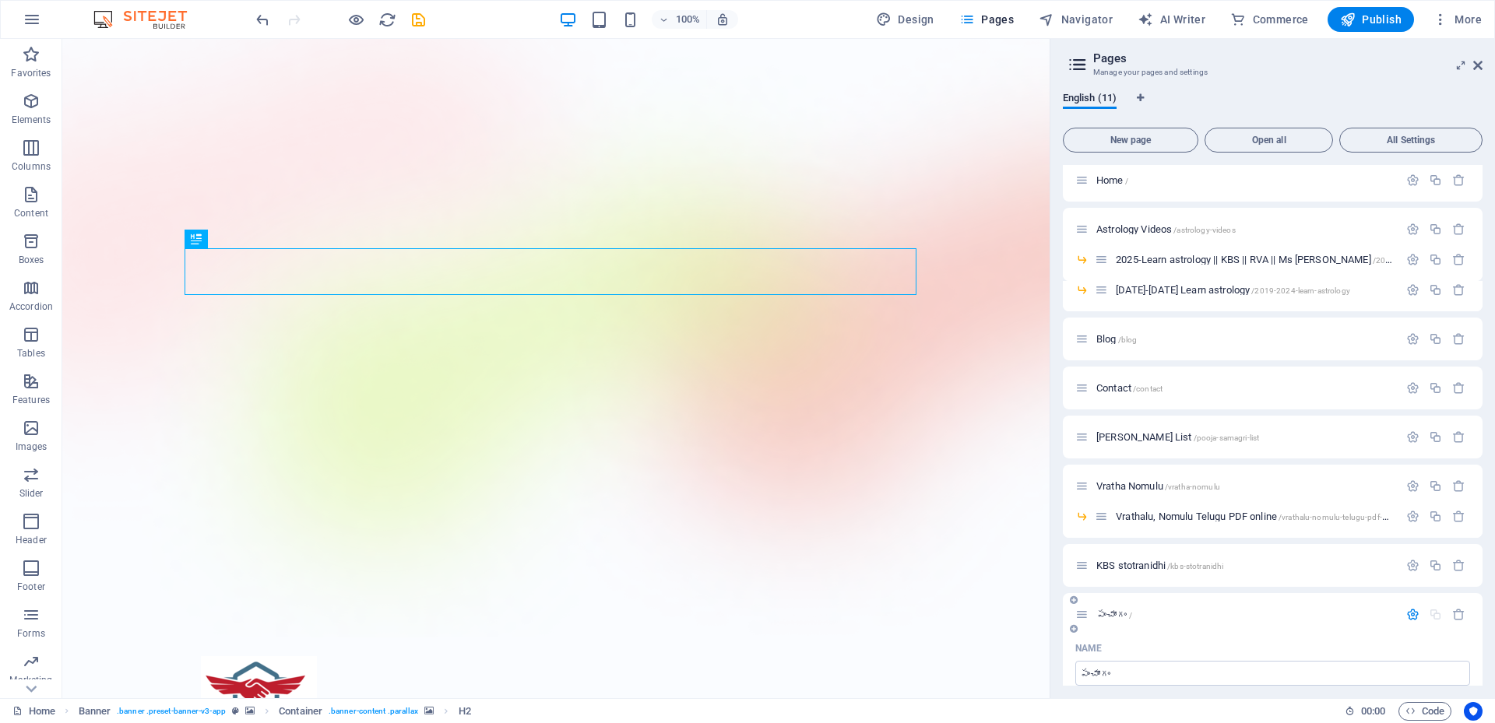
click at [1410, 624] on div "పంచాంగం /" at bounding box center [1273, 614] width 420 height 43
click at [1410, 618] on icon "button" at bounding box center [1412, 614] width 13 height 13
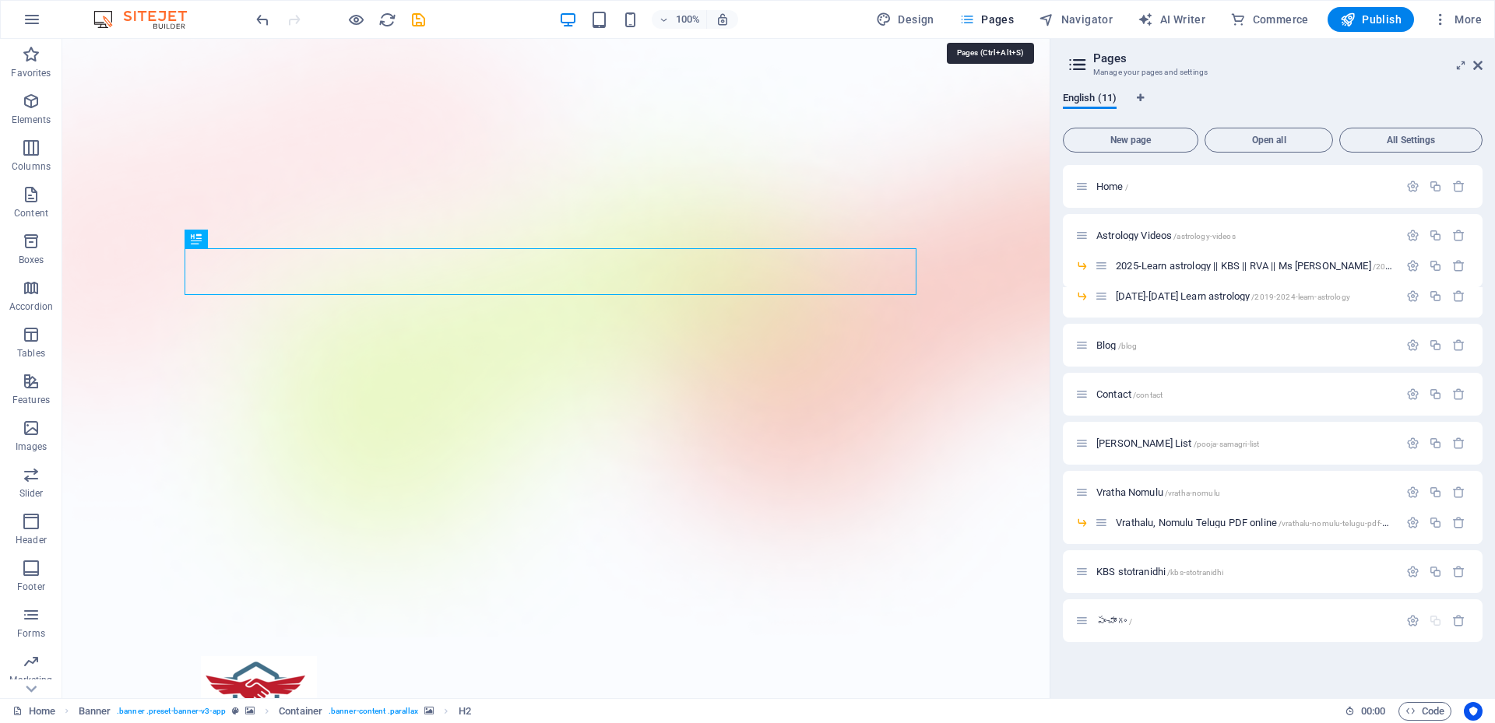
click at [962, 15] on button "Pages" at bounding box center [986, 19] width 67 height 25
click at [1111, 101] on span "English (11)" at bounding box center [1090, 100] width 54 height 22
click at [1415, 142] on span "All Settings" at bounding box center [1410, 140] width 129 height 9
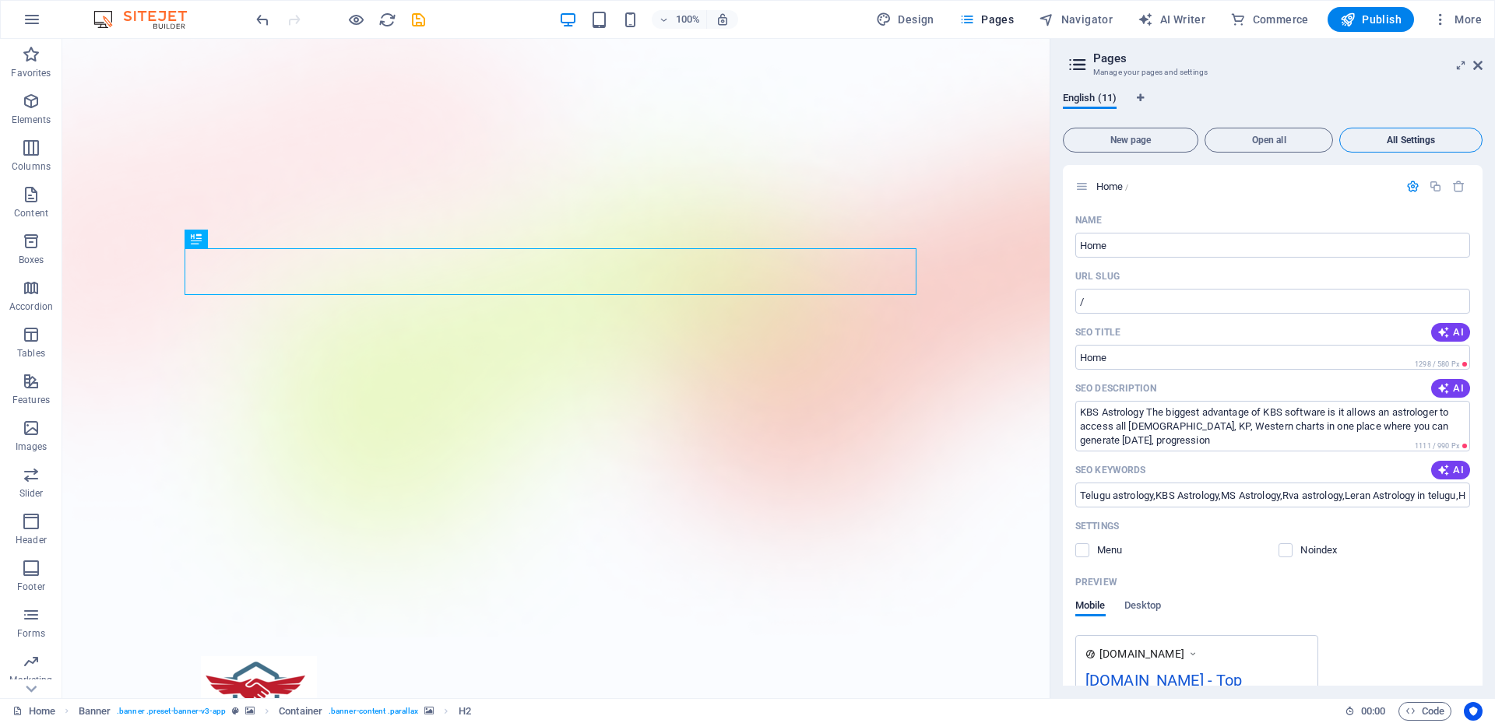
scroll to position [5962, 0]
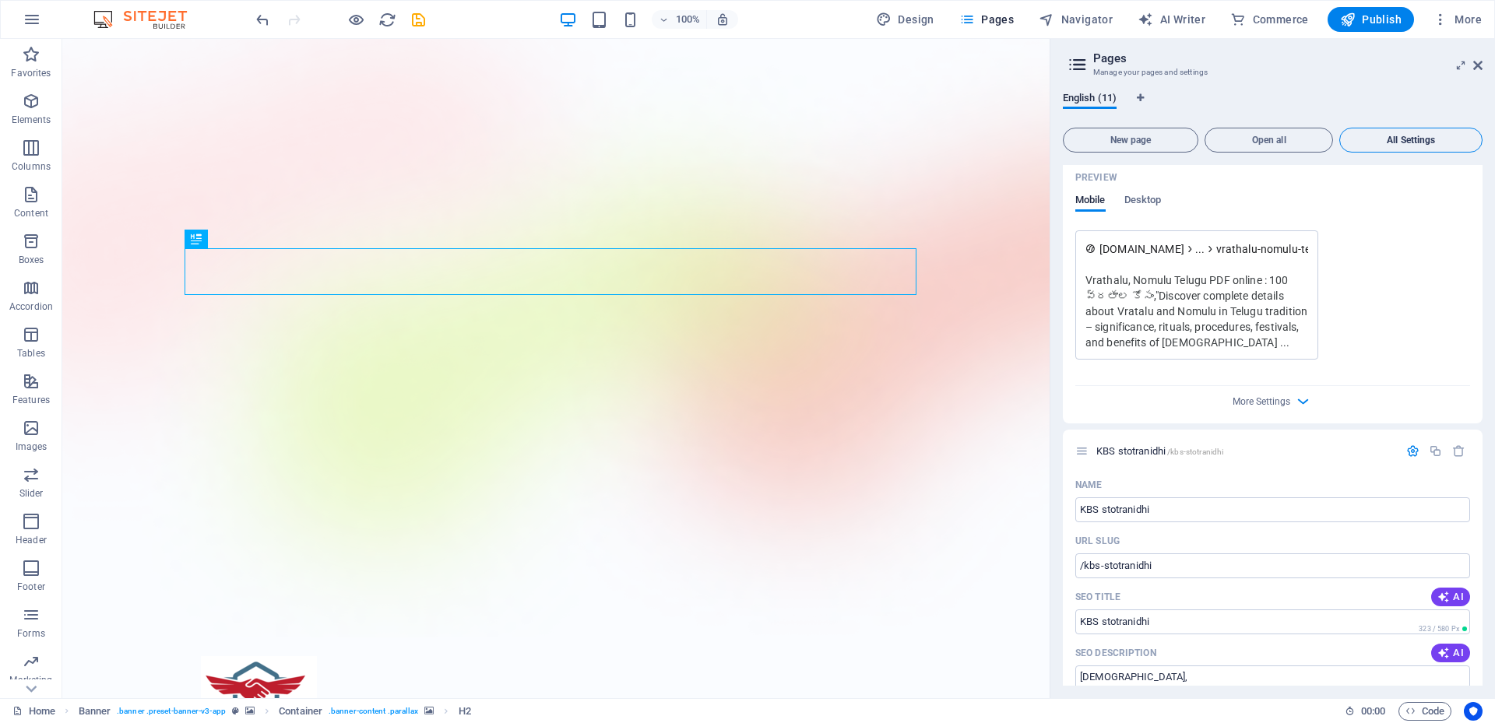
click at [1415, 142] on span "All Settings" at bounding box center [1410, 140] width 129 height 9
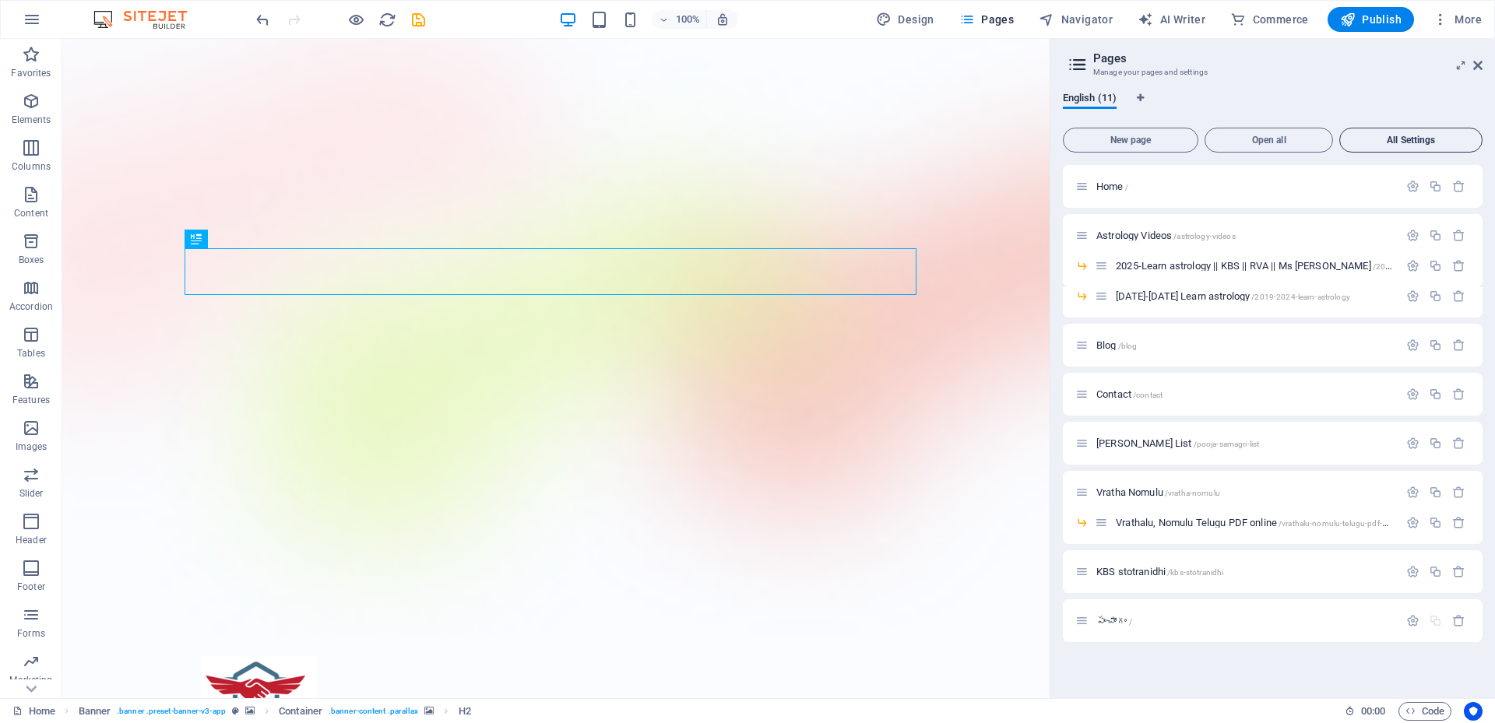
scroll to position [0, 0]
click at [1476, 64] on icon at bounding box center [1477, 65] width 9 height 12
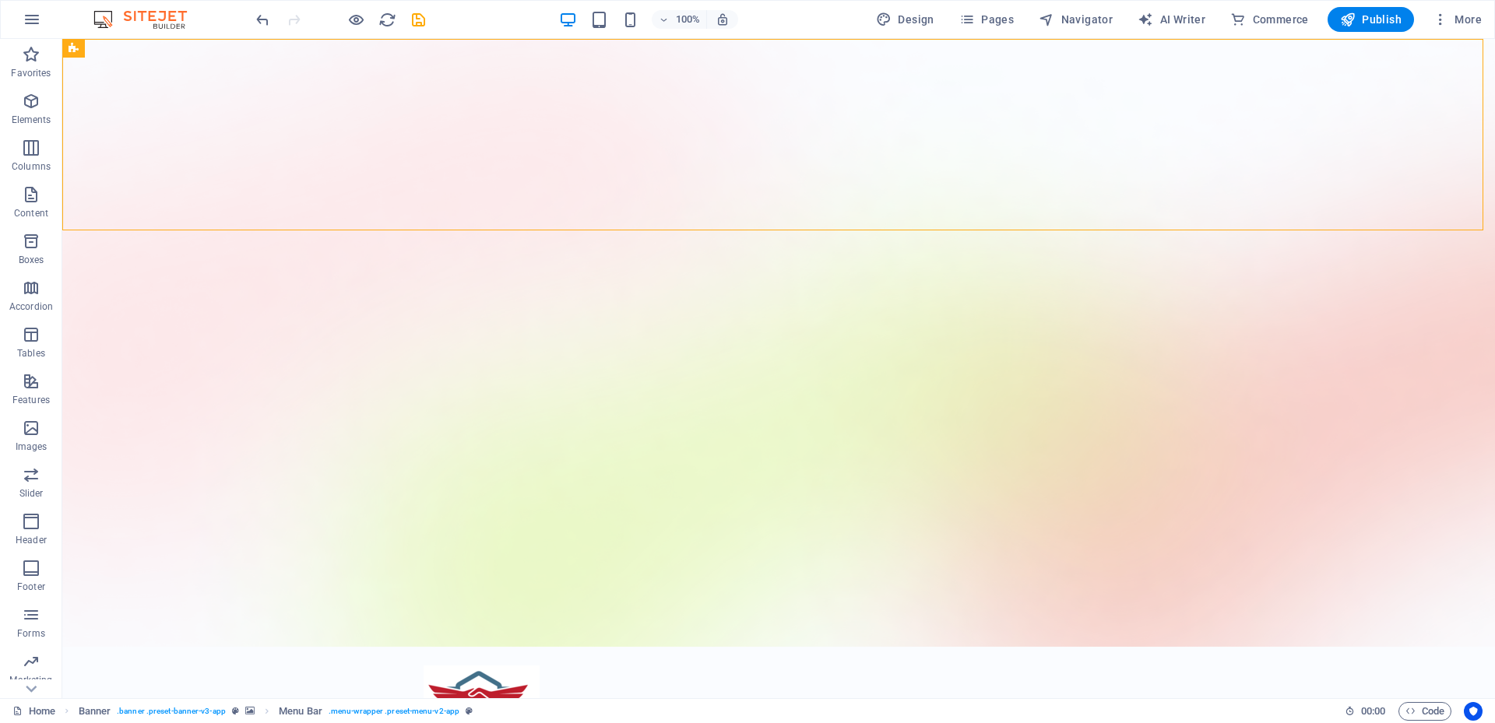
click at [970, 3] on div "100% Design Pages Navigator AI Writer Commerce Publish More" at bounding box center [748, 19] width 1494 height 37
click at [973, 18] on icon "button" at bounding box center [967, 20] width 16 height 16
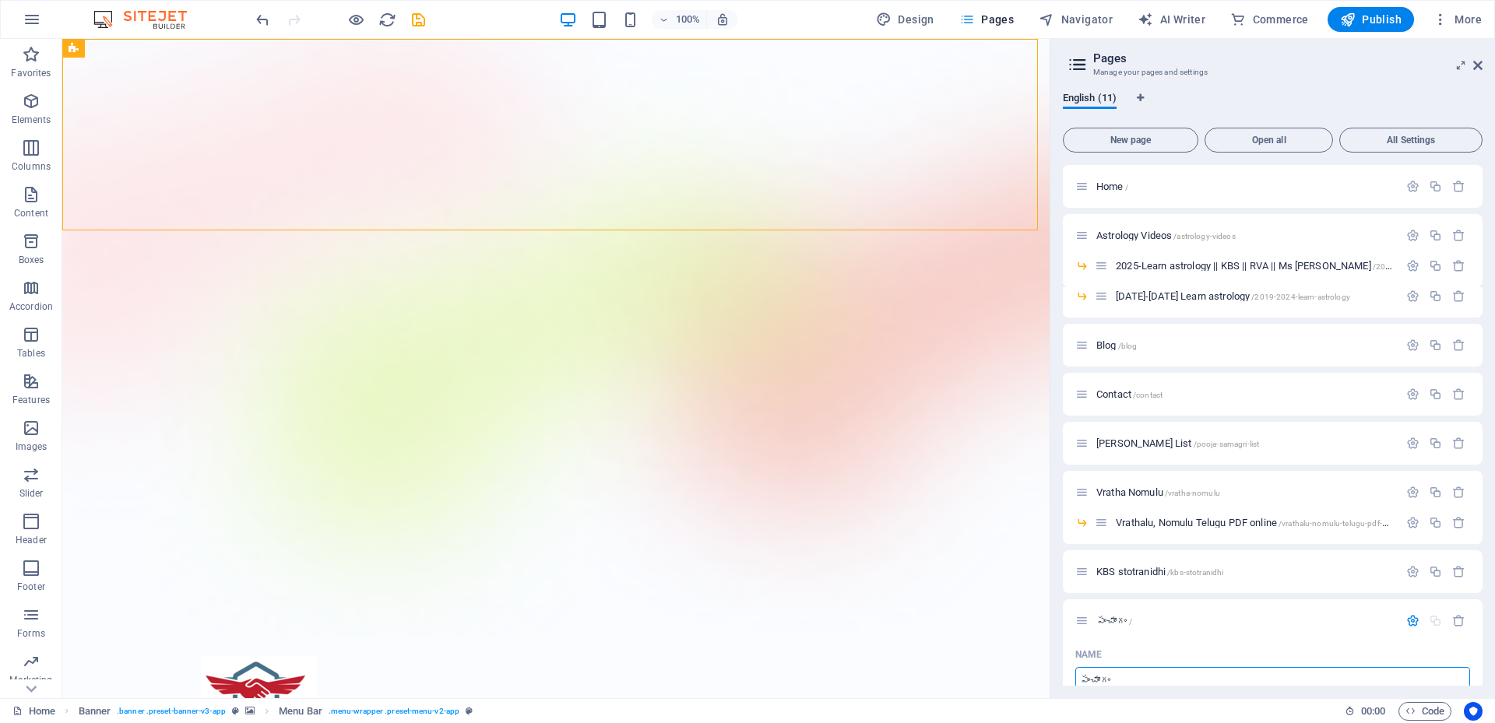
scroll to position [6, 0]
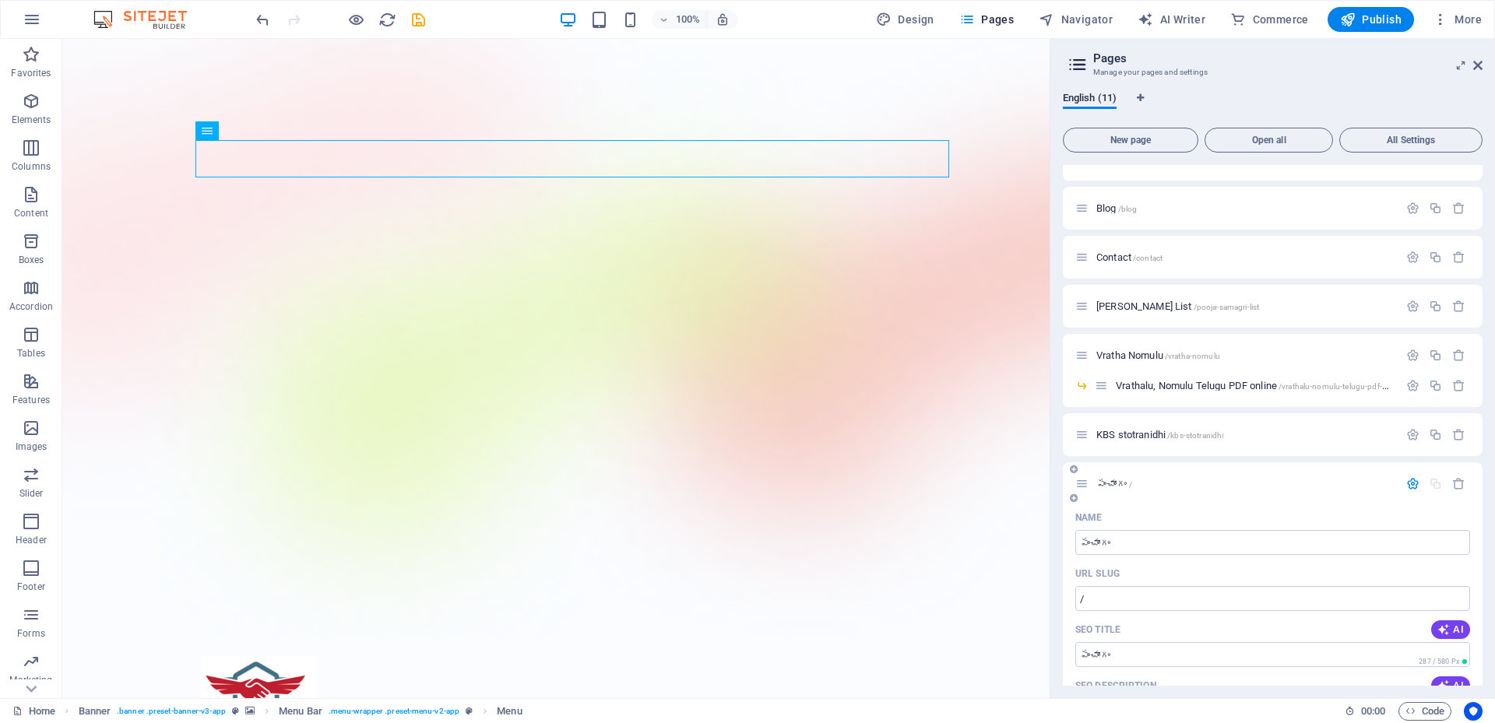
scroll to position [240, 0]
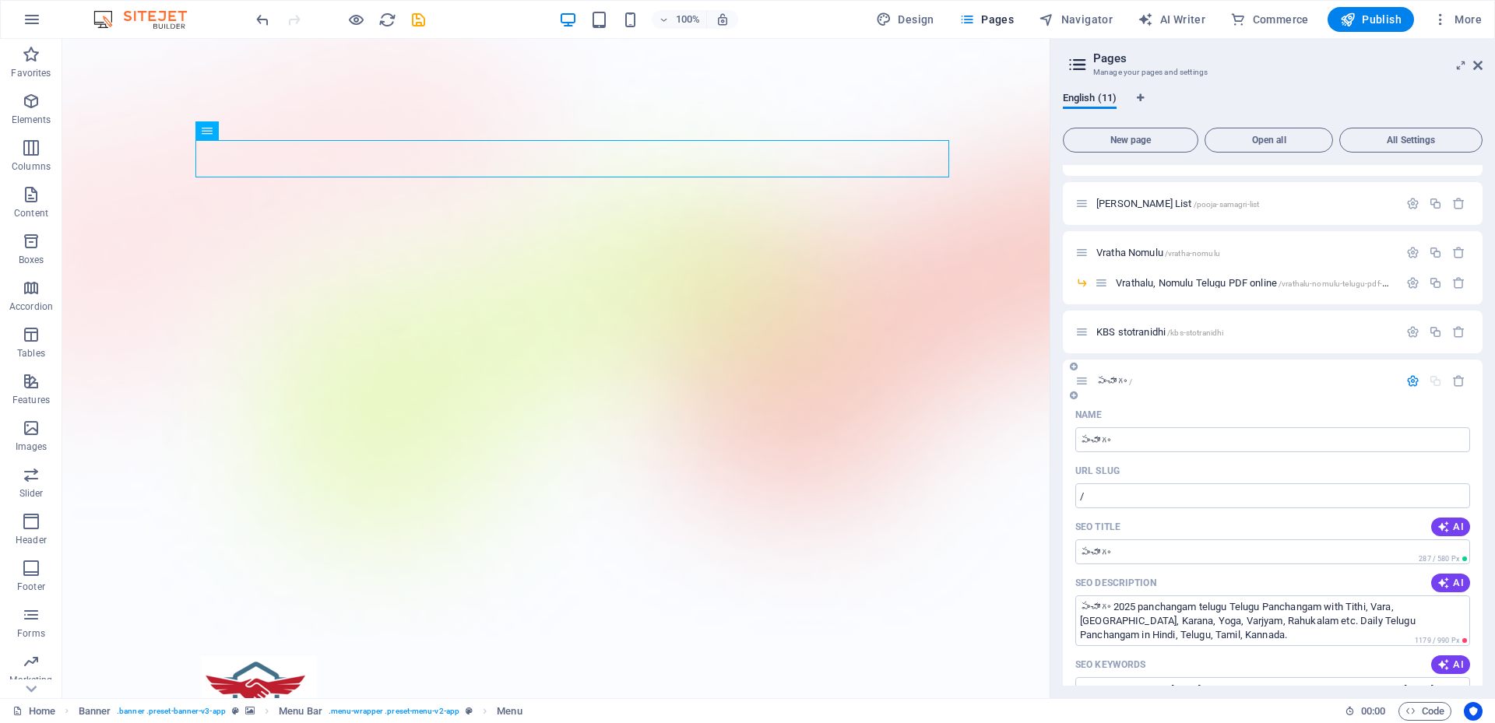
click at [1132, 385] on span "పంచాంగం /" at bounding box center [1115, 381] width 36 height 12
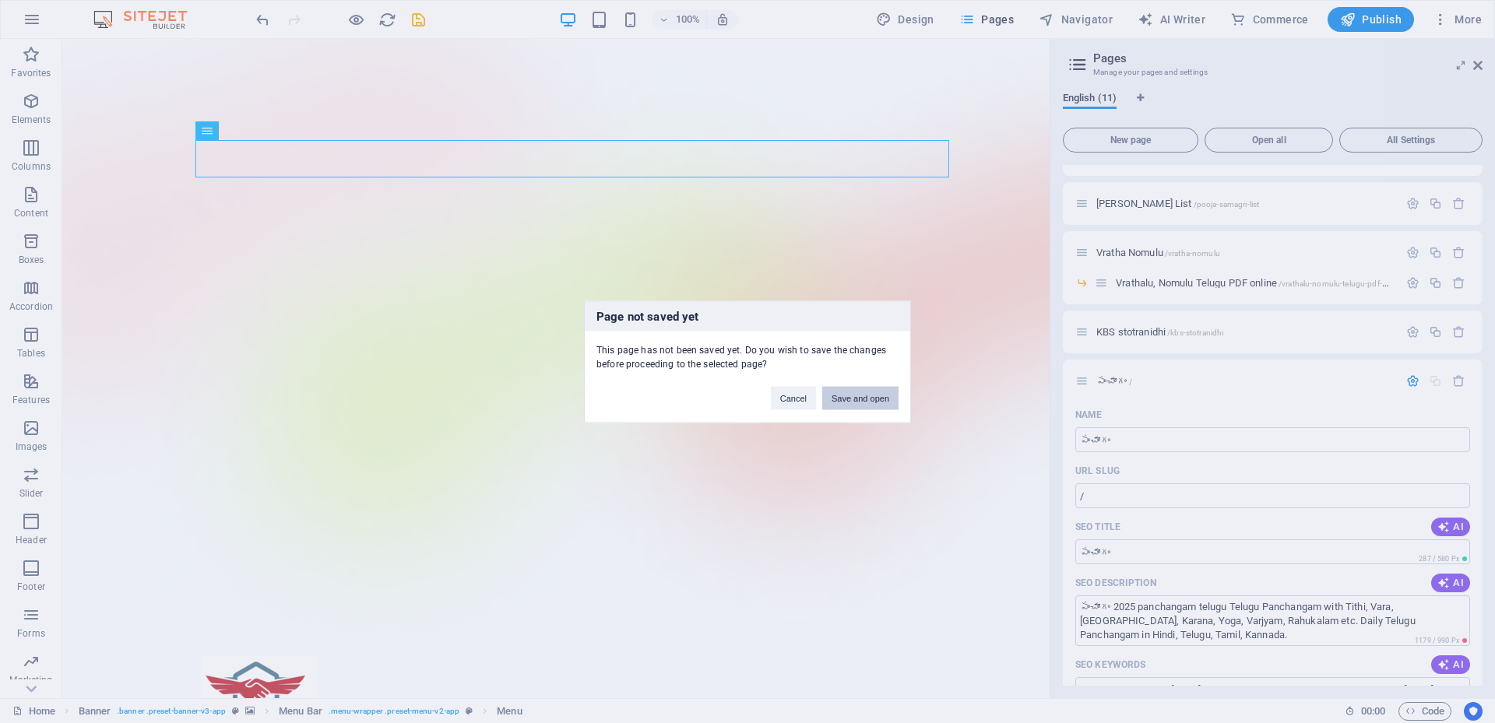
click at [842, 409] on button "Save and open" at bounding box center [860, 397] width 76 height 23
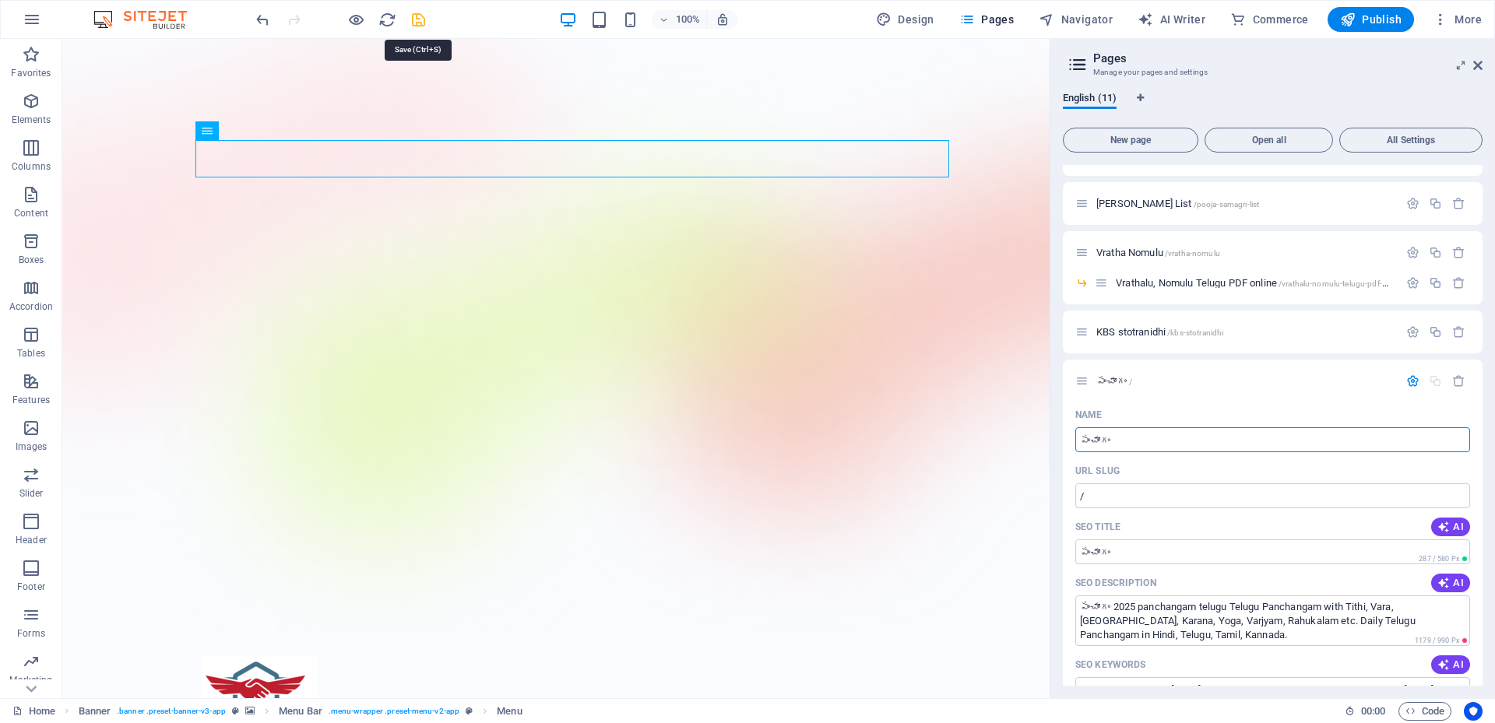
click at [421, 23] on icon "save" at bounding box center [419, 20] width 18 height 18
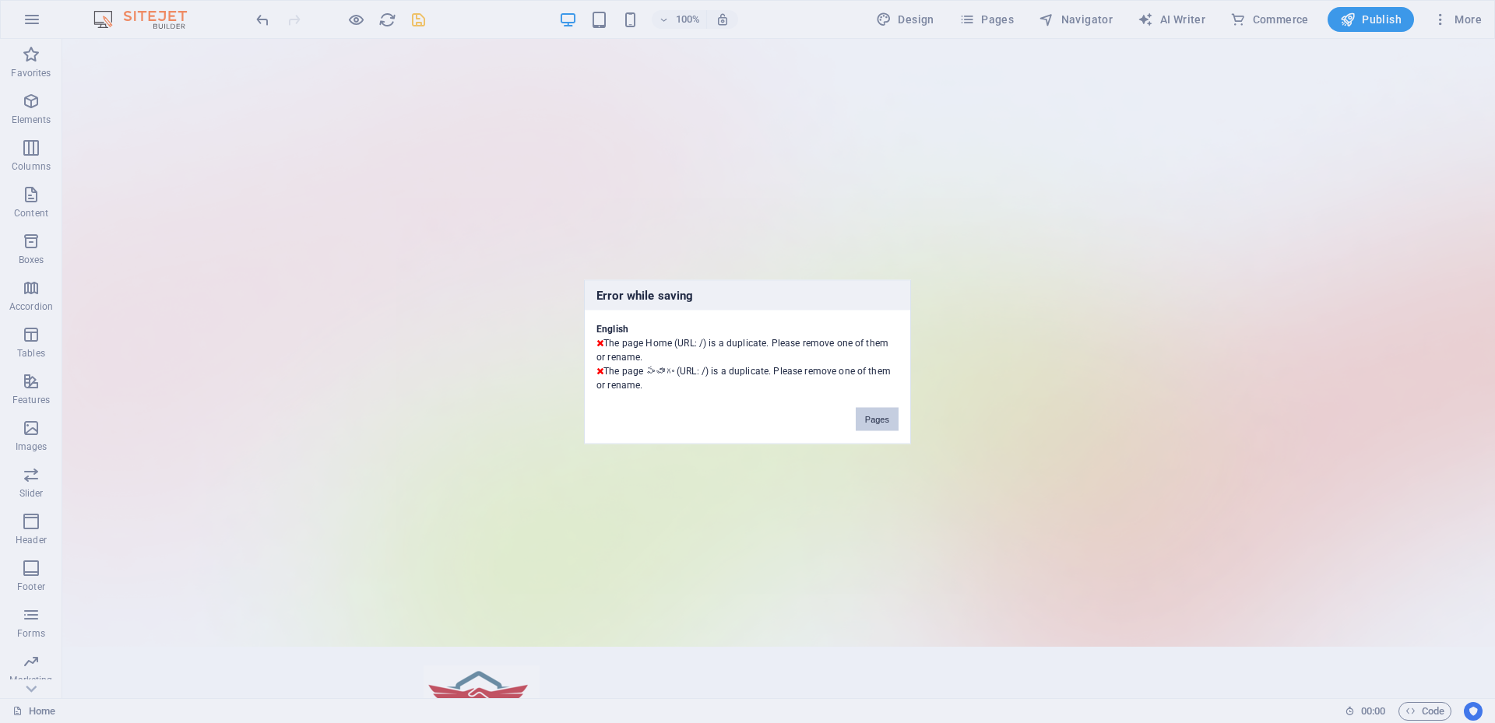
click at [878, 422] on button "Pages" at bounding box center [877, 418] width 43 height 23
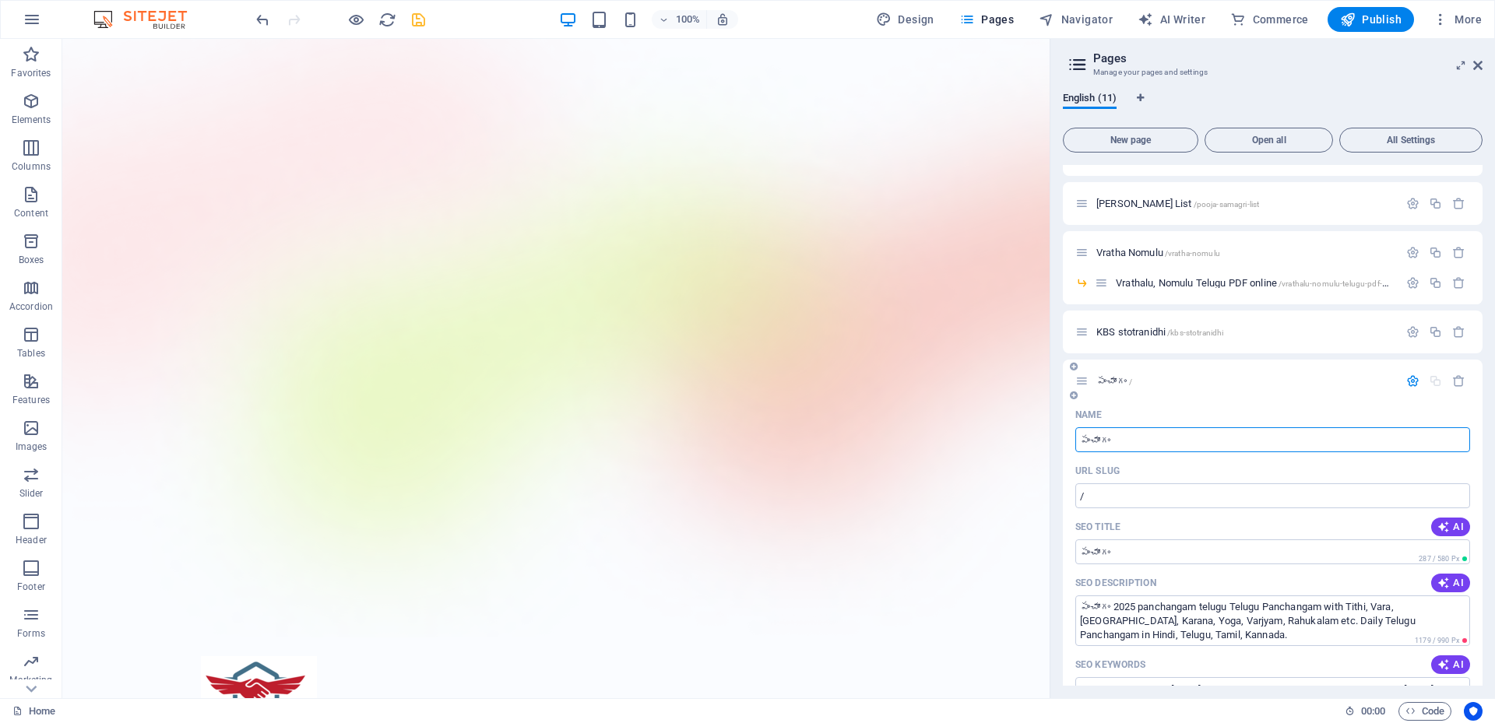
click at [1218, 441] on input "పంచాంగం" at bounding box center [1272, 440] width 395 height 25
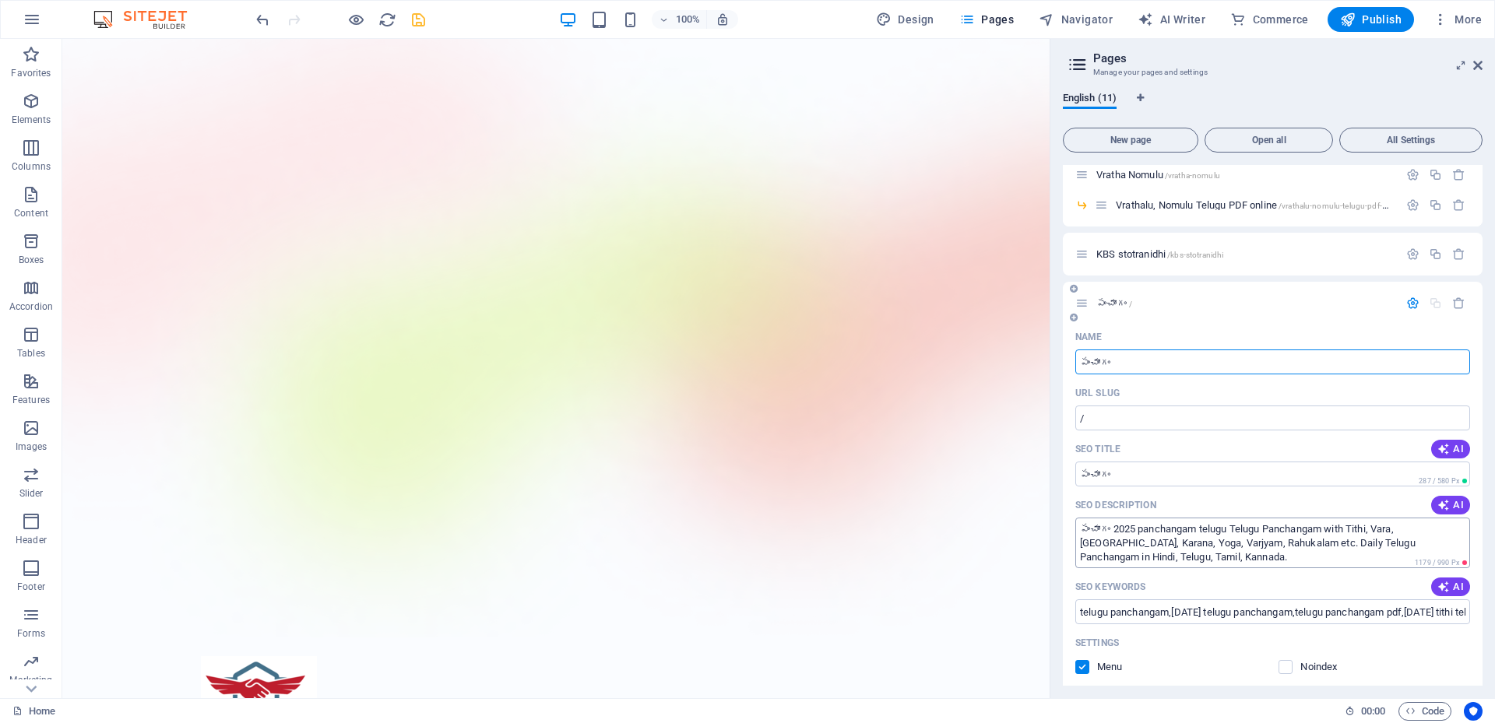
click at [1181, 538] on textarea "పంచాంగం 2025 panchangam telugu Telugu Panchangam with Tithi, Vara, Nakshatra, K…" at bounding box center [1272, 543] width 395 height 51
click at [1160, 475] on input "SEO Title" at bounding box center [1272, 474] width 395 height 25
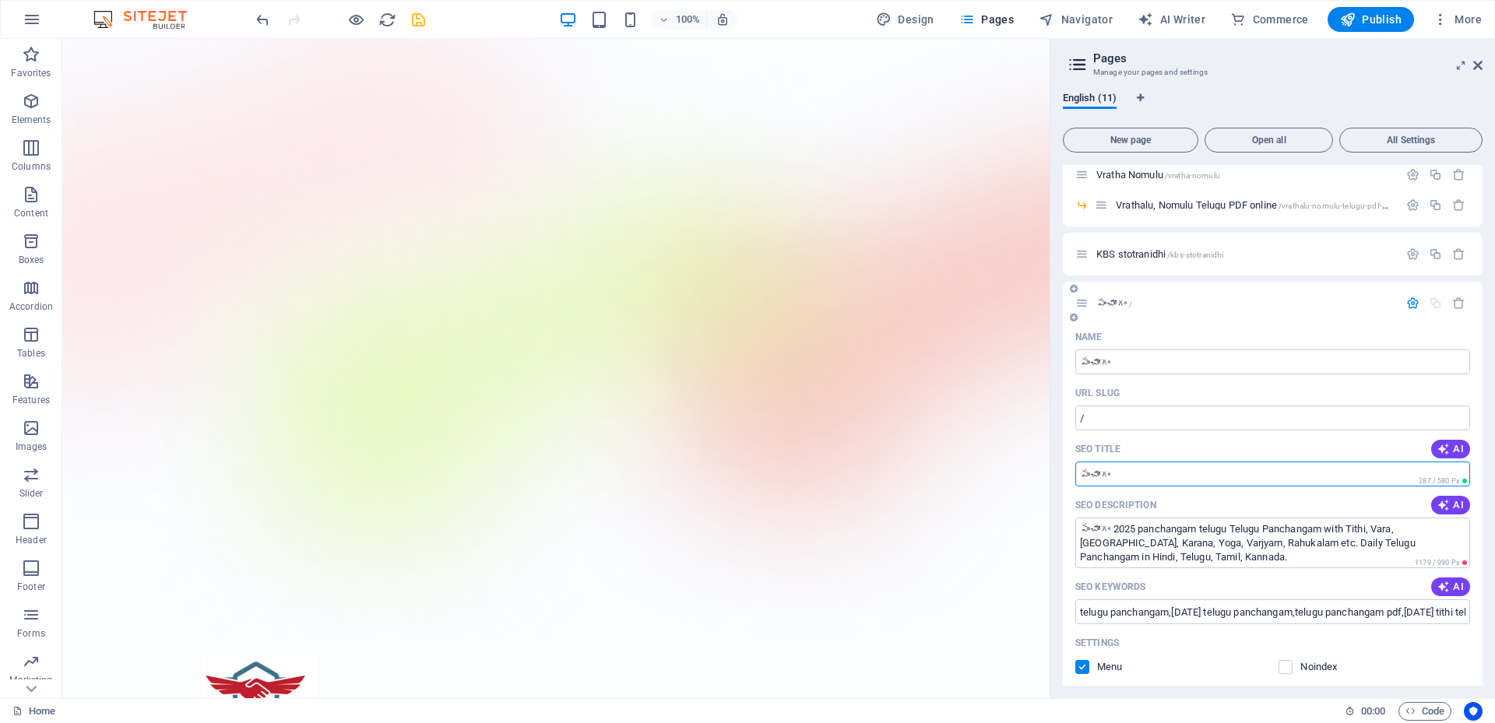
click at [1160, 475] on input "SEO Title" at bounding box center [1272, 474] width 395 height 25
drag, startPoint x: 1160, startPoint y: 475, endPoint x: 1061, endPoint y: 475, distance: 98.9
click at [1061, 475] on div "English (11) New page Open all All Settings Home / Astrology Videos /astrology-…" at bounding box center [1273, 388] width 445 height 619
drag, startPoint x: 1158, startPoint y: 529, endPoint x: 1215, endPoint y: 533, distance: 57.0
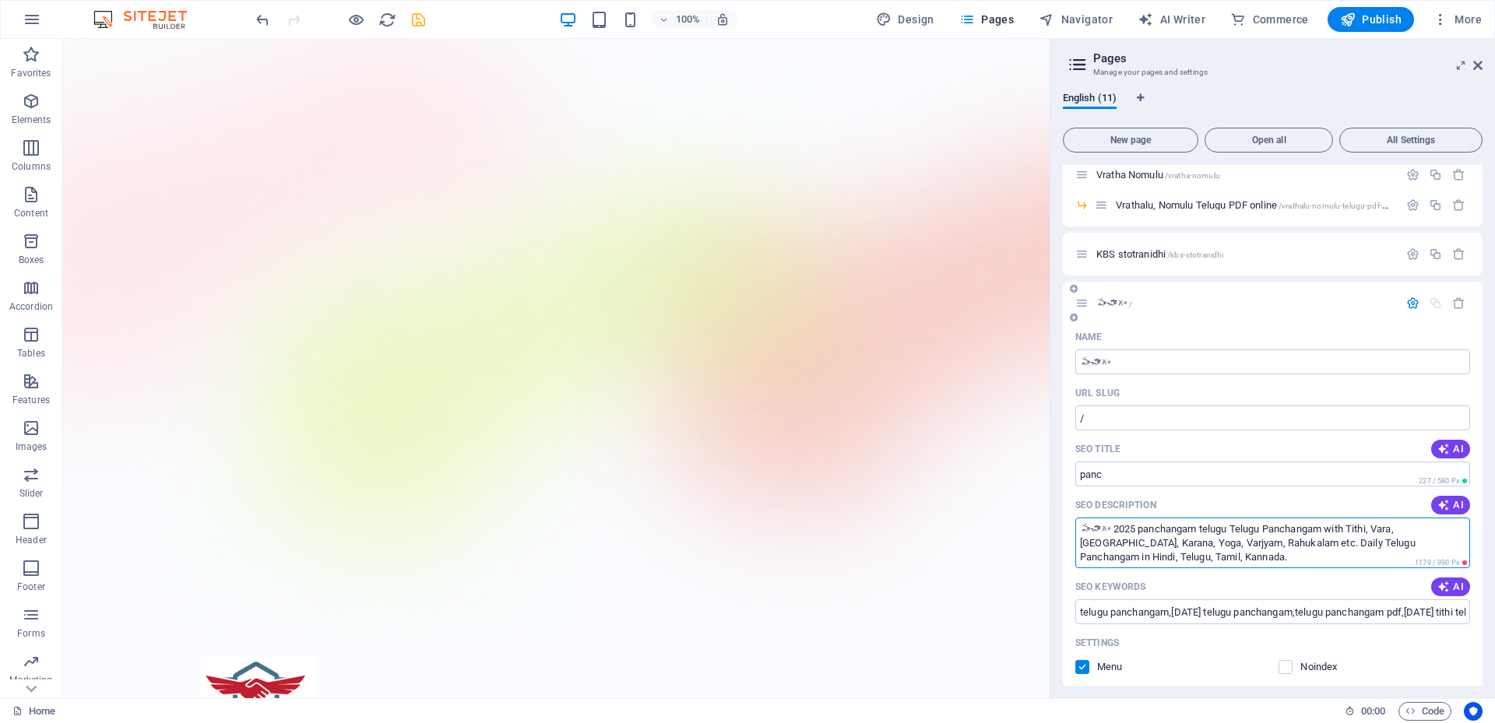
click at [1215, 533] on textarea "పంచాంగం 2025 panchangam telugu Telugu Panchangam with Tithi, Vara, Nakshatra, K…" at bounding box center [1272, 543] width 395 height 51
drag, startPoint x: 1188, startPoint y: 510, endPoint x: 1045, endPoint y: 471, distance: 148.5
paste input "hangam"
type input "panchangam"
click at [1107, 306] on span "పంచాంగం /" at bounding box center [1115, 303] width 36 height 12
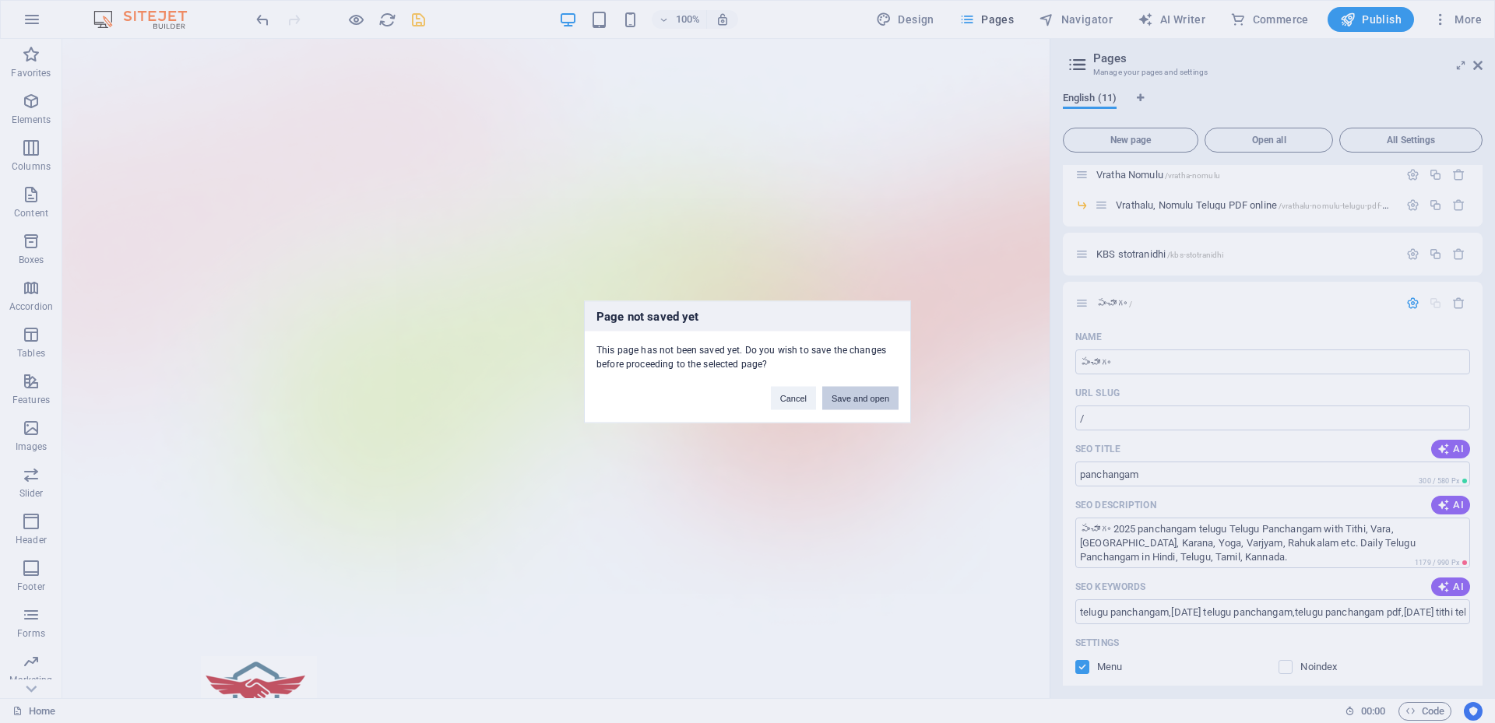
drag, startPoint x: 840, startPoint y: 396, endPoint x: 778, endPoint y: 357, distance: 73.5
click at [840, 396] on button "Save and open" at bounding box center [860, 397] width 76 height 23
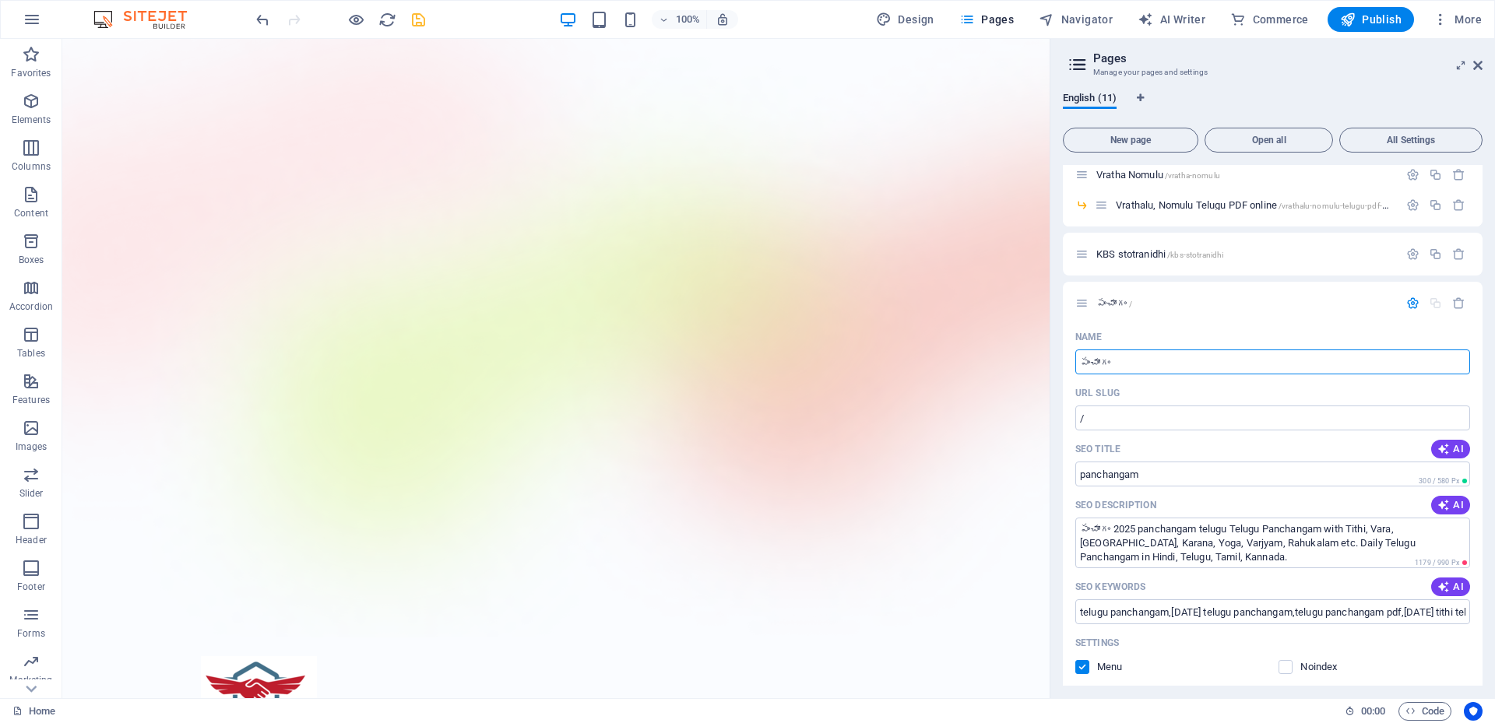
click at [423, 20] on icon "save" at bounding box center [419, 20] width 18 height 18
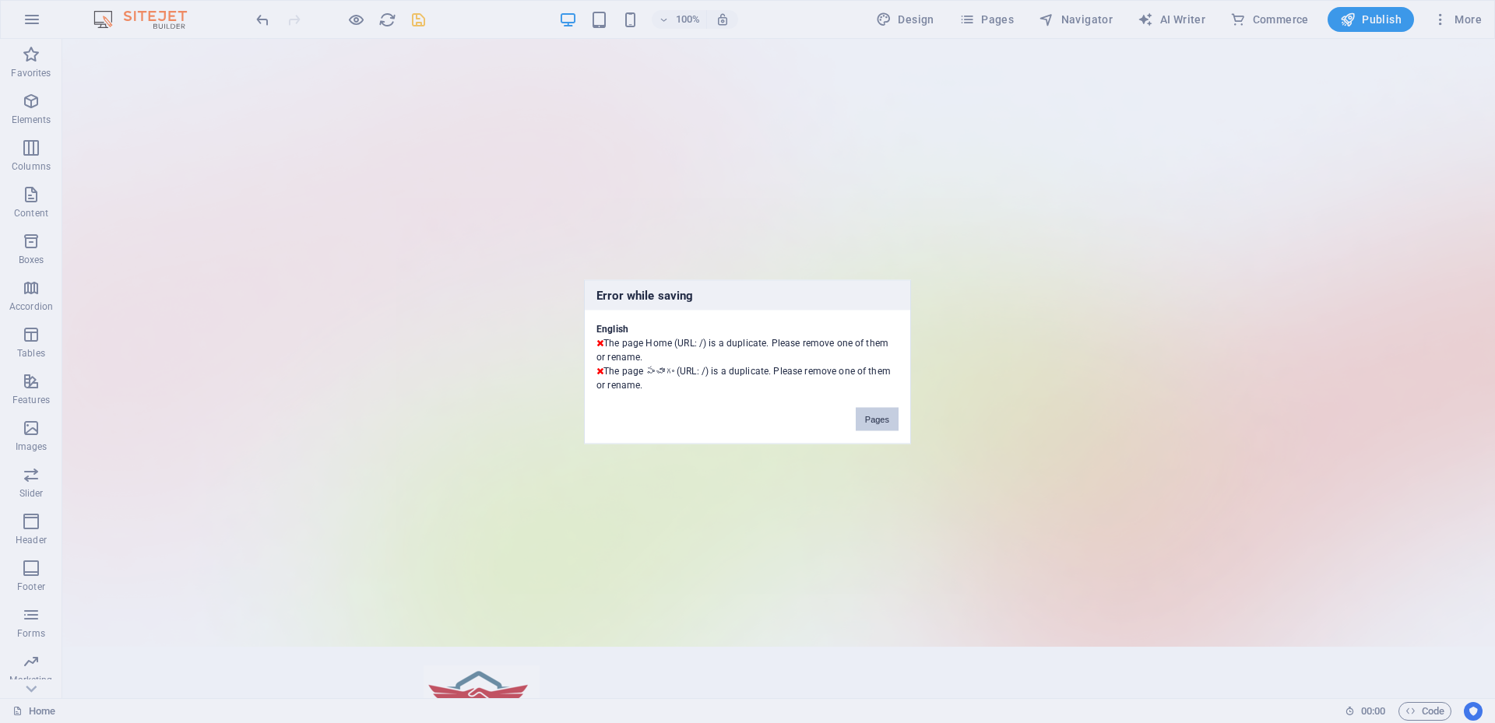
drag, startPoint x: 870, startPoint y: 421, endPoint x: 959, endPoint y: 298, distance: 151.6
click at [870, 421] on button "Pages" at bounding box center [877, 418] width 43 height 23
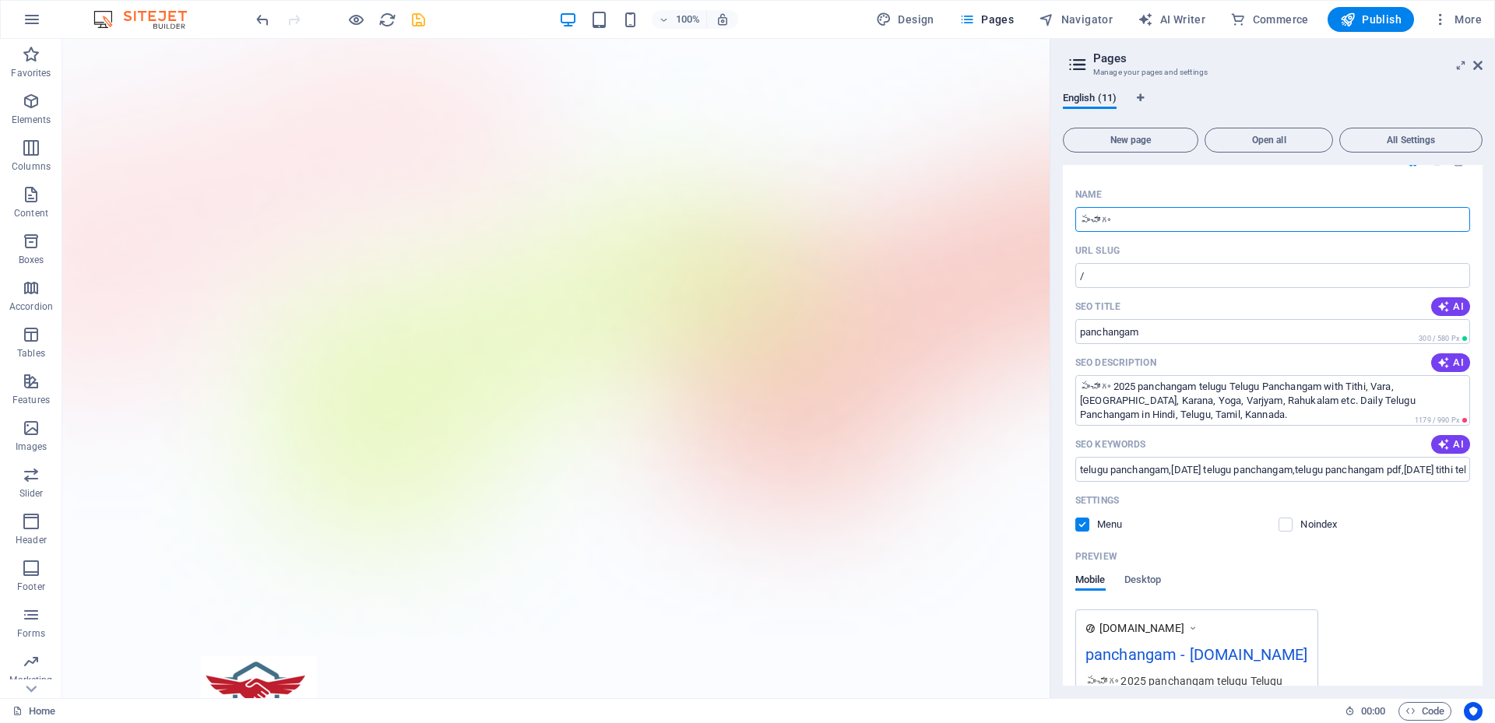
scroll to position [238, 0]
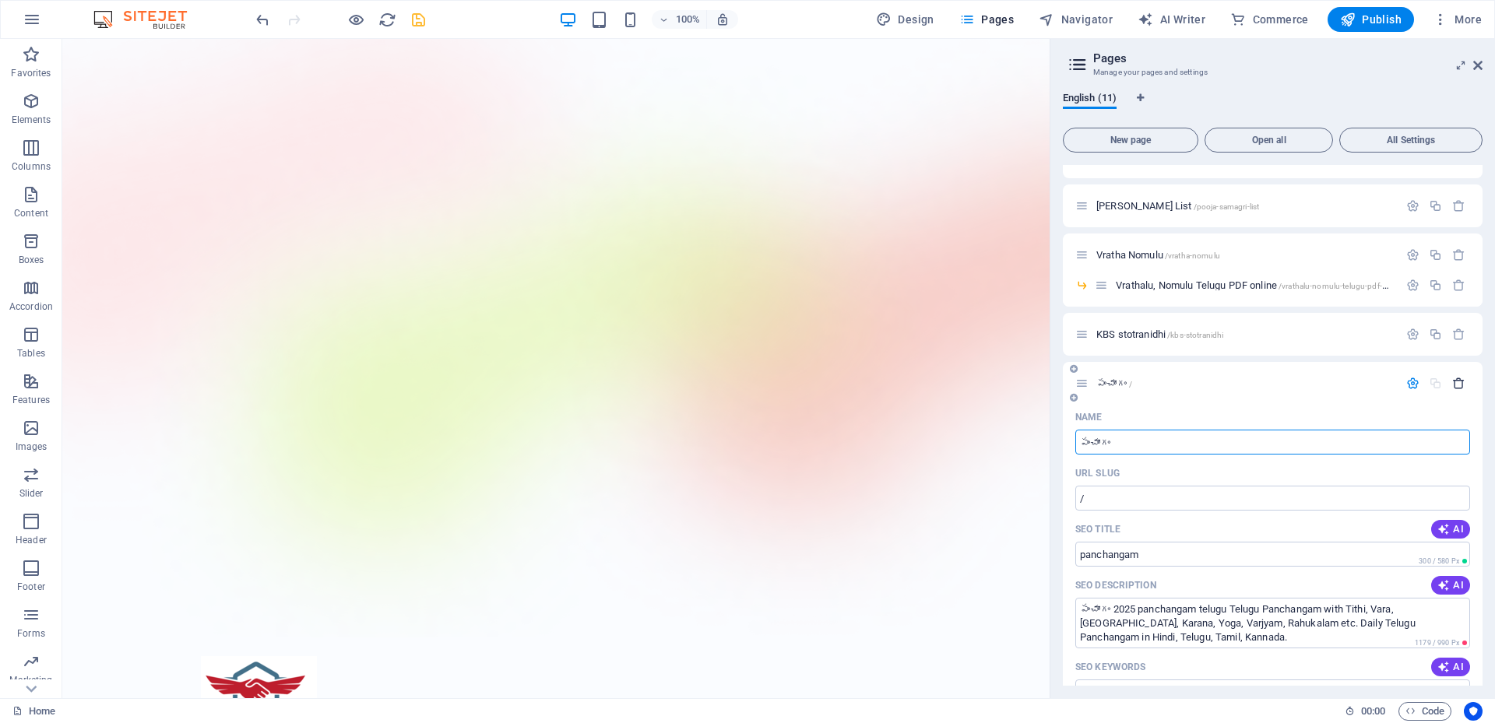
click at [1456, 385] on icon "button" at bounding box center [1458, 383] width 13 height 13
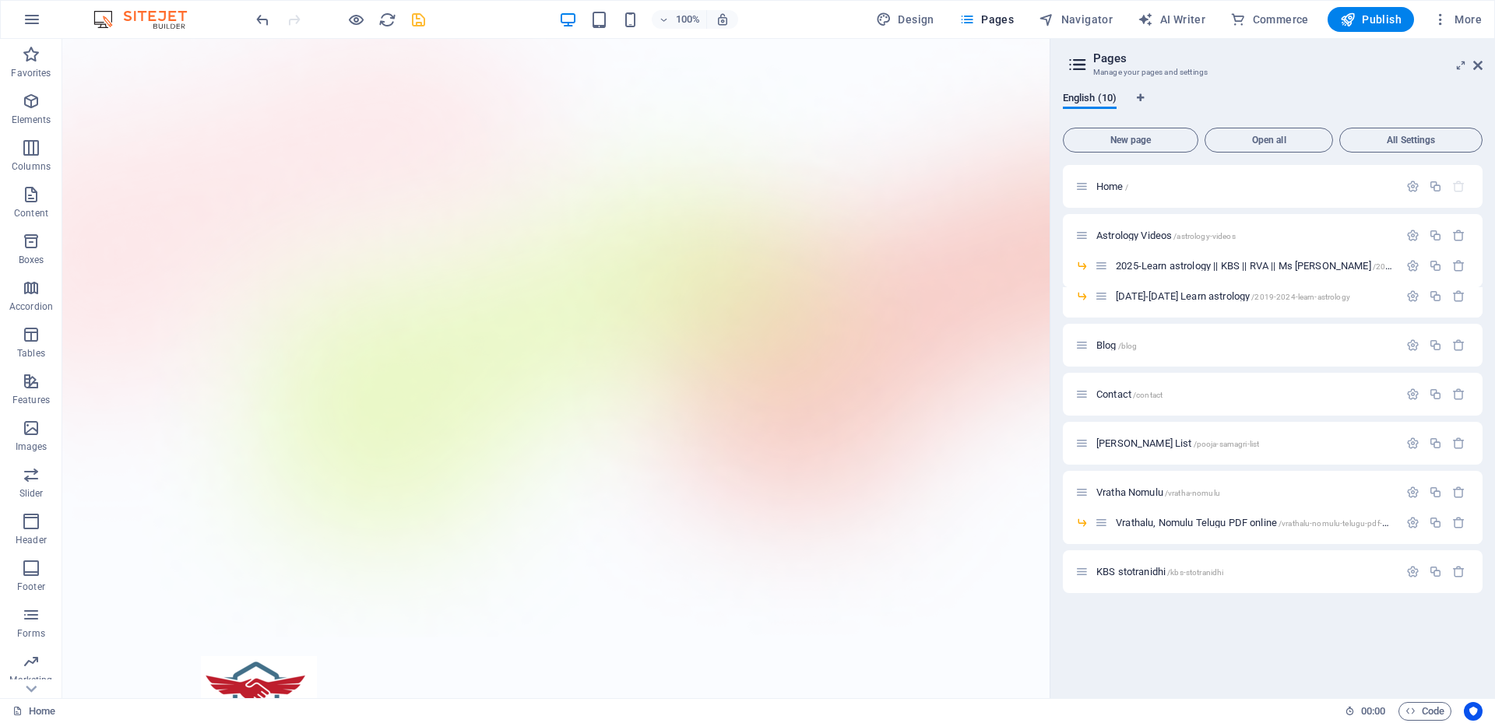
scroll to position [0, 0]
click at [1160, 136] on span "New page" at bounding box center [1130, 140] width 121 height 9
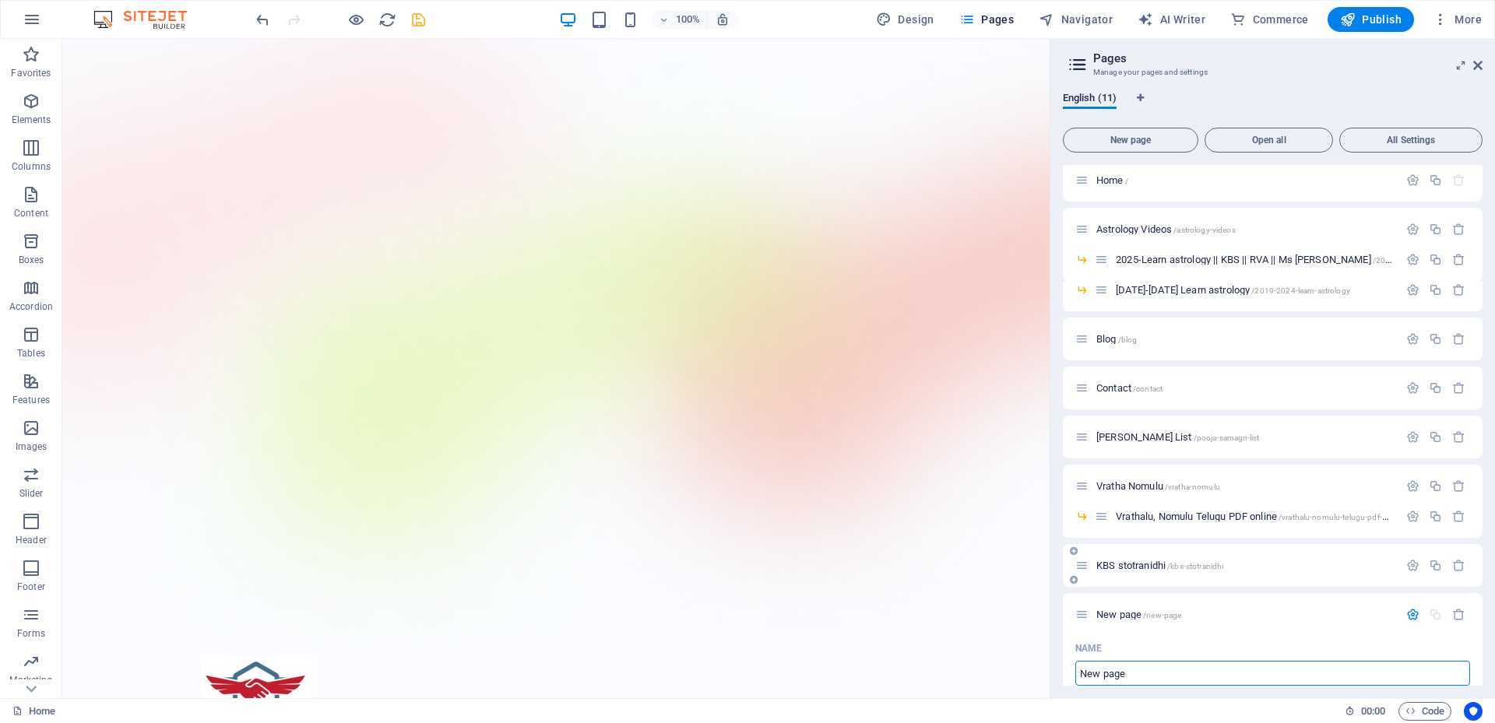
scroll to position [240, 0]
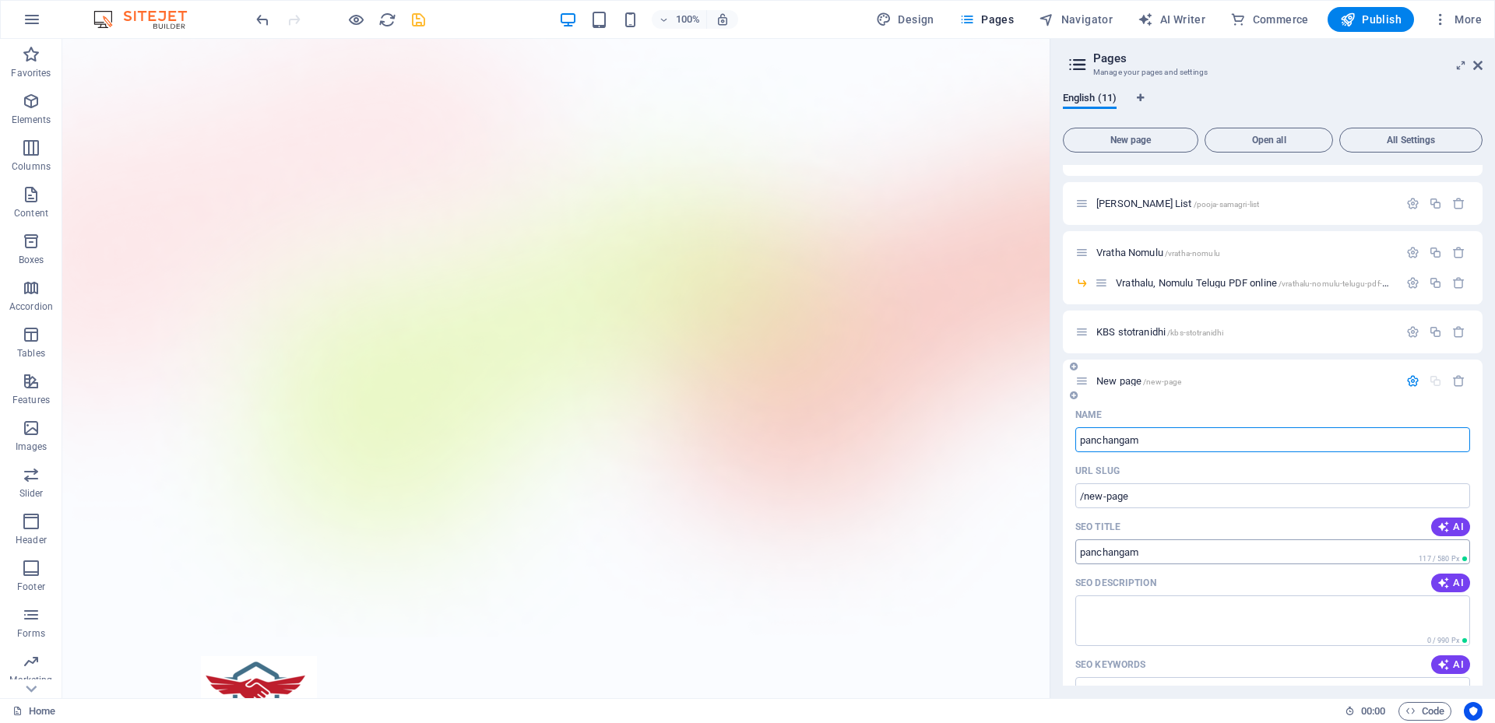
type input "panchangam"
type input "/panchangam"
type input "panchangam"
click at [1186, 614] on textarea "SEO Description" at bounding box center [1272, 621] width 395 height 51
click at [1153, 625] on textarea "SEO Description" at bounding box center [1272, 621] width 395 height 51
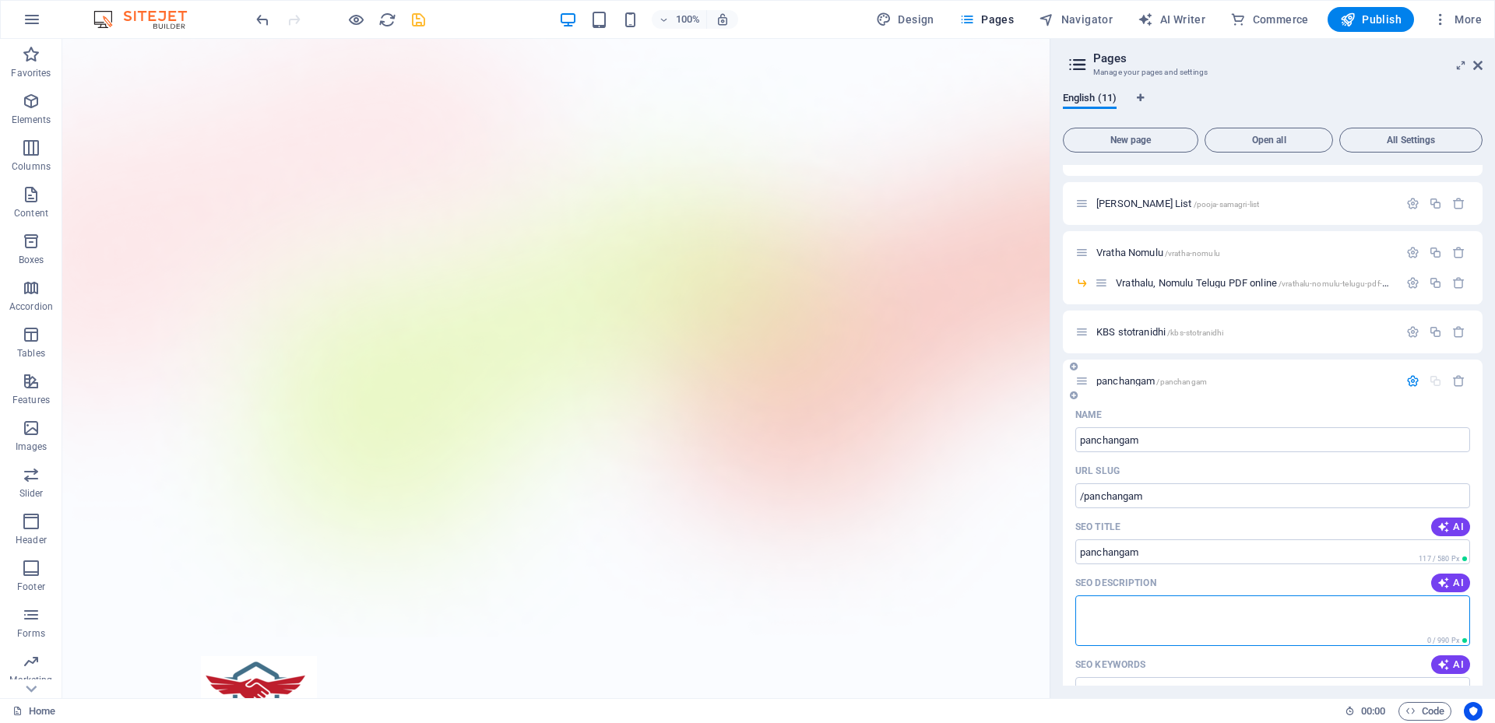
paste textarea "telugu panchangam,today telugu panchangam,telugu panchangam pdf,today tithi tel…"
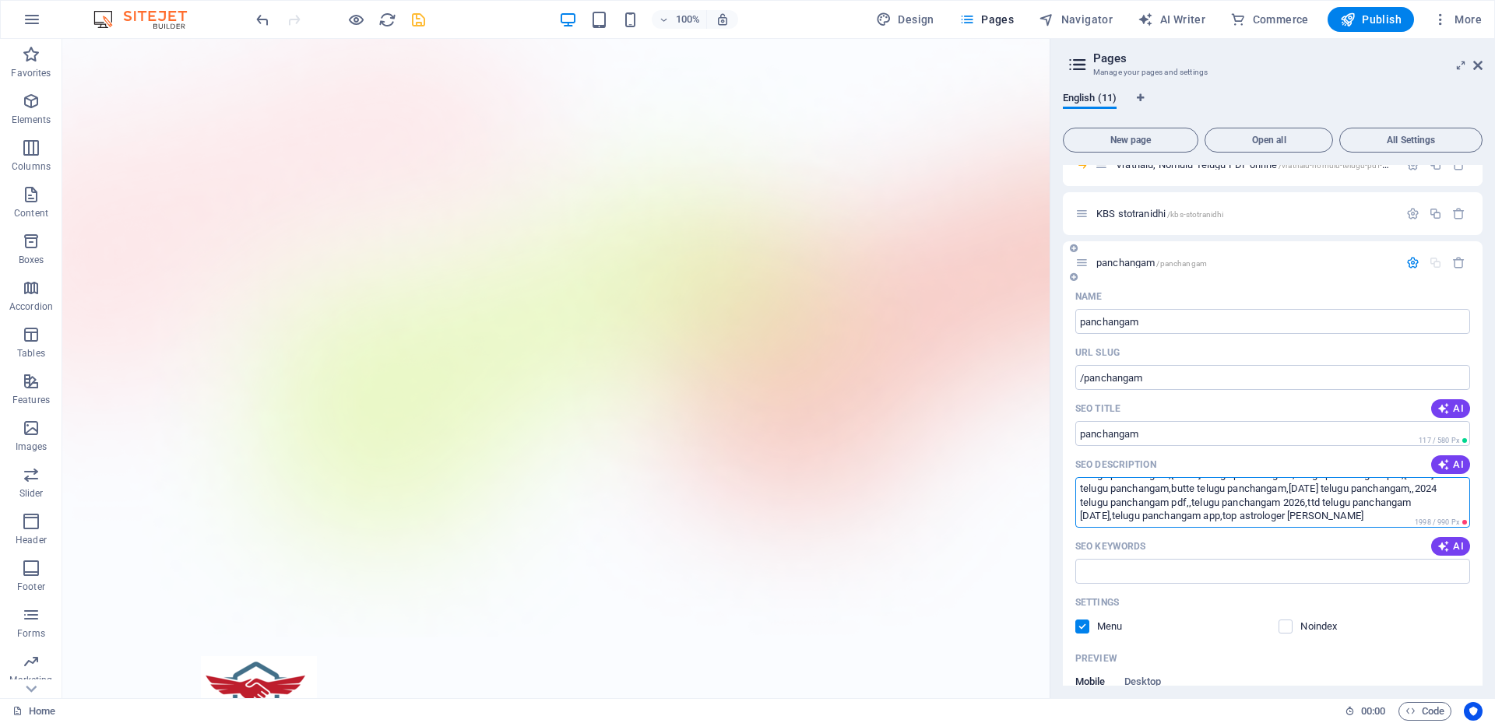
scroll to position [396, 0]
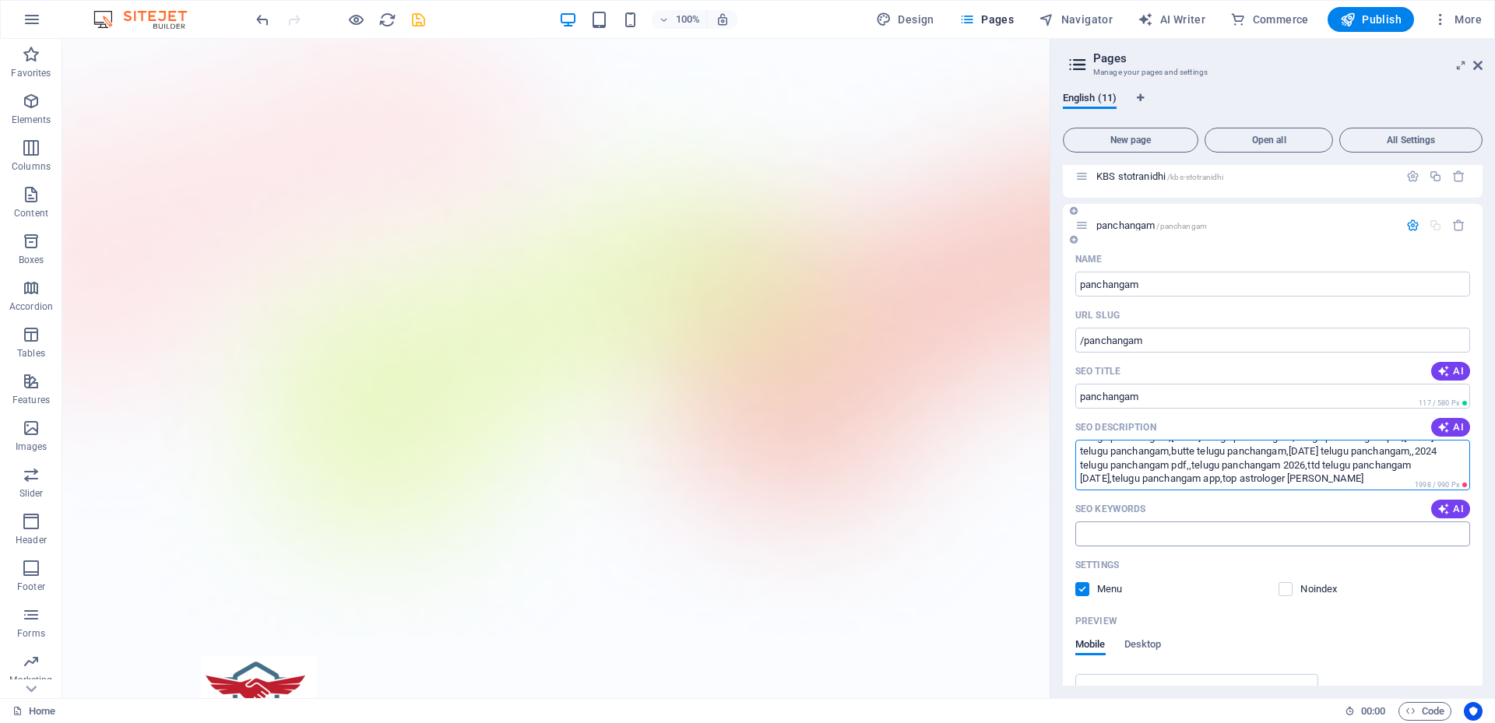
type textarea "telugu panchangam,today telugu panchangam,telugu panchangam pdf,today tithi tel…"
click at [1132, 541] on input "SEO Keywords" at bounding box center [1272, 534] width 395 height 25
paste input "telugu panchangam,today telugu panchangam,telugu panchangam pdf,today tithi tel…"
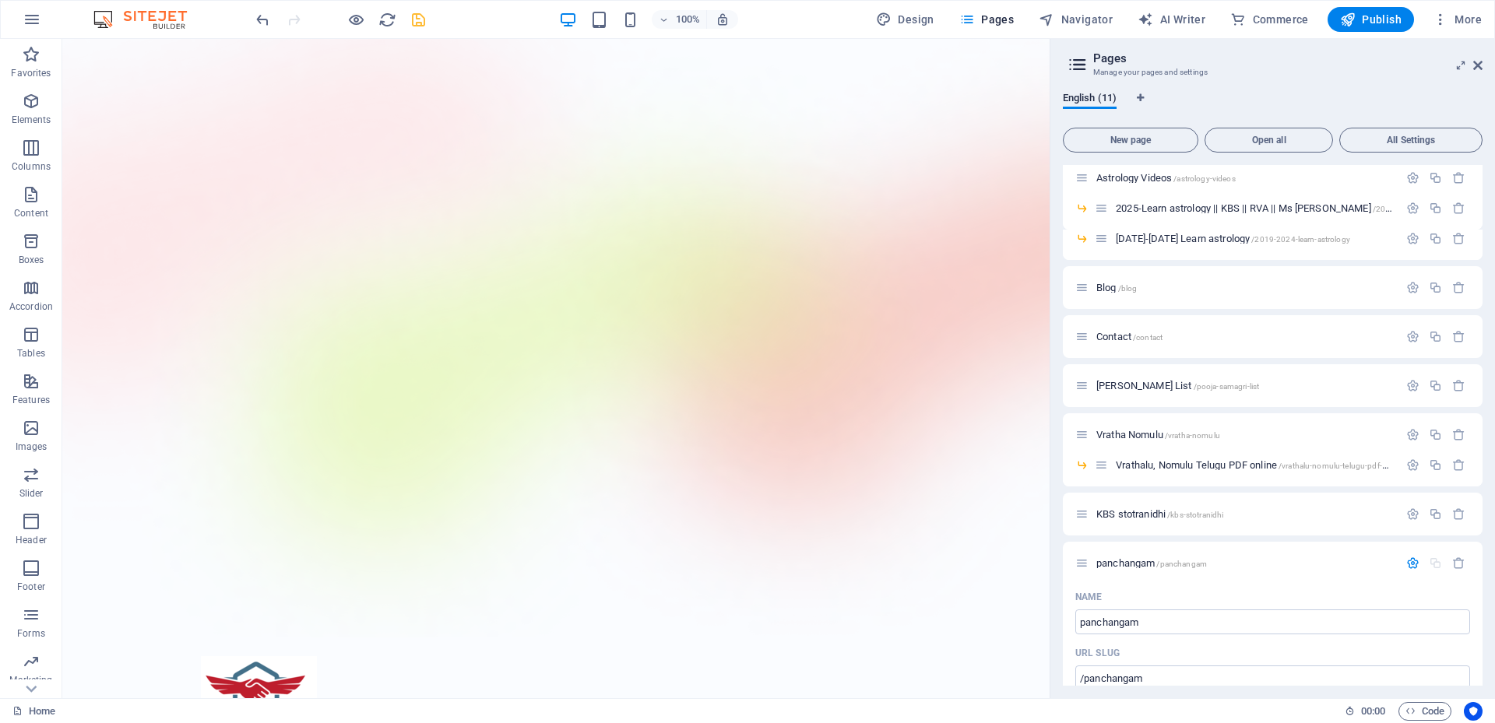
scroll to position [0, 0]
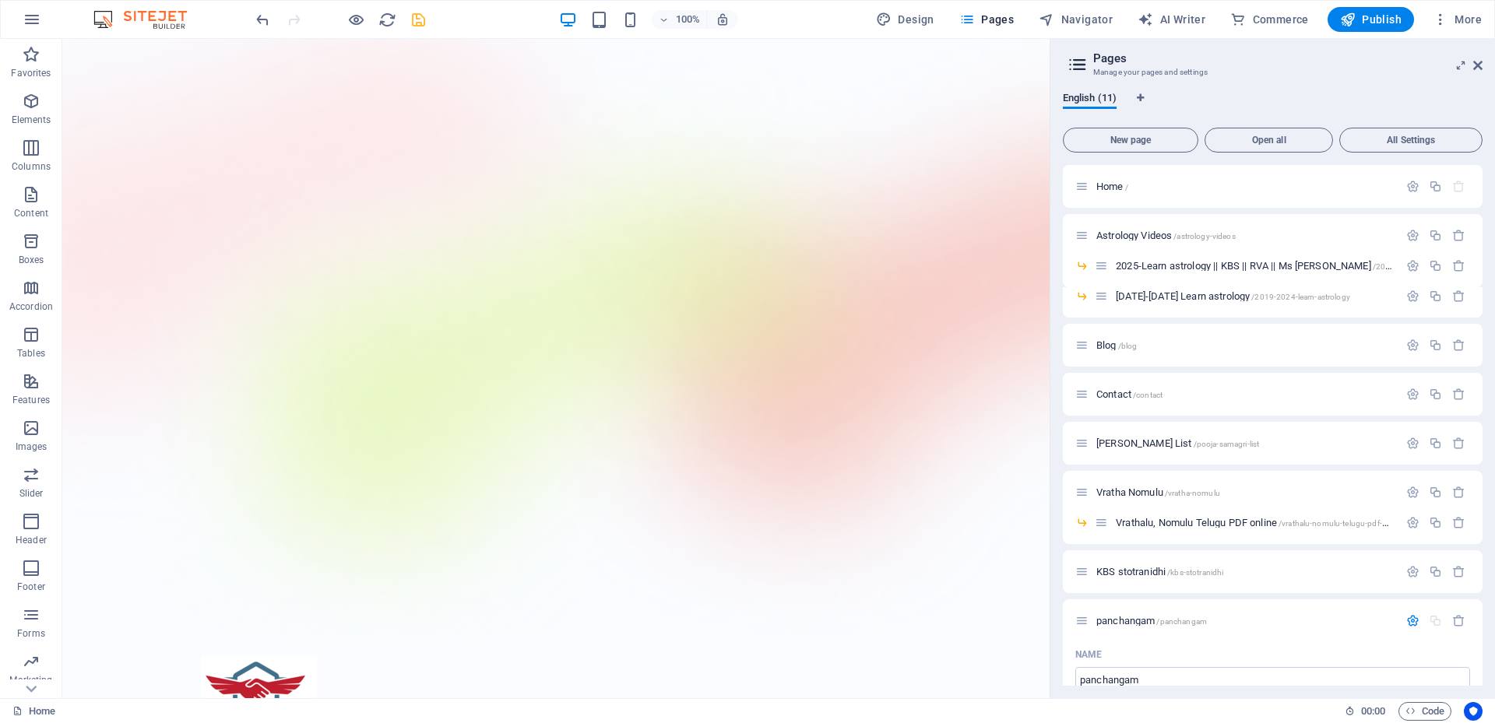
type input "telugu panchangam,today telugu panchangam,telugu panchangam pdf,today tithi tel…"
click at [429, 23] on div "100% Design Pages Navigator AI Writer Commerce Publish More" at bounding box center [870, 19] width 1235 height 25
click at [417, 23] on icon "save" at bounding box center [419, 20] width 18 height 18
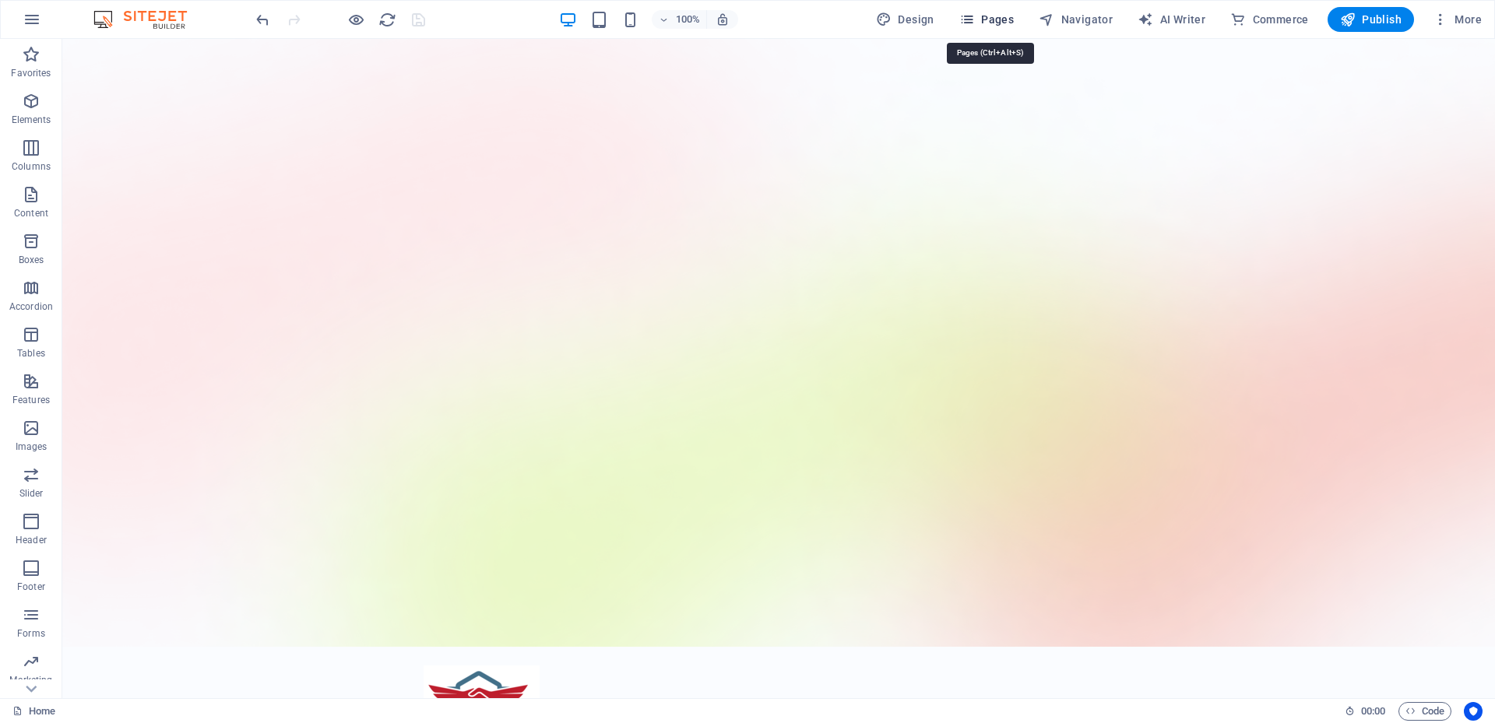
click at [997, 23] on span "Pages" at bounding box center [986, 20] width 55 height 16
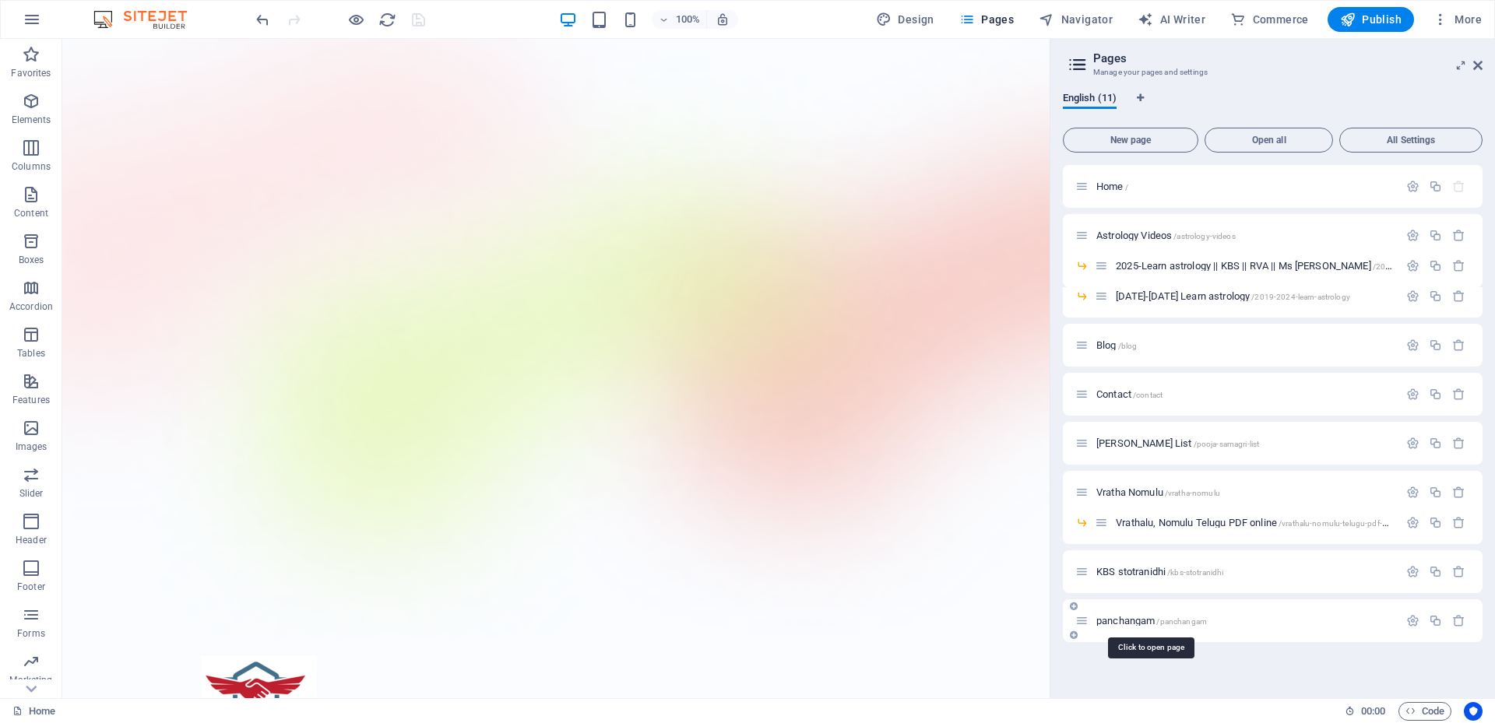
click at [1130, 623] on span "panchangam /panchangam" at bounding box center [1152, 621] width 111 height 12
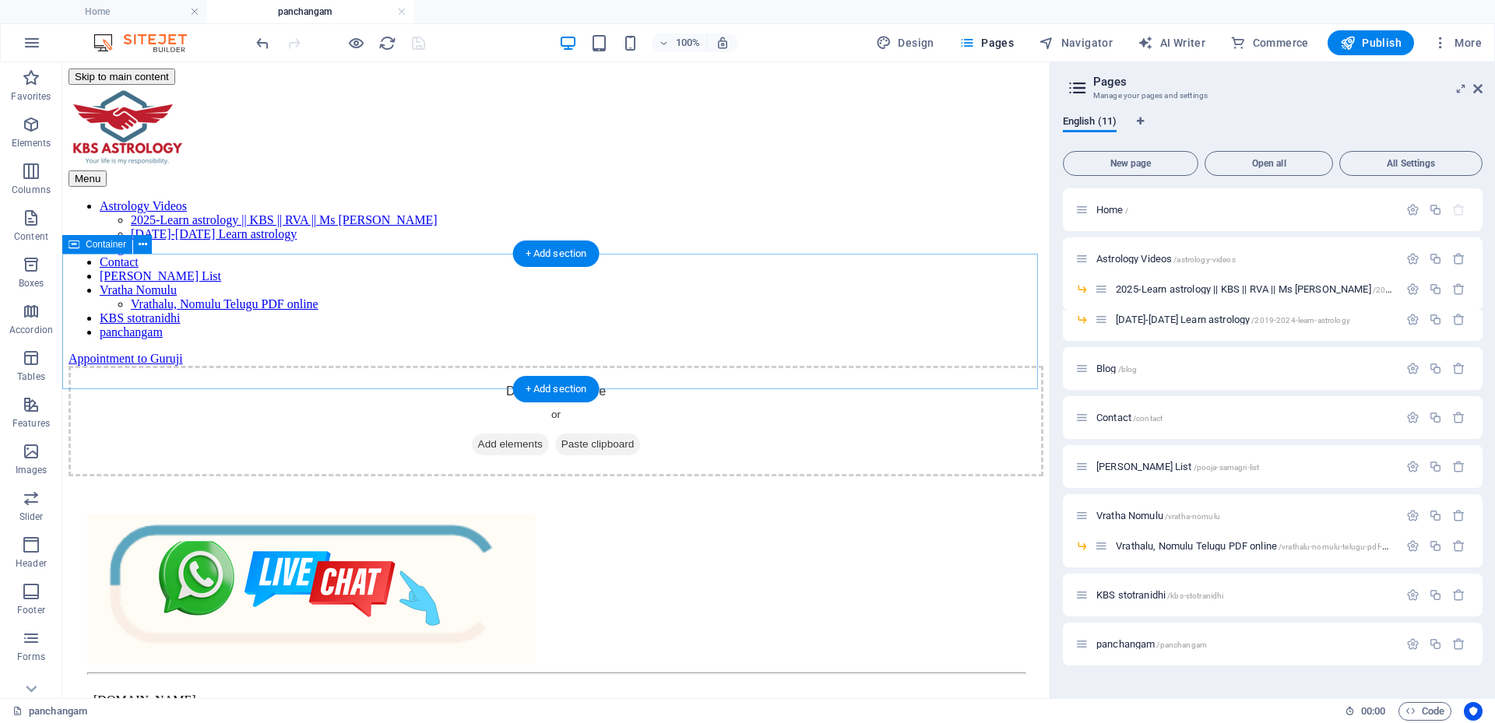
click at [489, 434] on span "Add elements" at bounding box center [510, 445] width 77 height 22
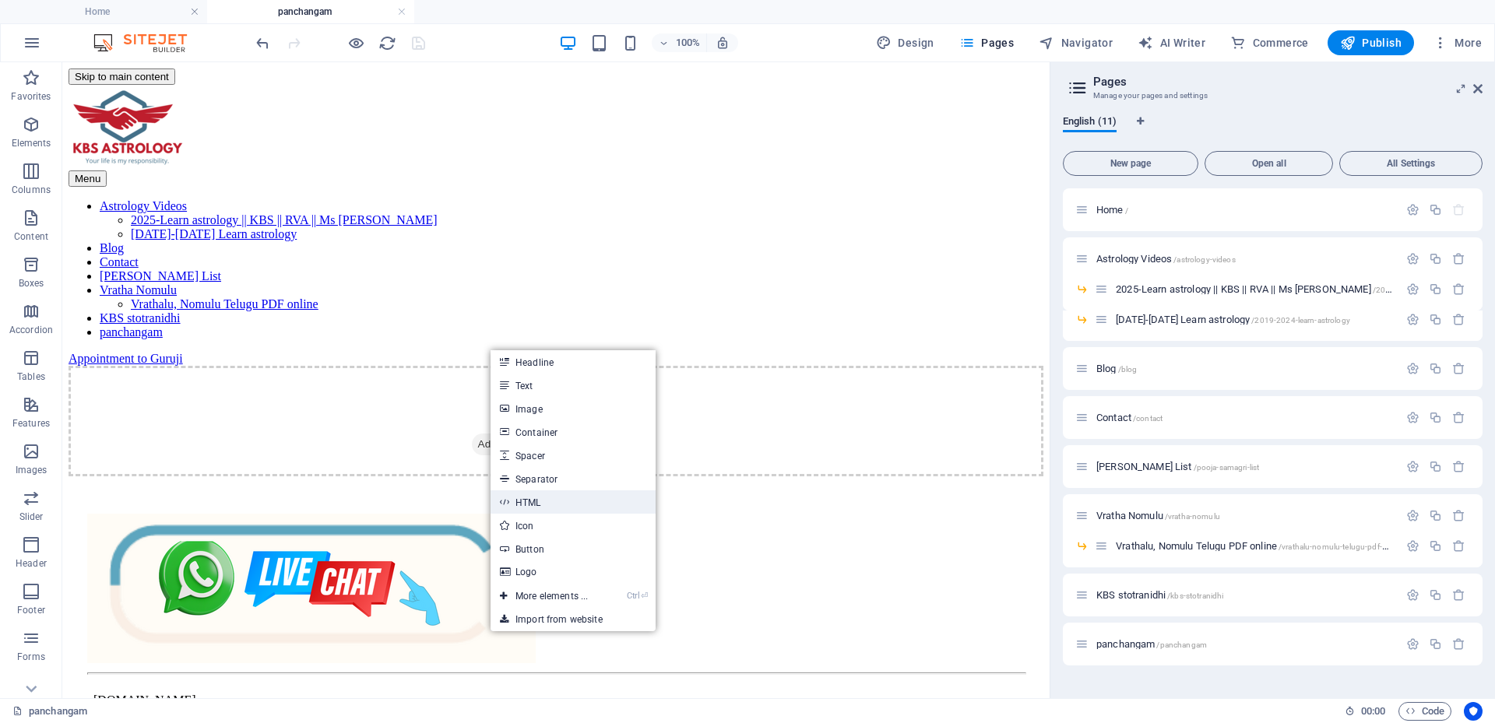
drag, startPoint x: 537, startPoint y: 503, endPoint x: 188, endPoint y: 513, distance: 349.0
click at [537, 503] on link "HTML" at bounding box center [573, 502] width 165 height 23
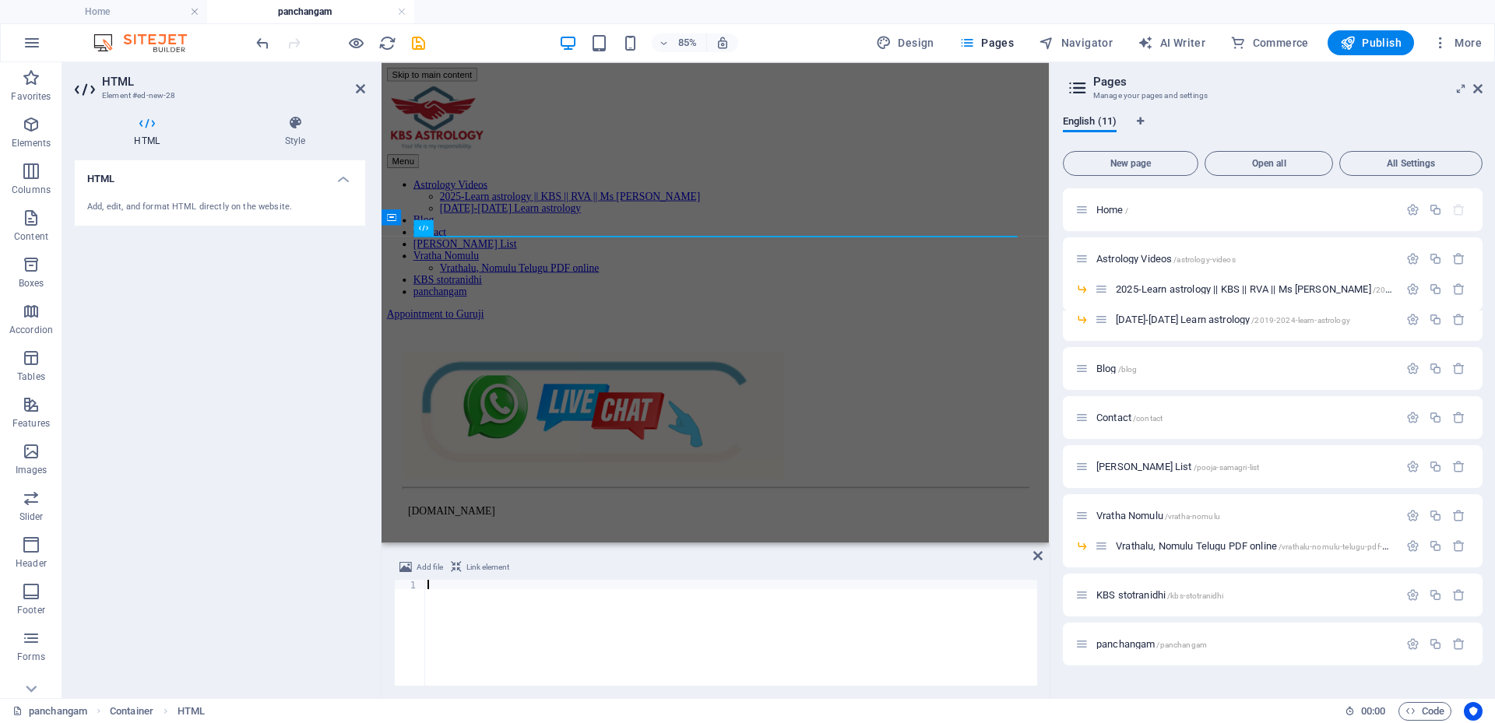
paste textarea "<iframe src="https://drive.google.com/file/d/1IJh0i_Hy9I9TG3AvmmzzaFXUzLI9RyPK/…"
type textarea "<iframe src="https://drive.google.com/file/d/1IJh0i_Hy9I9TG3AvmmzzaFXUzLI9RyPK/…"
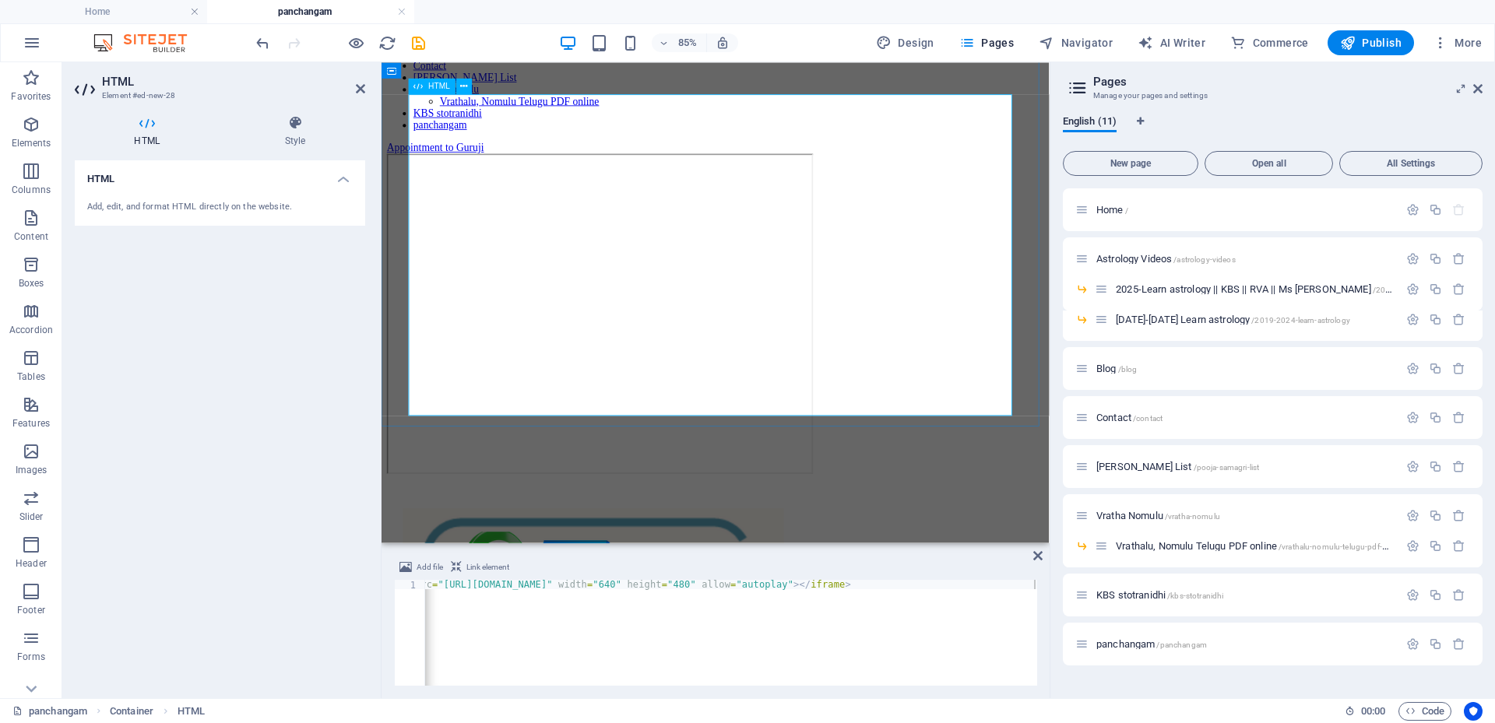
scroll to position [40, 0]
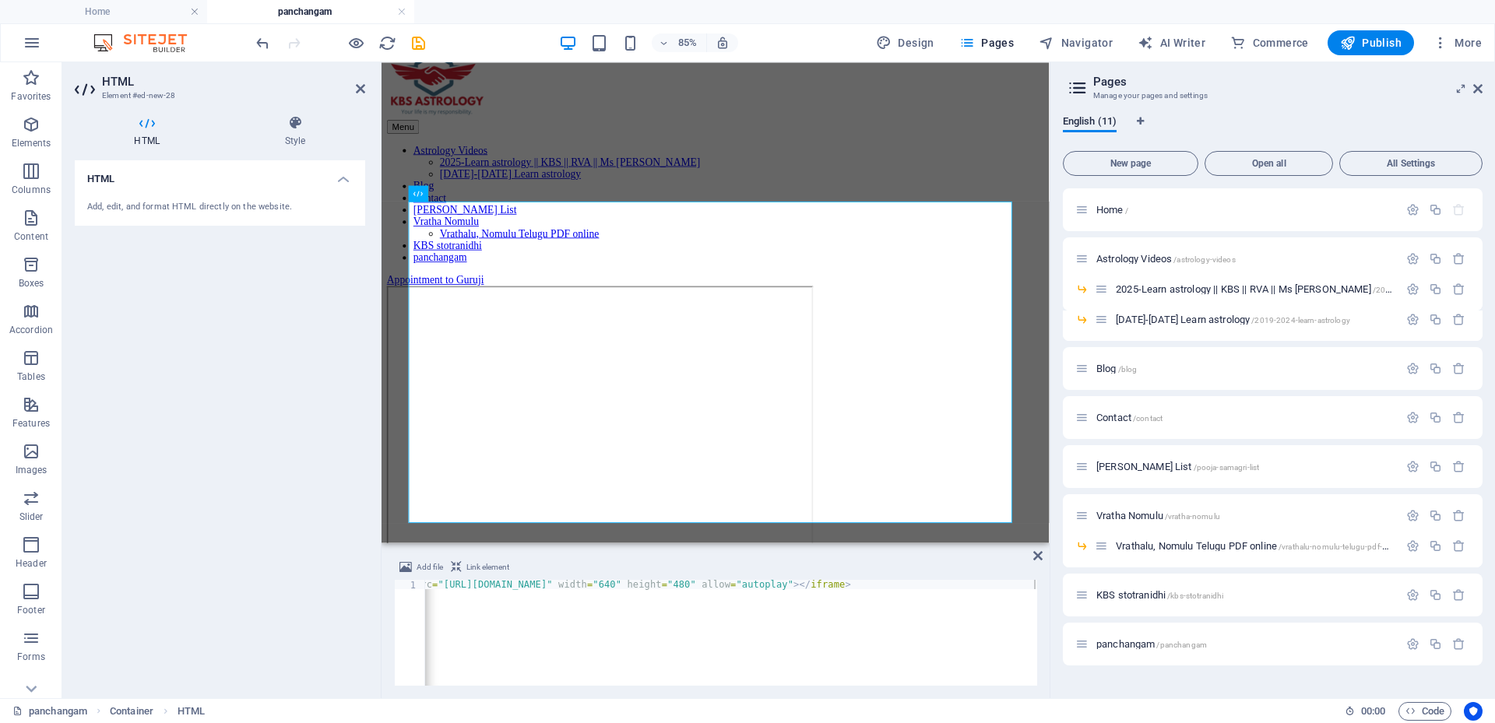
click at [428, 42] on div "85% Design Pages Navigator AI Writer Commerce Publish More" at bounding box center [870, 42] width 1235 height 25
click at [421, 41] on icon "save" at bounding box center [419, 43] width 18 height 18
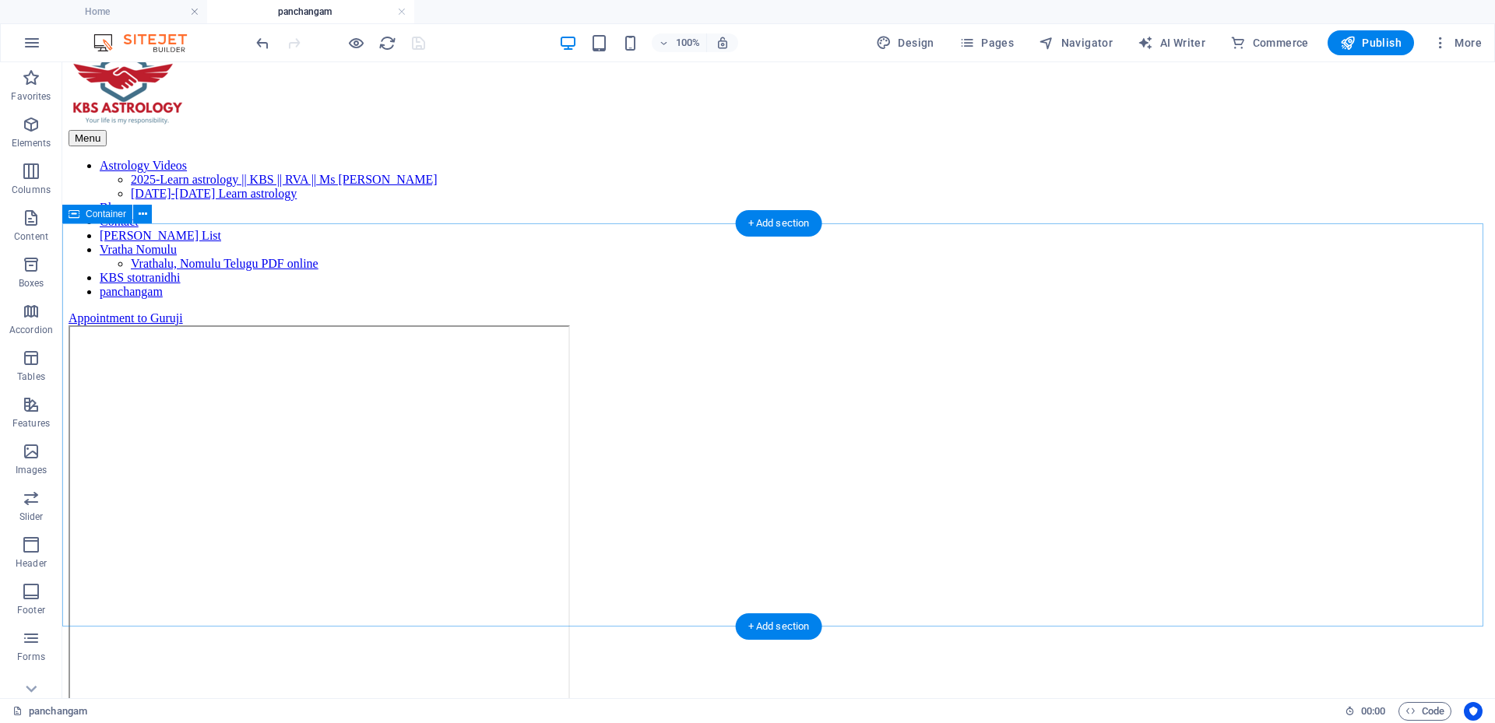
scroll to position [0, 0]
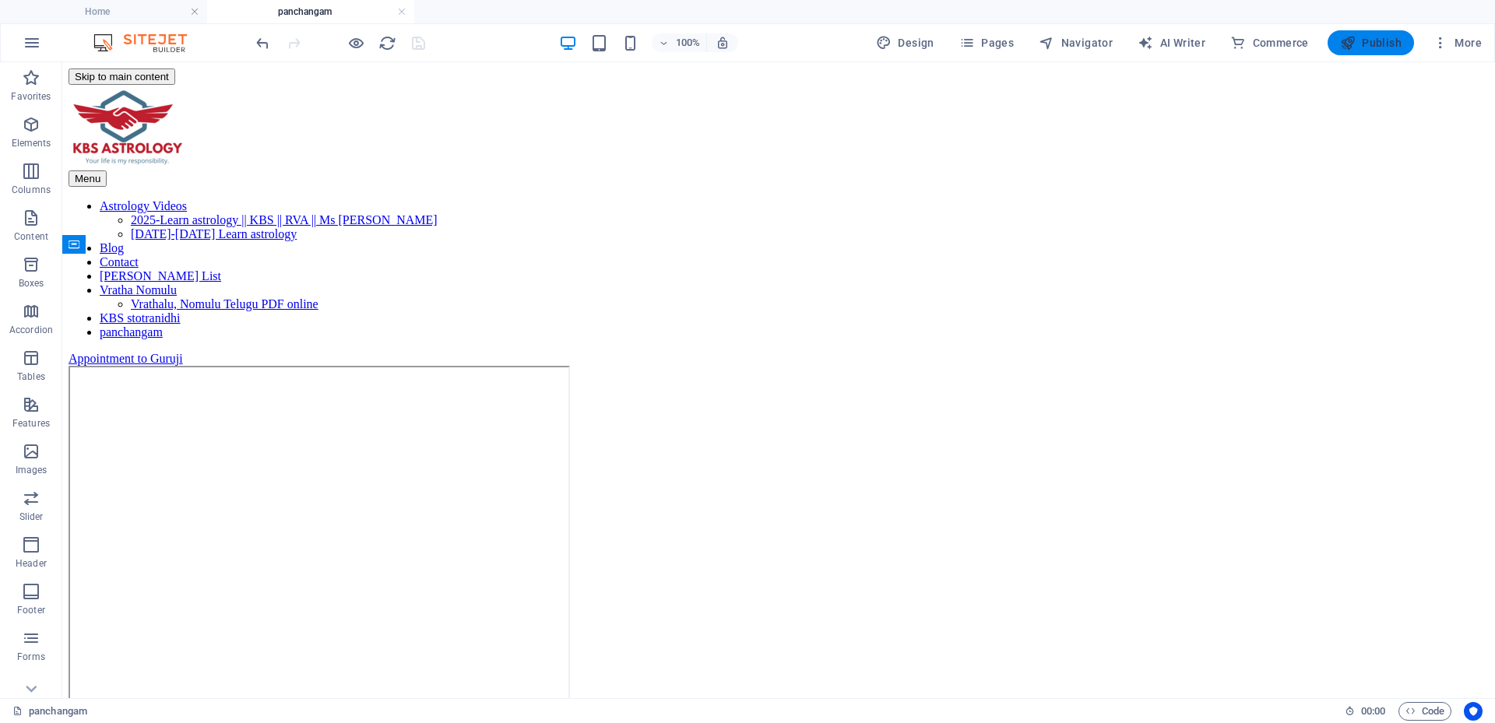
click at [1355, 36] on icon "button" at bounding box center [1348, 43] width 16 height 16
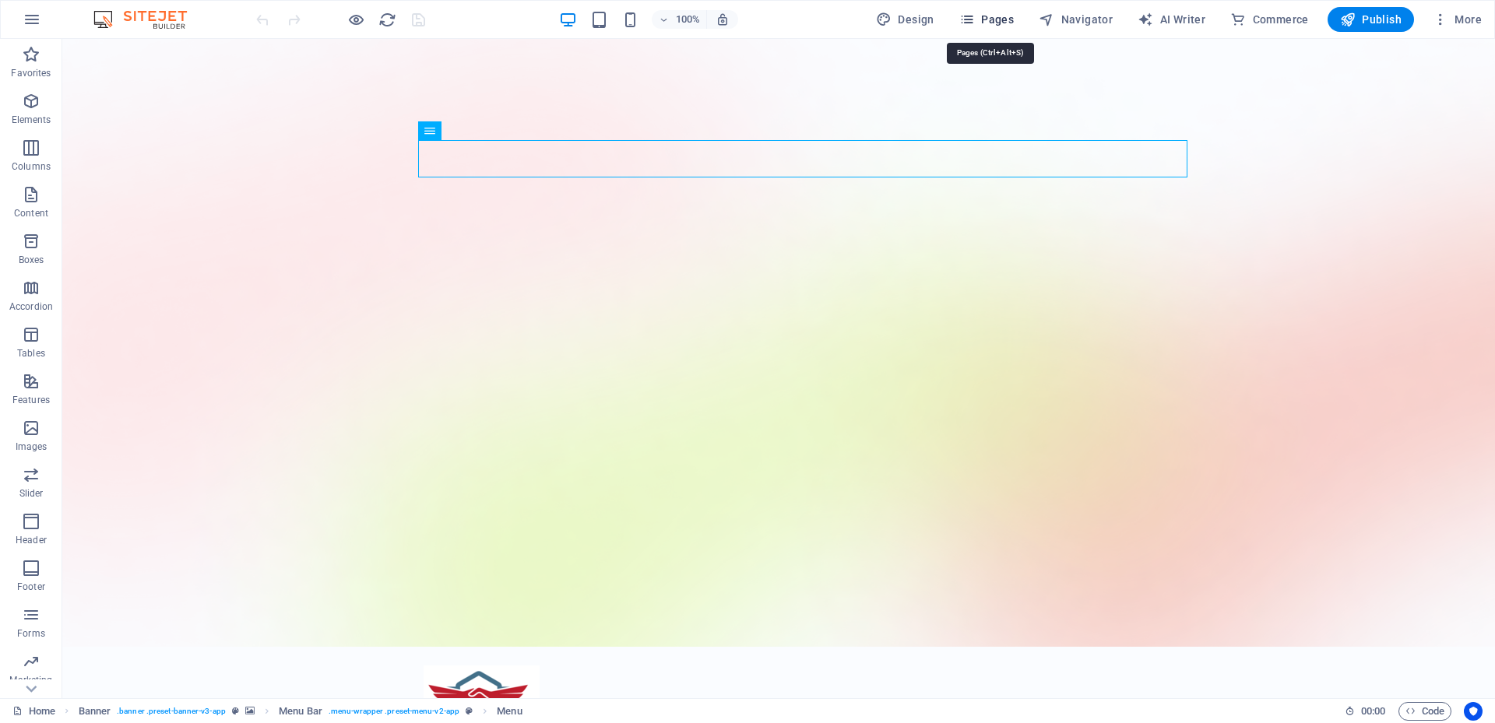
click at [967, 9] on button "Pages" at bounding box center [986, 19] width 67 height 25
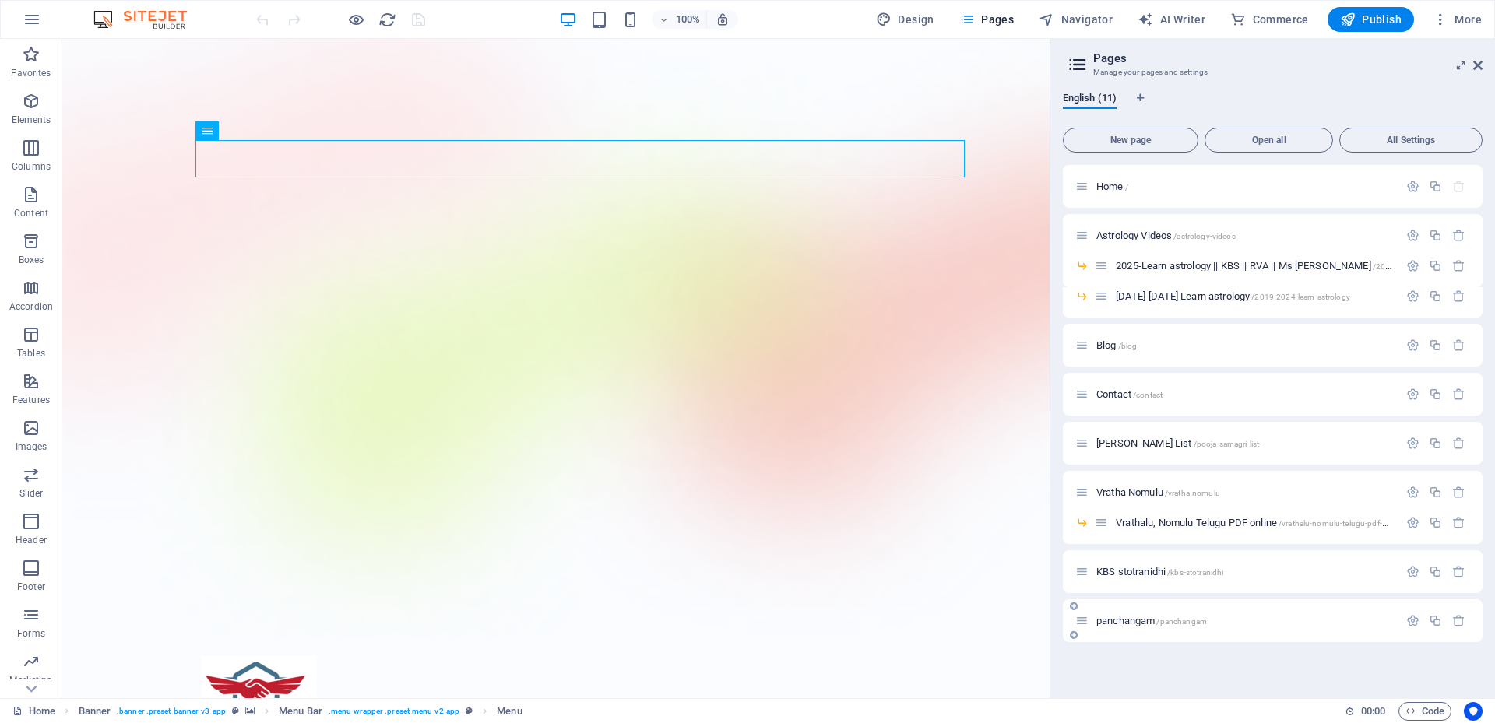
click at [1110, 614] on div "panchangam /panchangam" at bounding box center [1236, 621] width 323 height 18
click at [1110, 618] on span "panchangam /panchangam" at bounding box center [1152, 621] width 111 height 12
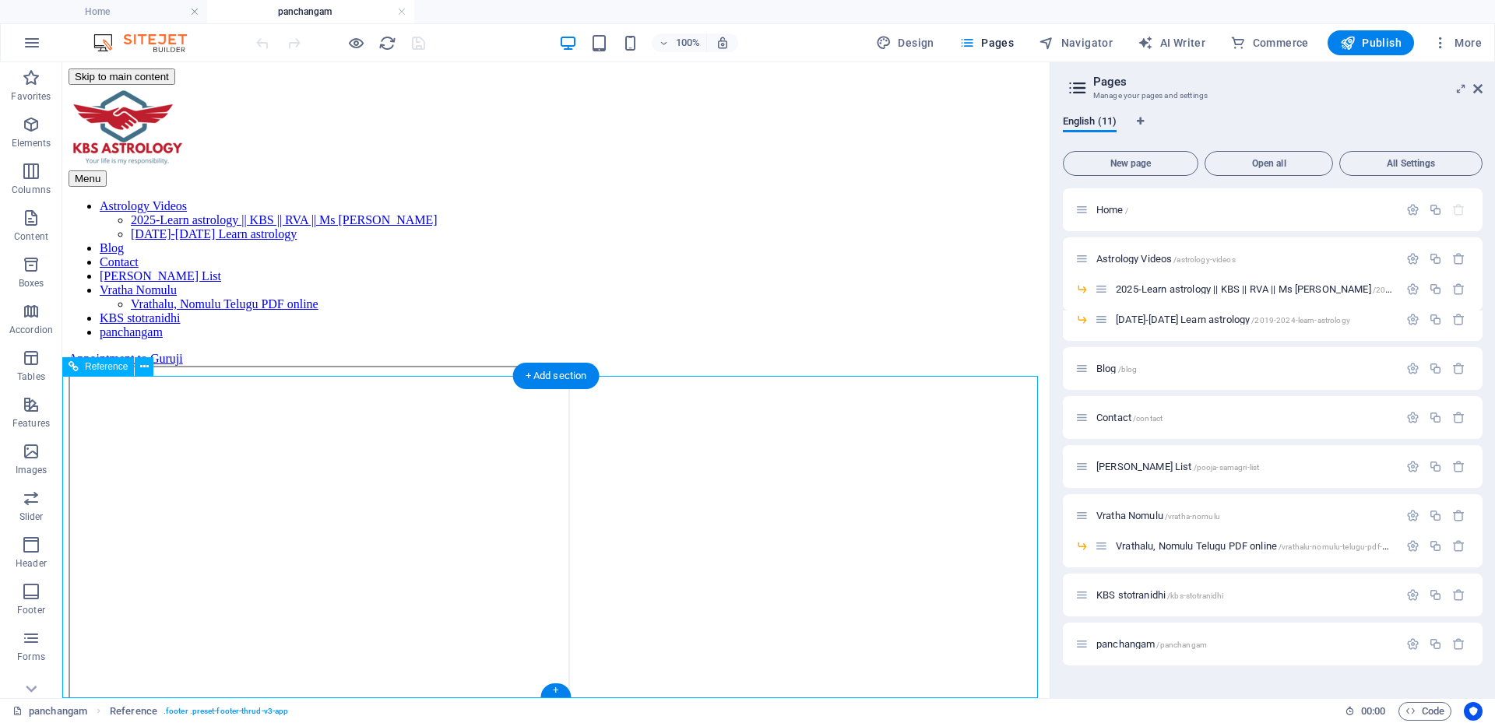
scroll to position [281, 0]
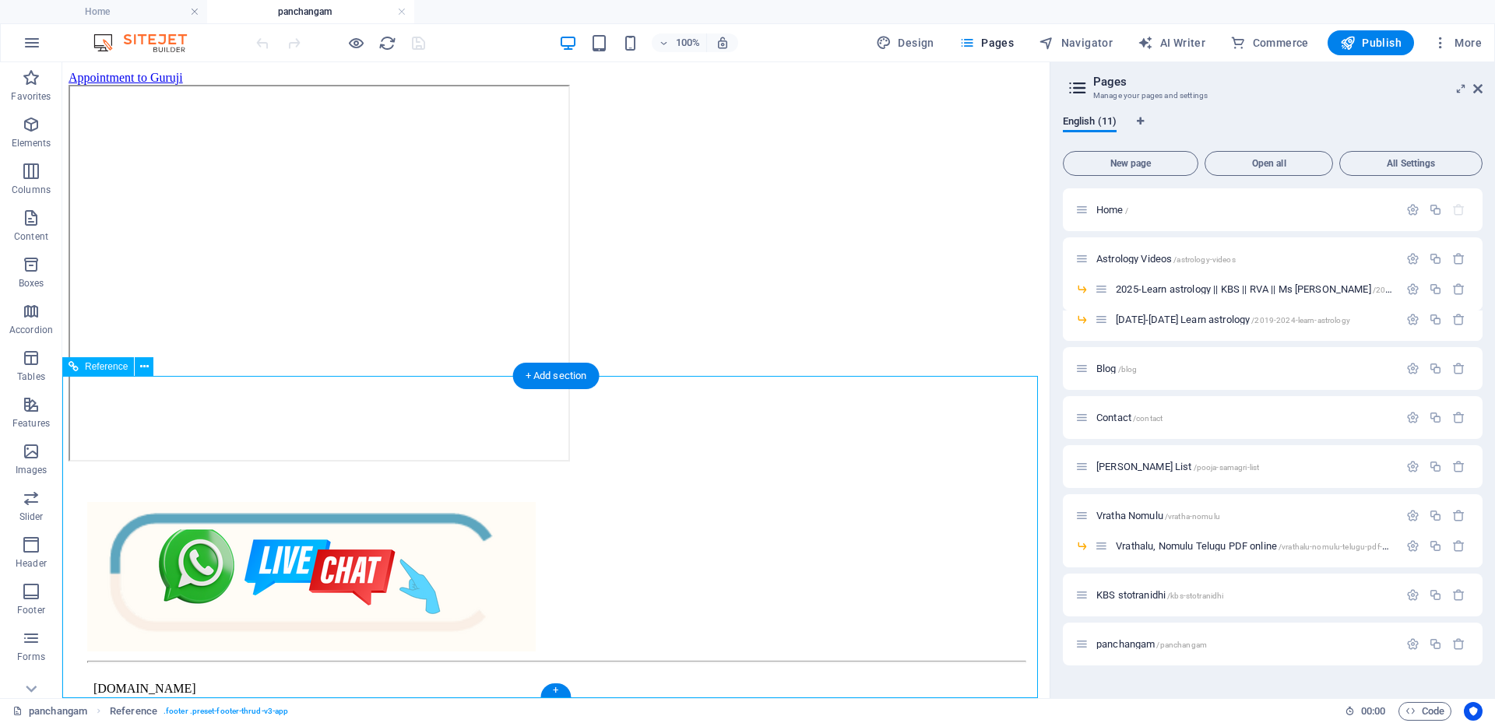
click at [776, 502] on div at bounding box center [556, 578] width 938 height 153
click at [660, 502] on figure at bounding box center [556, 578] width 938 height 153
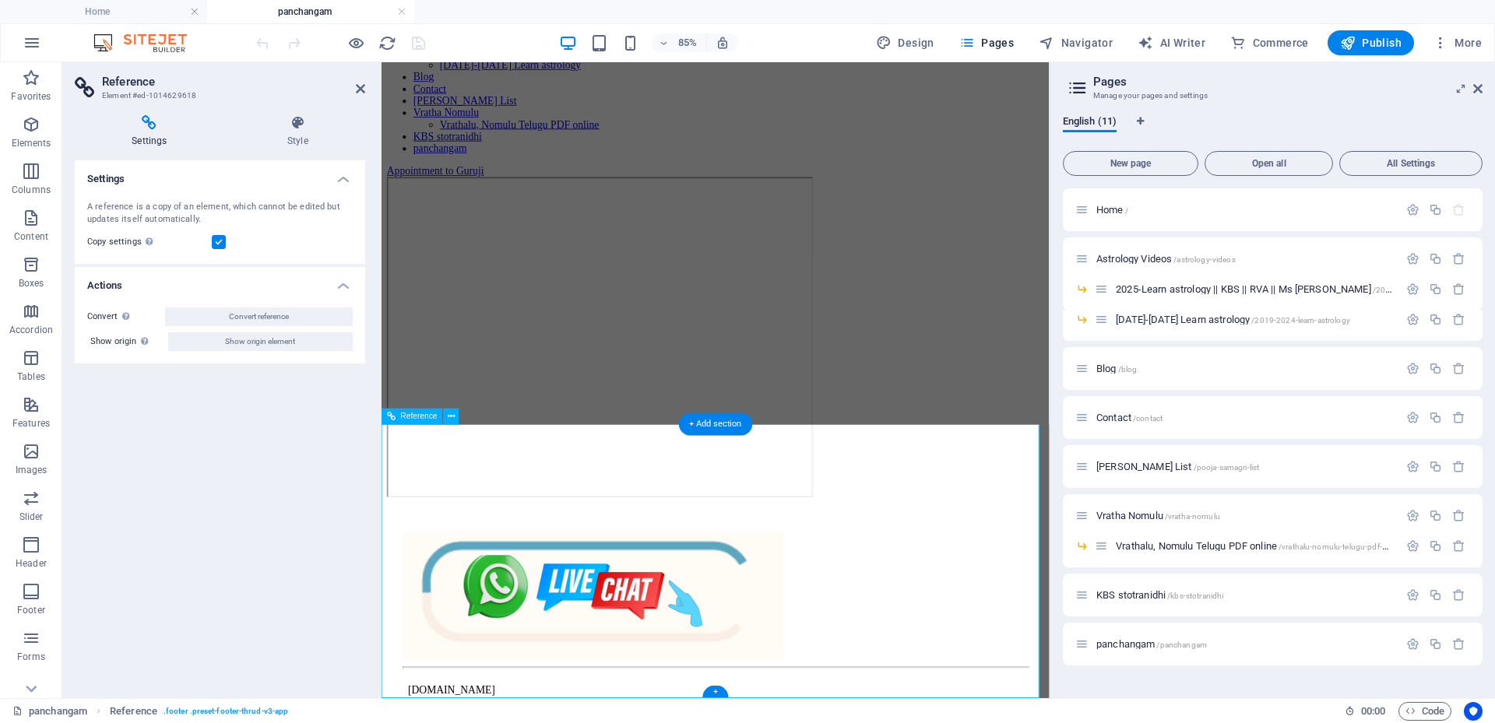
scroll to position [0, 0]
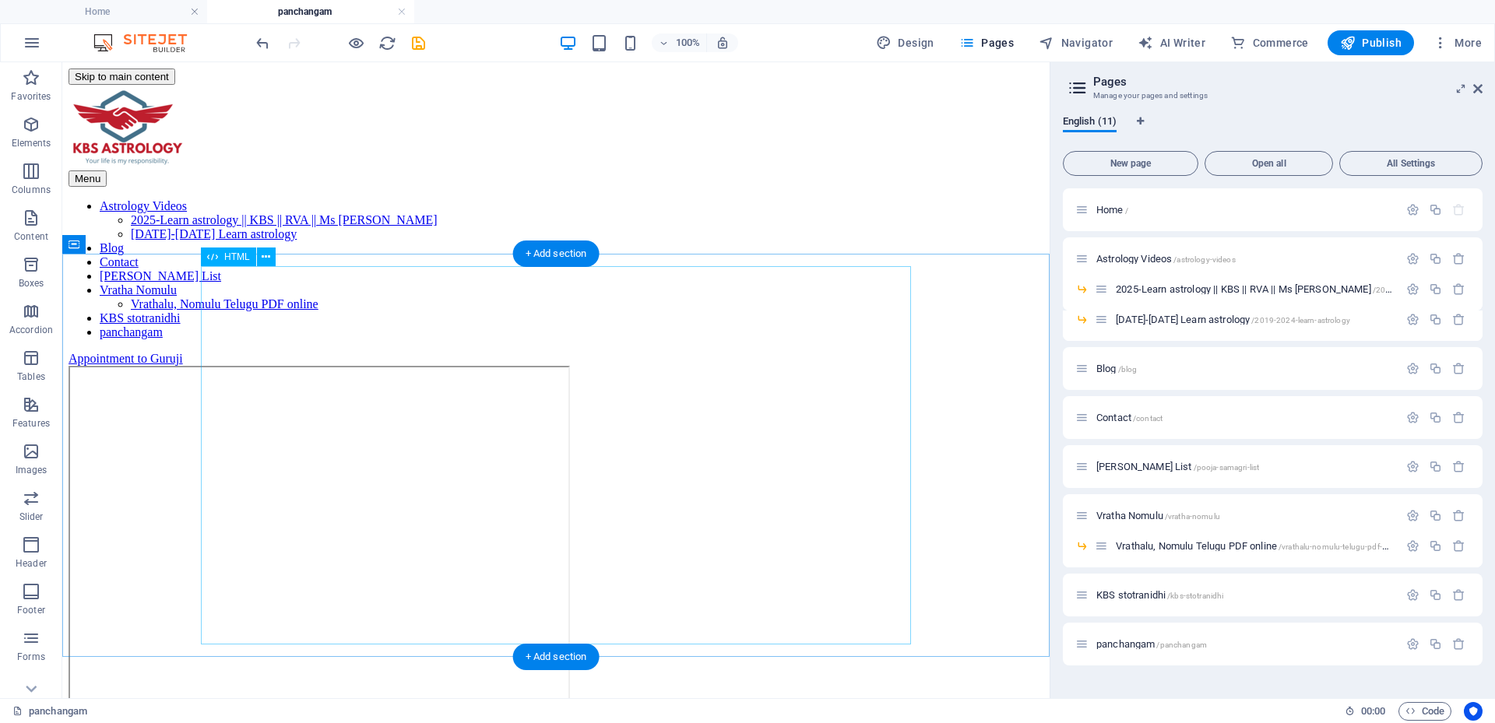
click at [656, 477] on div at bounding box center [556, 556] width 975 height 380
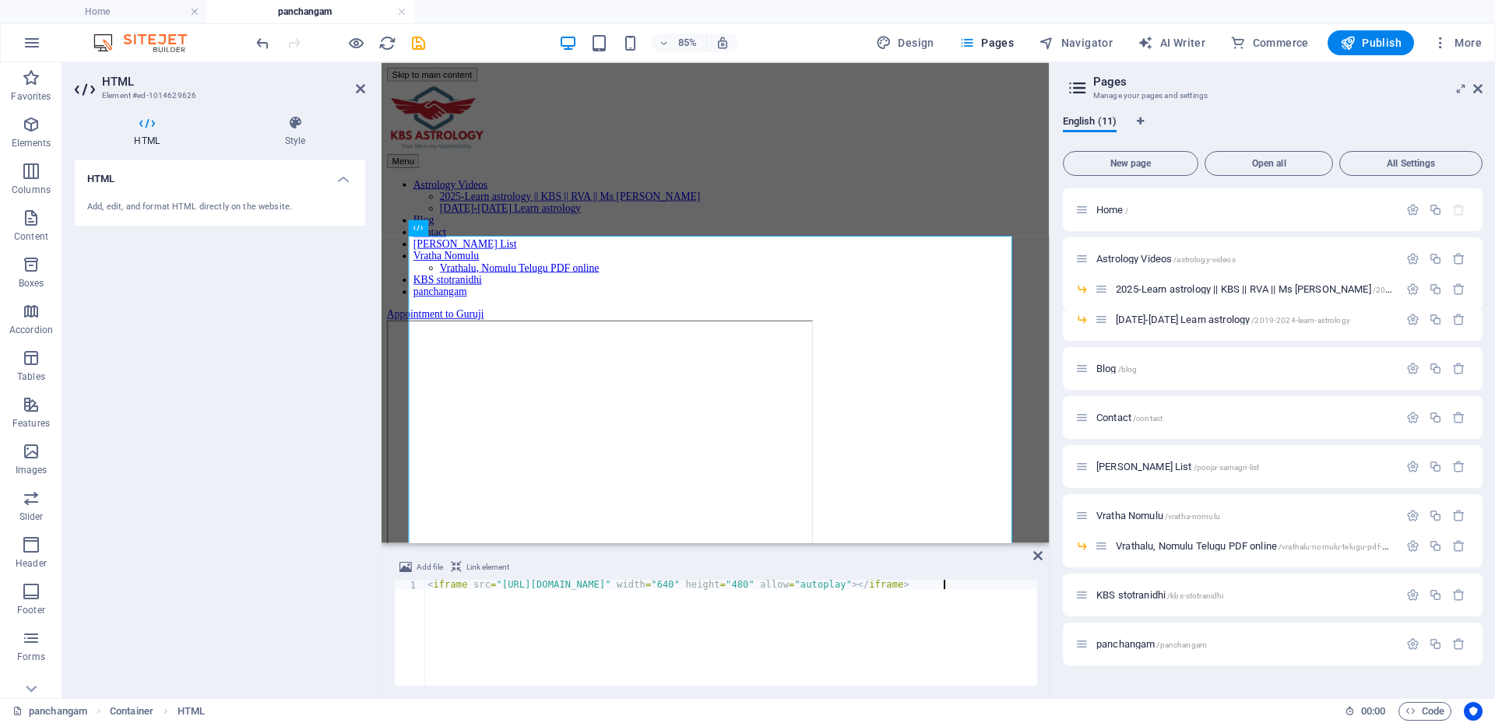
click at [946, 587] on div "< iframe src = "https://drive.google.com/file/d/1IJh0i_Hy9I9TG3AvmmzzaFXUzLI9Ry…" at bounding box center [759, 640] width 671 height 121
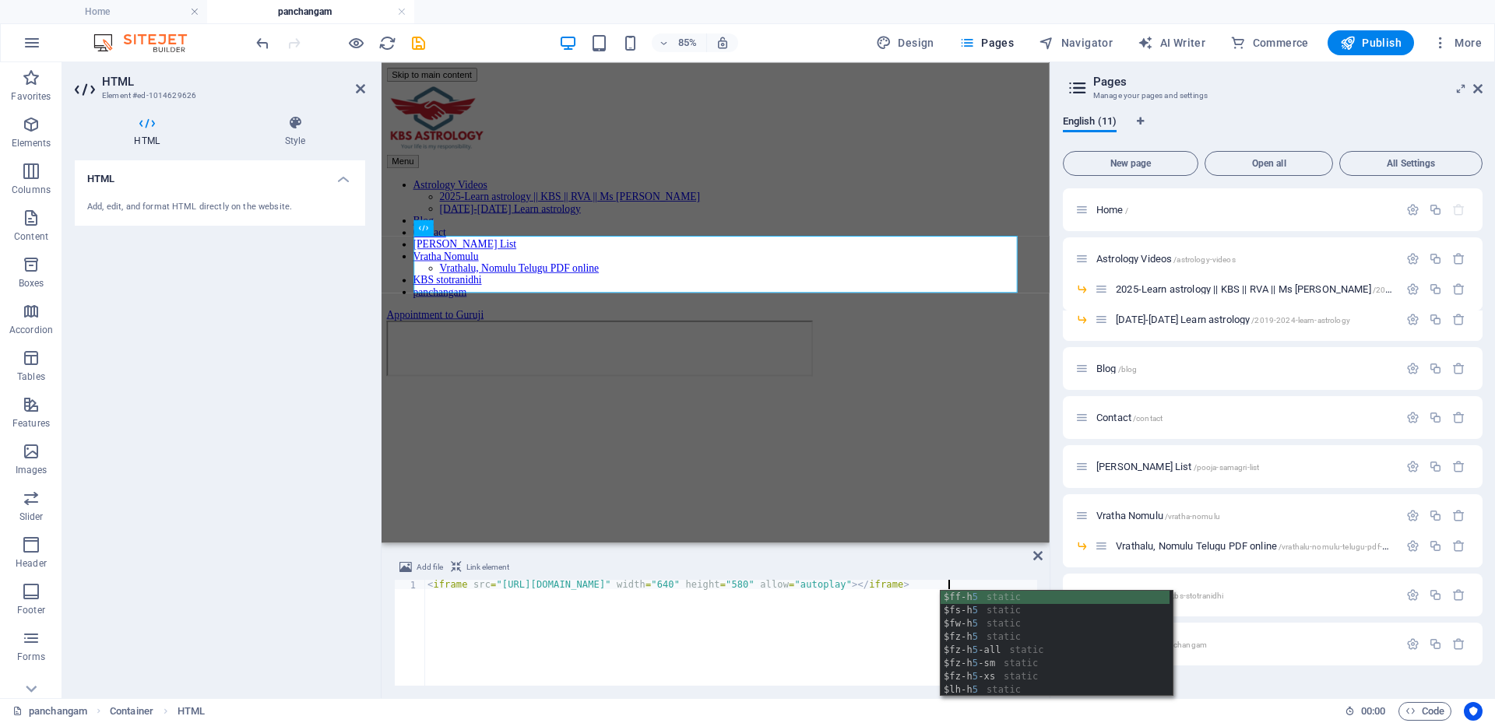
scroll to position [0, 42]
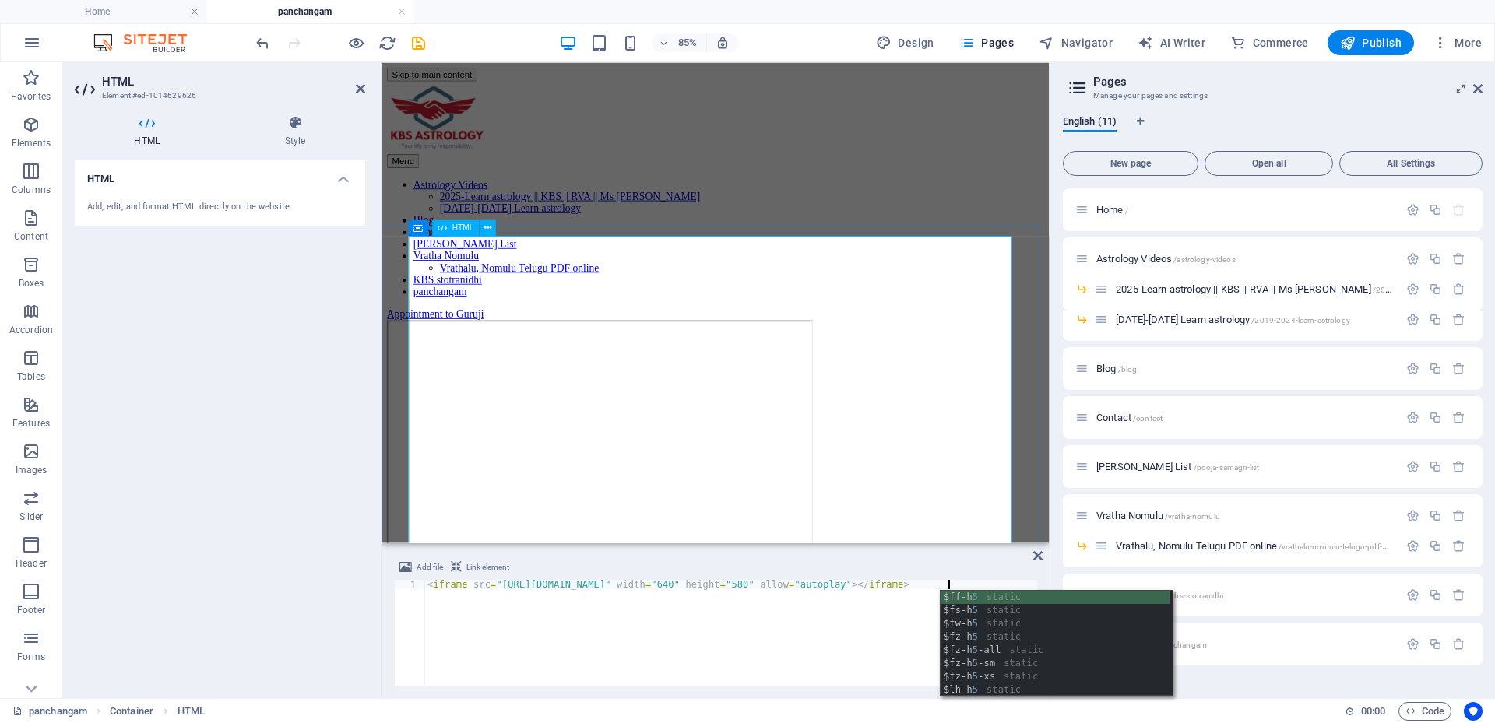
type textarea "<iframe src="https://drive.google.com/file/d/1IJh0i_Hy9I9TG3AvmmzzaFXUzLI9RyPK/…"
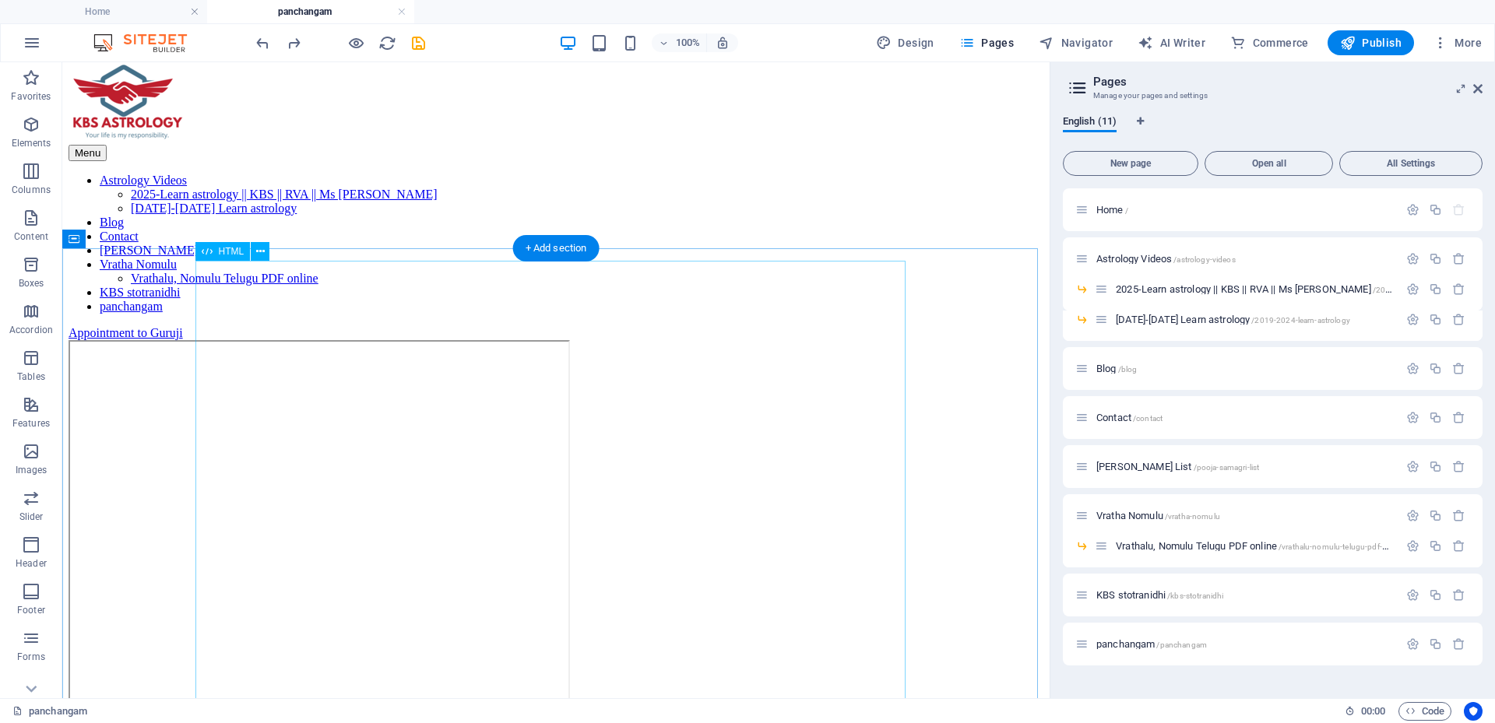
scroll to position [37, 0]
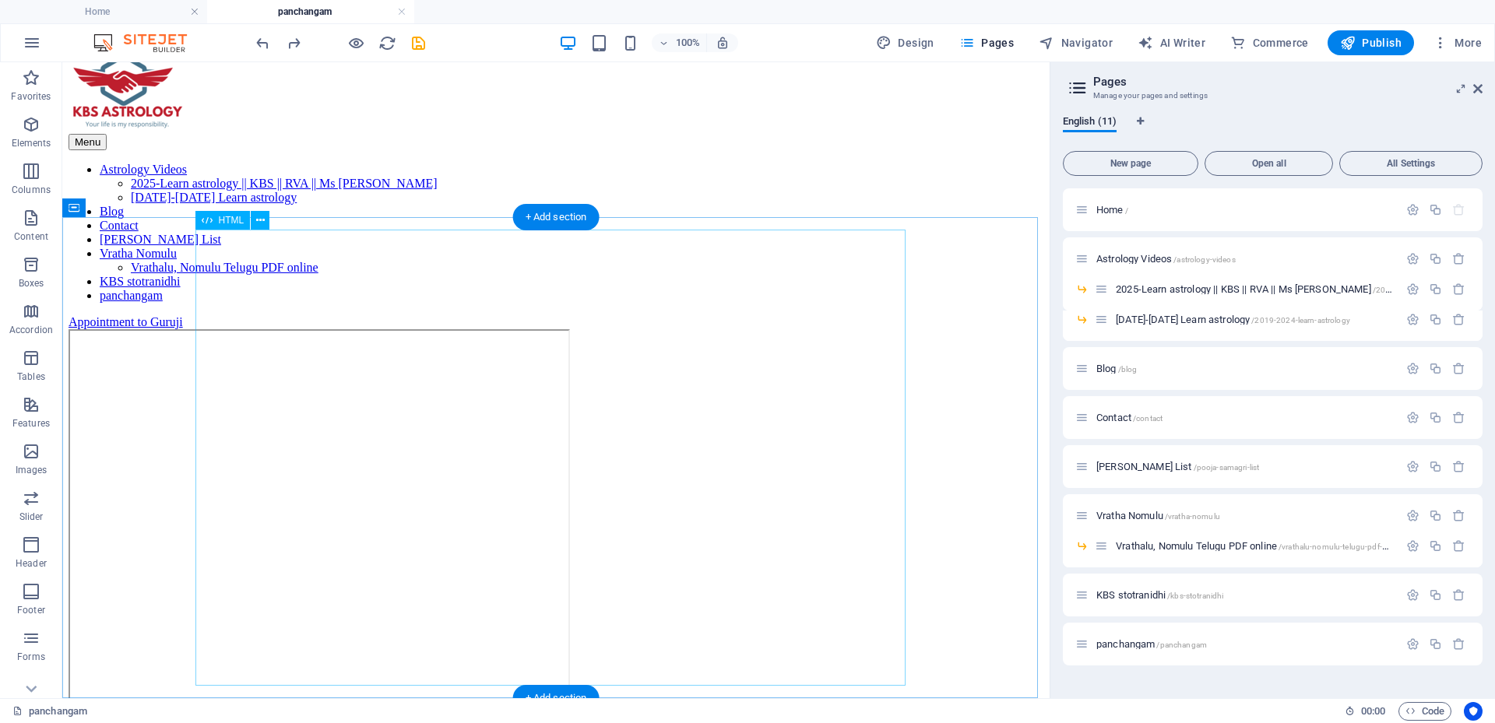
click at [498, 478] on div at bounding box center [556, 558] width 975 height 458
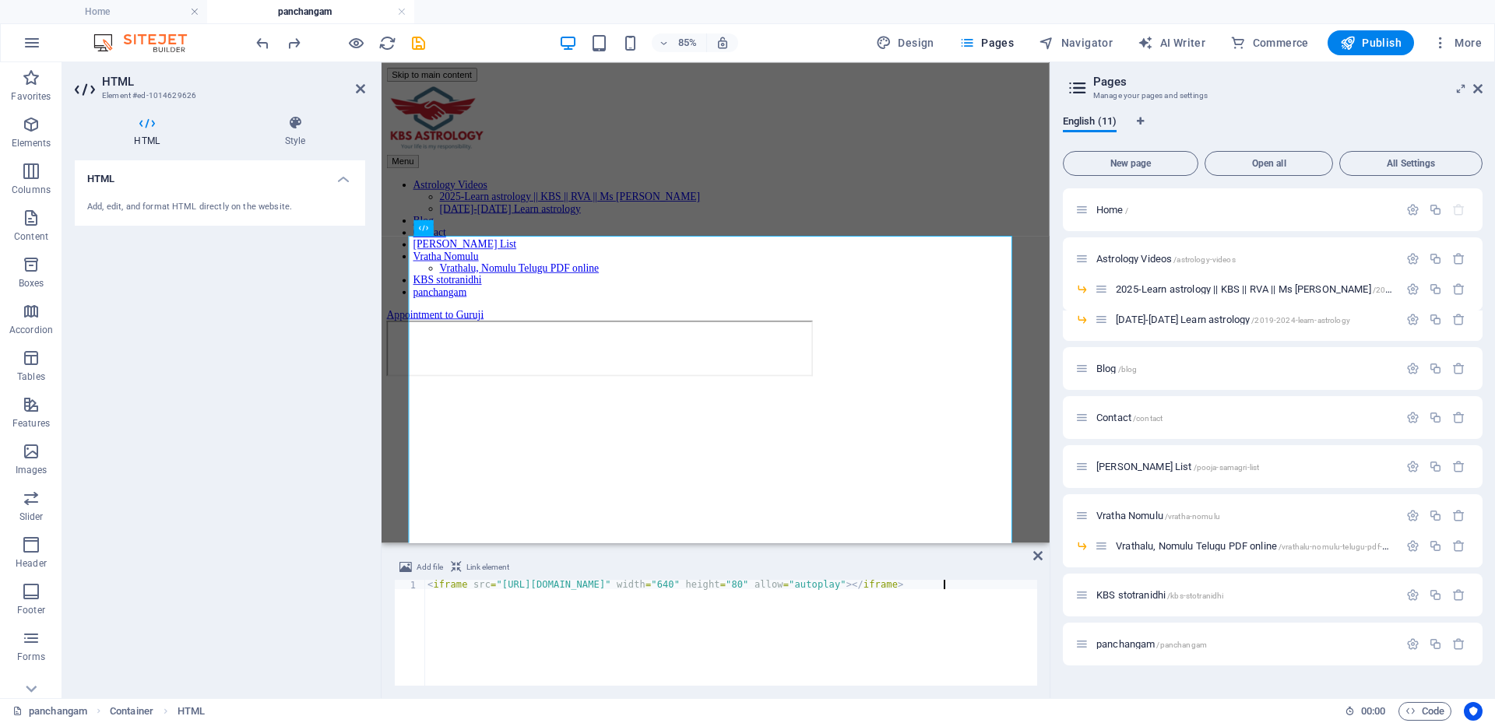
scroll to position [0, 42]
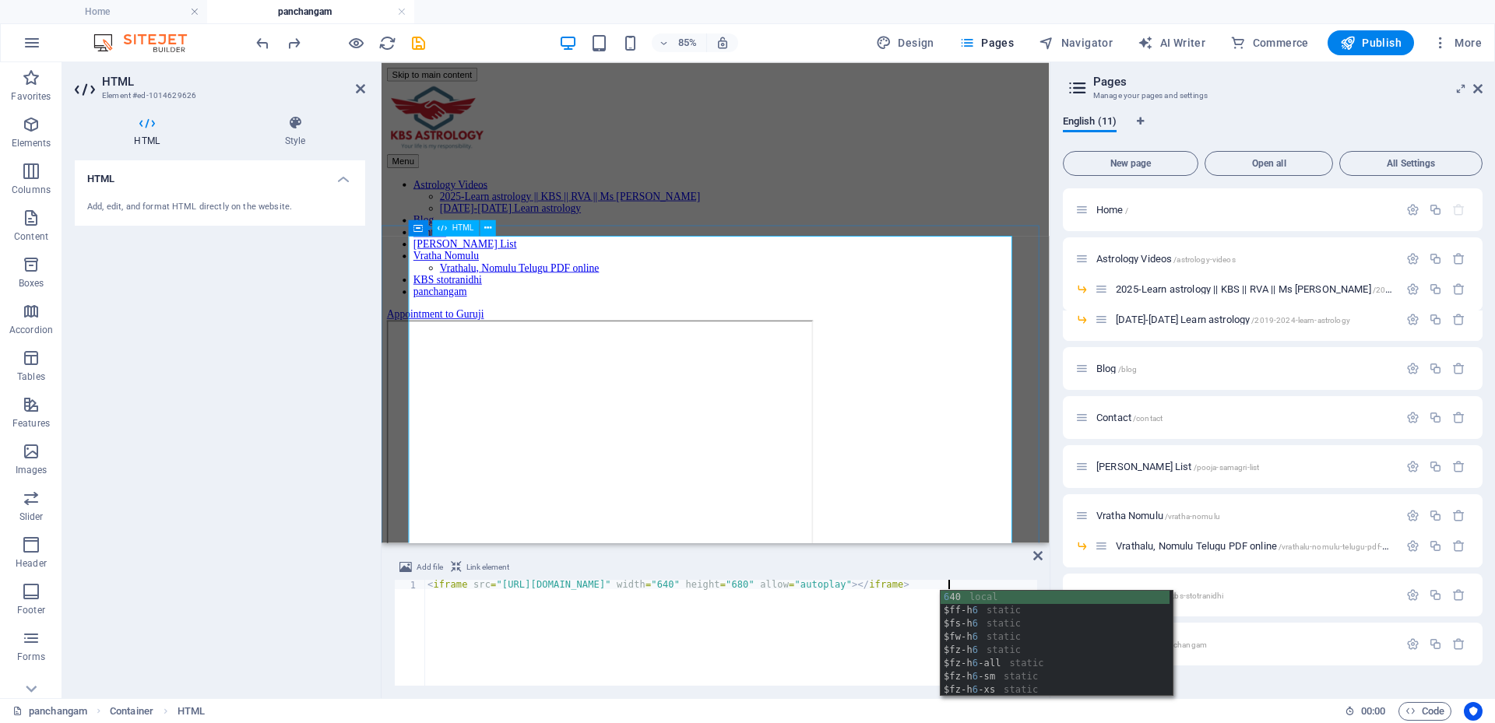
type textarea "<iframe src="https://drive.google.com/file/d/1IJh0i_Hy9I9TG3AvmmzzaFXUzLI9RyPK/…"
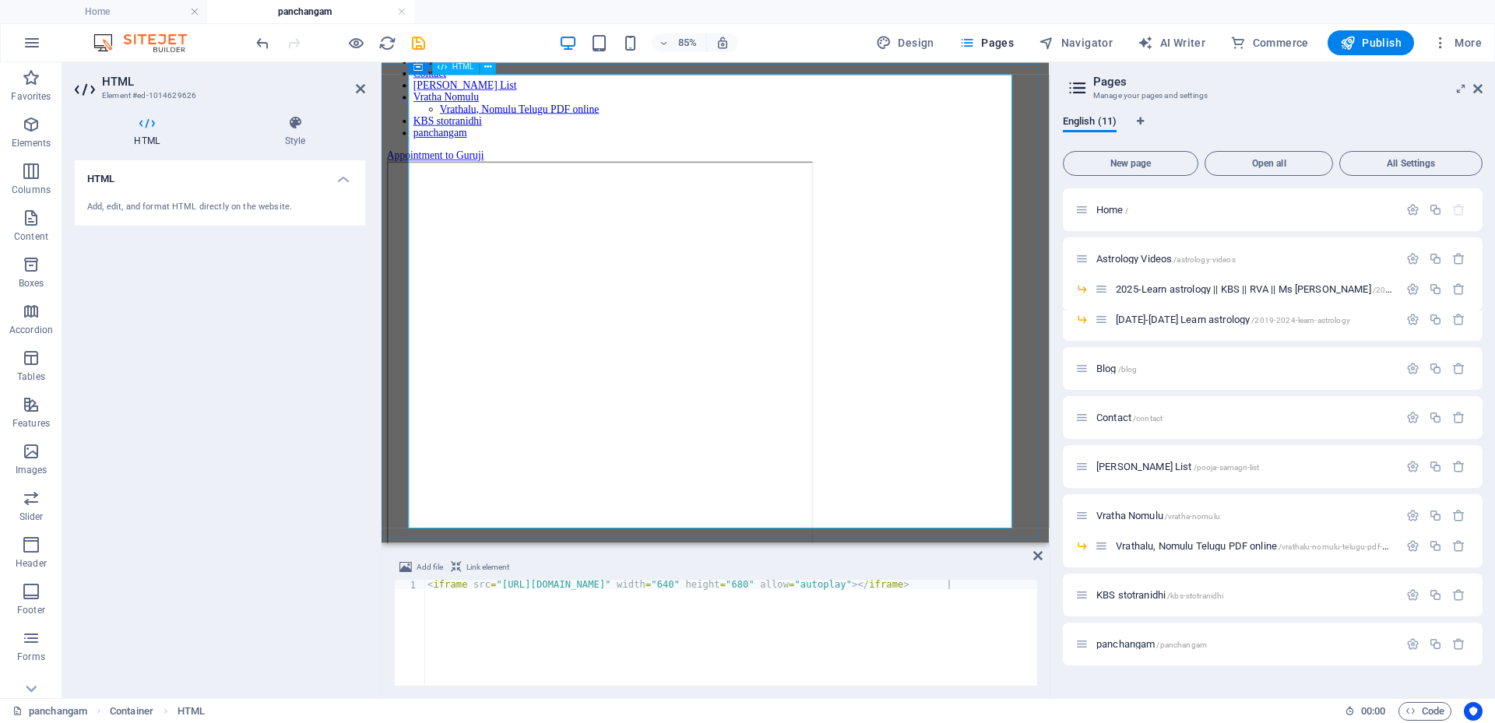
scroll to position [191, 0]
click at [1345, 54] on button "Publish" at bounding box center [1371, 42] width 86 height 25
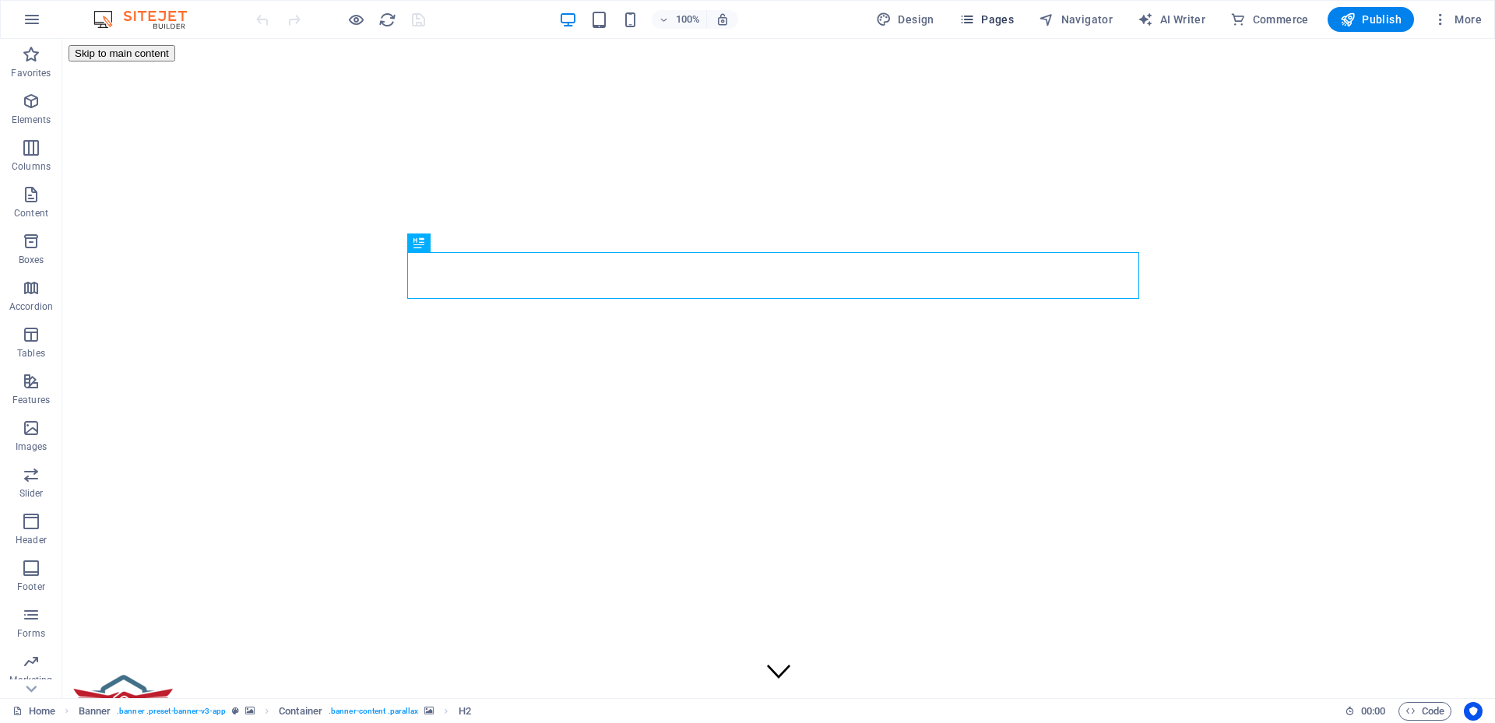
click at [1005, 23] on span "Pages" at bounding box center [986, 20] width 55 height 16
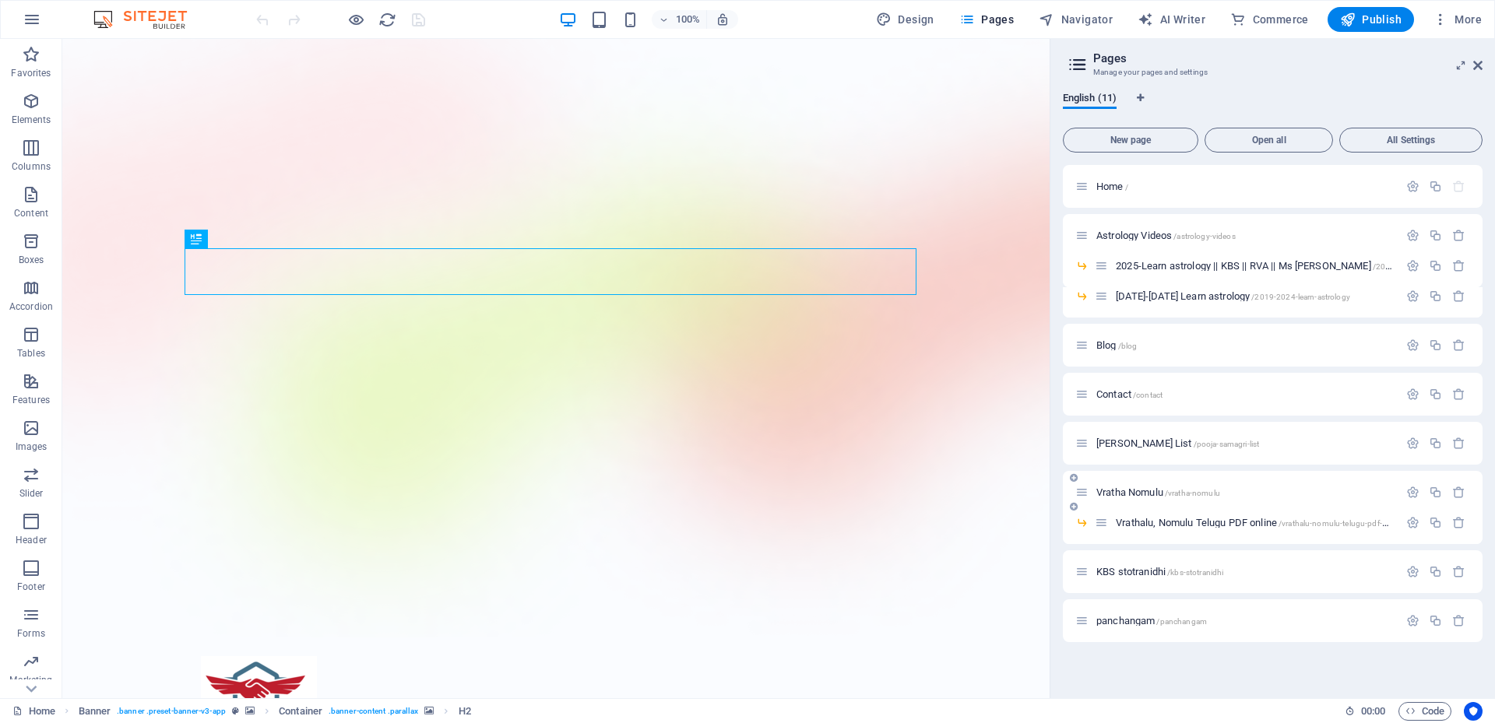
click at [1141, 495] on span "Vratha Nomulu /vratha-nomulu" at bounding box center [1159, 493] width 124 height 12
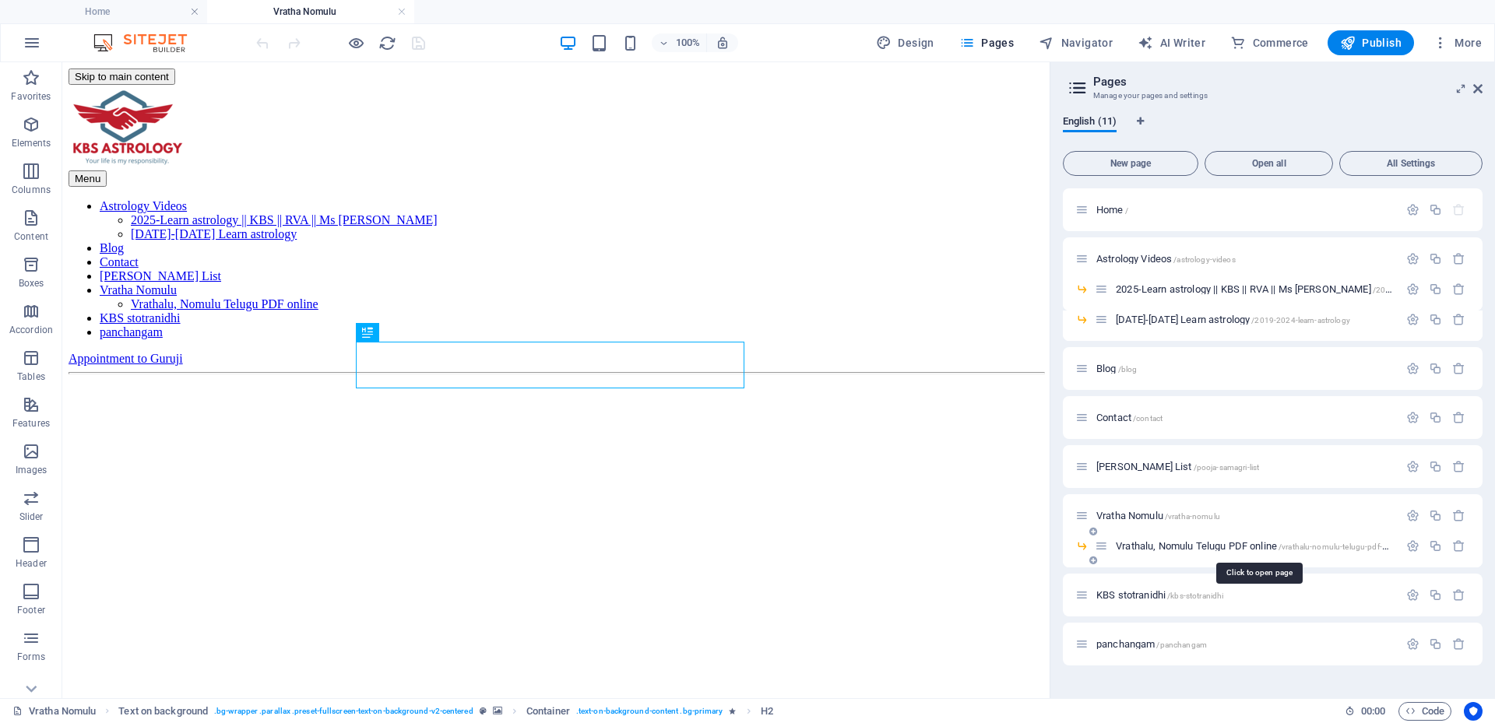
click at [1125, 548] on span "Vrathalu, Nomulu Telugu PDF online /vrathalu-nomulu-telugu-pdf-online" at bounding box center [1259, 546] width 287 height 12
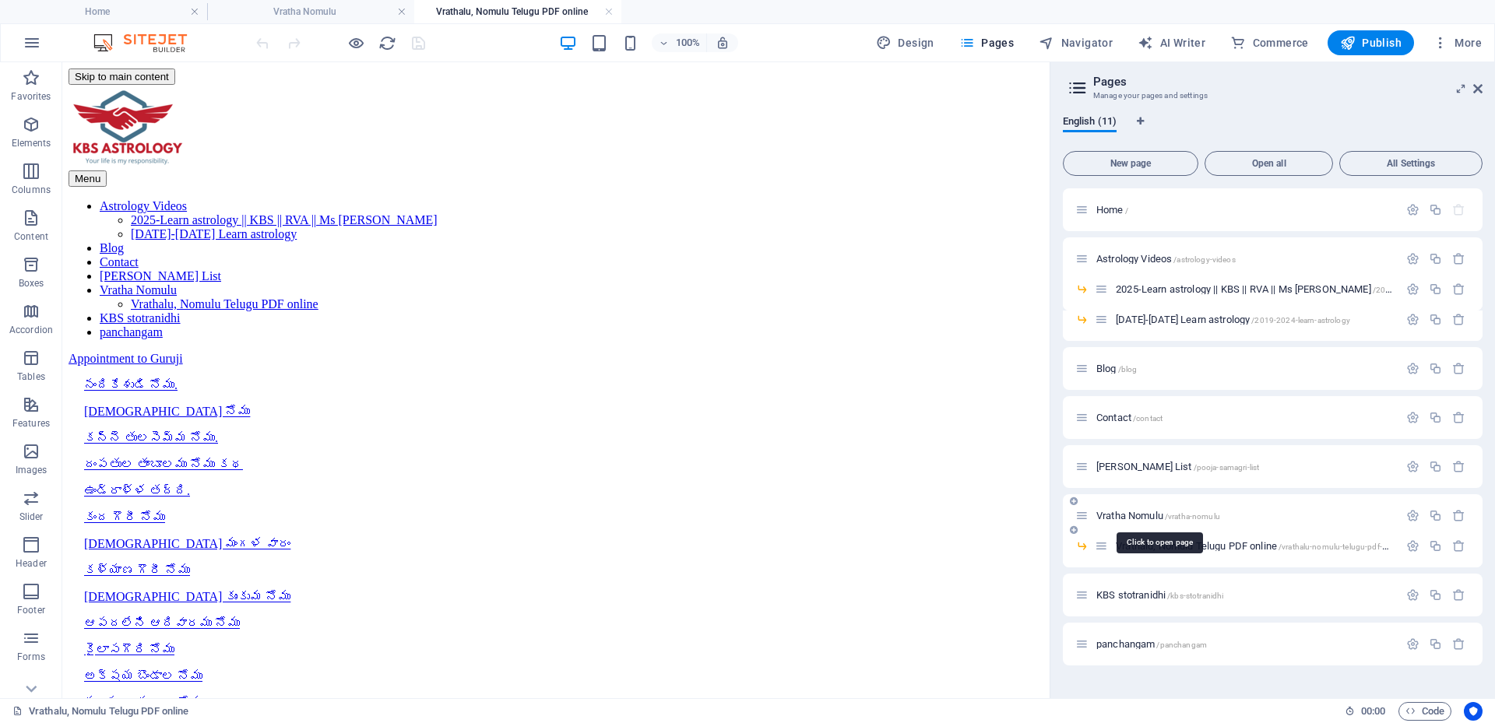
click at [1123, 512] on span "Vratha Nomulu /vratha-nomulu" at bounding box center [1159, 516] width 124 height 12
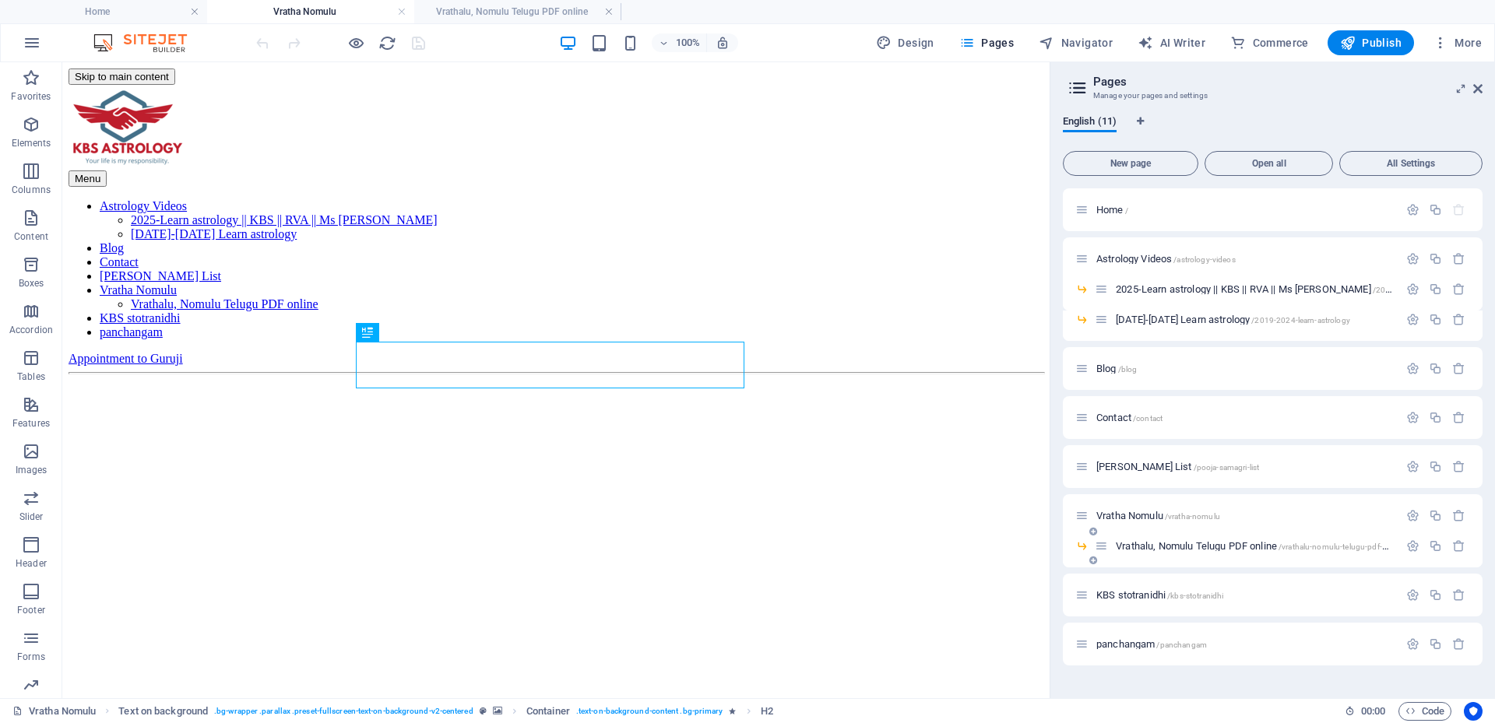
click at [1125, 542] on span "Vrathalu, Nomulu Telugu PDF online /vrathalu-nomulu-telugu-pdf-online" at bounding box center [1259, 546] width 287 height 12
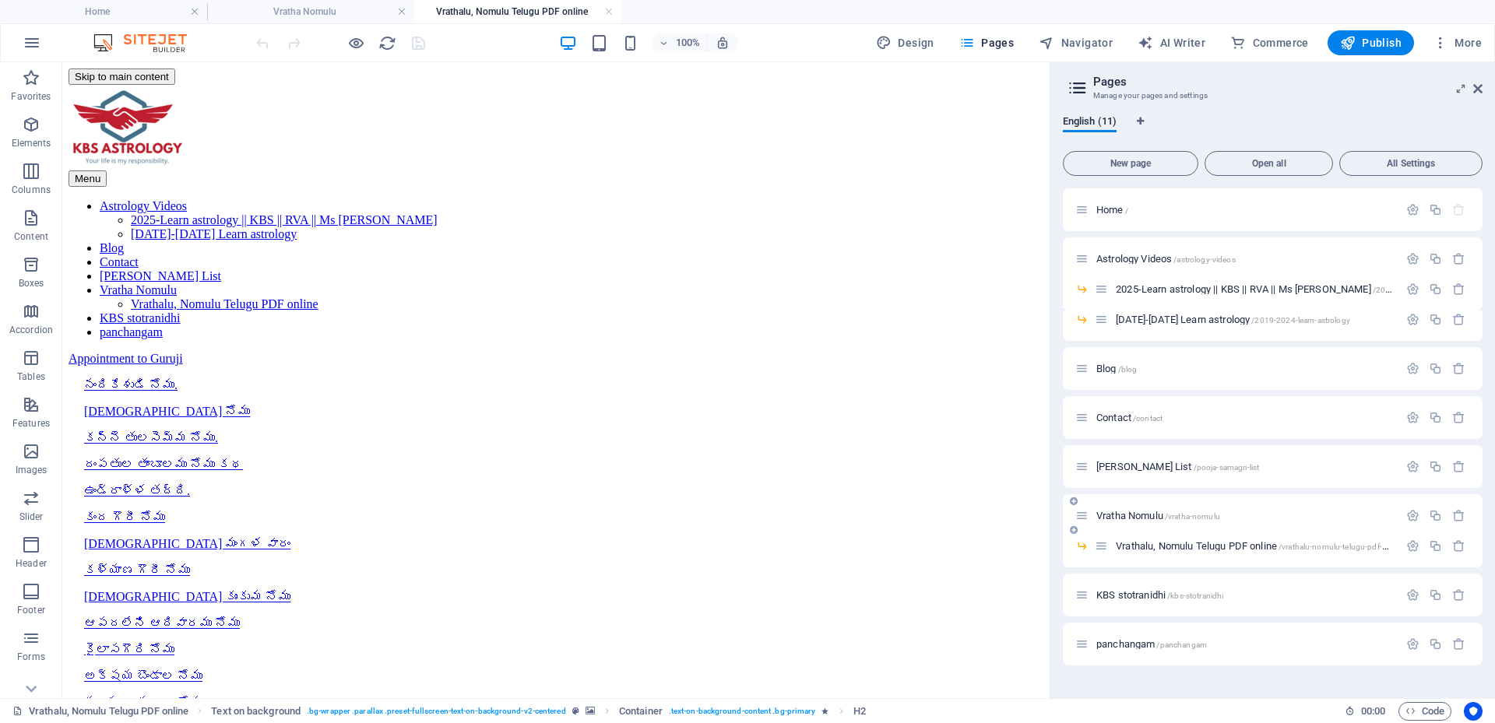
click at [1145, 516] on span "Vratha Nomulu /vratha-nomulu" at bounding box center [1159, 516] width 124 height 12
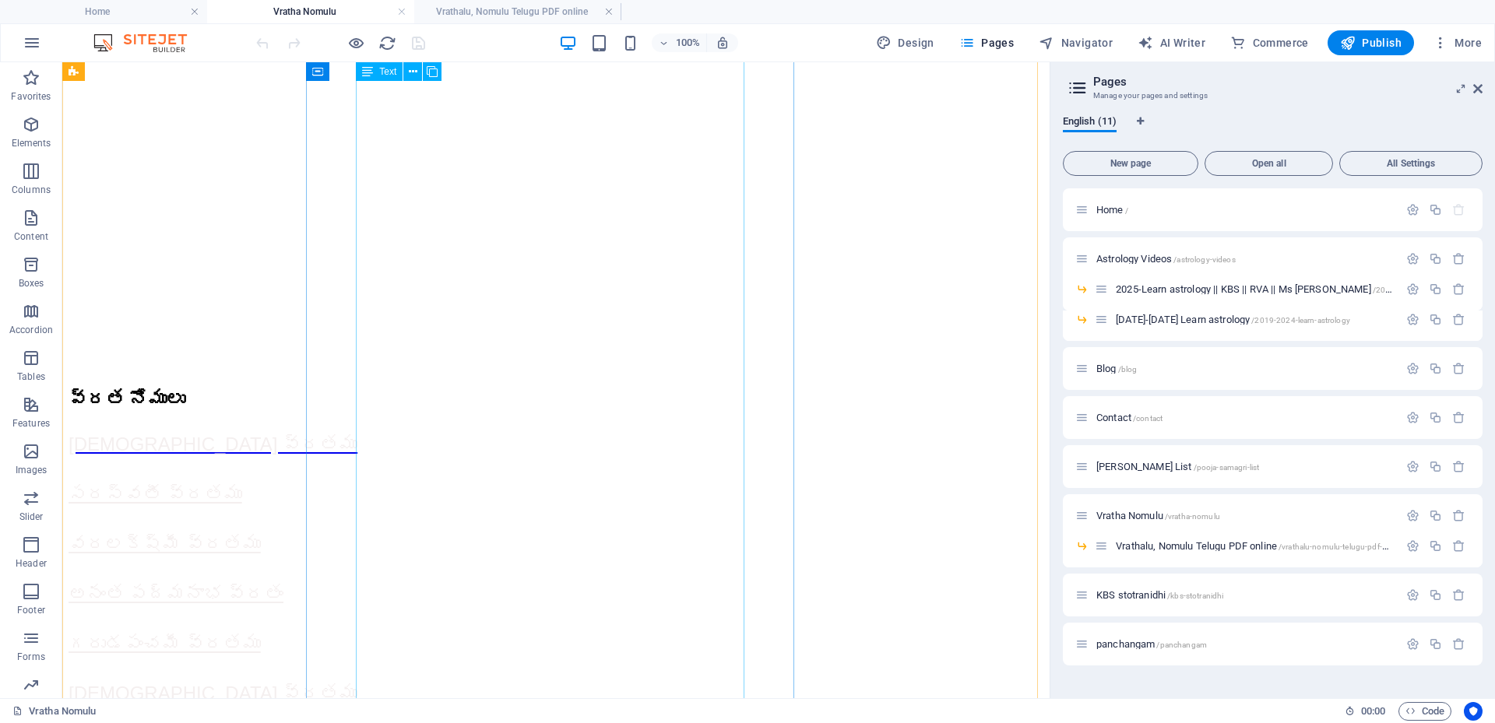
scroll to position [1713, 0]
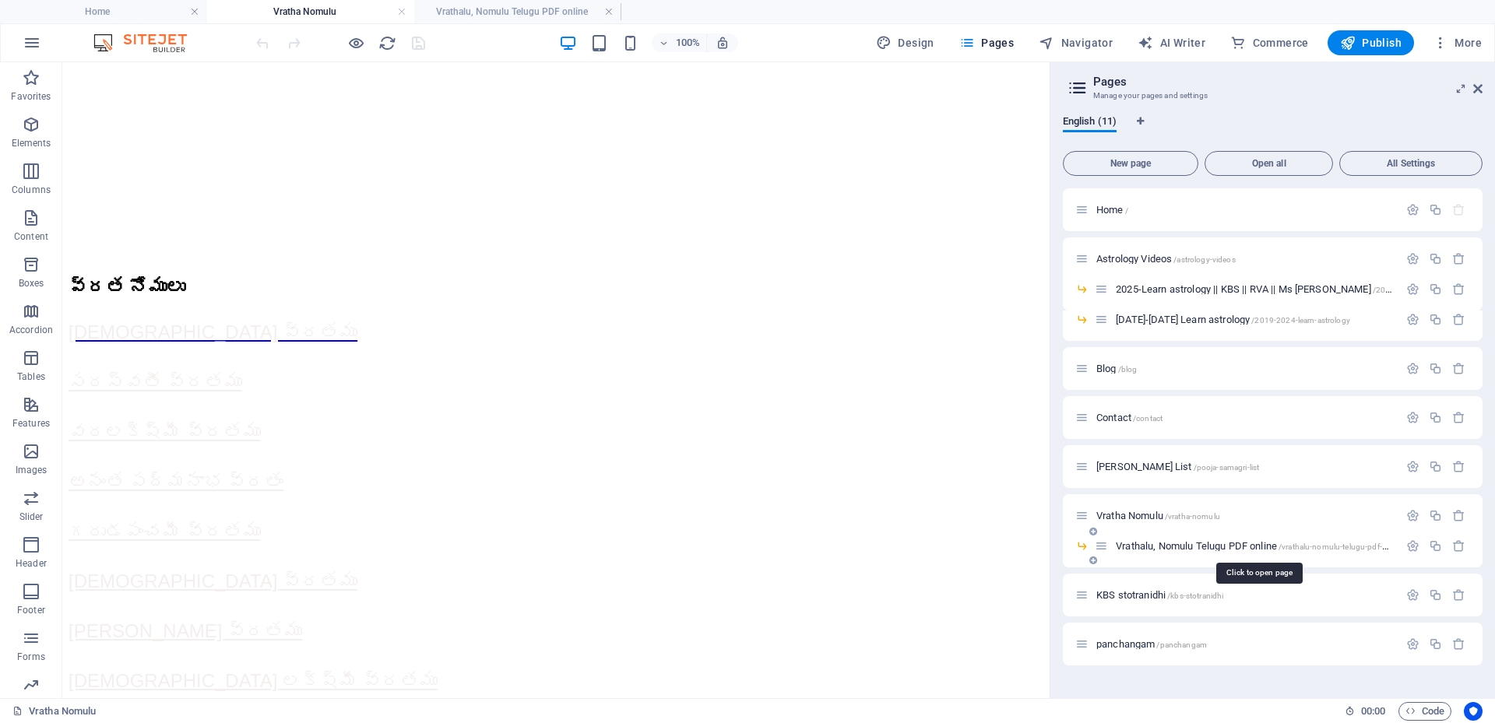
click at [1128, 543] on span "Vrathalu, Nomulu Telugu PDF online /vrathalu-nomulu-telugu-pdf-online" at bounding box center [1259, 546] width 287 height 12
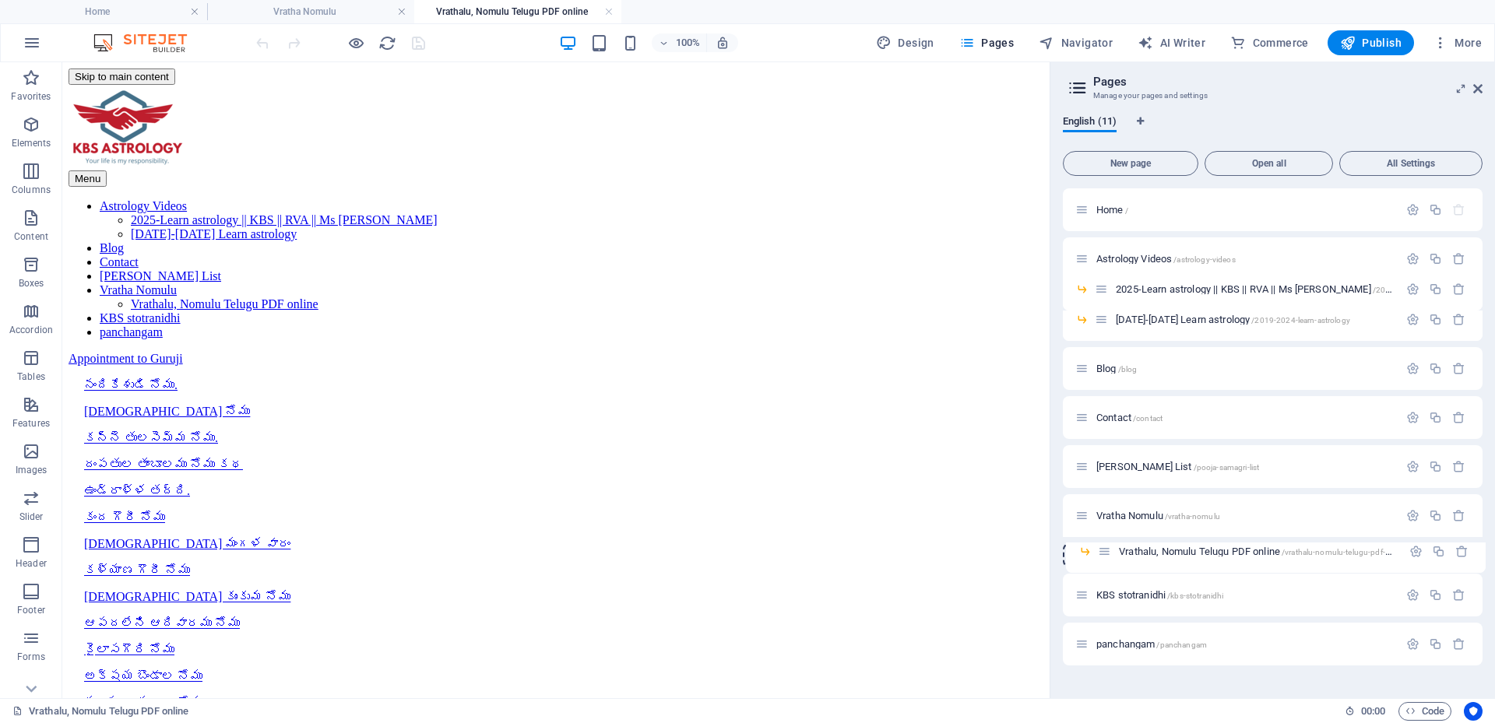
click at [1103, 551] on div "Home / Astrology Videos /astrology-videos 2025-Learn astrology || KBS || RVA ||…" at bounding box center [1273, 426] width 420 height 477
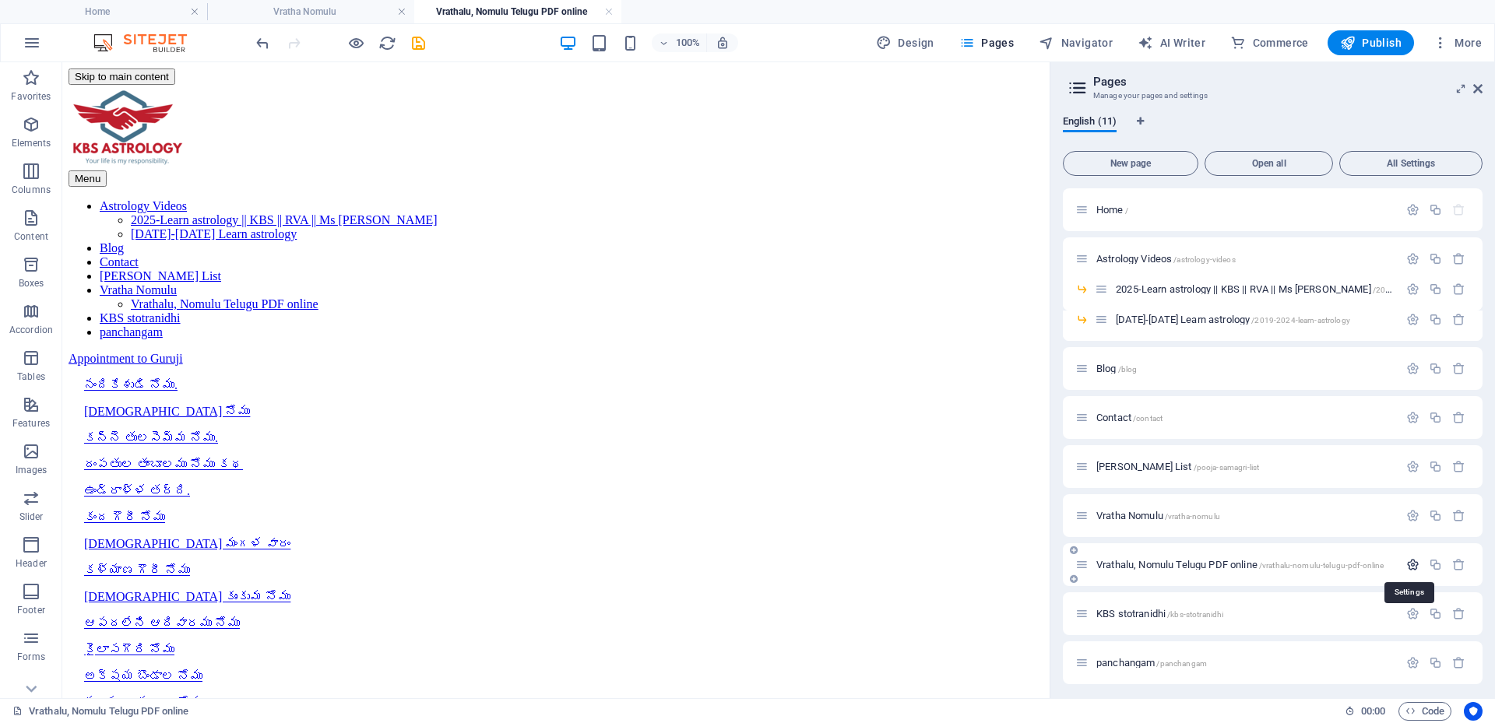
click at [1413, 568] on icon "button" at bounding box center [1412, 564] width 13 height 13
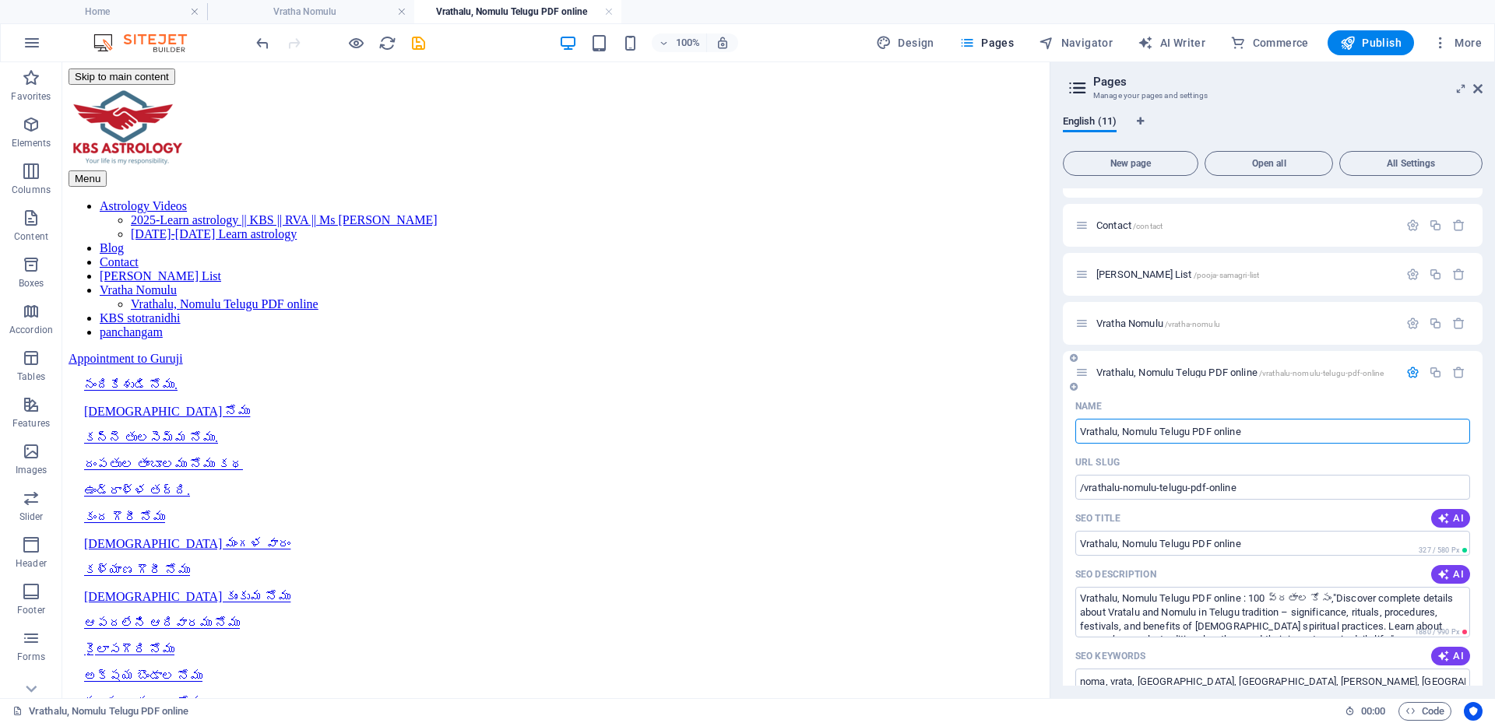
scroll to position [78, 0]
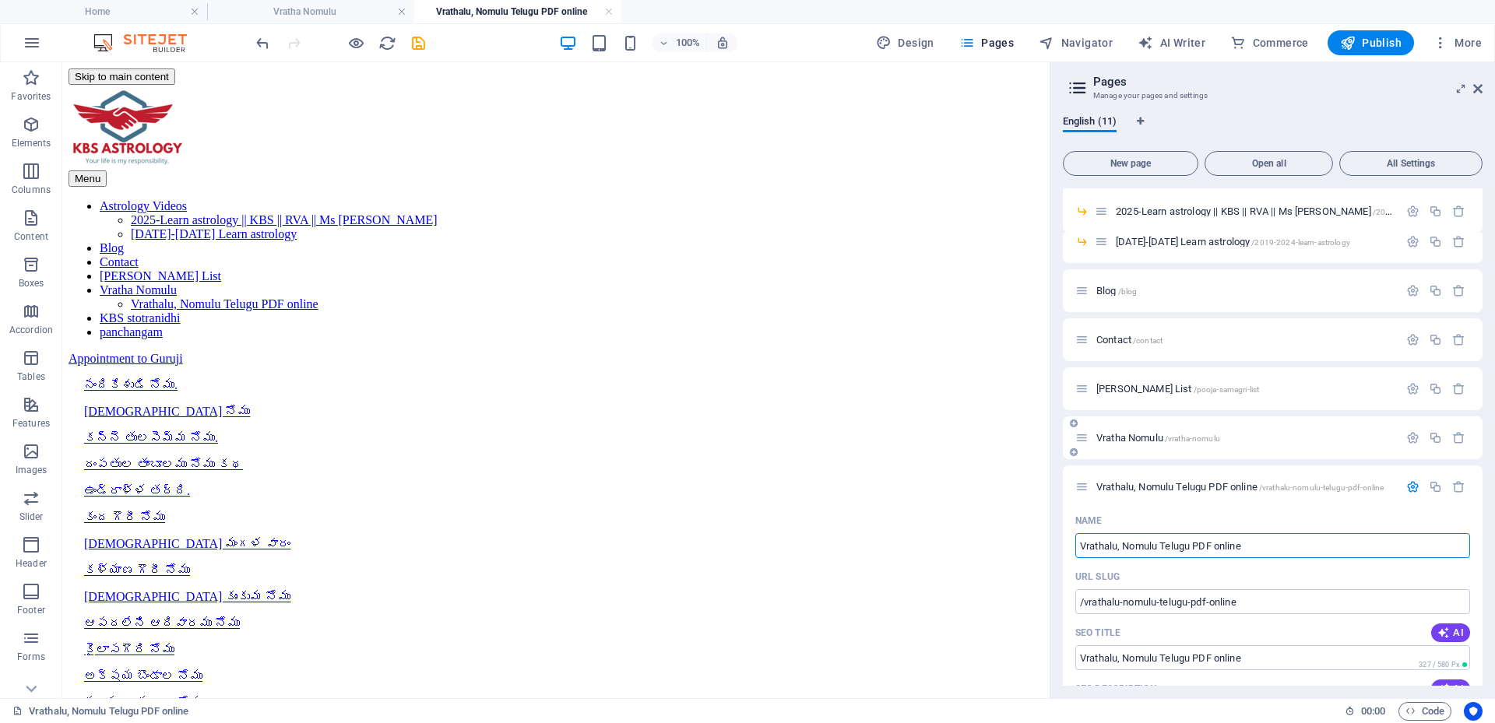
click at [1170, 440] on span "/vratha-nomulu" at bounding box center [1192, 439] width 55 height 9
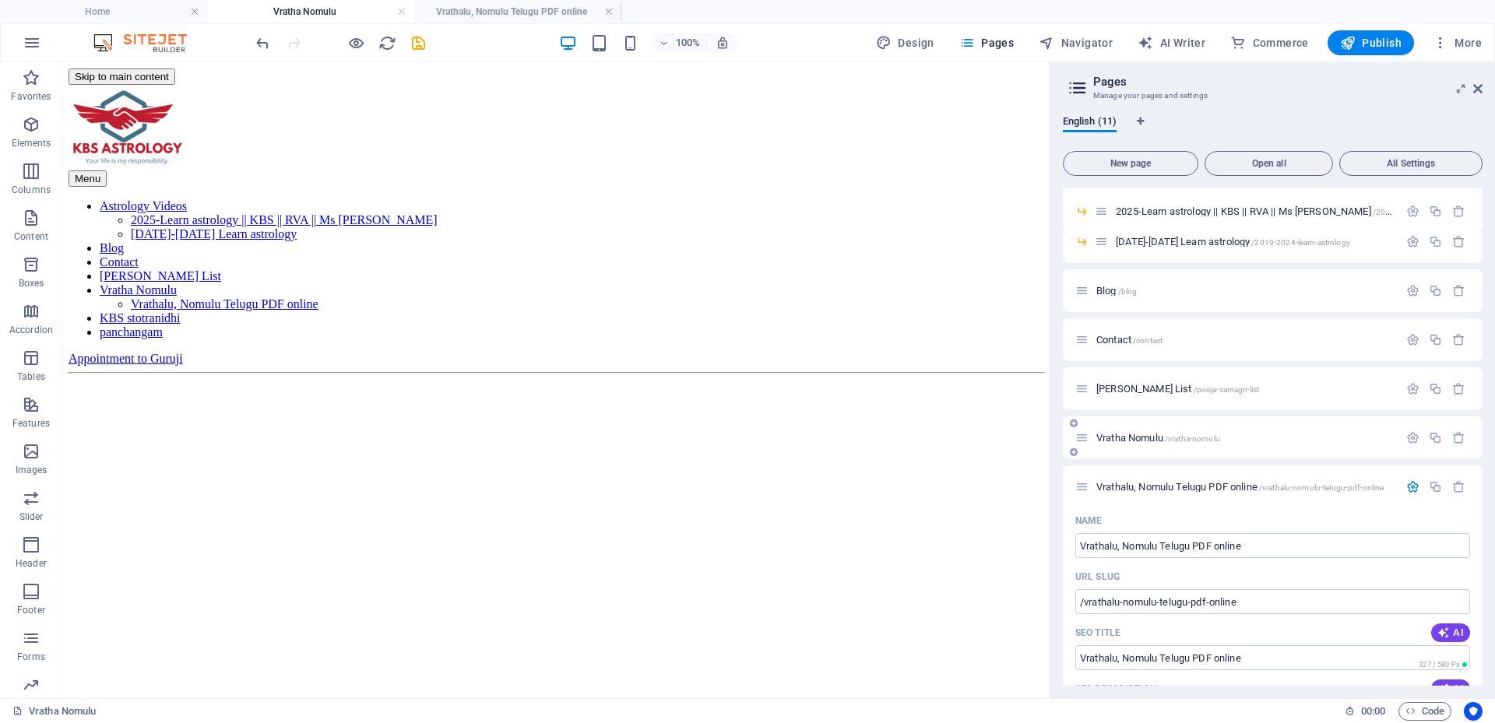
scroll to position [1713, 0]
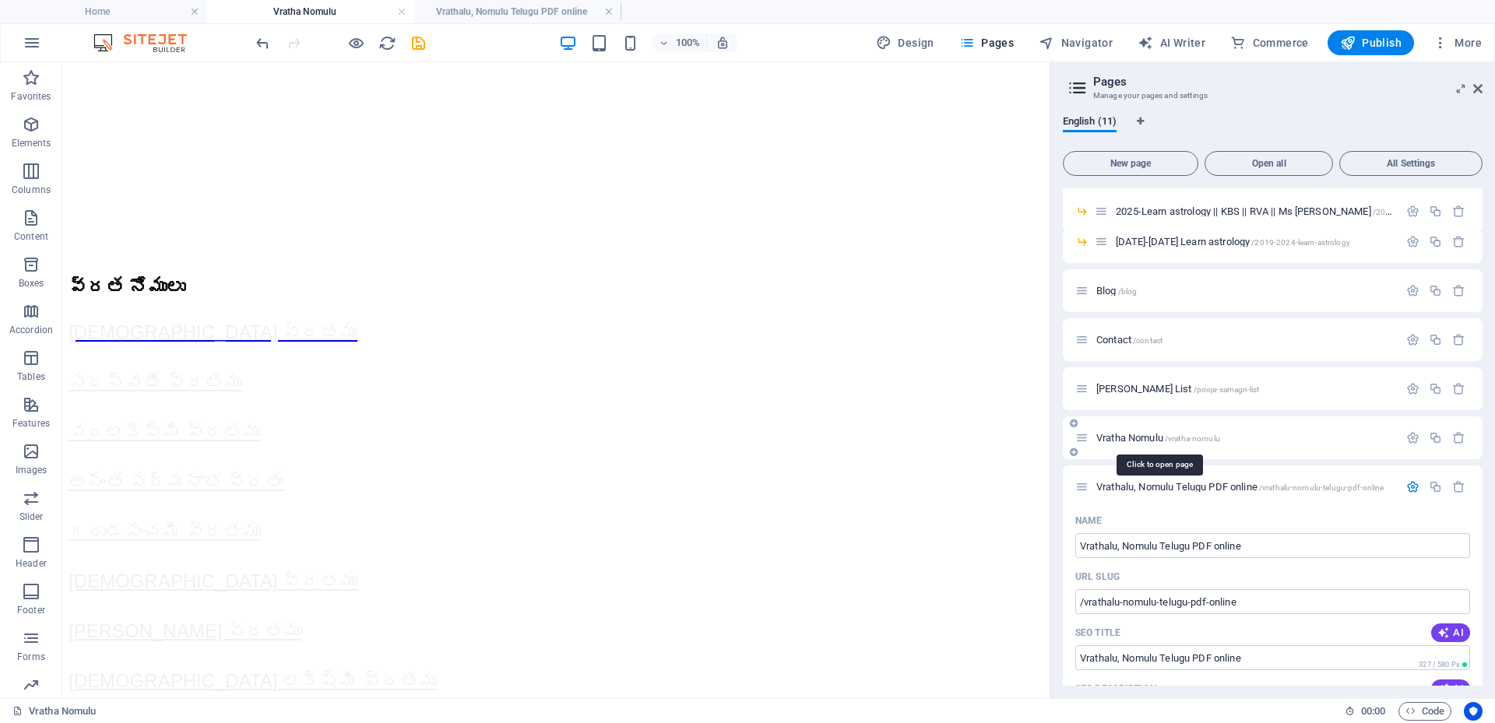
click at [1213, 438] on span "/vratha-nomulu" at bounding box center [1192, 439] width 55 height 9
click at [1406, 436] on icon "button" at bounding box center [1412, 437] width 13 height 13
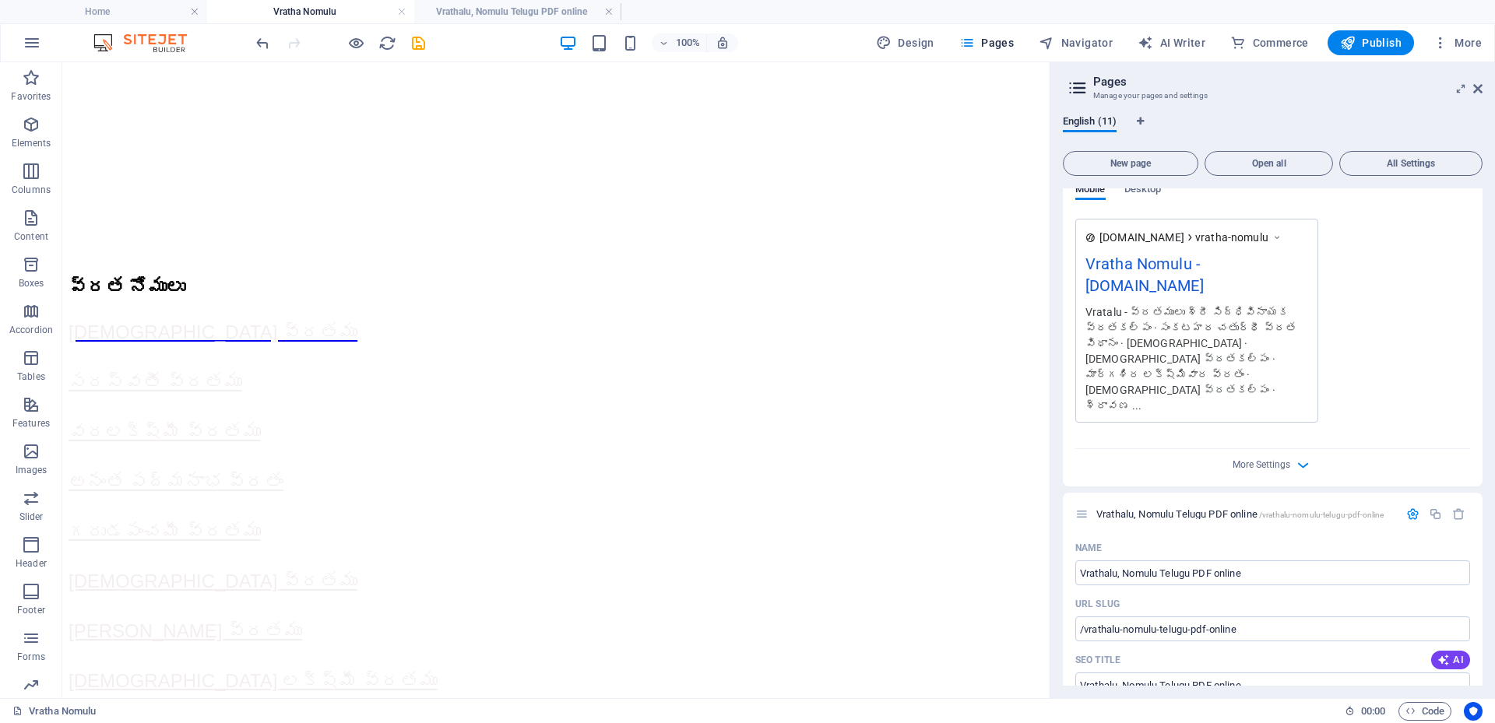
scroll to position [779, 0]
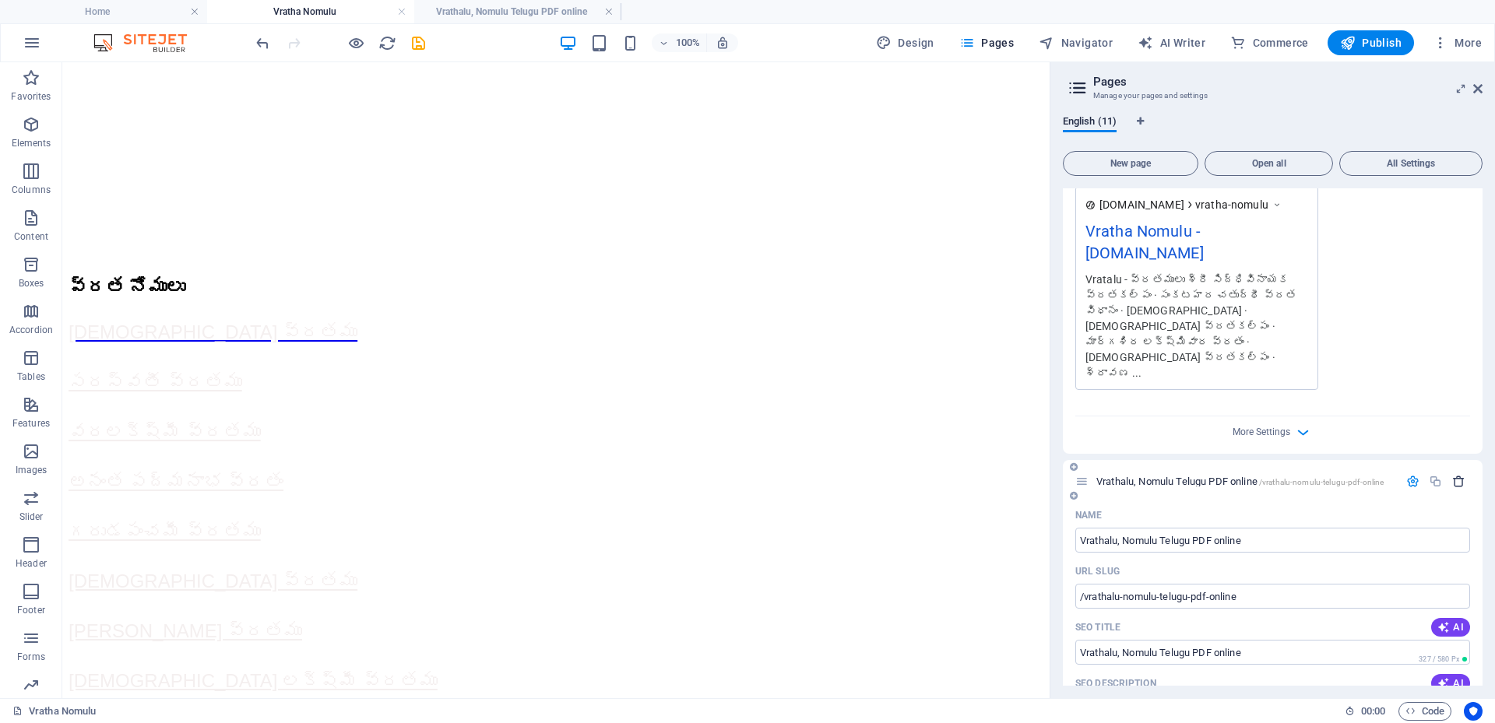
click at [1455, 475] on icon "button" at bounding box center [1458, 481] width 13 height 13
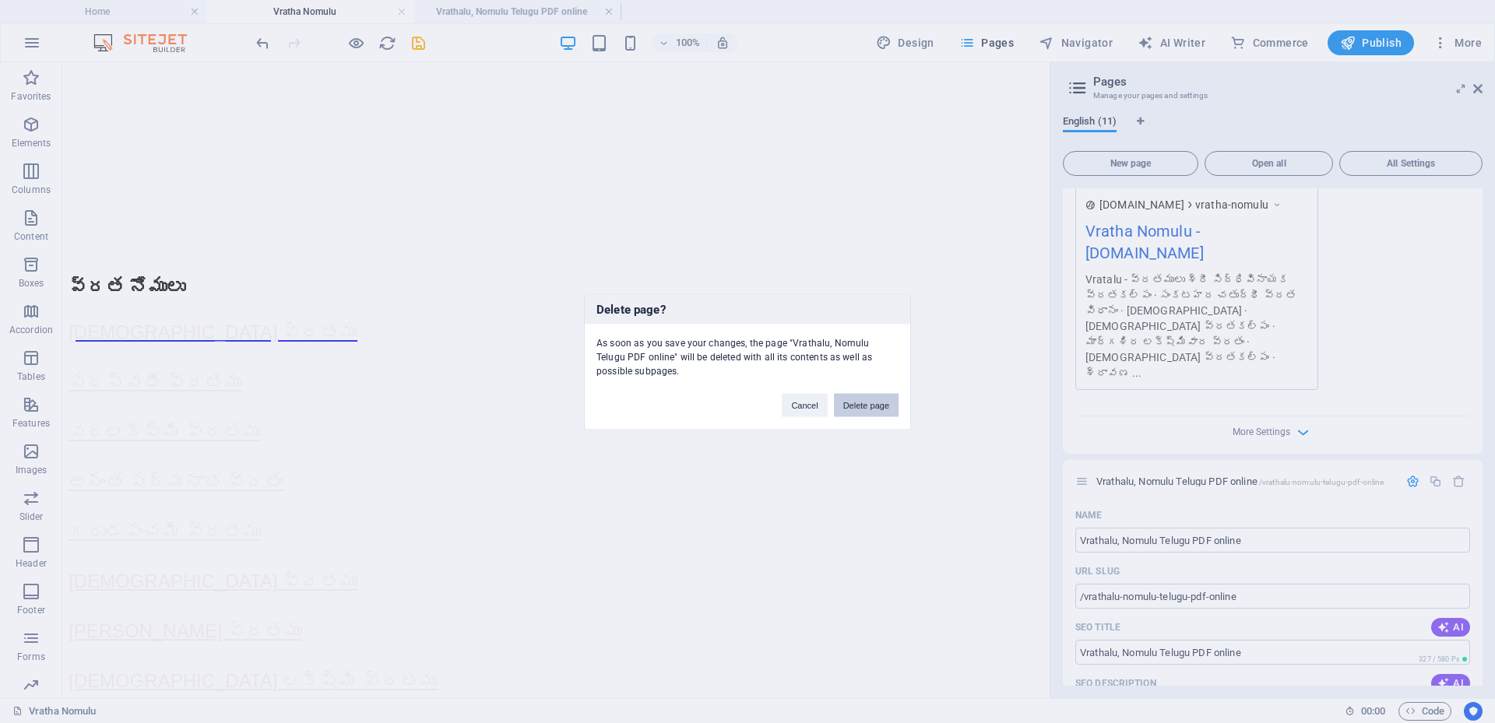
click at [862, 411] on button "Delete page" at bounding box center [866, 404] width 65 height 23
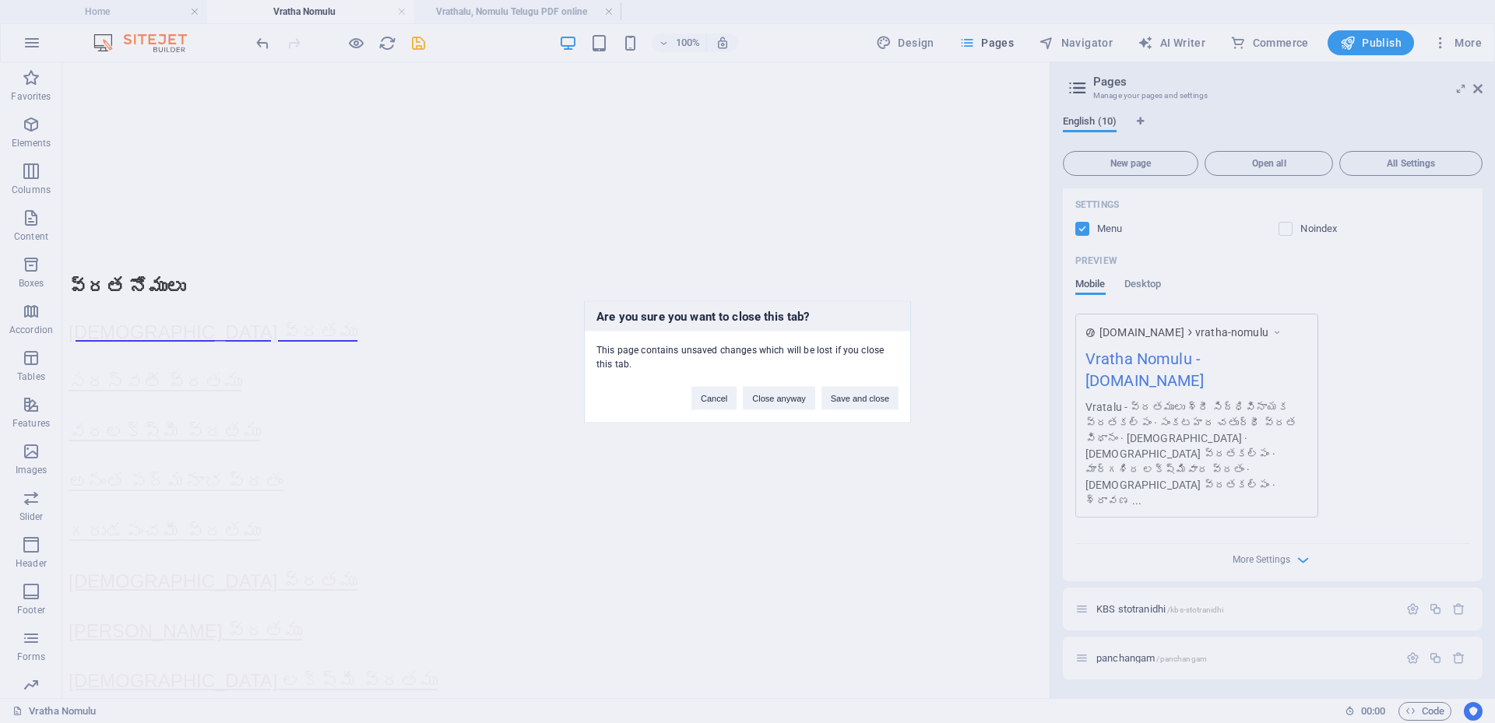
scroll to position [620, 0]
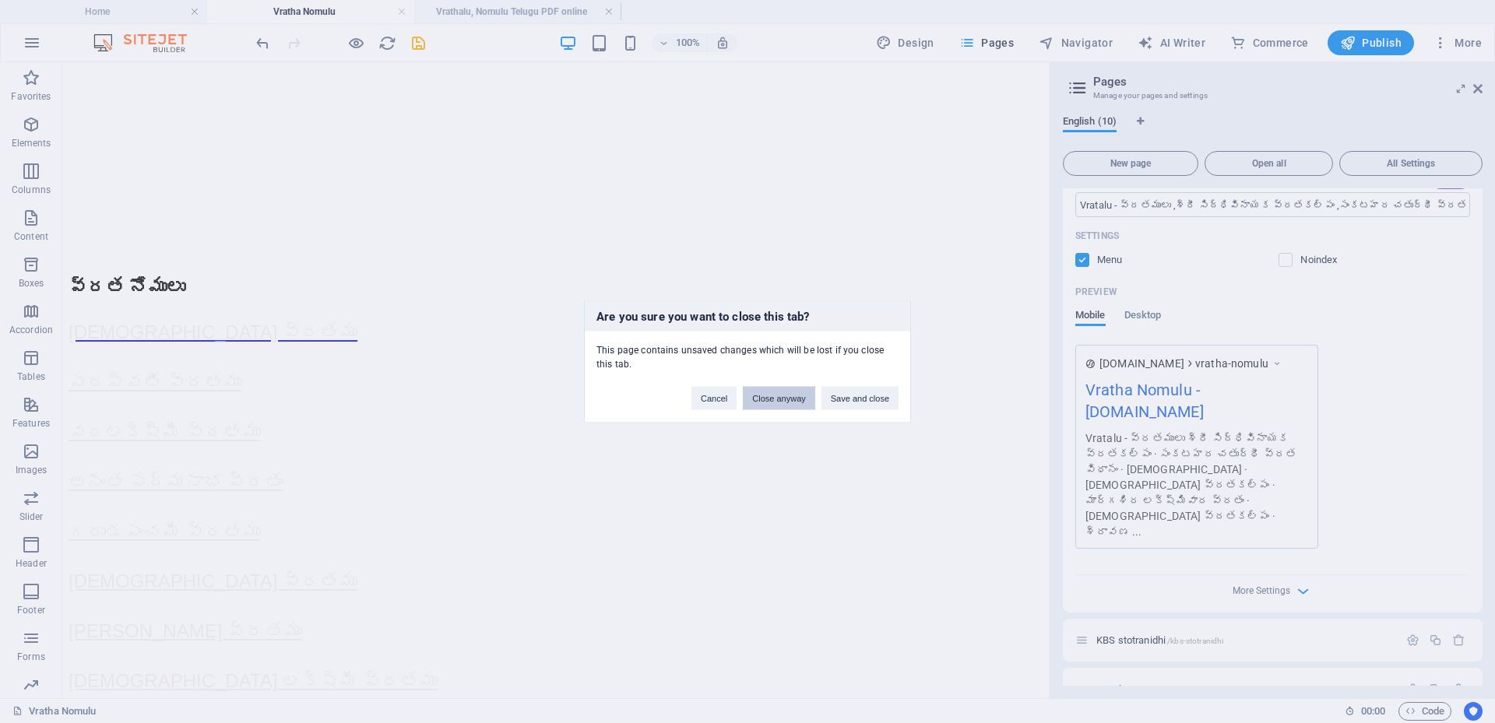
click at [769, 403] on button "Close anyway" at bounding box center [779, 397] width 72 height 23
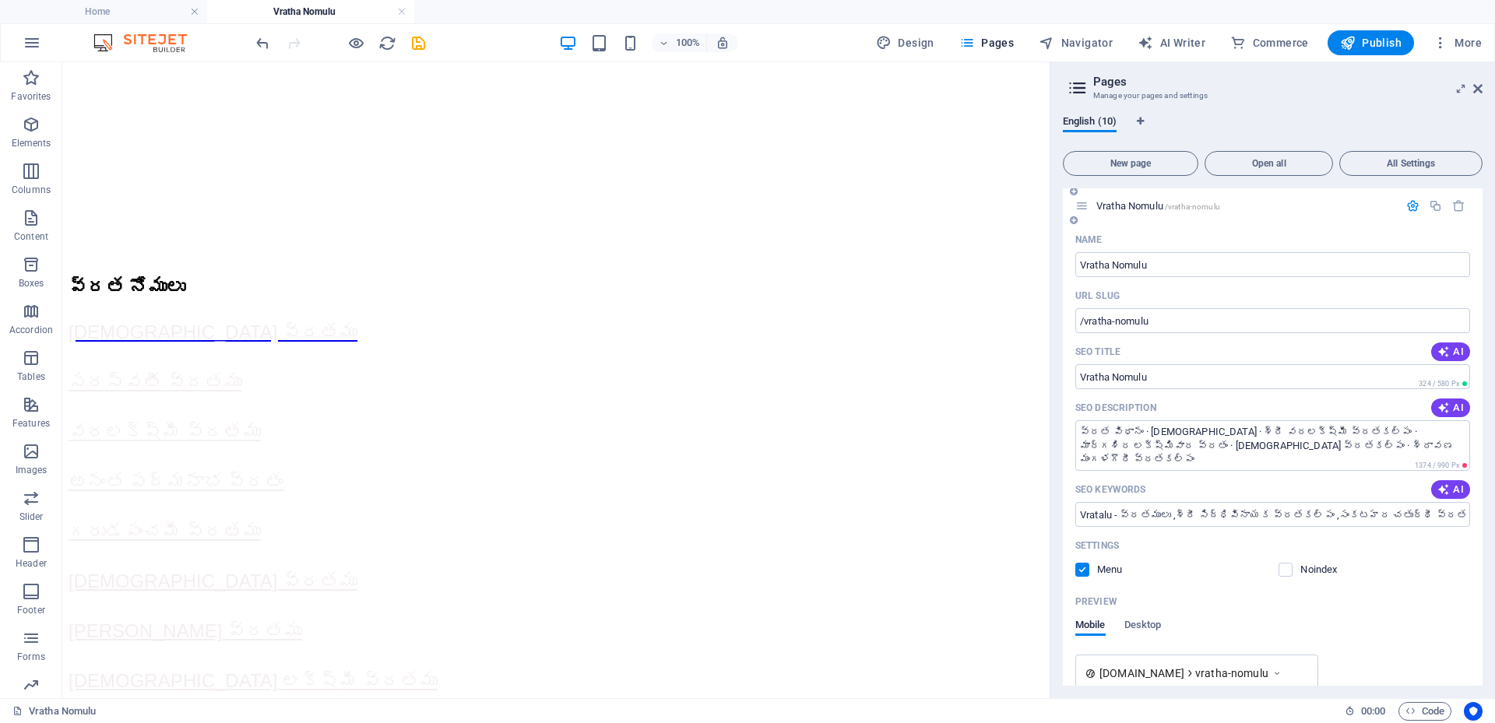
scroll to position [308, 0]
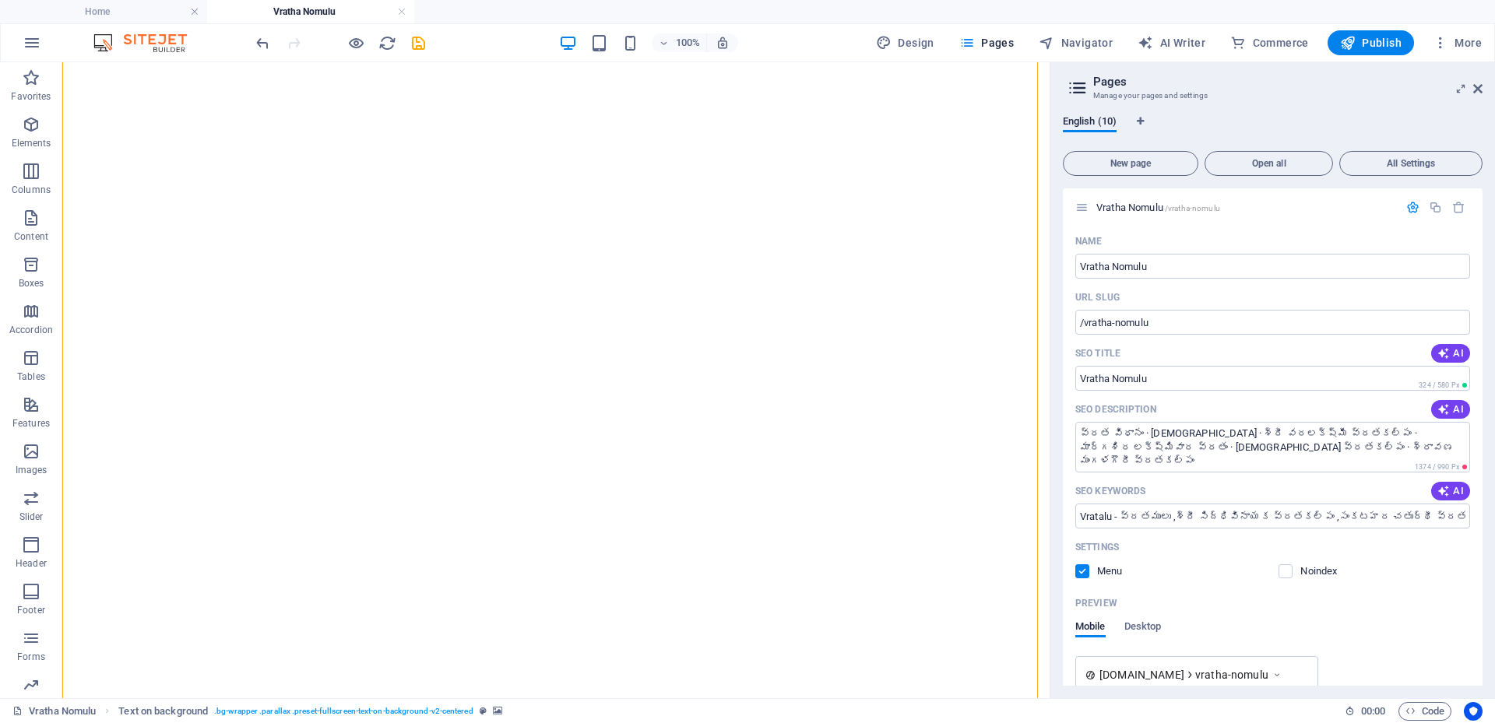
scroll to position [701, 0]
click at [354, 119] on h6 "Open preview website" at bounding box center [369, 120] width 104 height 19
click at [407, 44] on div at bounding box center [340, 42] width 174 height 25
click at [412, 50] on icon "save" at bounding box center [419, 43] width 18 height 18
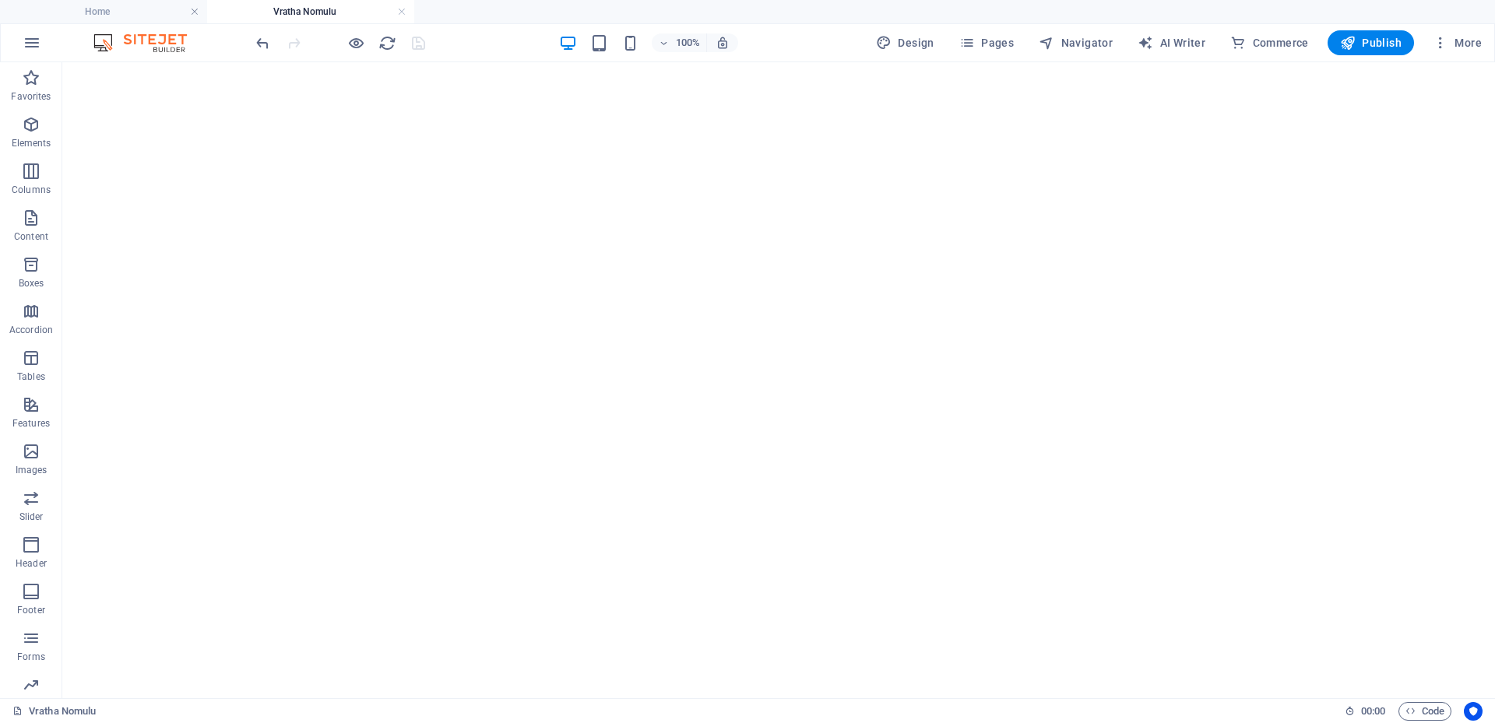
click at [1343, 57] on div "100% Design Pages Navigator AI Writer Commerce Publish More" at bounding box center [748, 42] width 1494 height 37
click at [1344, 50] on icon "button" at bounding box center [1348, 43] width 16 height 16
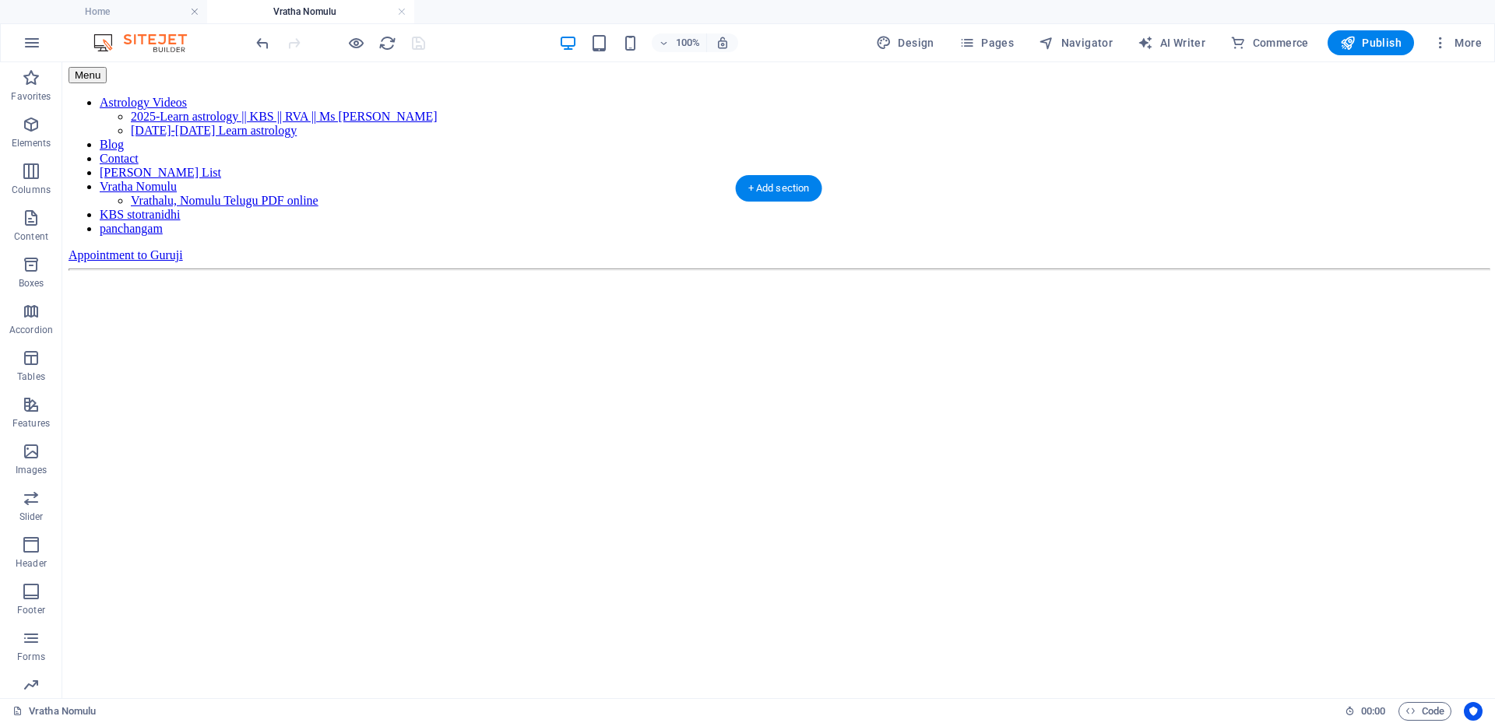
scroll to position [0, 0]
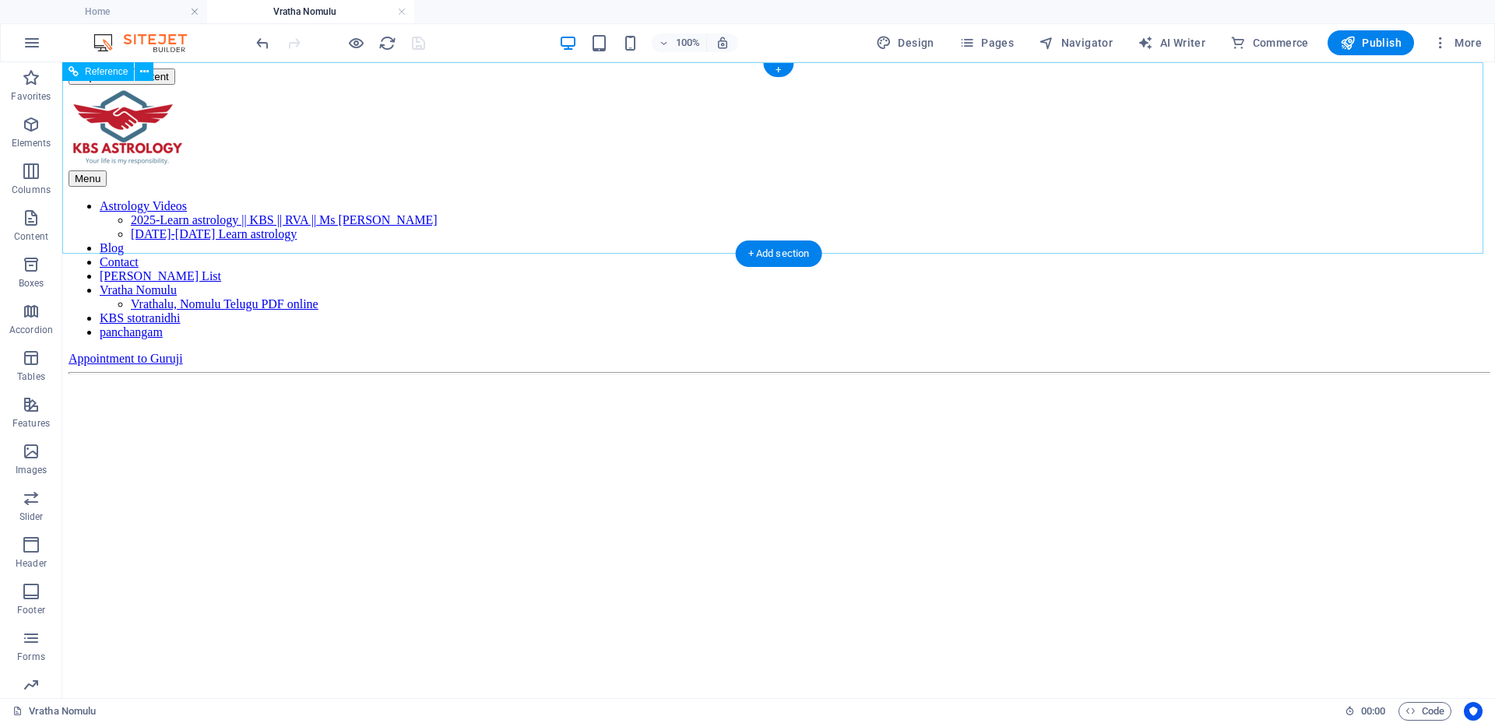
click at [914, 199] on nav "Astrology Videos 2025-Learn astrology || KBS || RVA || Ms astrology 2019-2024 L…" at bounding box center [779, 269] width 1420 height 140
click at [1397, 37] on span "Publish" at bounding box center [1371, 43] width 62 height 16
click at [385, 48] on icon "reload" at bounding box center [387, 43] width 18 height 18
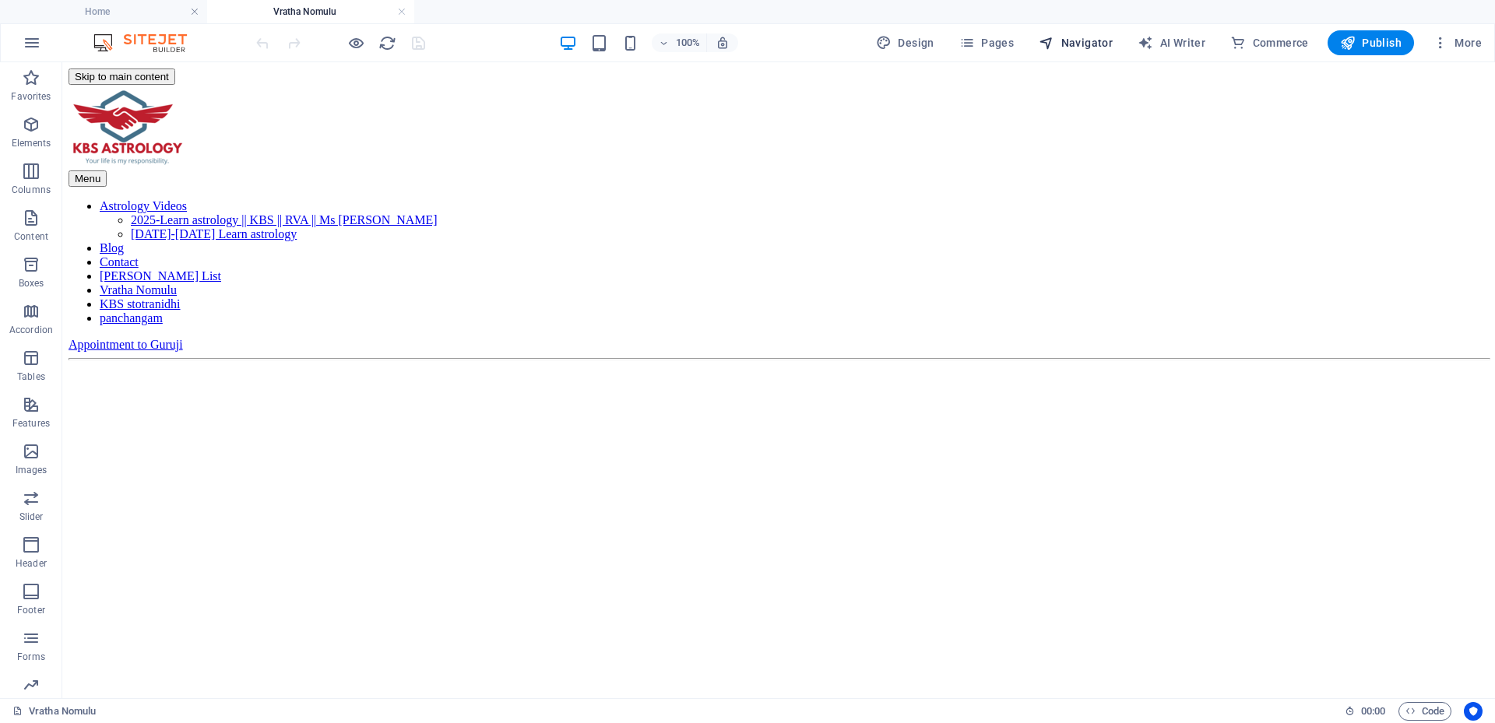
click at [1090, 44] on span "Navigator" at bounding box center [1076, 43] width 74 height 16
select select "17618646-en"
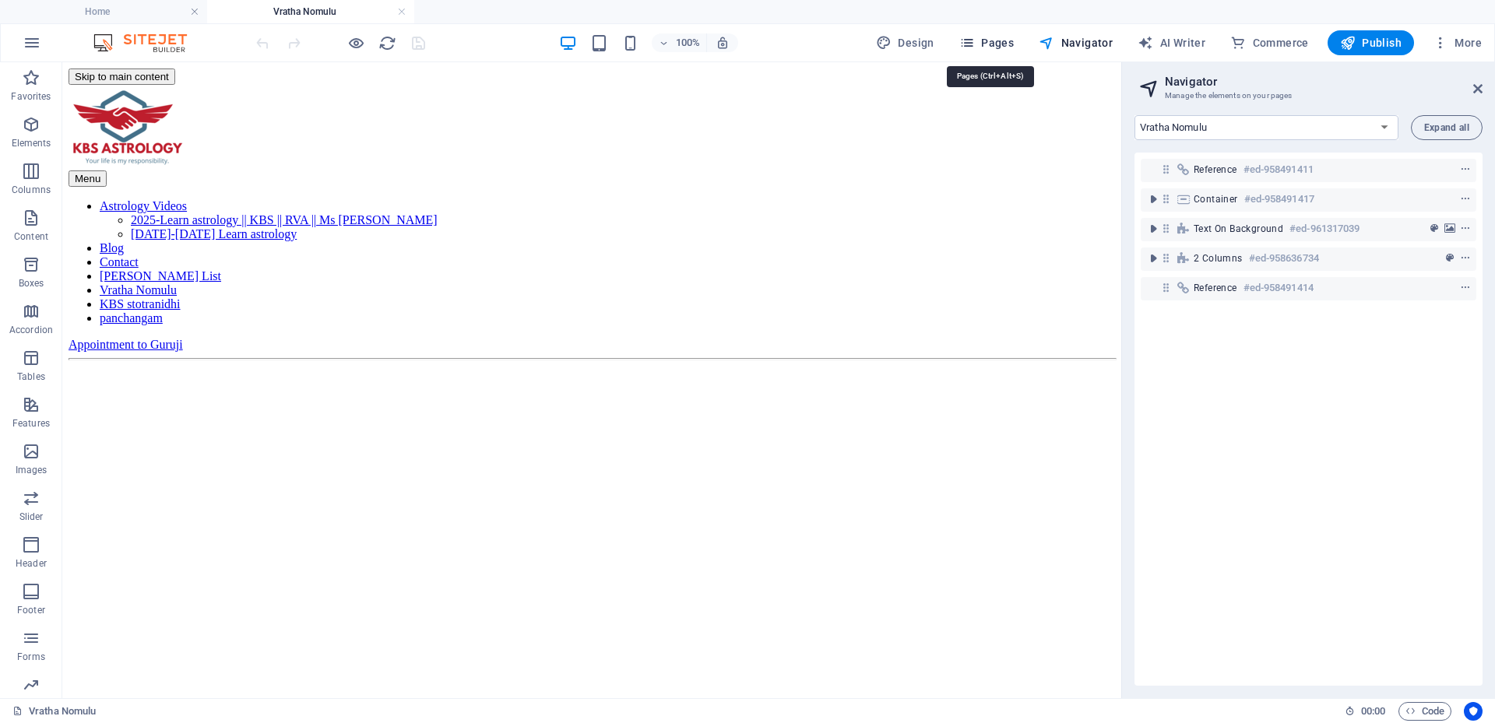
click at [993, 44] on span "Pages" at bounding box center [986, 43] width 55 height 16
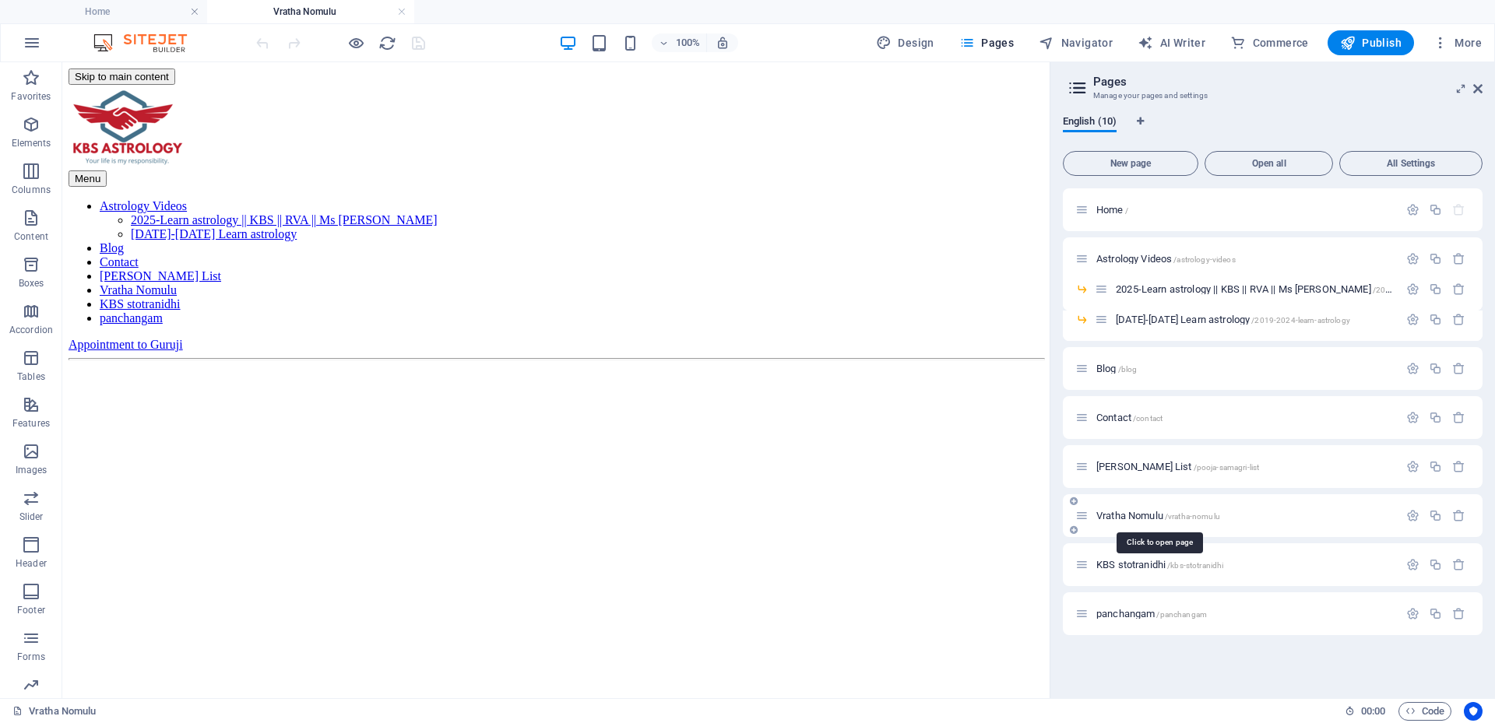
click at [1144, 513] on span "Vratha Nomulu /vratha-nomulu" at bounding box center [1159, 516] width 124 height 12
click at [1358, 44] on span "Publish" at bounding box center [1371, 43] width 62 height 16
